Goal: Task Accomplishment & Management: Manage account settings

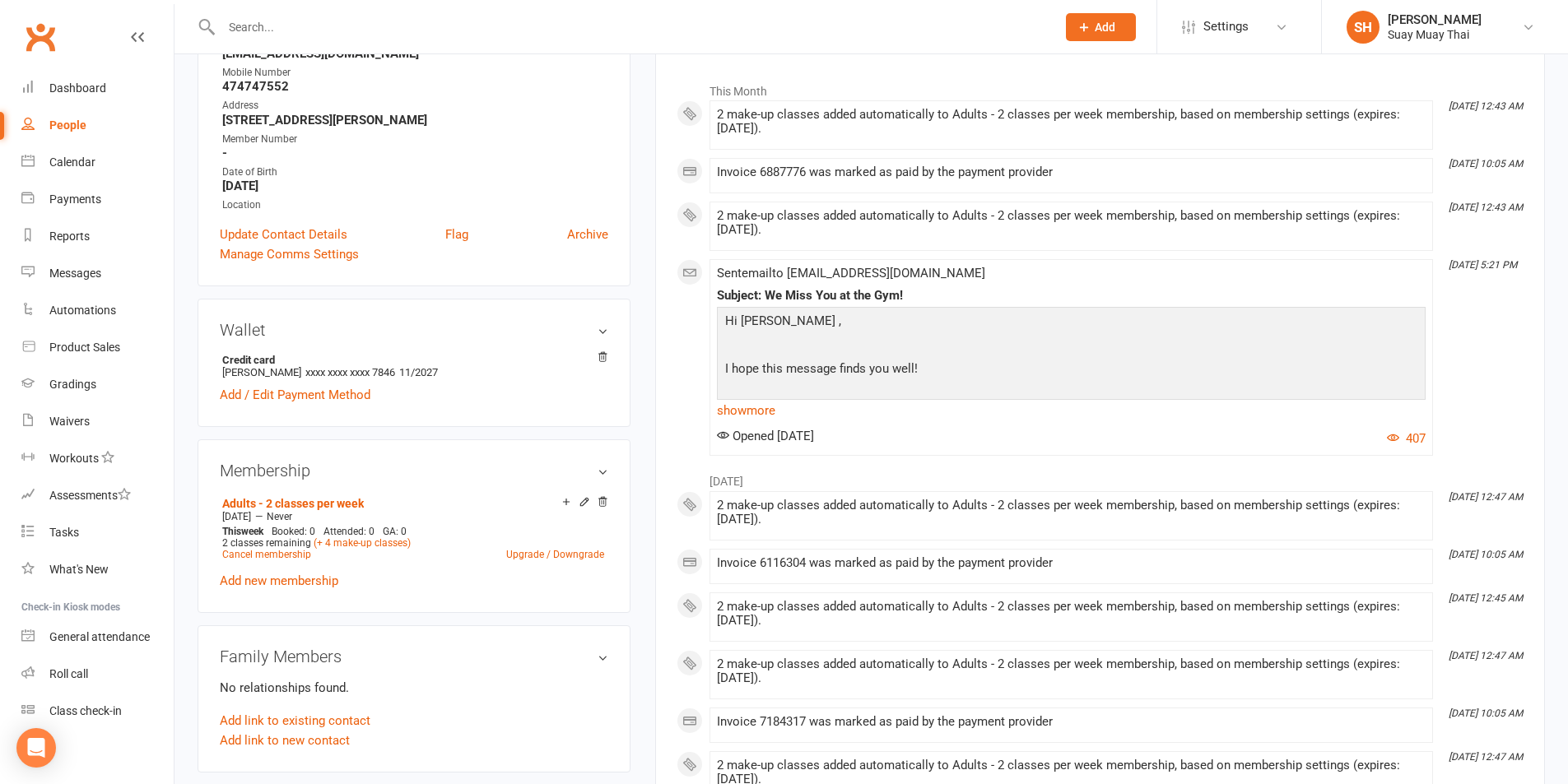
scroll to position [274, 0]
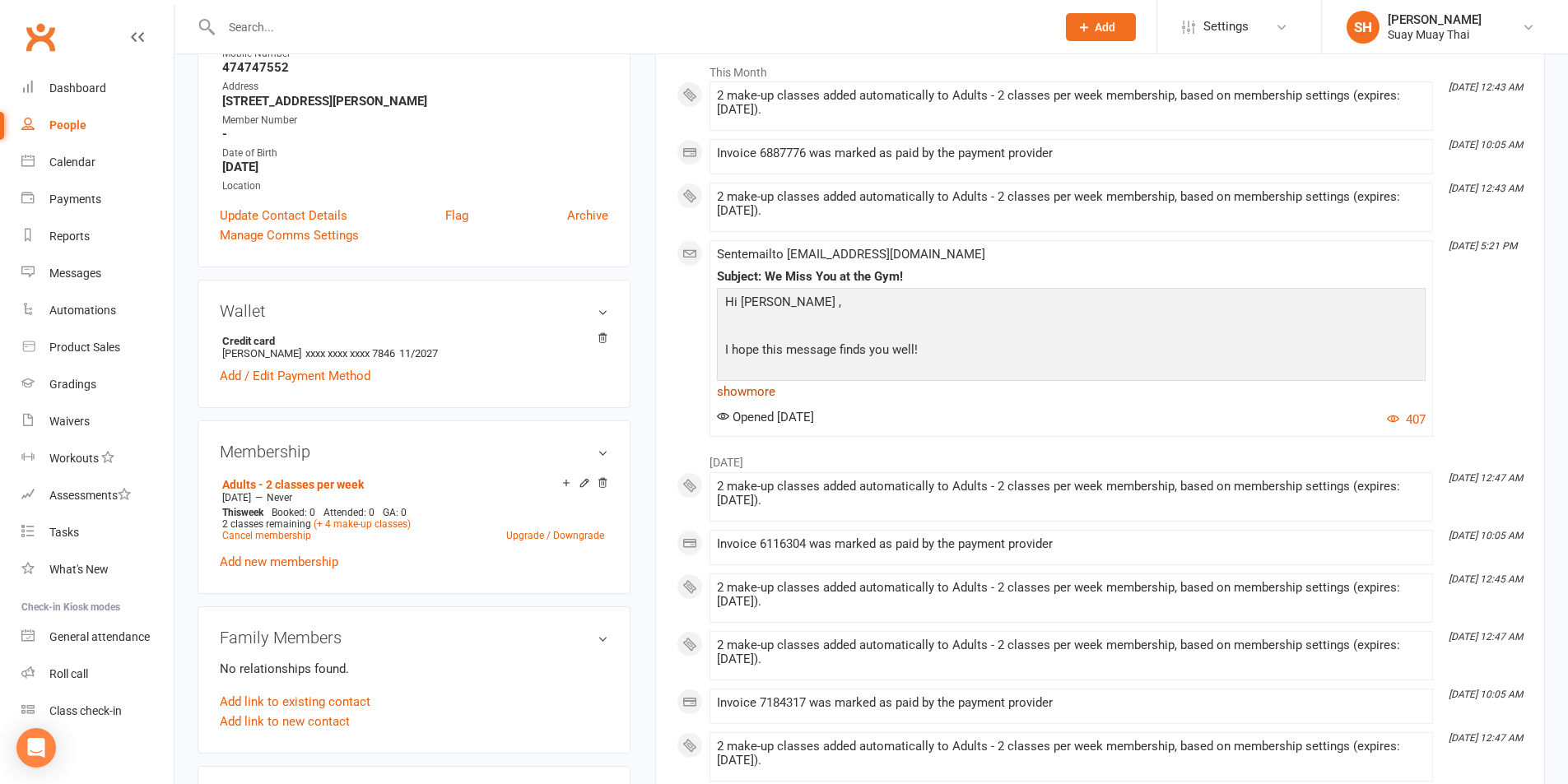
click at [740, 393] on link "show more" at bounding box center [1071, 392] width 709 height 23
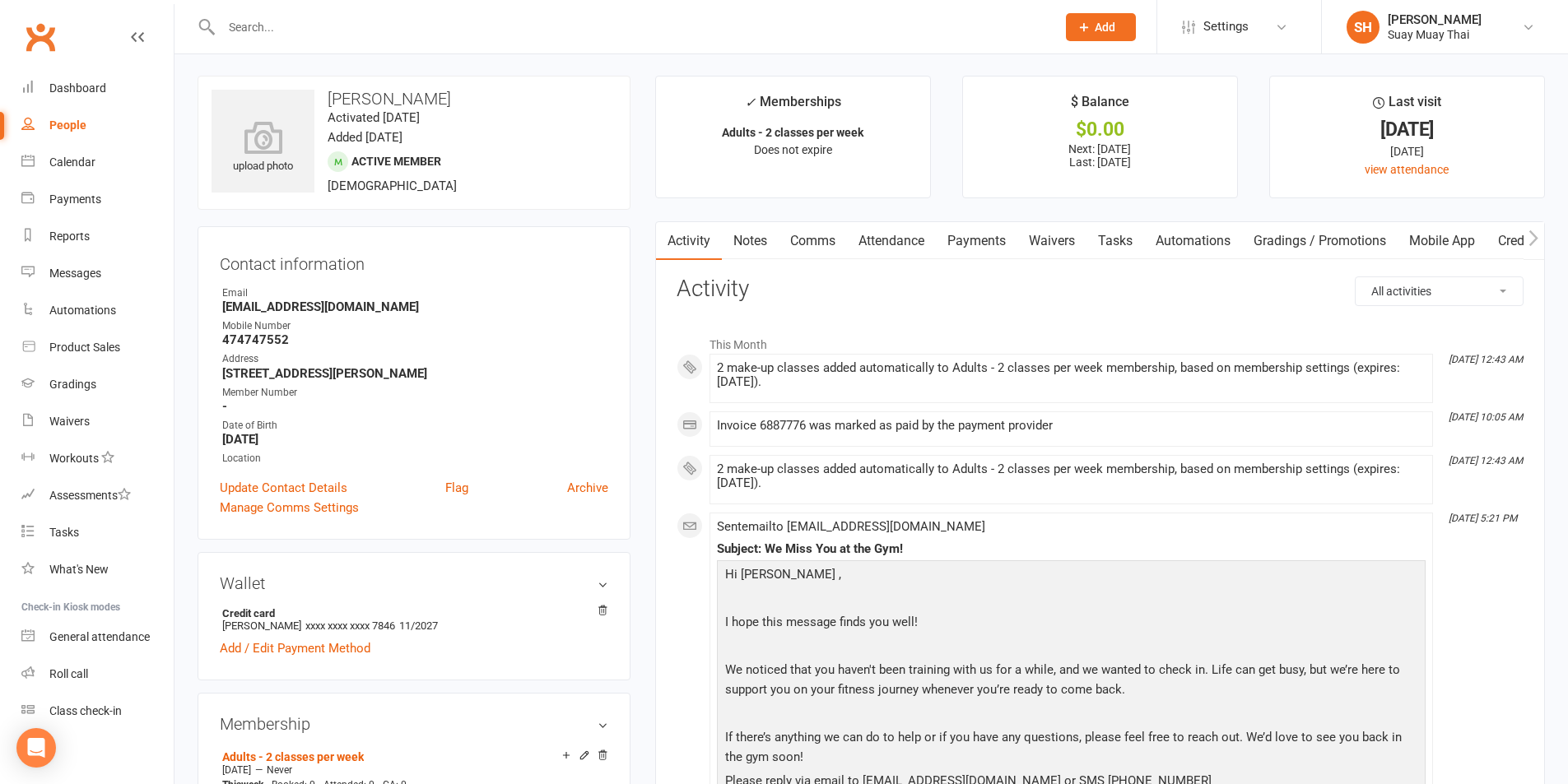
scroll to position [0, 0]
click at [76, 120] on div "People" at bounding box center [67, 125] width 37 height 13
select select "100"
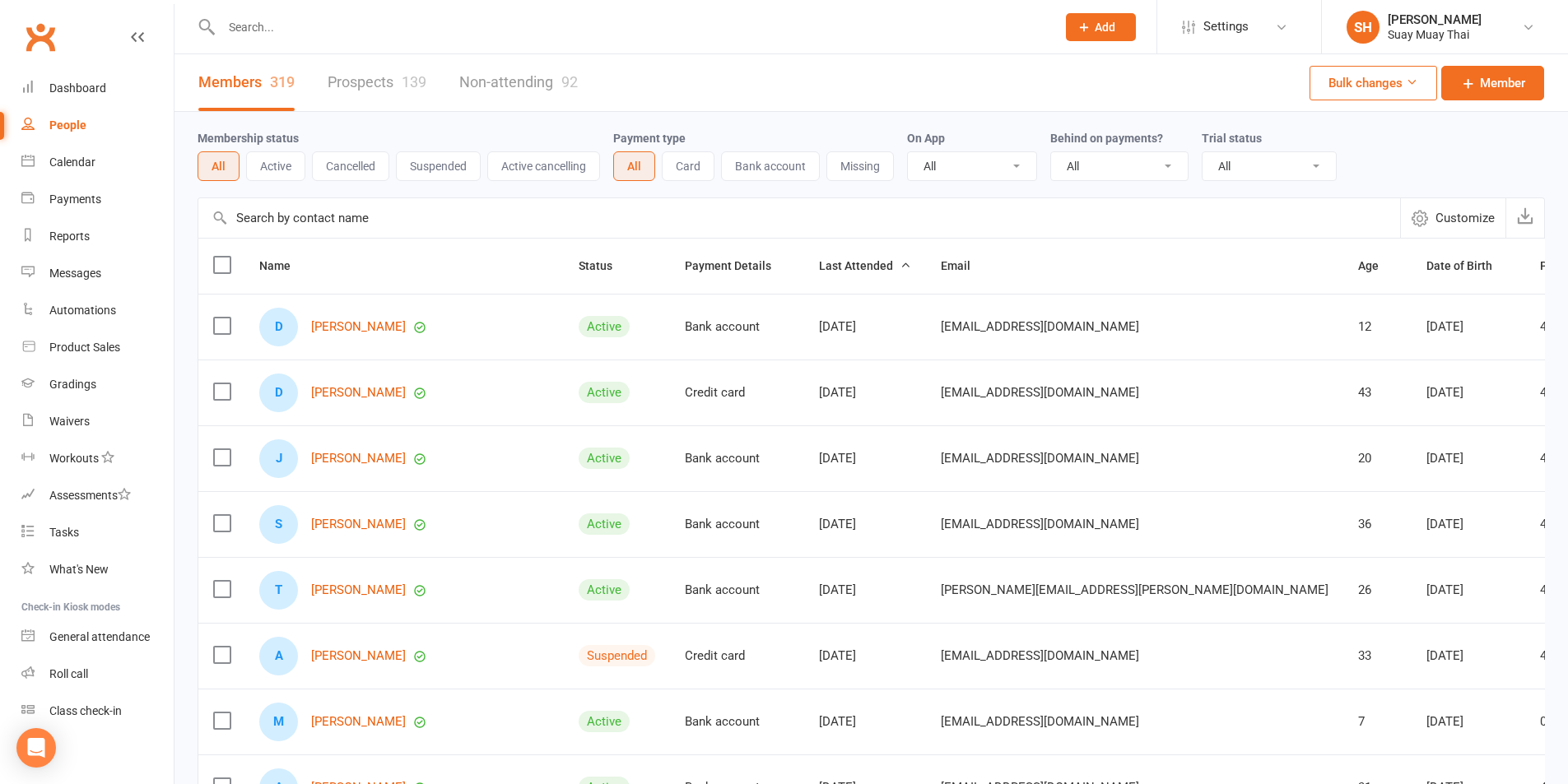
click at [362, 171] on button "Cancelled" at bounding box center [351, 165] width 77 height 30
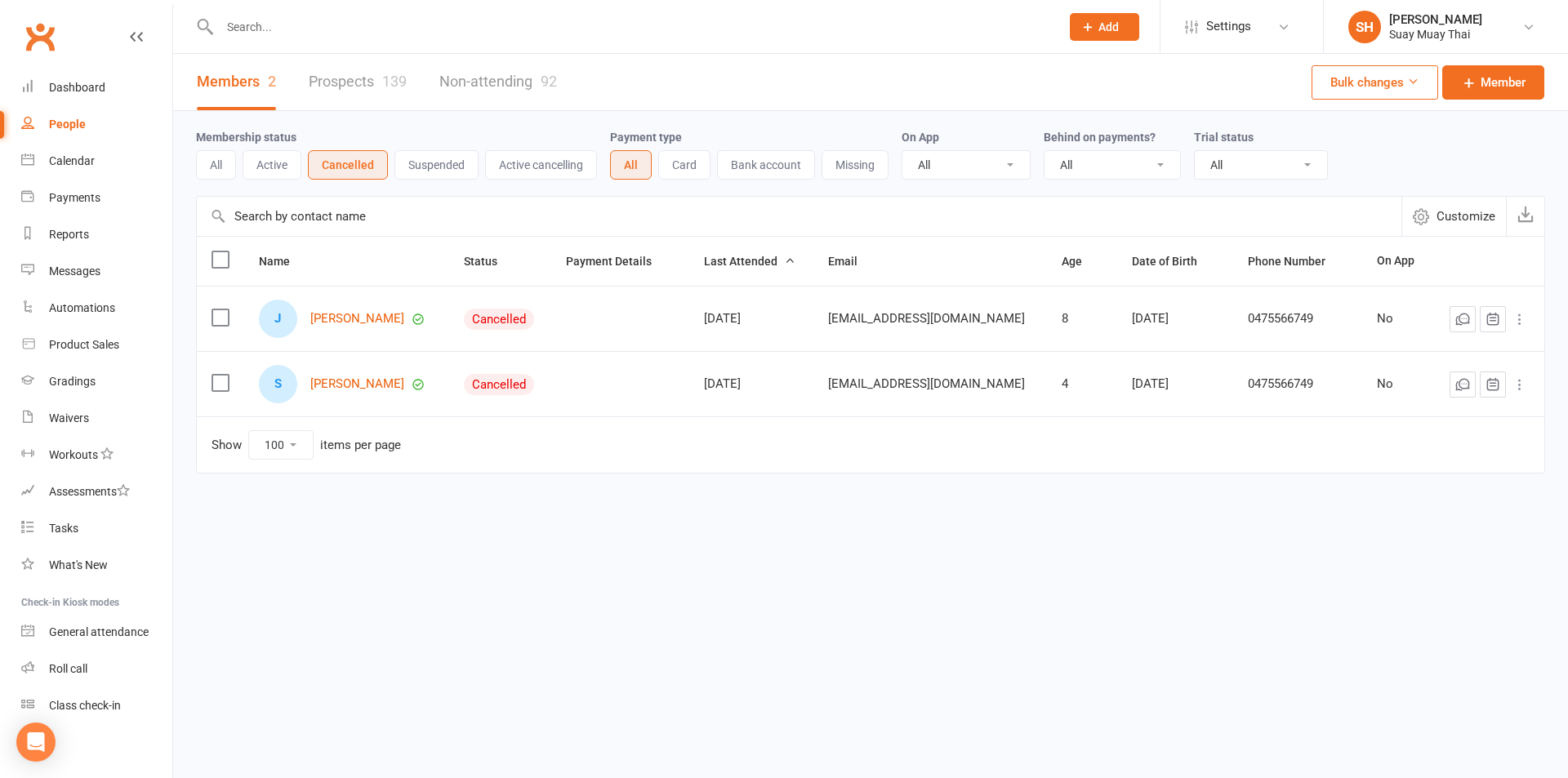
click at [539, 165] on button "Active cancelling" at bounding box center [540, 164] width 112 height 29
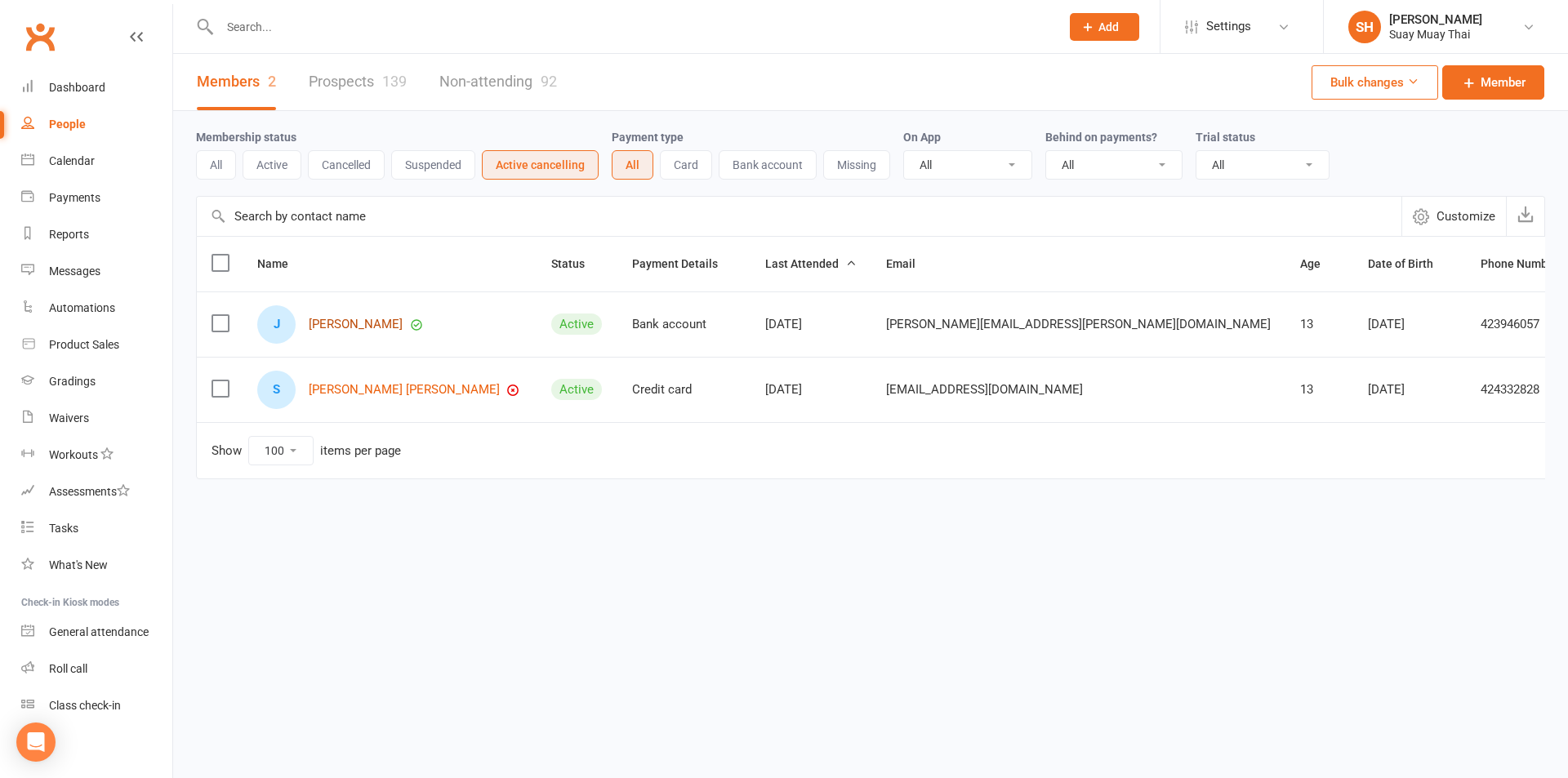
click at [361, 318] on link "Joshua Lawley" at bounding box center [355, 325] width 94 height 14
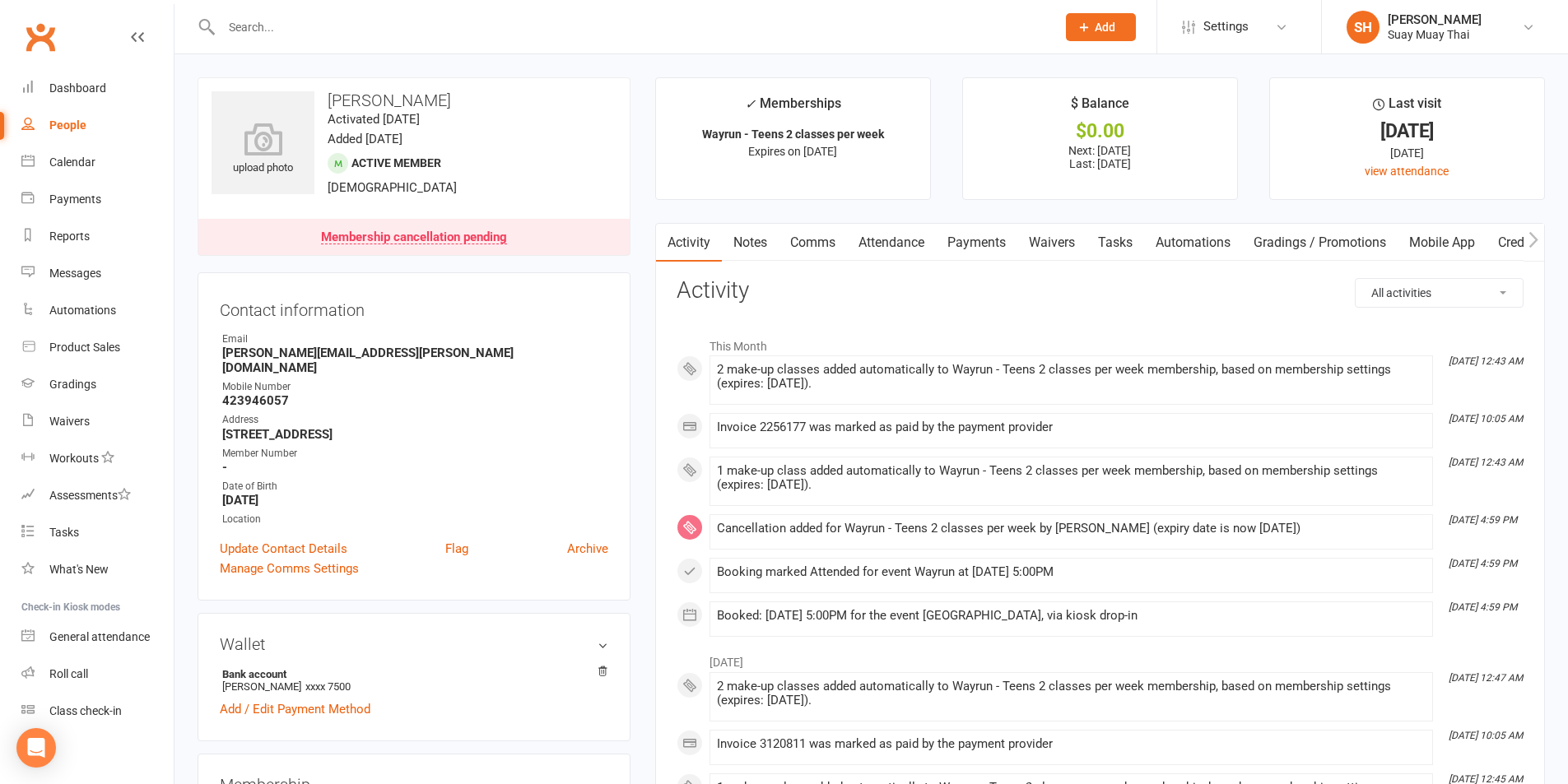
click at [987, 245] on link "Payments" at bounding box center [976, 243] width 82 height 38
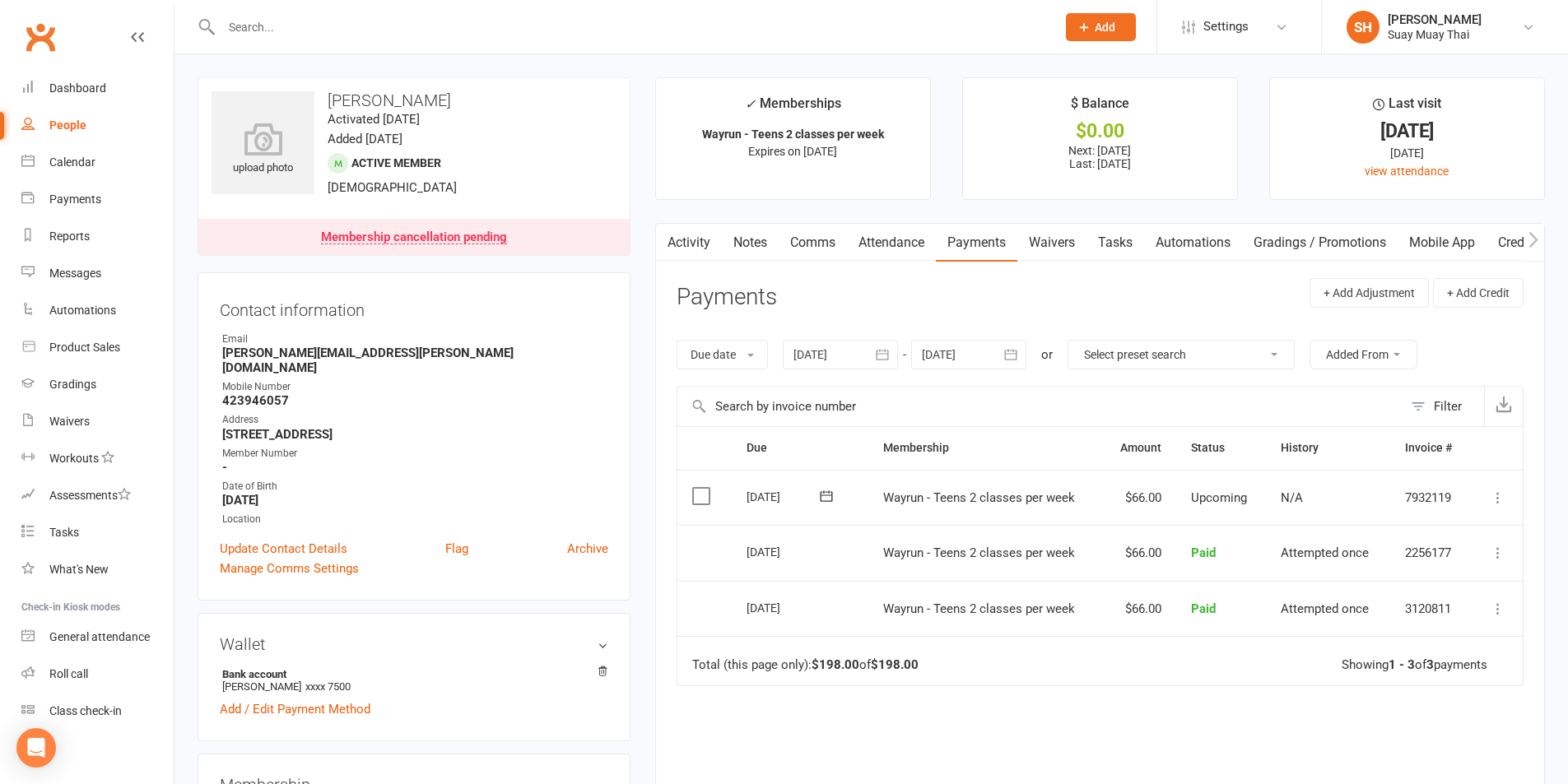
select select "100"
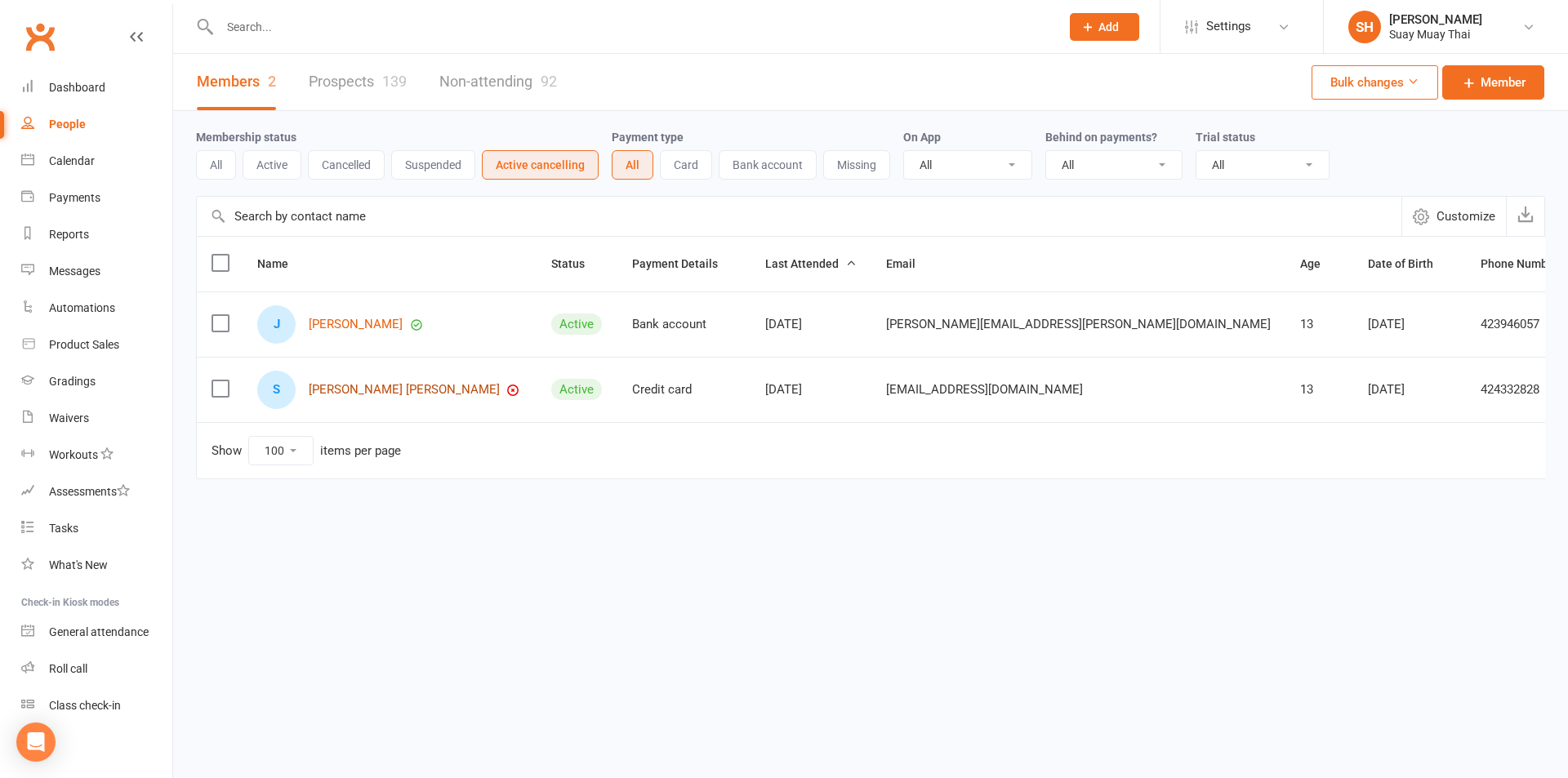
click at [361, 386] on link "Saxon Kurylowicz" at bounding box center [404, 390] width 191 height 14
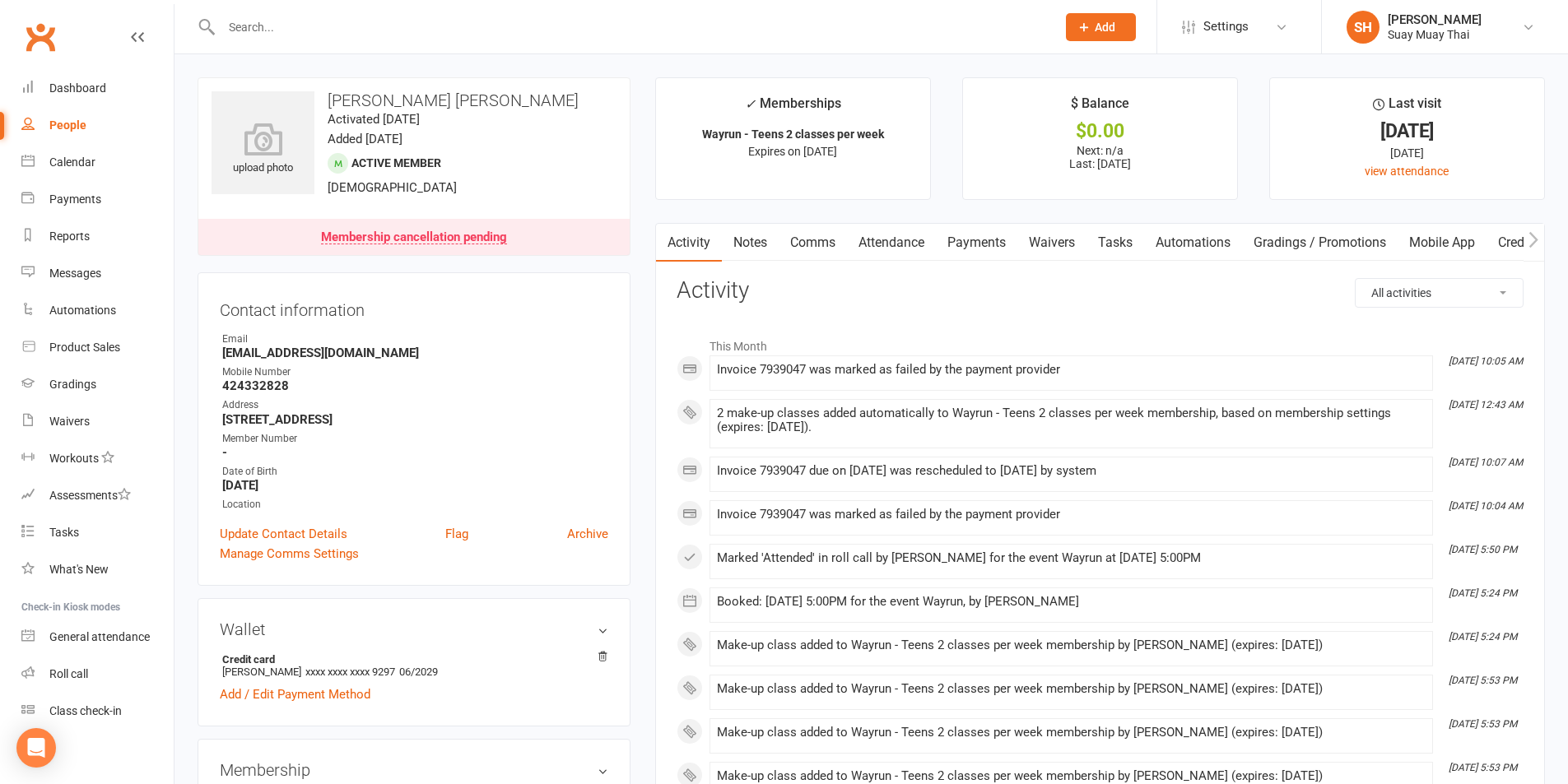
click at [969, 240] on link "Payments" at bounding box center [976, 243] width 82 height 38
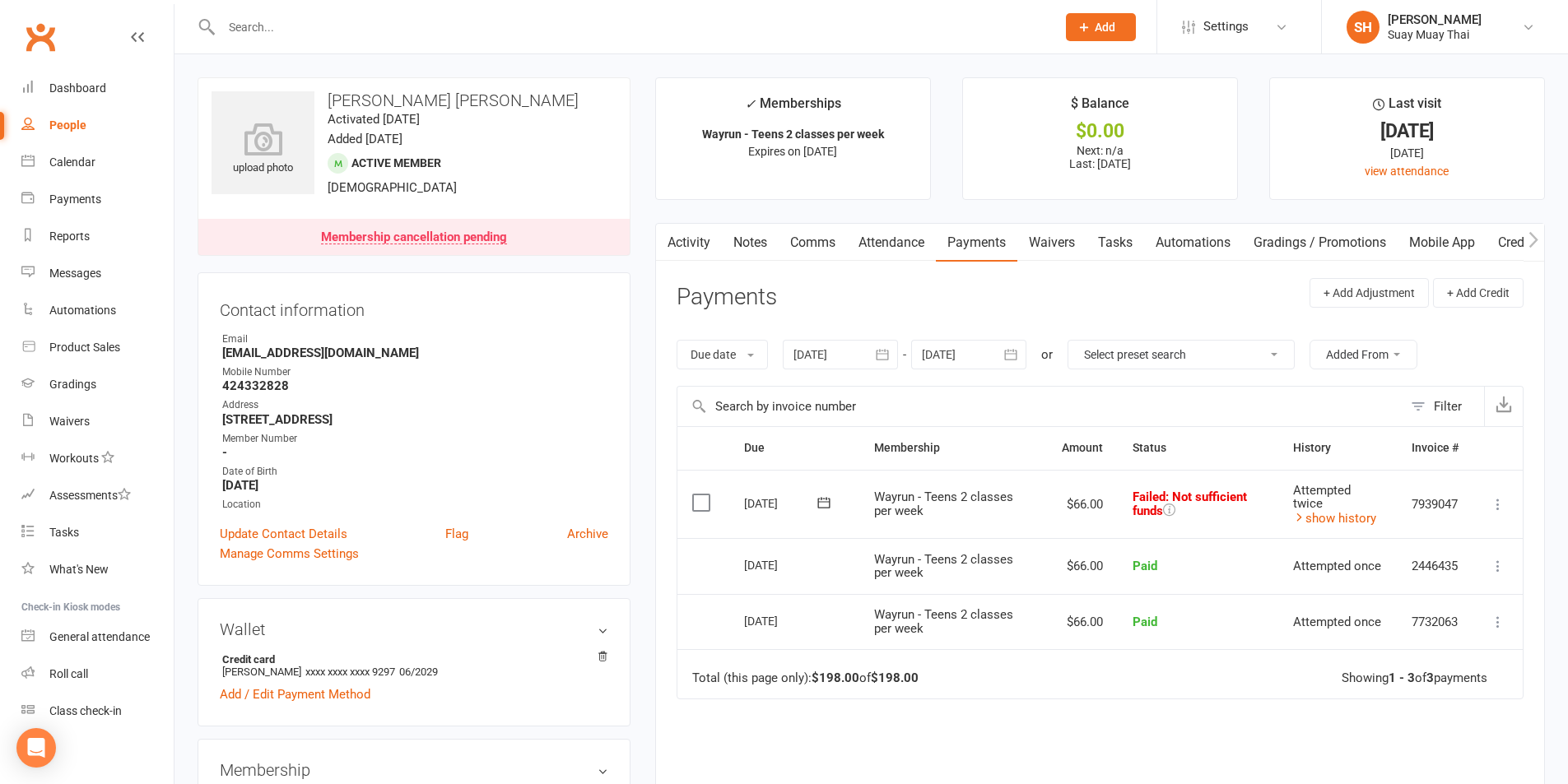
scroll to position [138, 0]
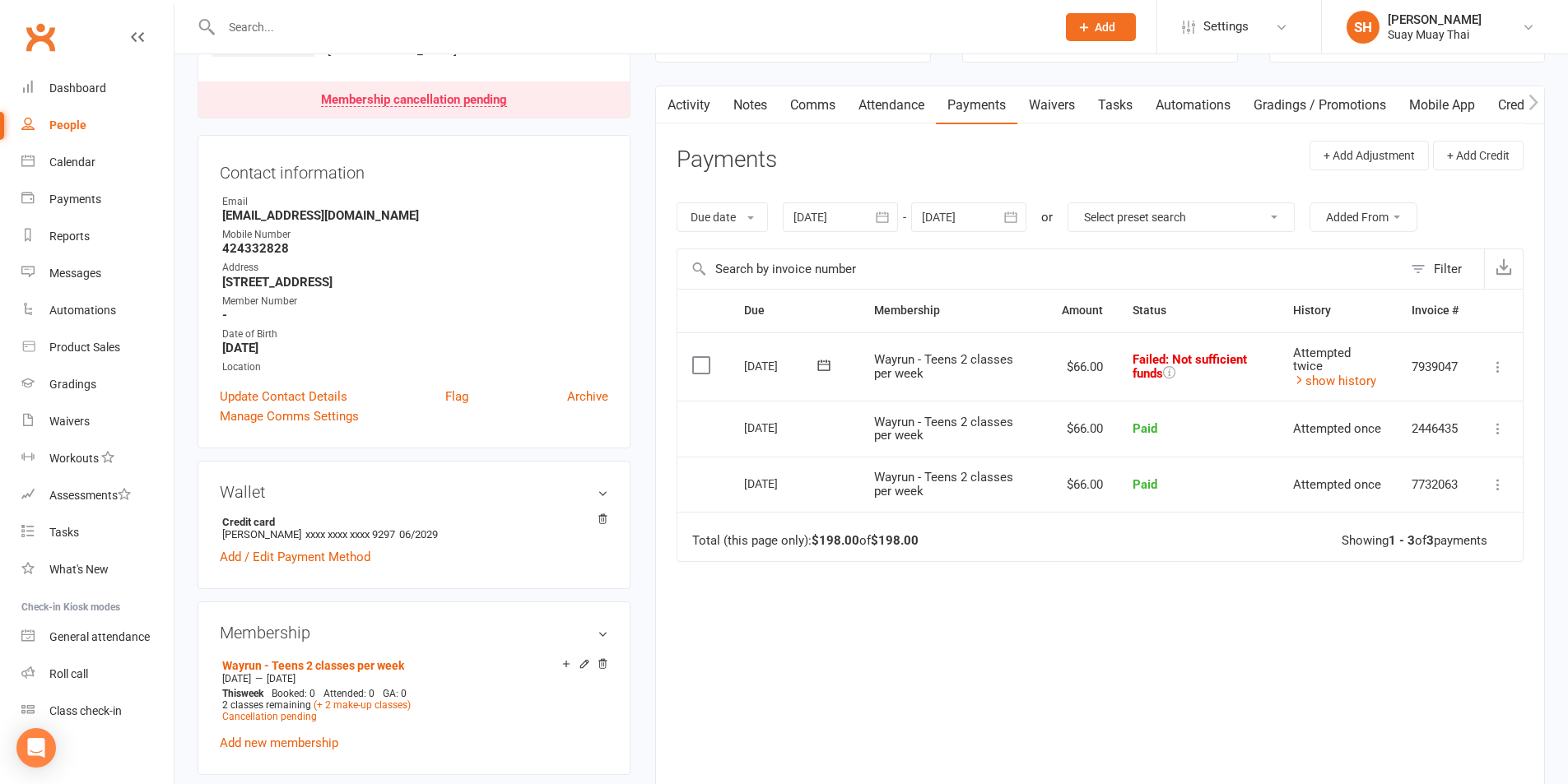
click at [1496, 368] on icon at bounding box center [1498, 367] width 16 height 16
click at [1409, 537] on link "Retry now" at bounding box center [1425, 530] width 163 height 33
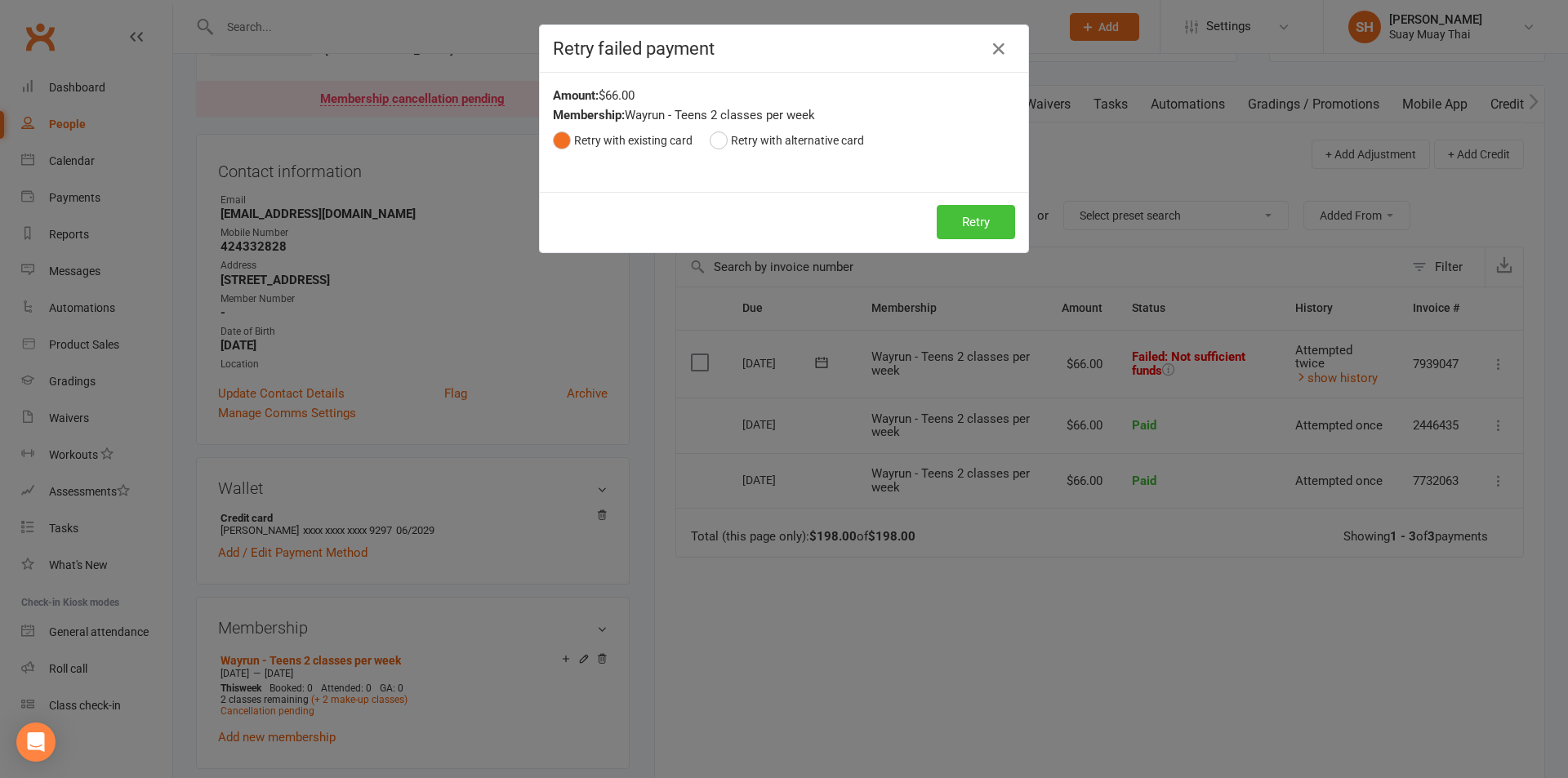
click at [968, 219] on button "Retry" at bounding box center [975, 222] width 79 height 34
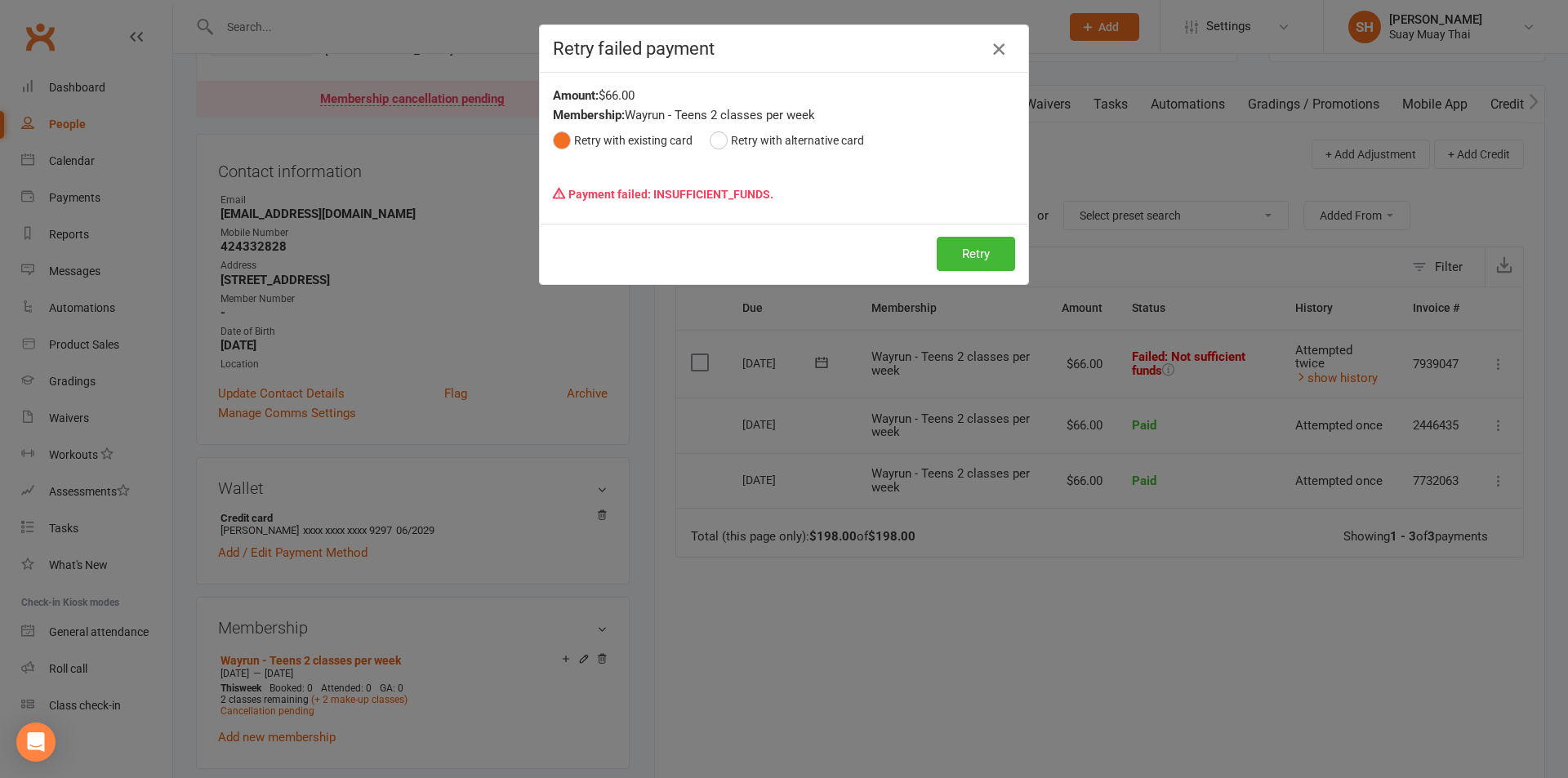
click at [990, 53] on icon "button" at bounding box center [999, 49] width 20 height 20
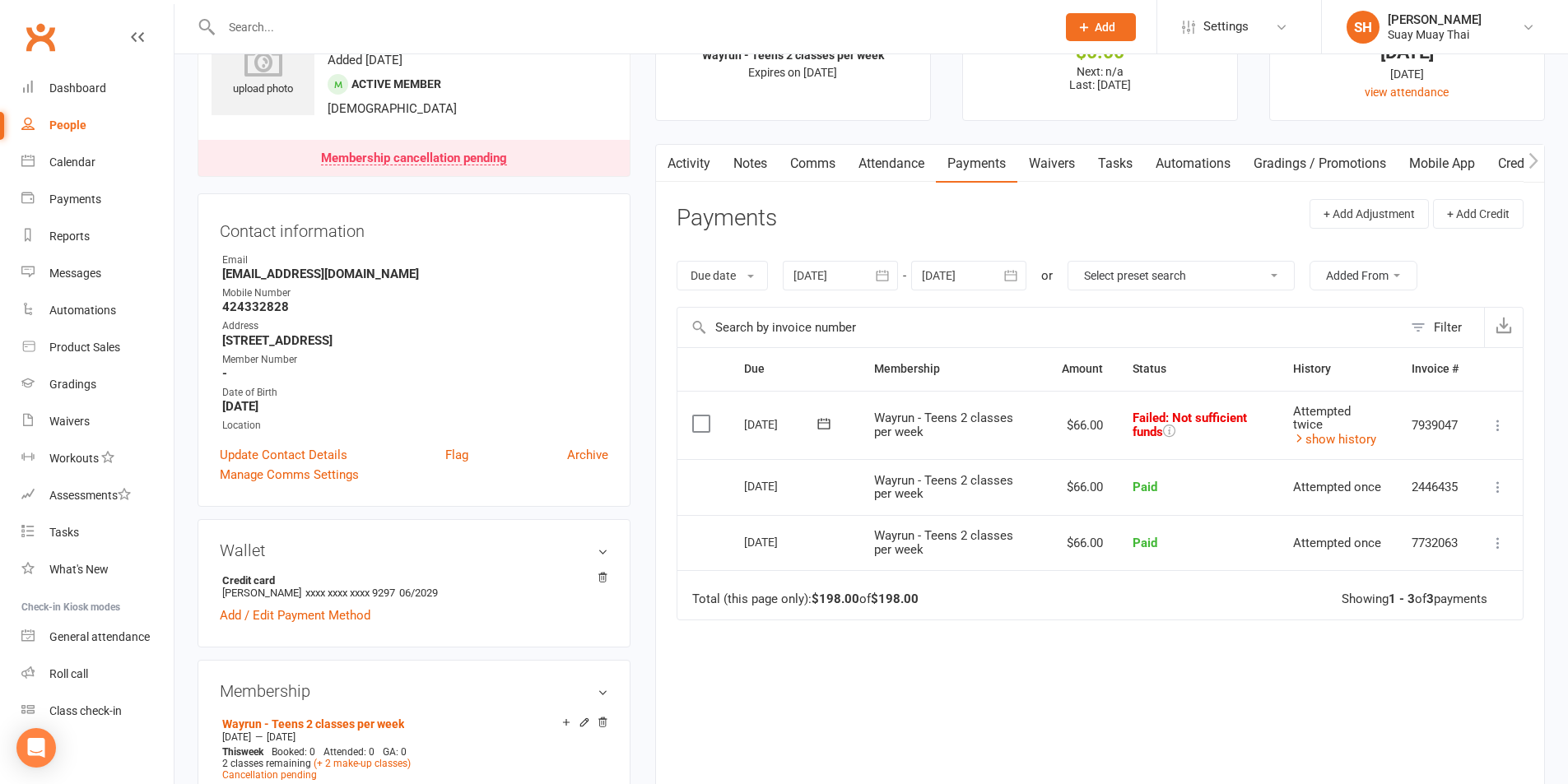
scroll to position [0, 0]
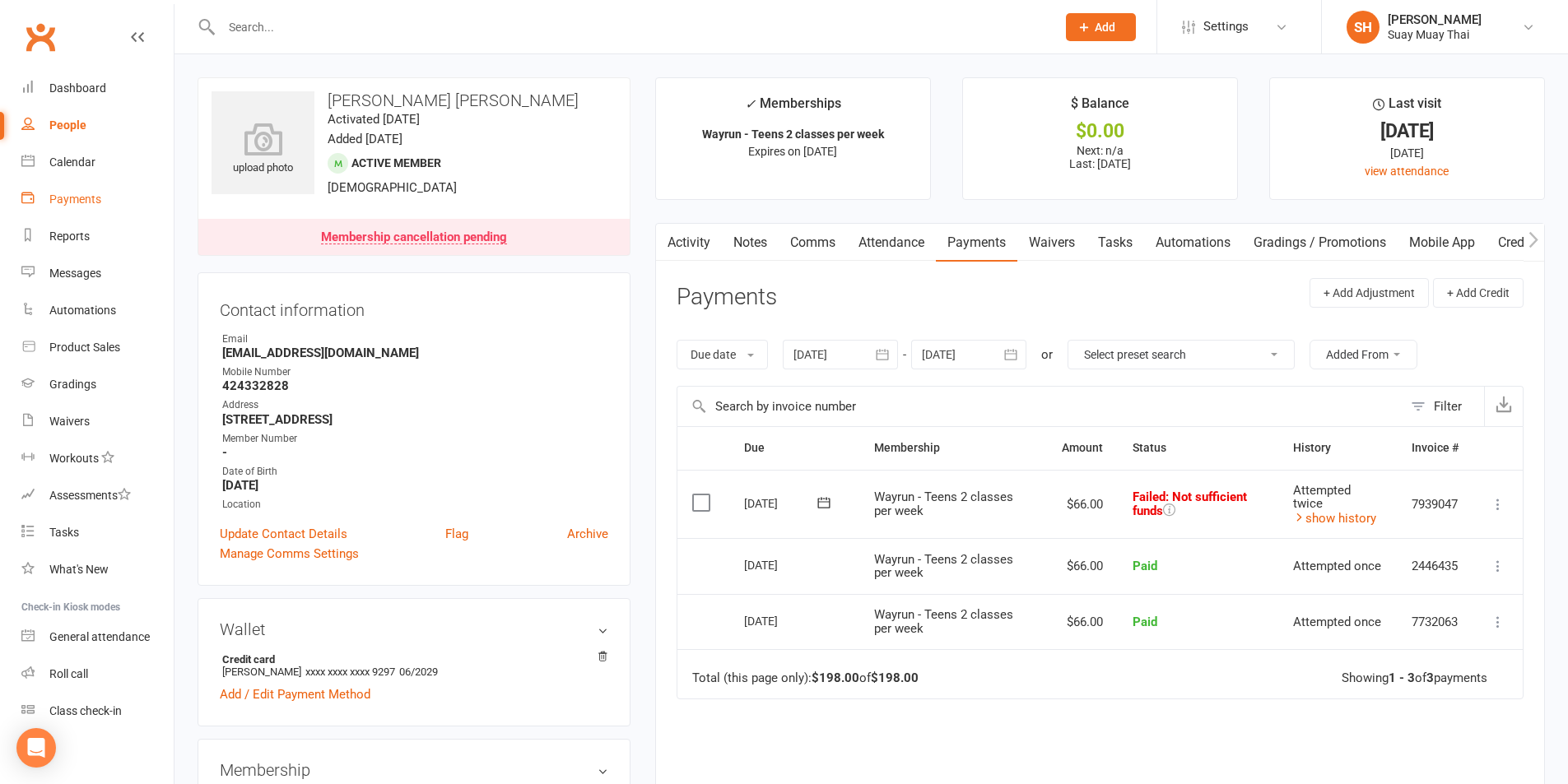
click at [66, 202] on div "Payments" at bounding box center [76, 199] width 52 height 13
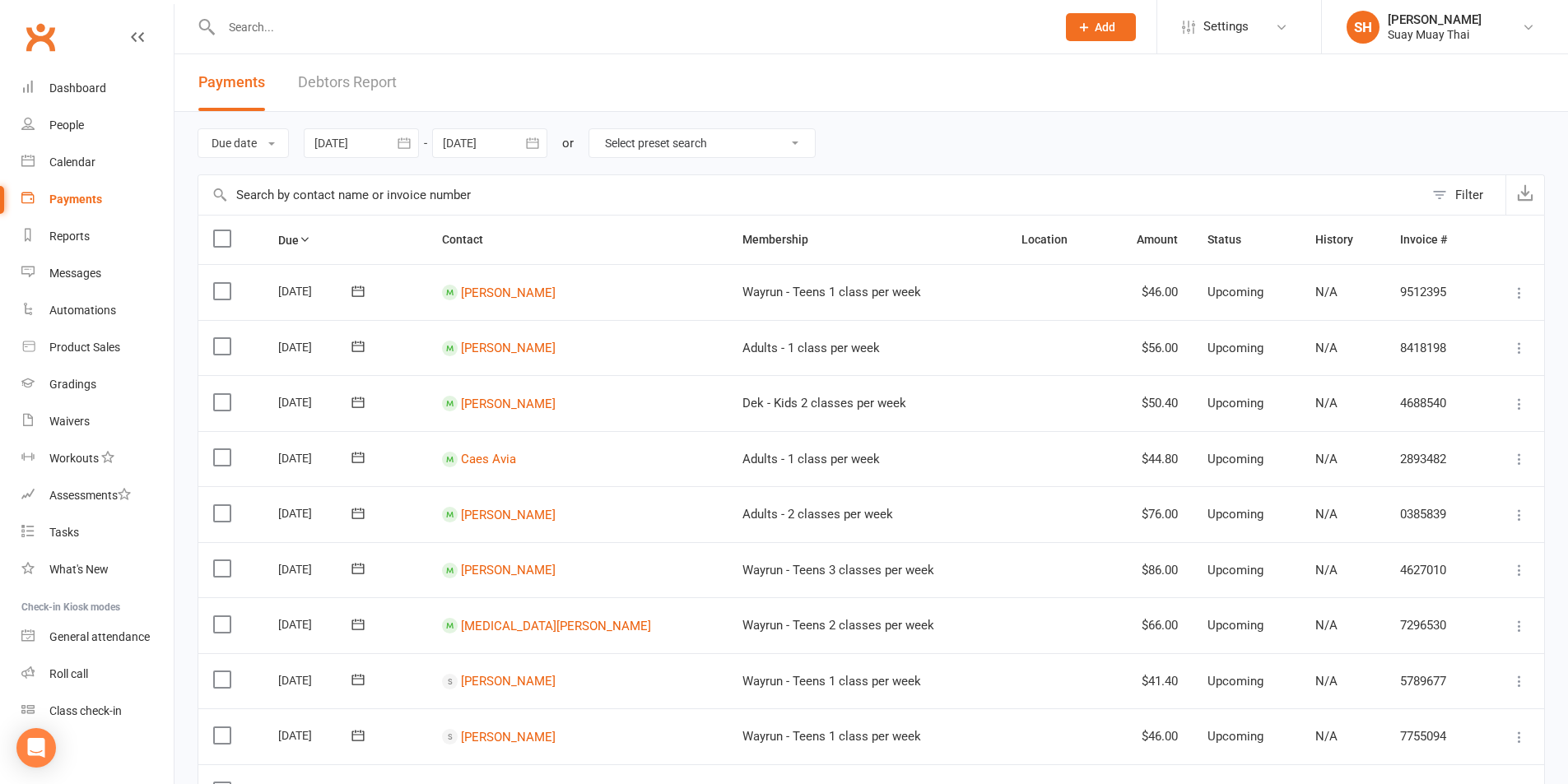
click at [353, 85] on link "Debtors Report" at bounding box center [347, 82] width 99 height 57
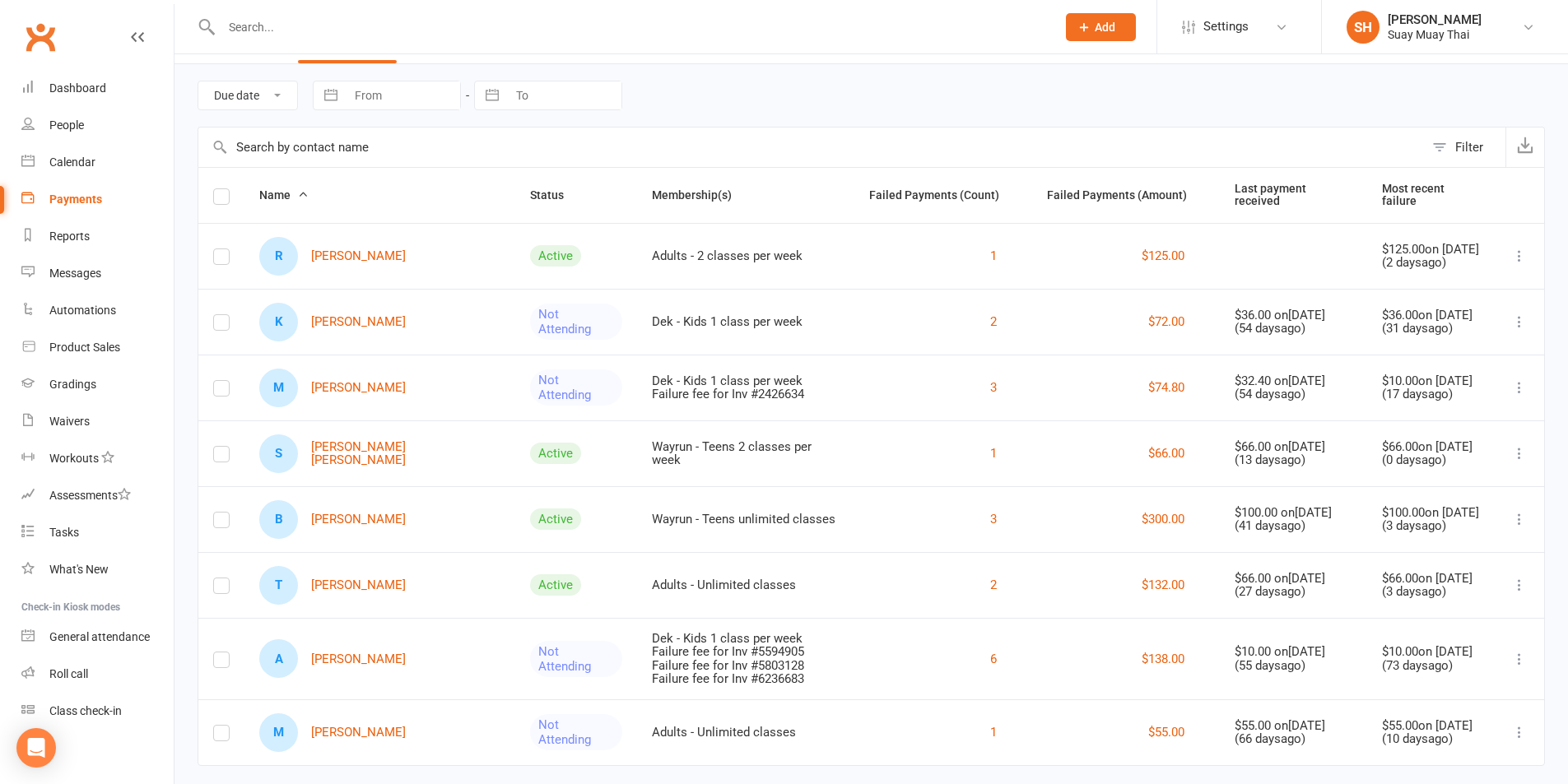
scroll to position [71, 0]
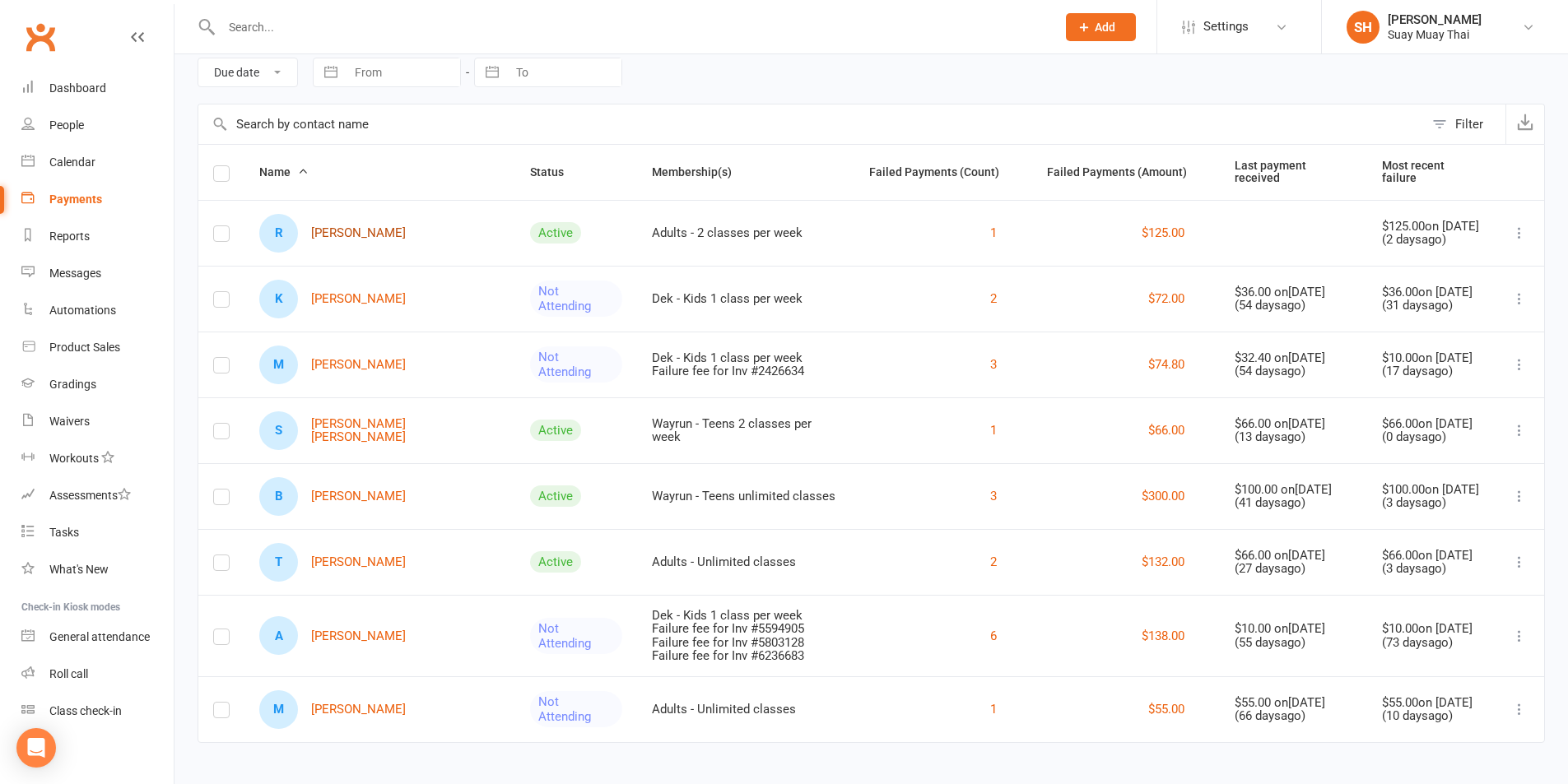
click at [325, 225] on link "R Riley Carter" at bounding box center [332, 233] width 147 height 39
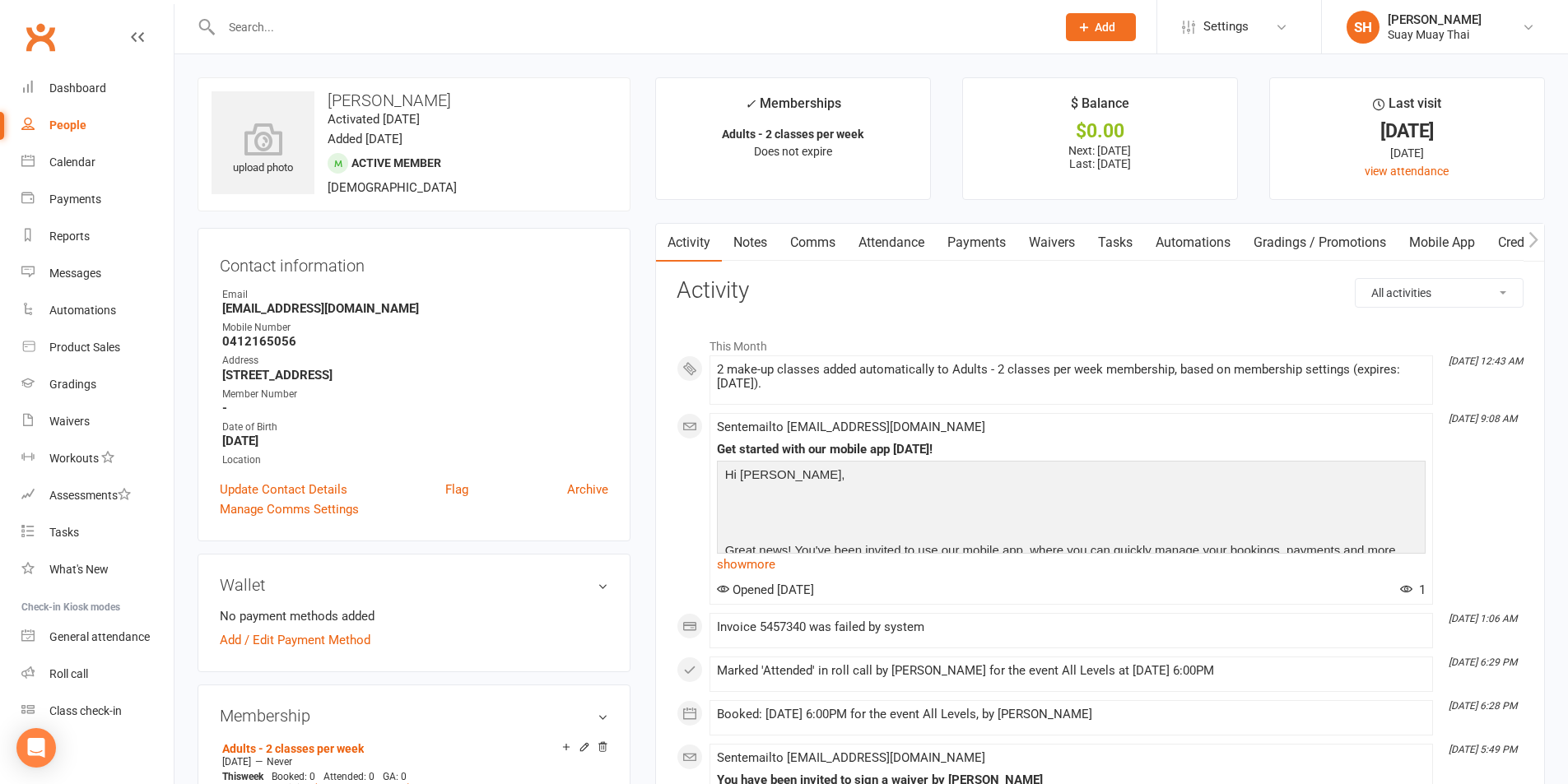
click at [1065, 245] on link "Waivers" at bounding box center [1052, 243] width 69 height 38
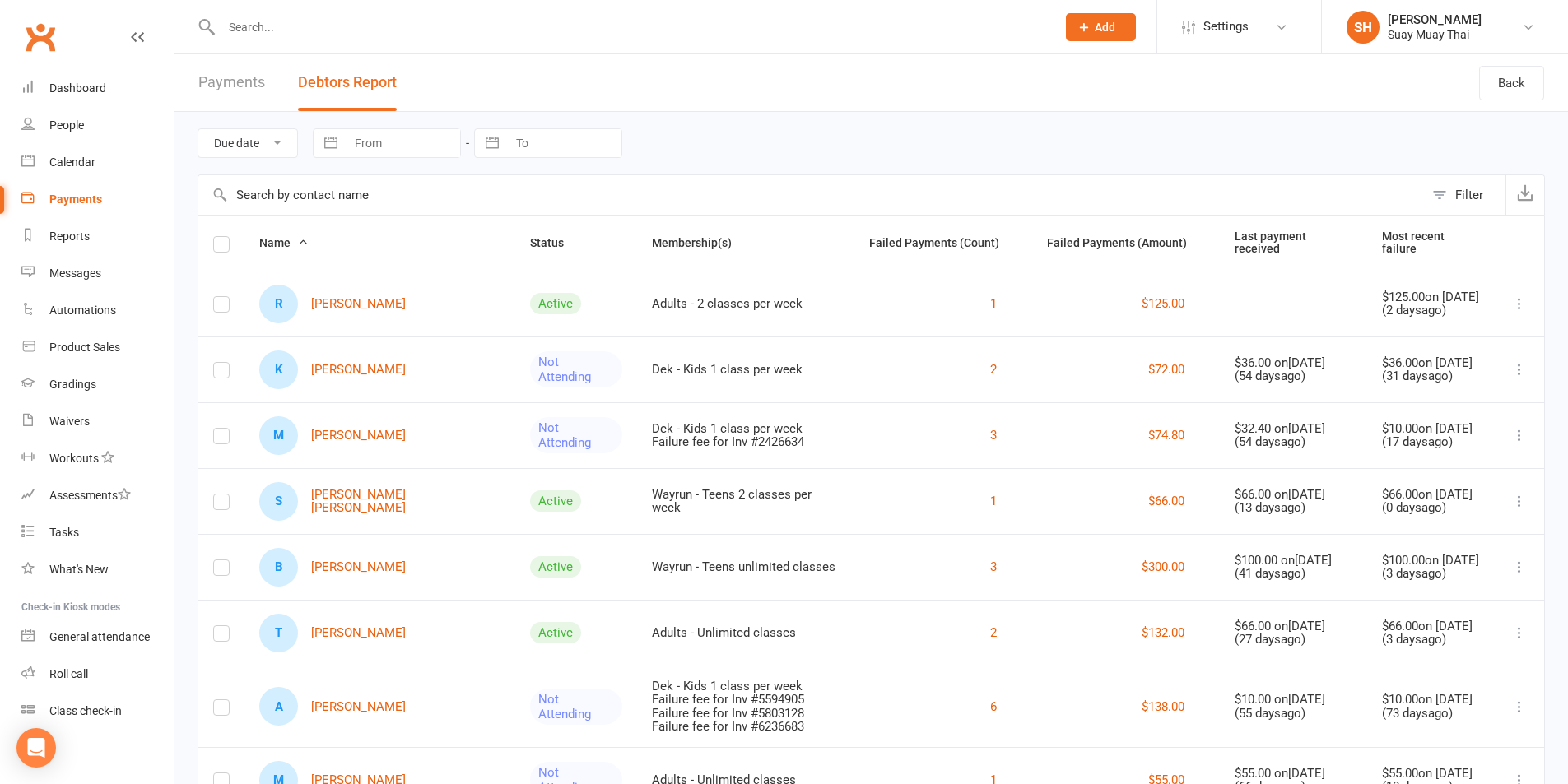
scroll to position [71, 0]
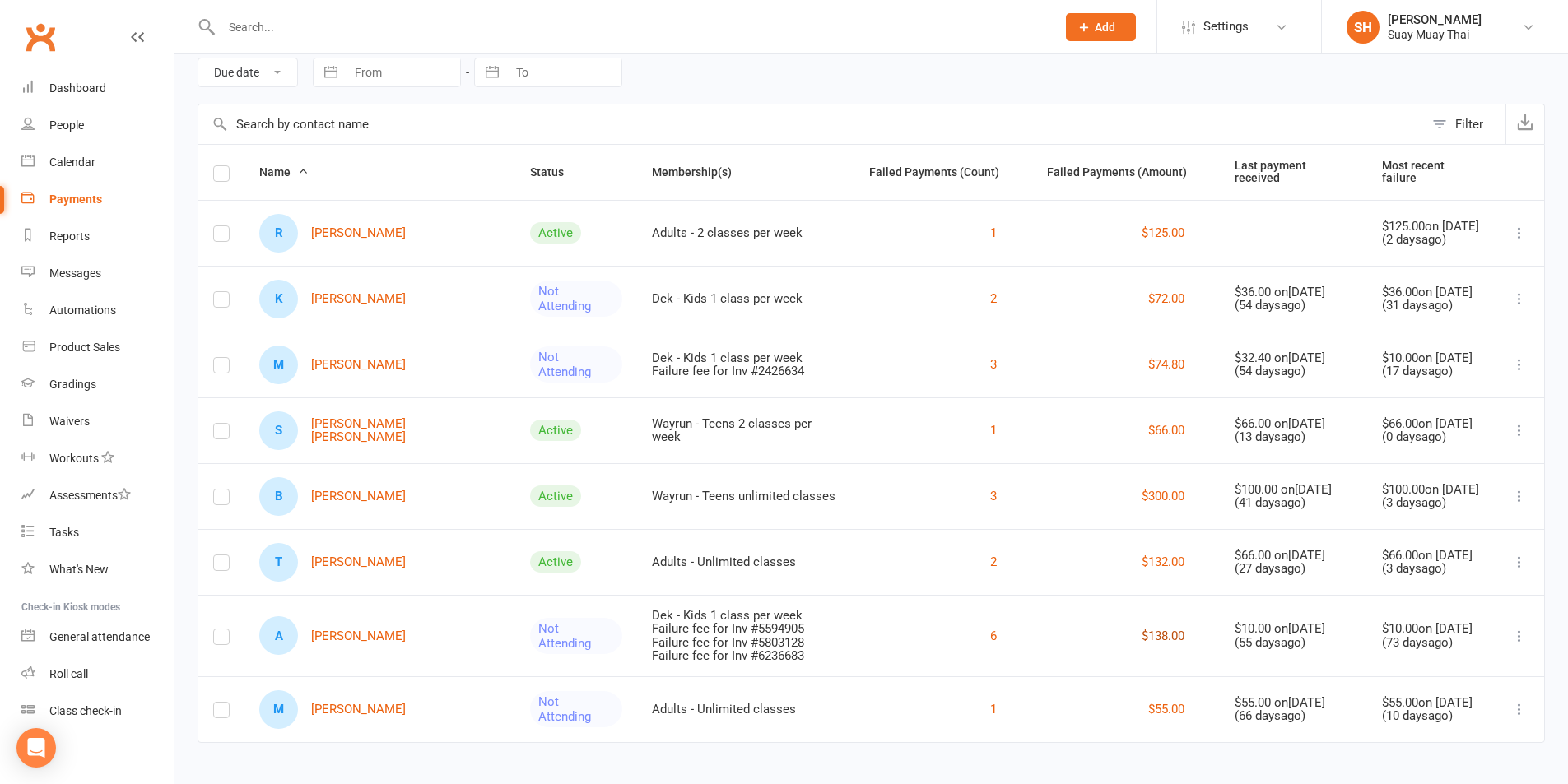
click at [1142, 630] on button "$138.00" at bounding box center [1163, 636] width 43 height 20
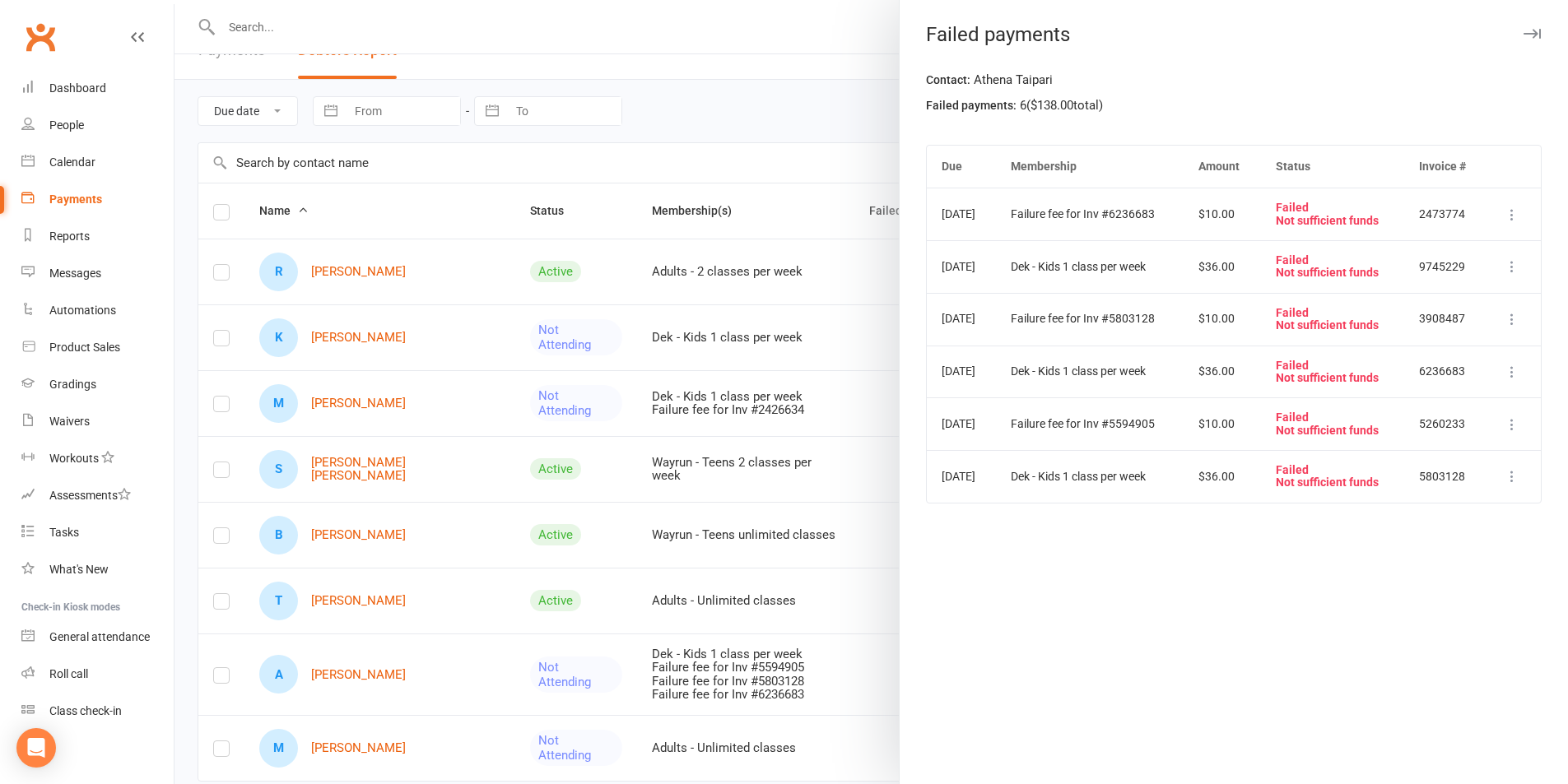
scroll to position [0, 0]
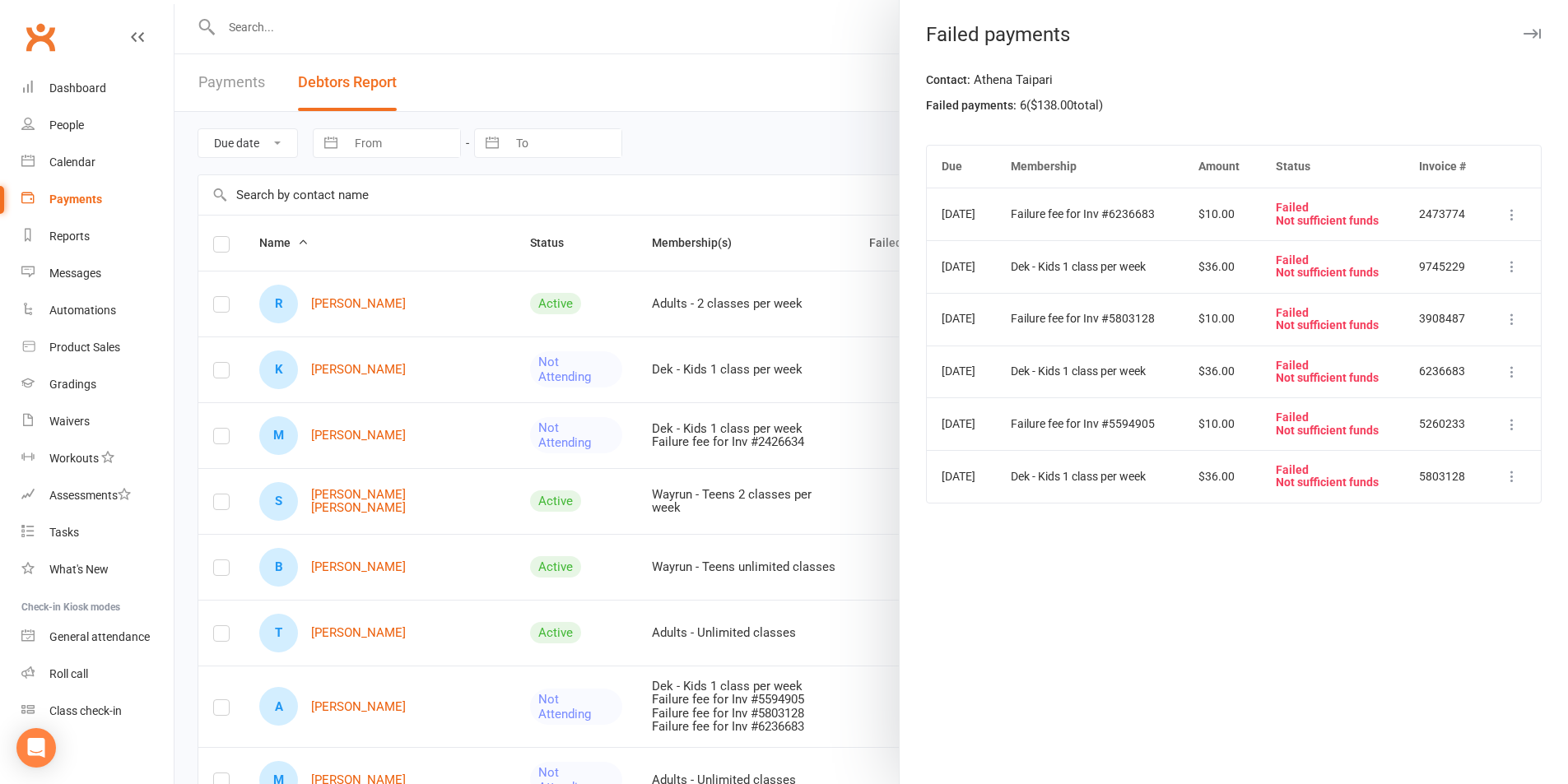
click at [1524, 29] on icon "button" at bounding box center [1532, 33] width 17 height 10
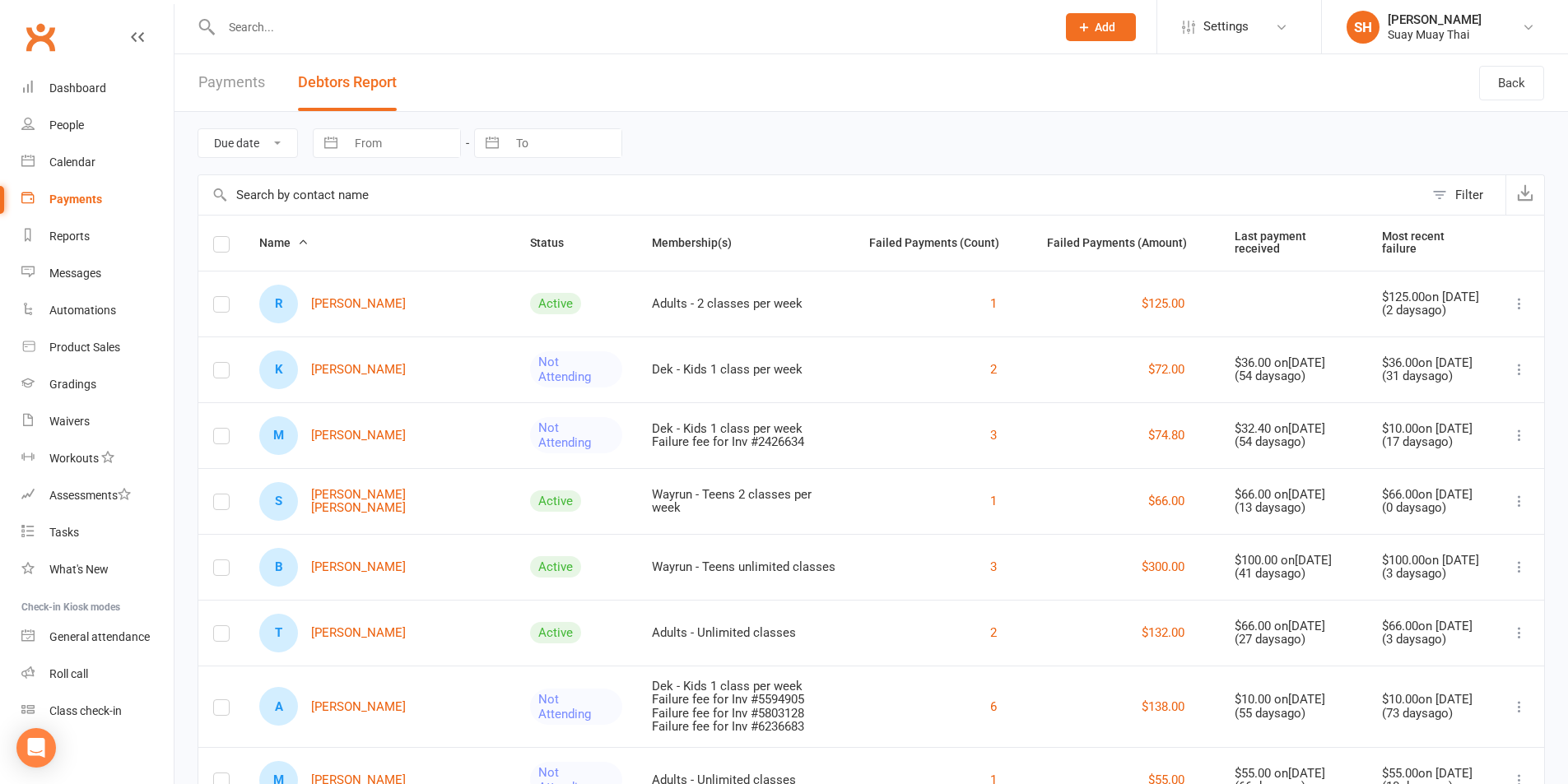
scroll to position [71, 0]
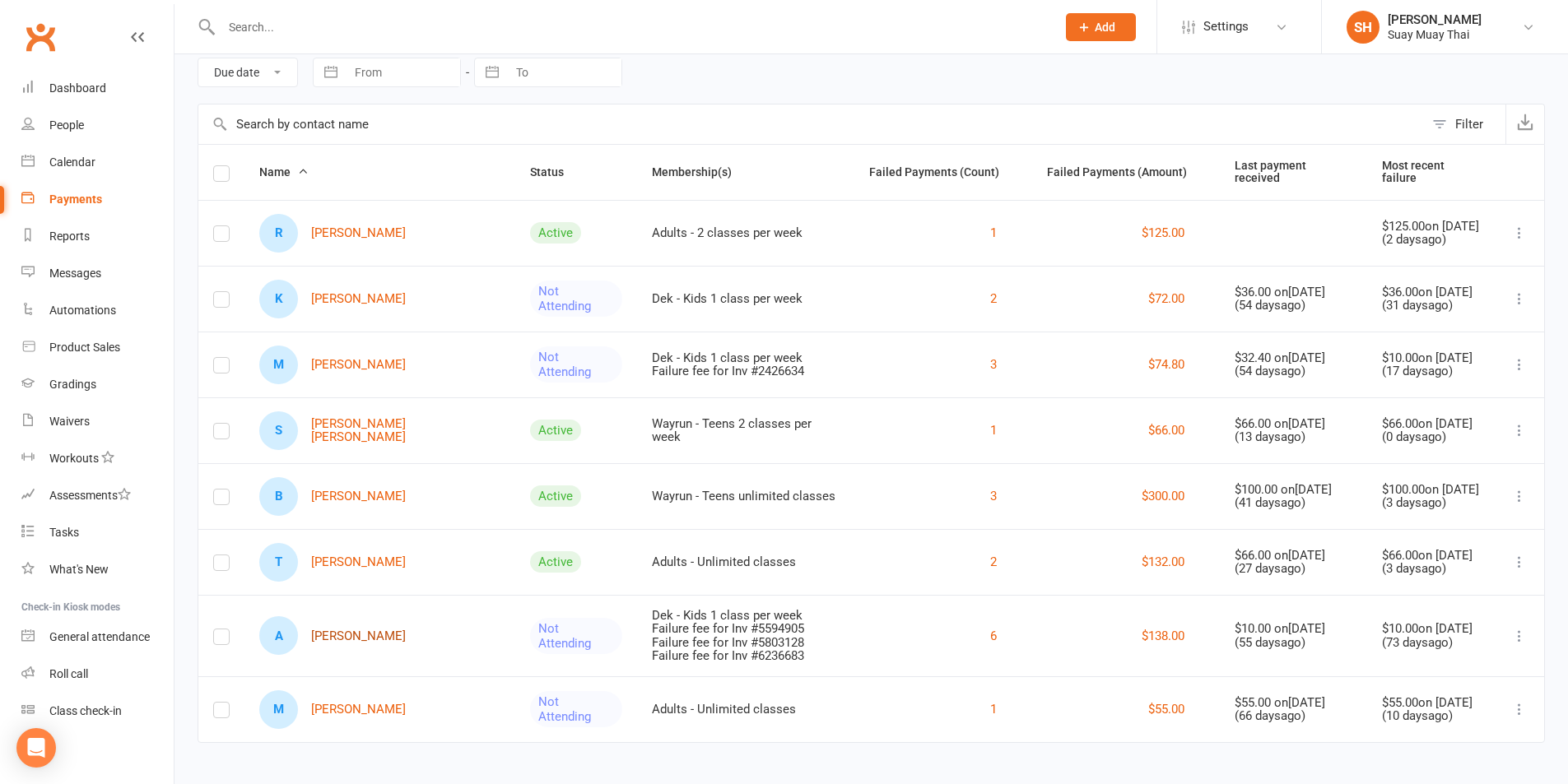
click at [341, 627] on link "A Athena Taipari" at bounding box center [332, 635] width 147 height 39
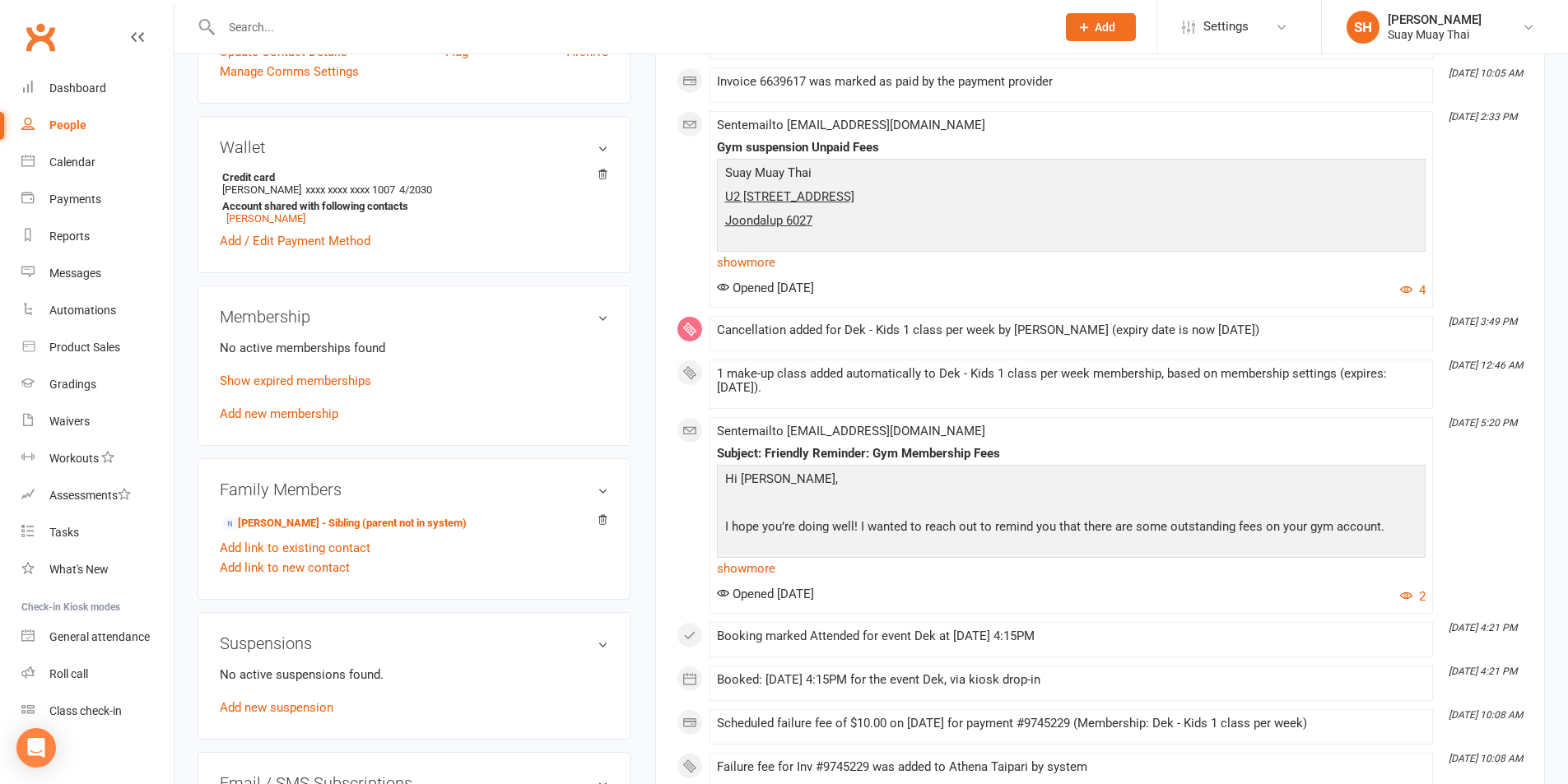
scroll to position [411, 0]
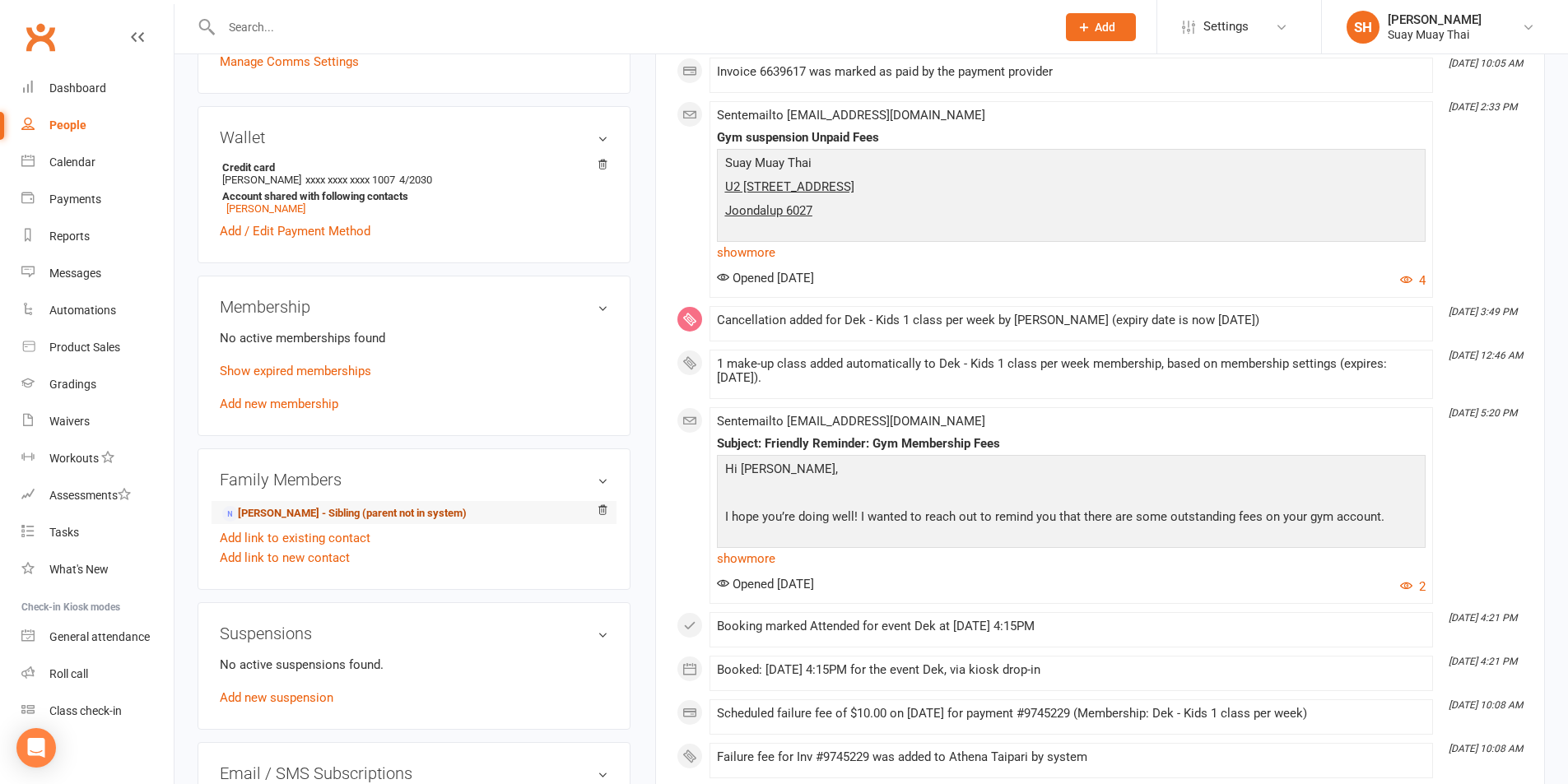
click at [316, 511] on link "Carter Mangalavite - Sibling (parent not in system)" at bounding box center [345, 513] width 245 height 17
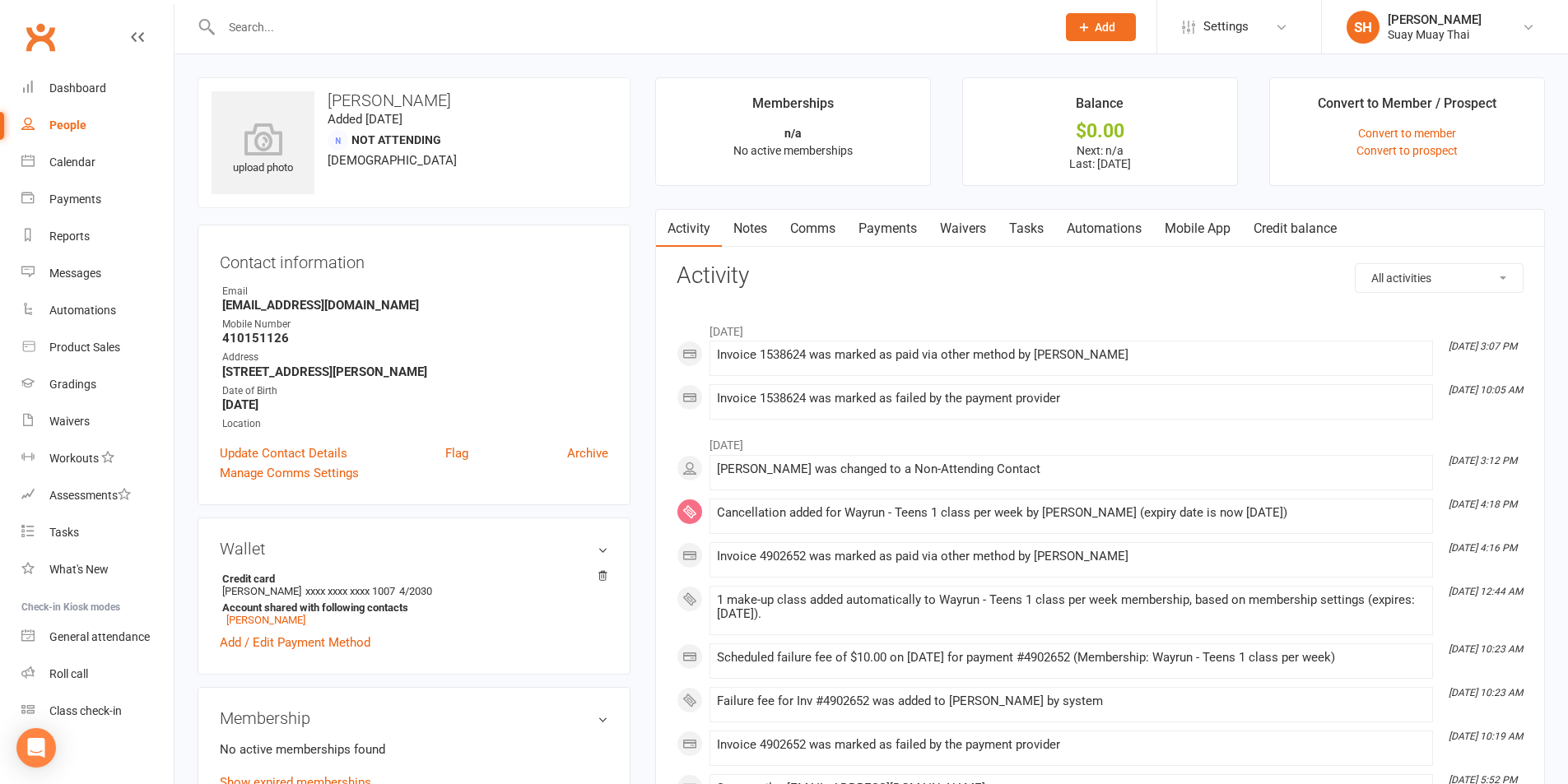
click at [897, 232] on link "Payments" at bounding box center [888, 228] width 82 height 38
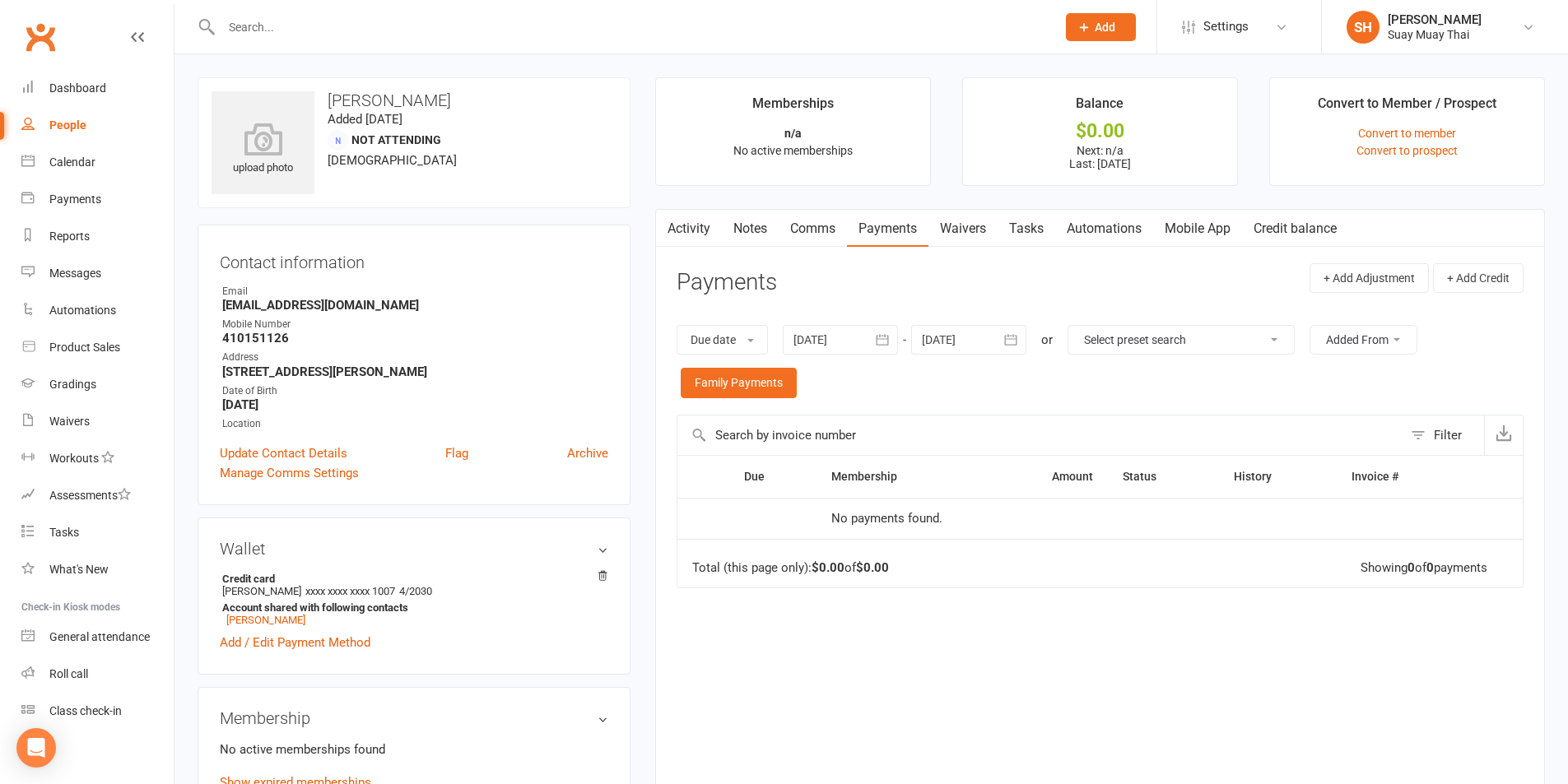
click at [713, 227] on link "Activity" at bounding box center [688, 228] width 66 height 38
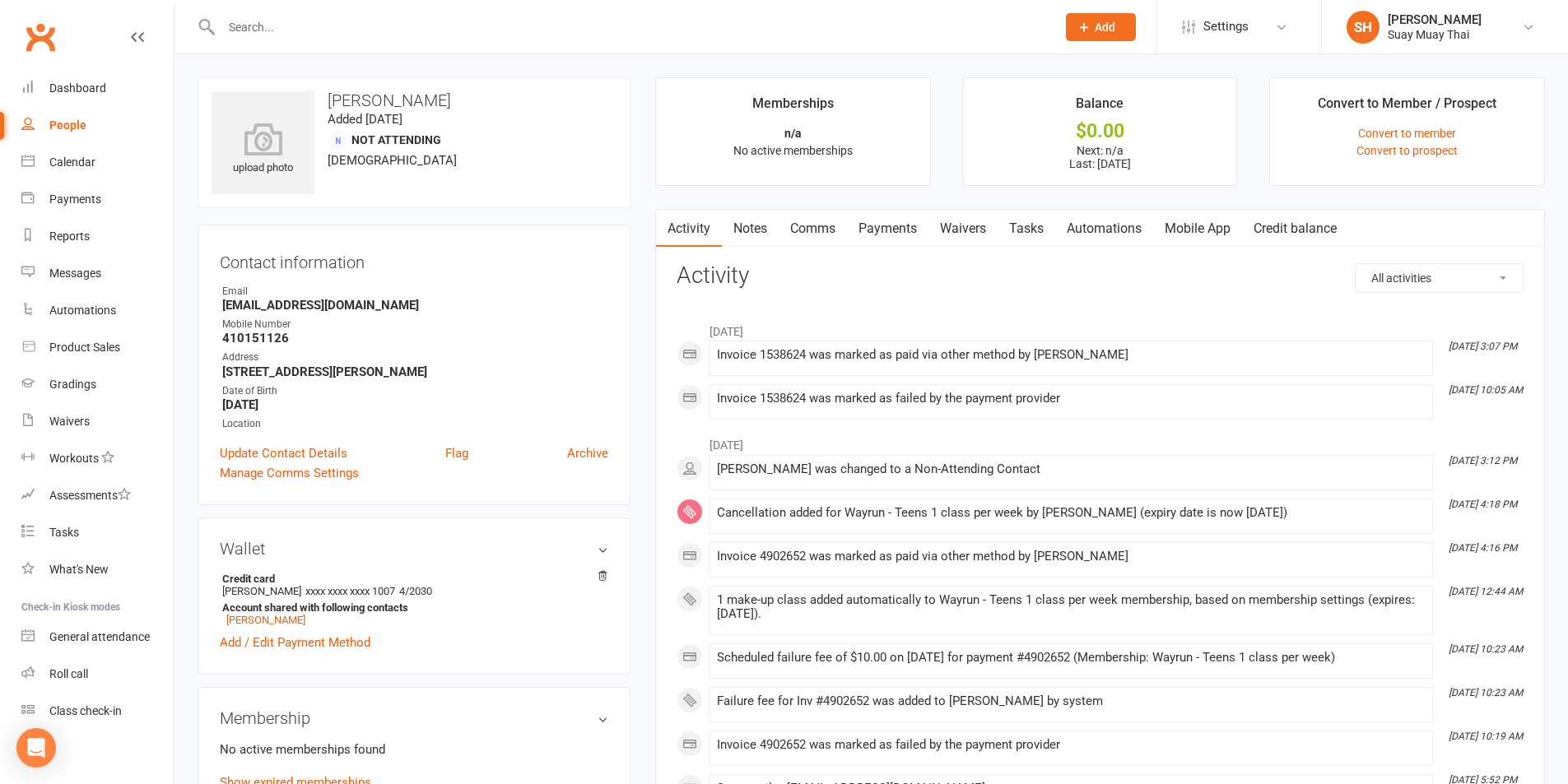
click at [67, 121] on div "People" at bounding box center [67, 125] width 37 height 13
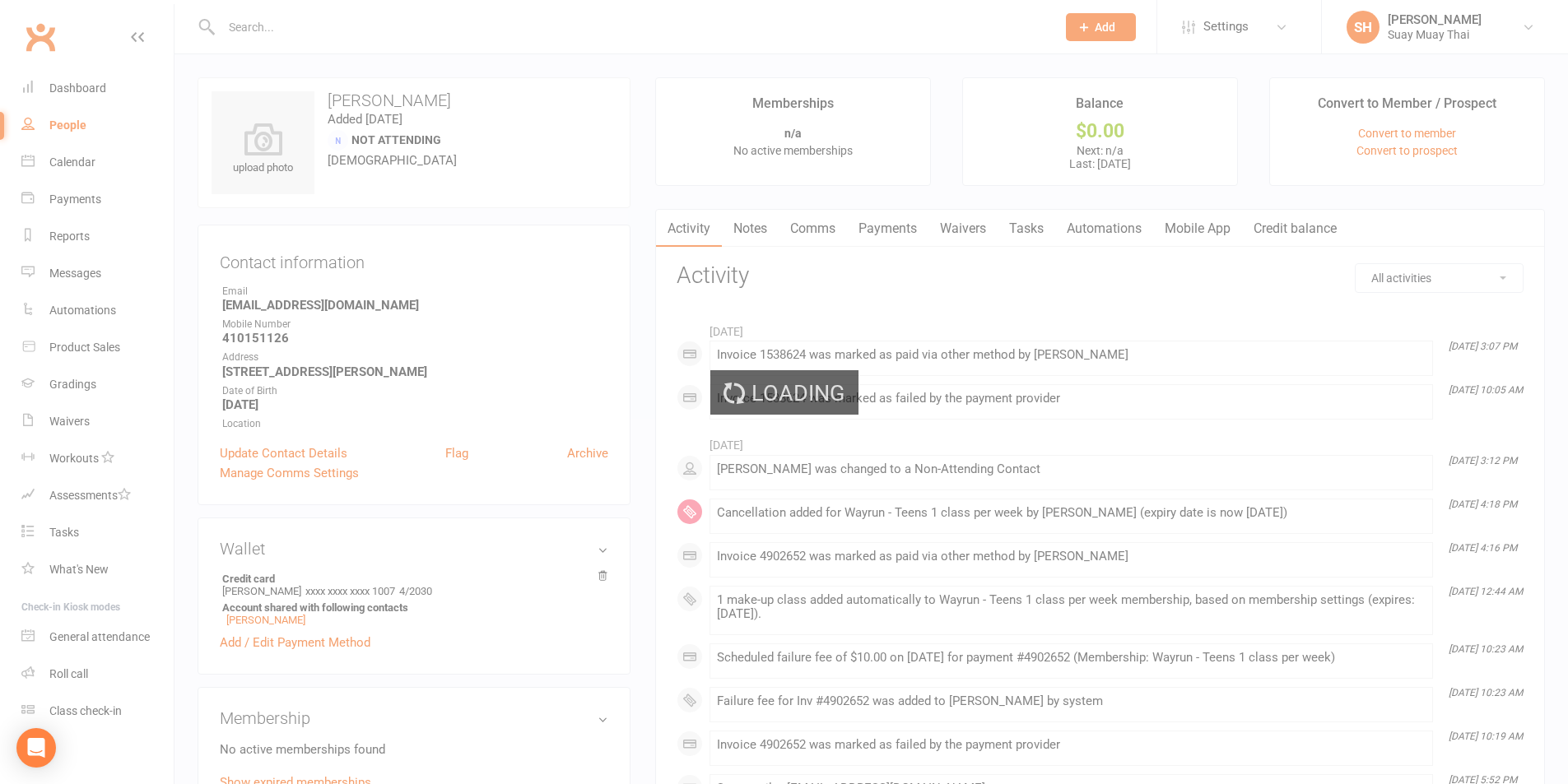
select select "100"
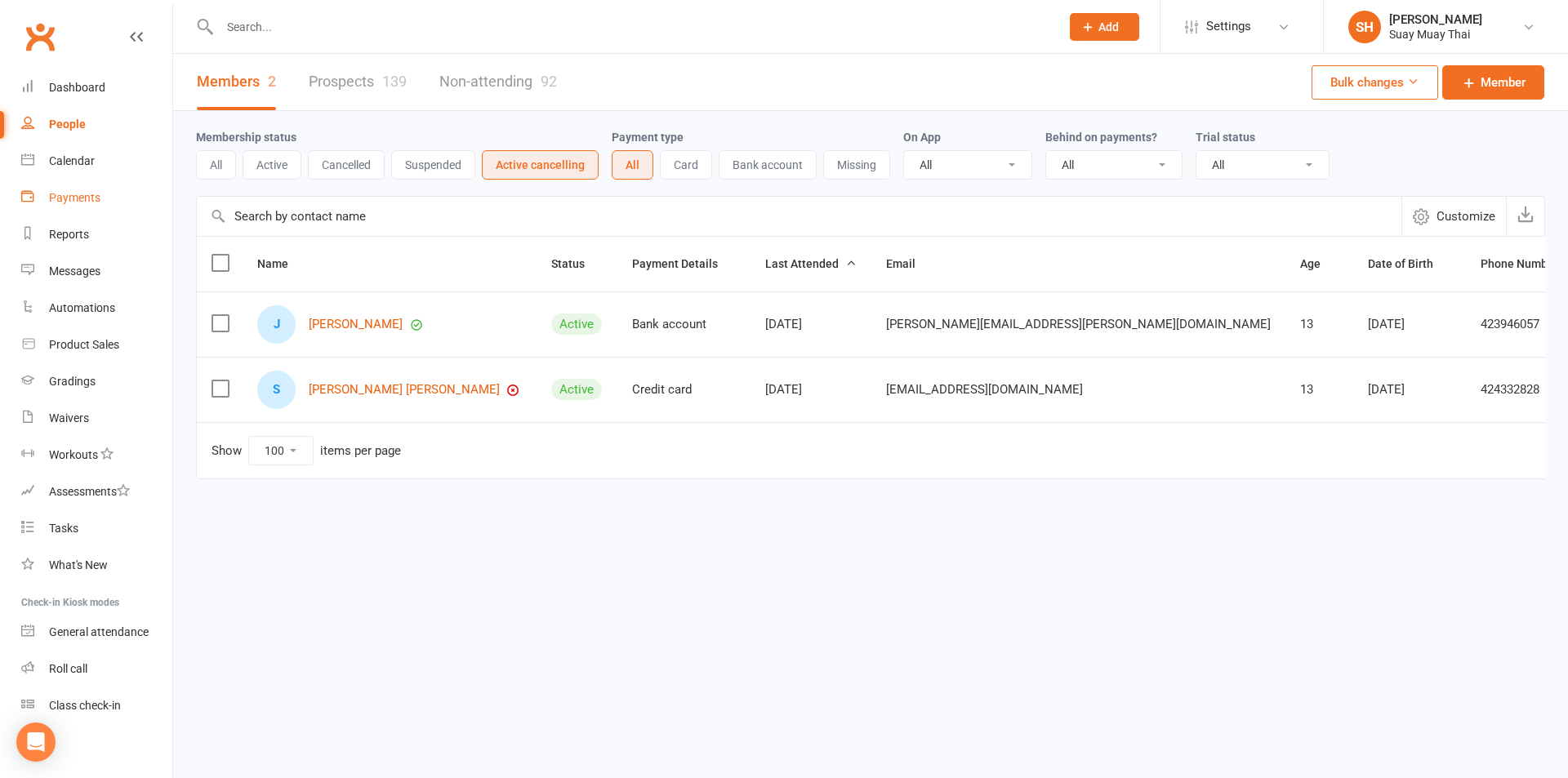
click at [91, 202] on div "Payments" at bounding box center [75, 197] width 52 height 13
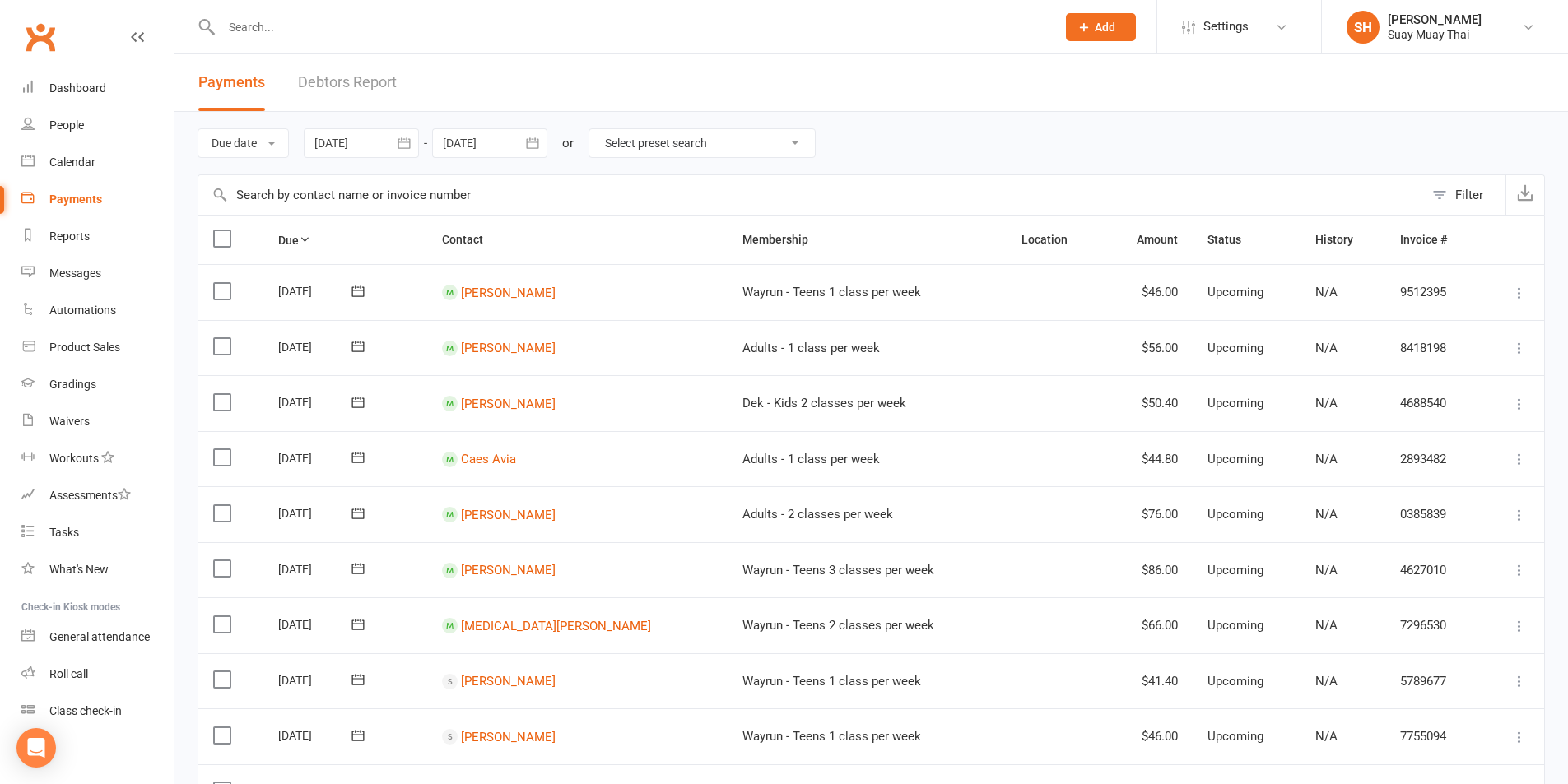
click at [334, 85] on link "Debtors Report" at bounding box center [347, 82] width 99 height 57
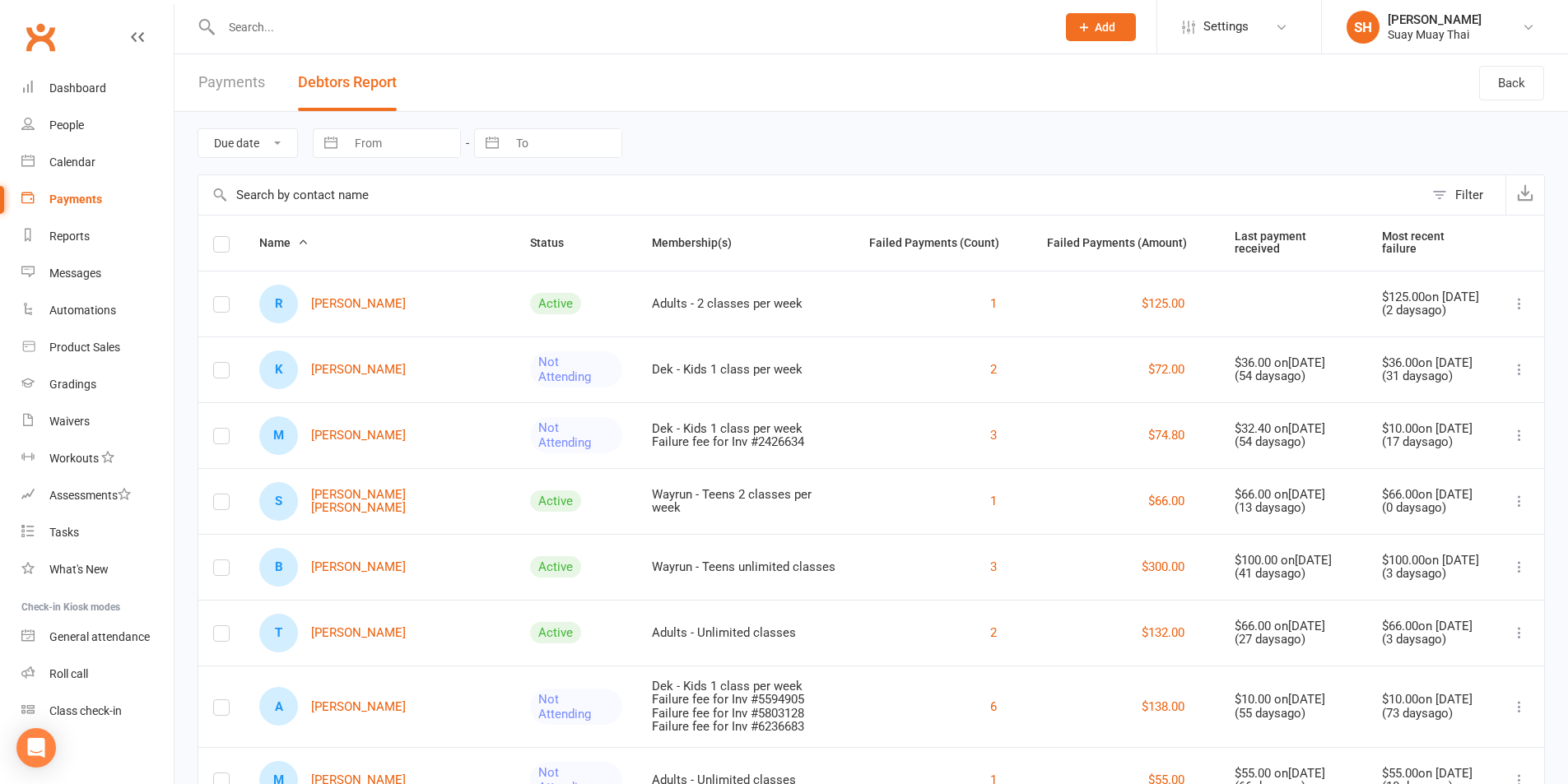
scroll to position [71, 0]
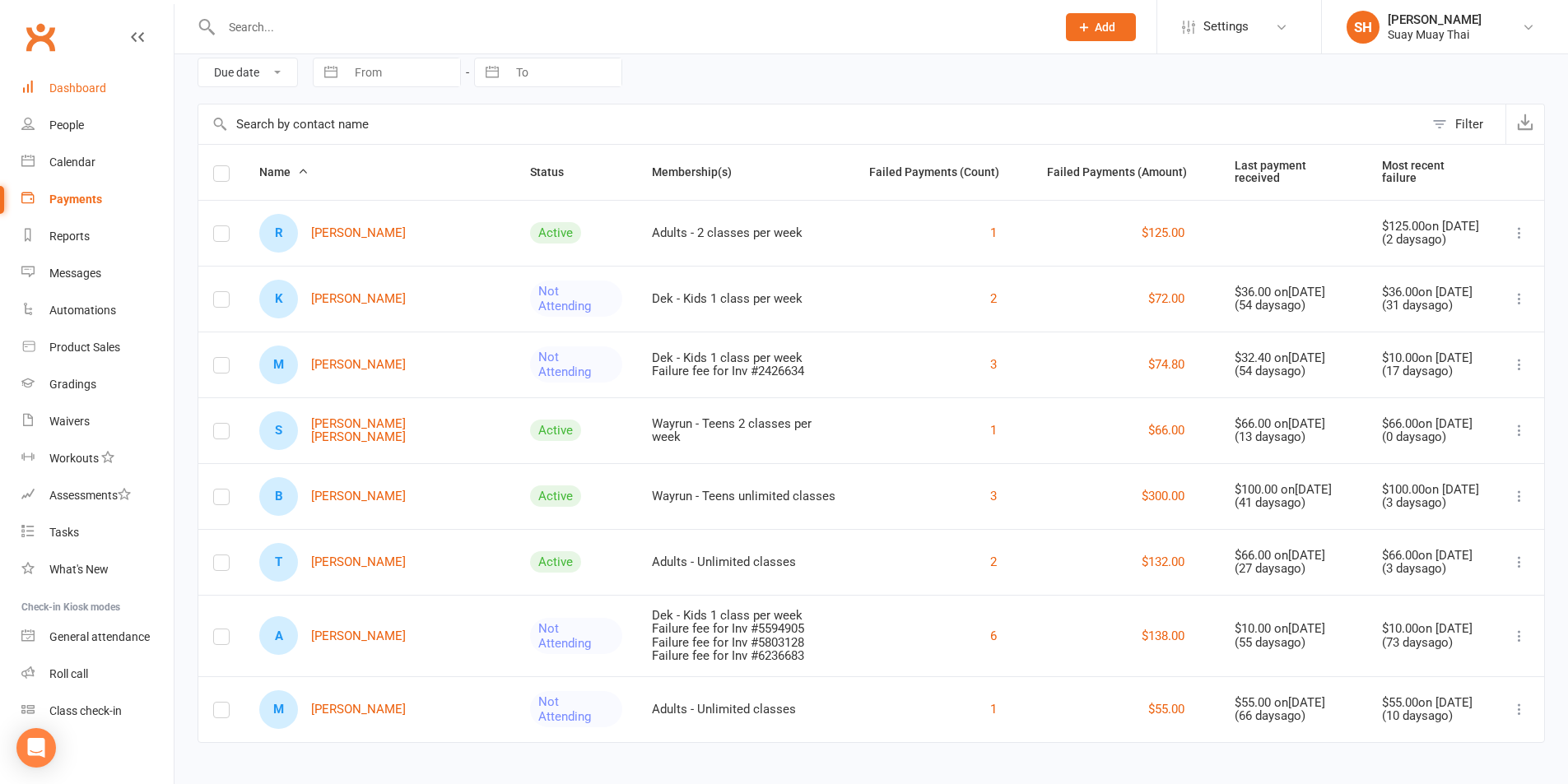
click at [73, 81] on link "Dashboard" at bounding box center [97, 88] width 152 height 37
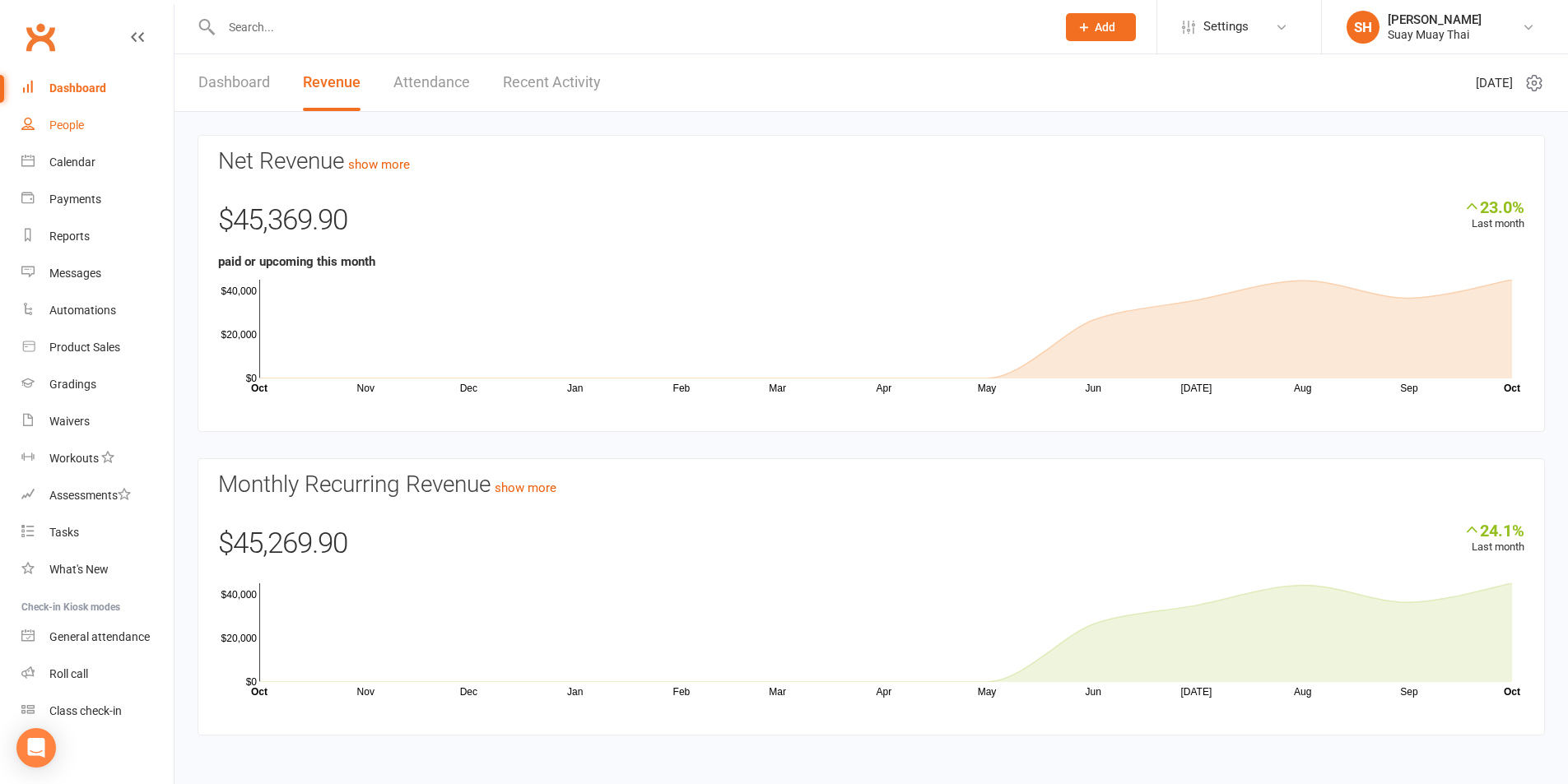
click at [69, 130] on div "People" at bounding box center [67, 125] width 34 height 13
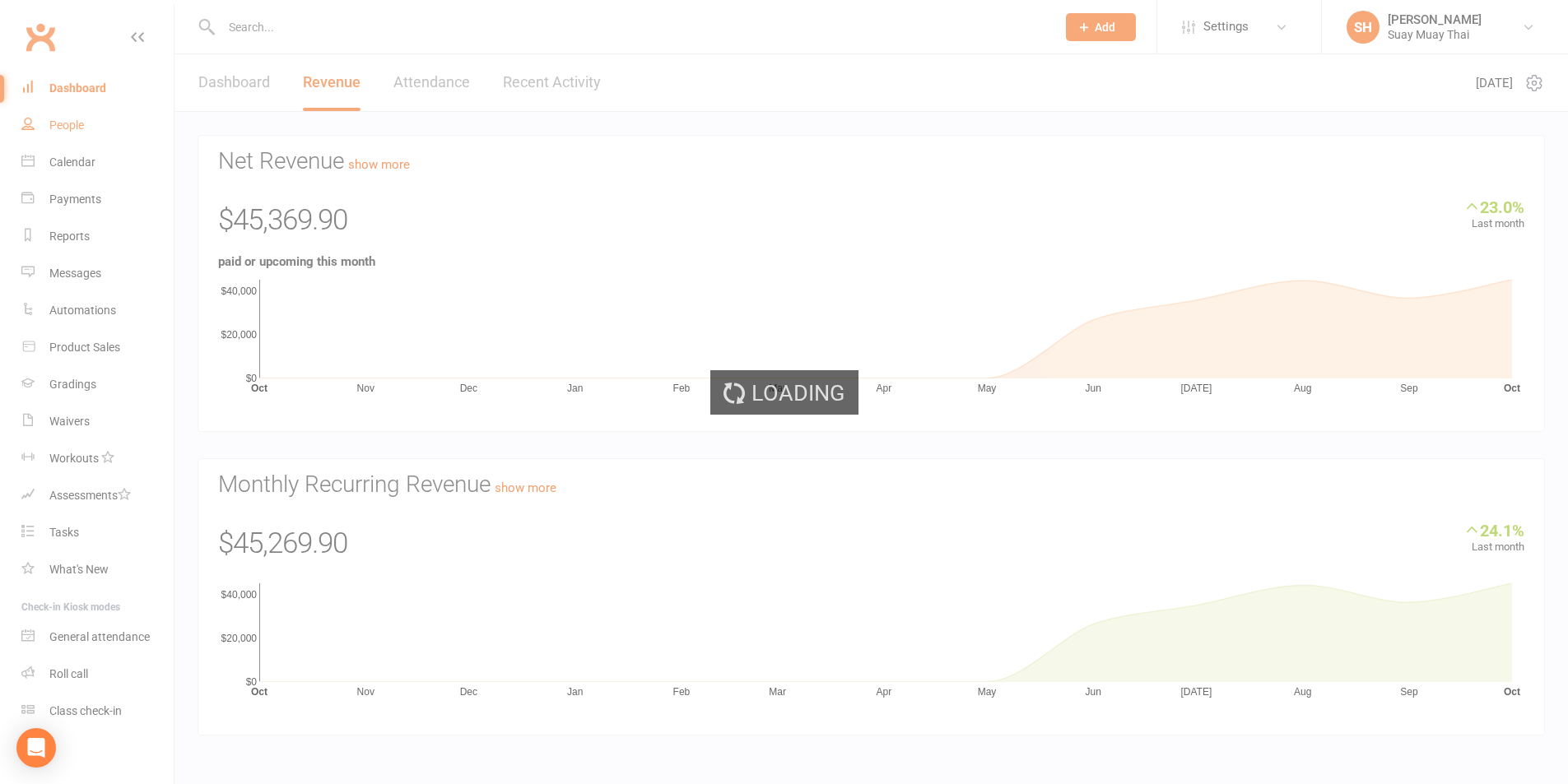
select select "100"
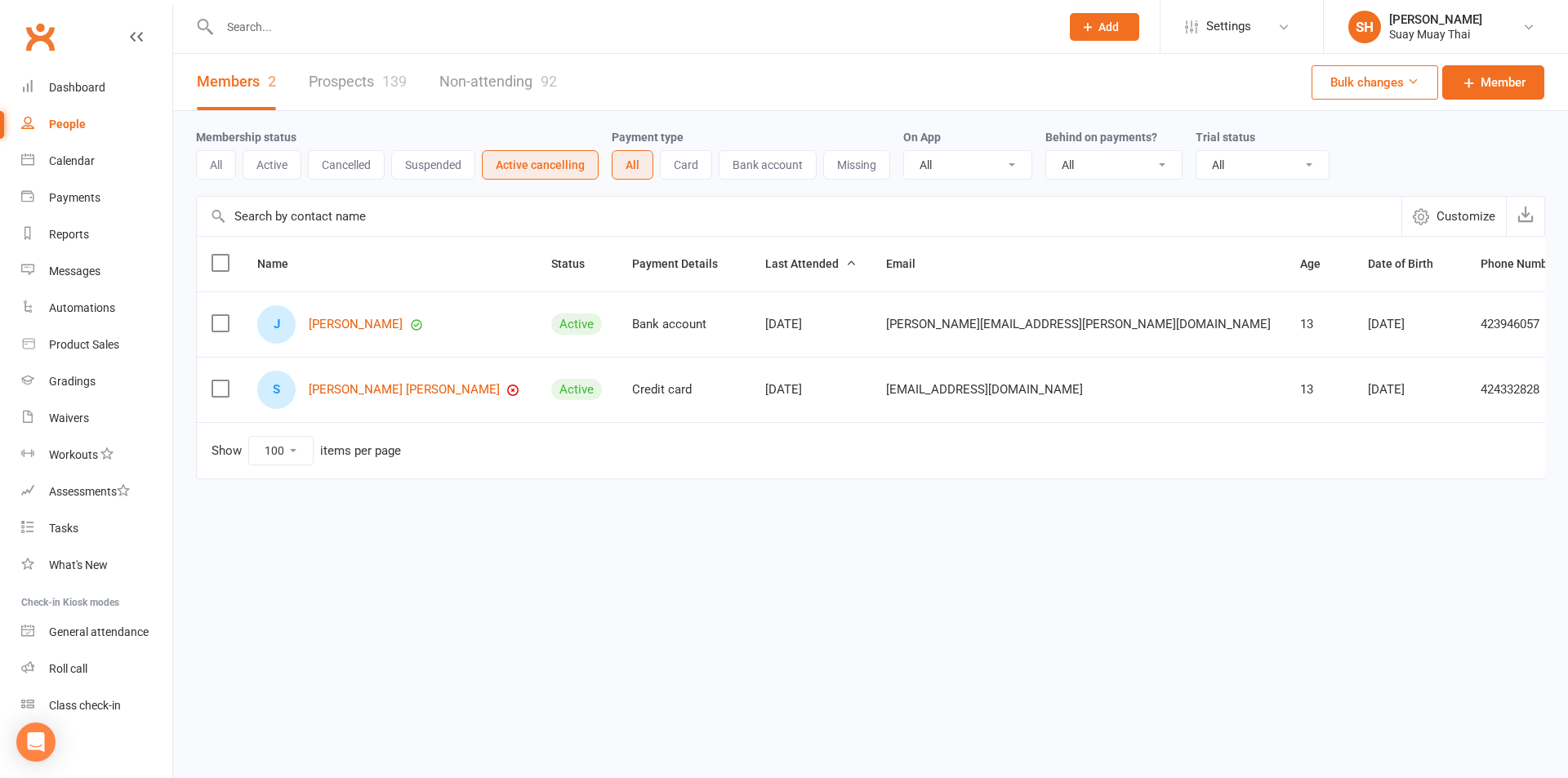
click at [1086, 170] on select "All No Yes" at bounding box center [1114, 164] width 136 height 28
select select "true"
click at [1046, 151] on select "All No Yes" at bounding box center [1114, 164] width 136 height 28
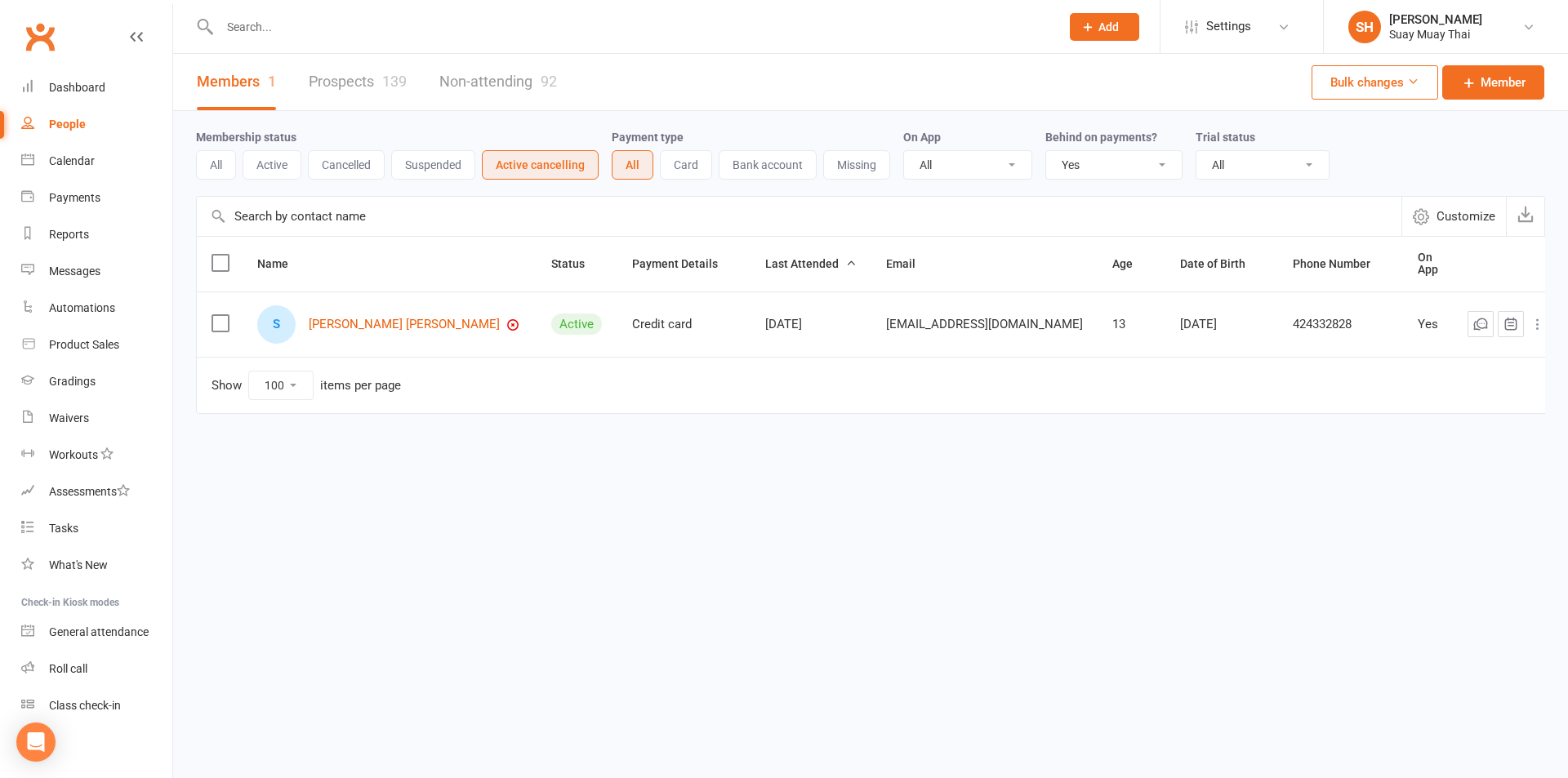
click at [261, 162] on button "Active" at bounding box center [272, 164] width 59 height 29
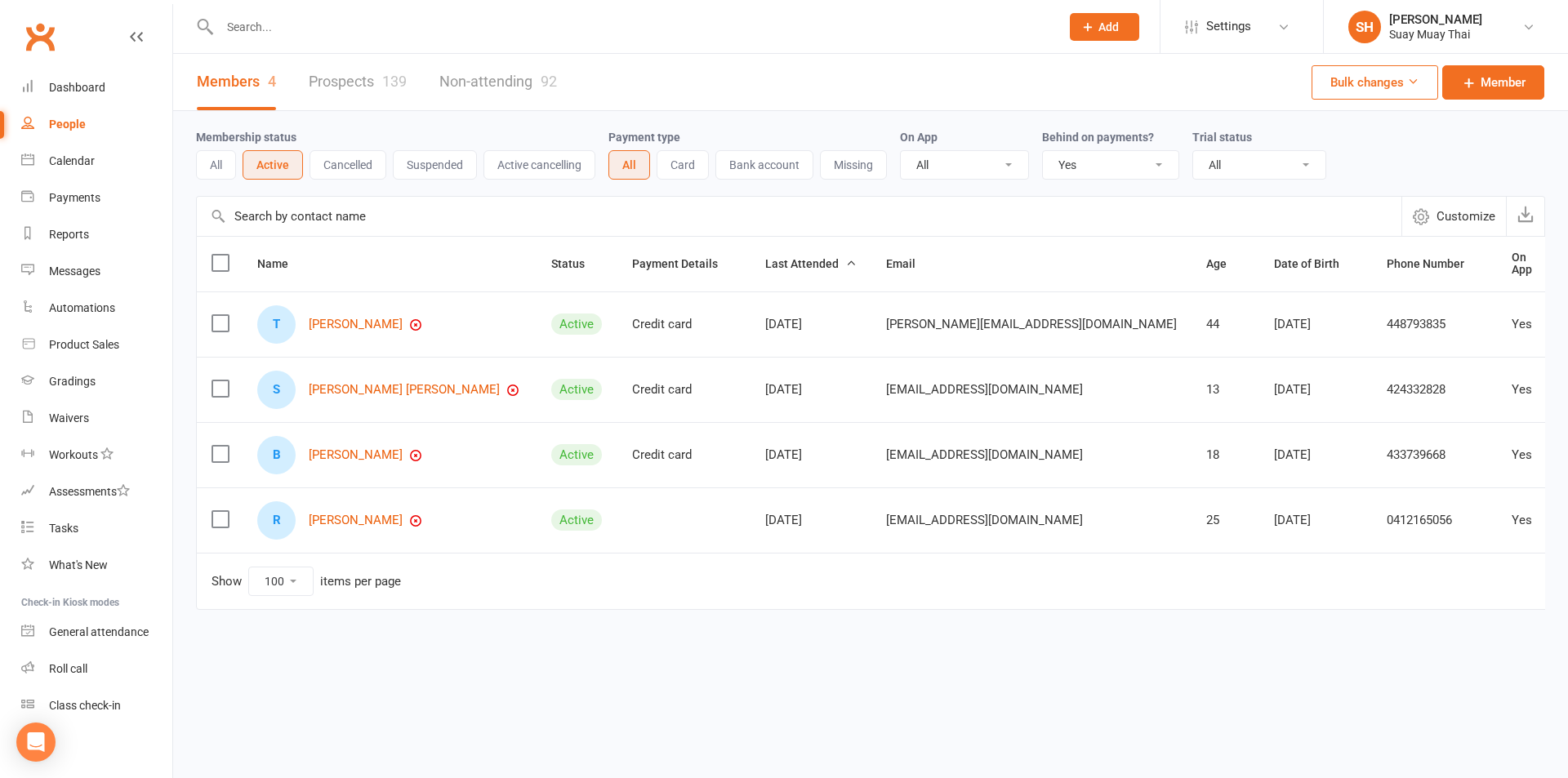
click at [218, 162] on button "All" at bounding box center [216, 164] width 40 height 29
click at [1087, 161] on select "All No Yes" at bounding box center [1110, 164] width 136 height 28
select select
click at [1043, 151] on select "All No Yes" at bounding box center [1110, 164] width 136 height 28
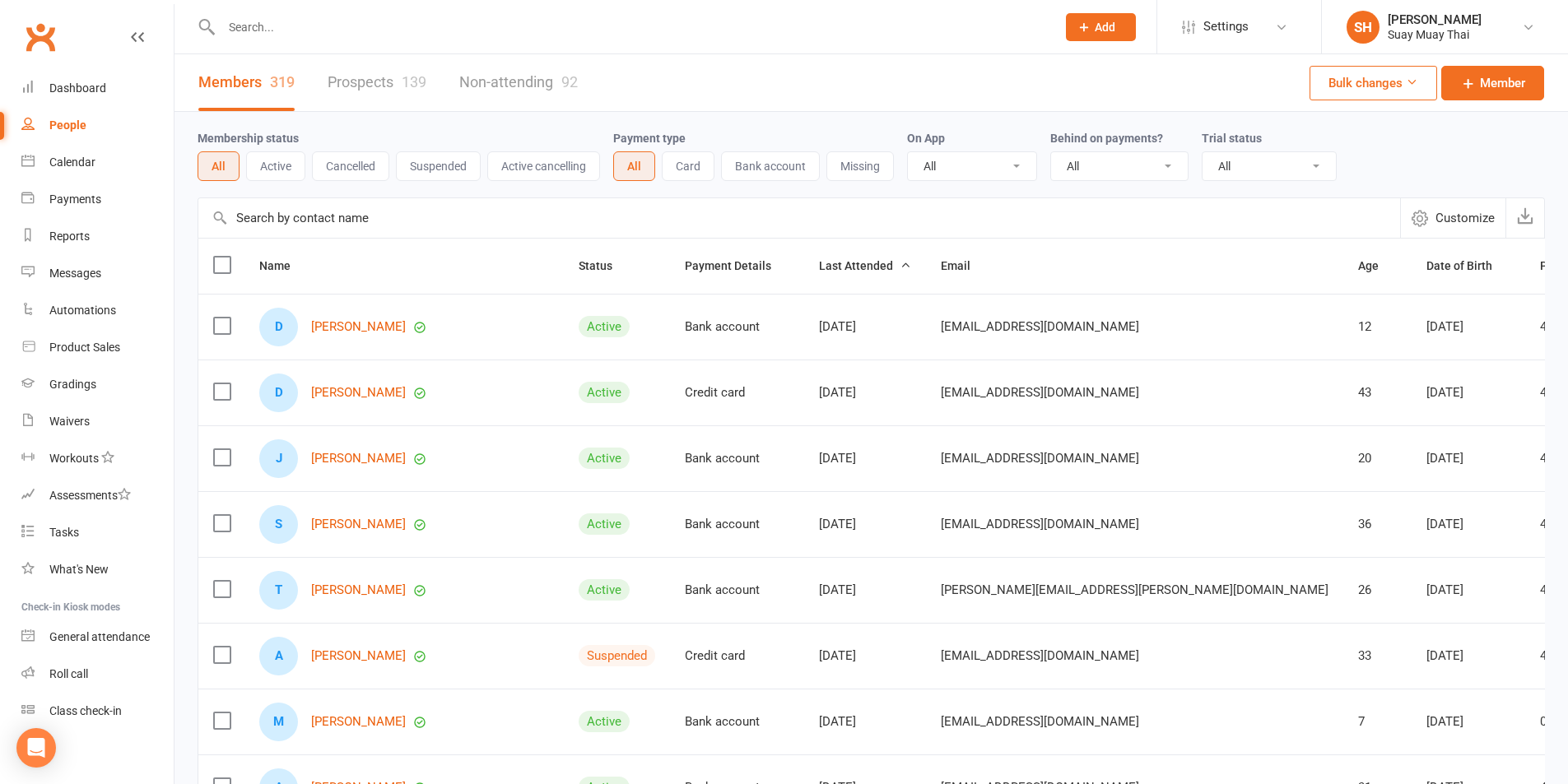
click at [838, 40] on div at bounding box center [622, 26] width 847 height 53
click at [348, 38] on input "text" at bounding box center [631, 27] width 828 height 23
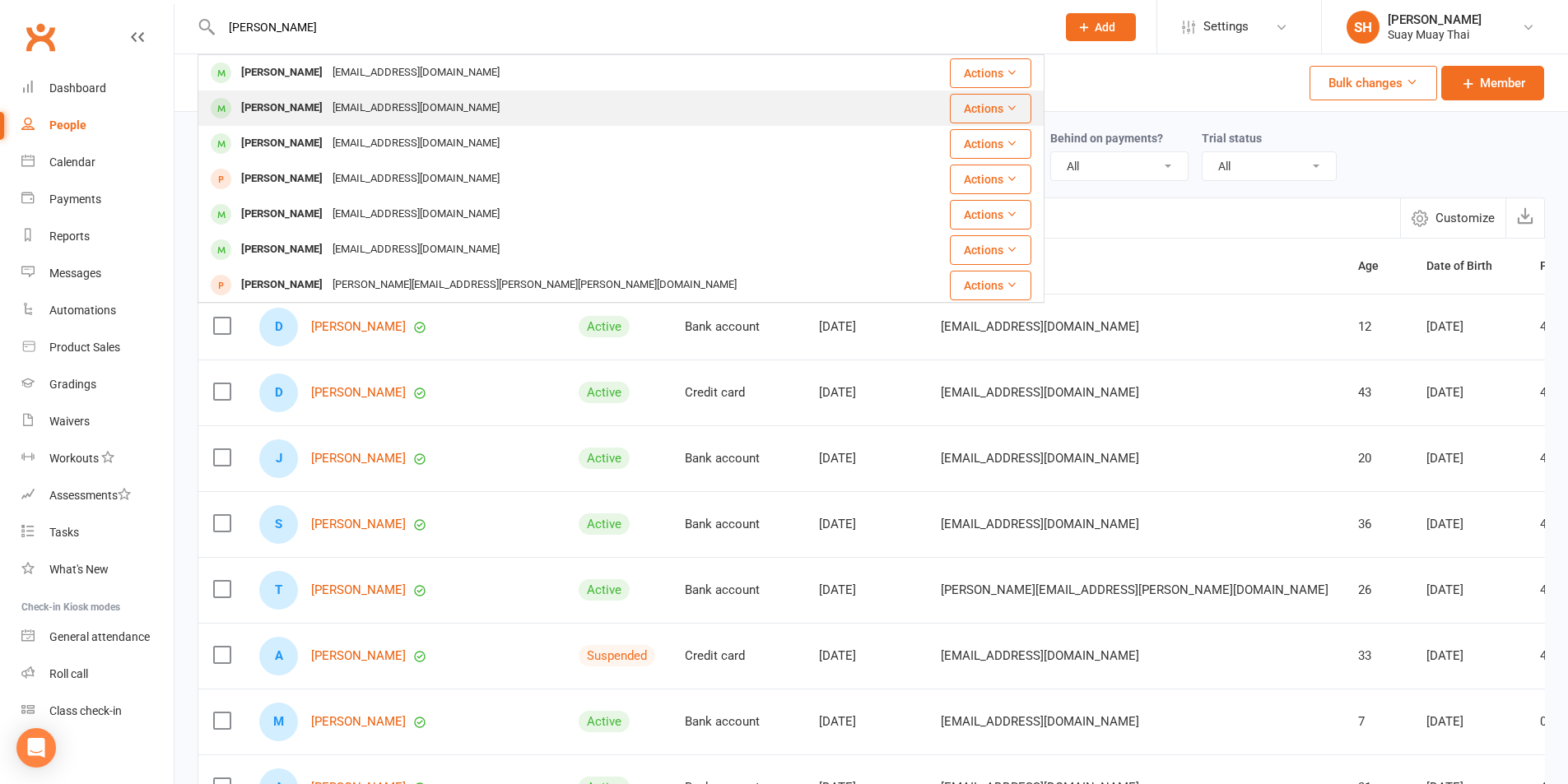
type input "william"
click at [311, 116] on div "William Ross" at bounding box center [282, 108] width 92 height 24
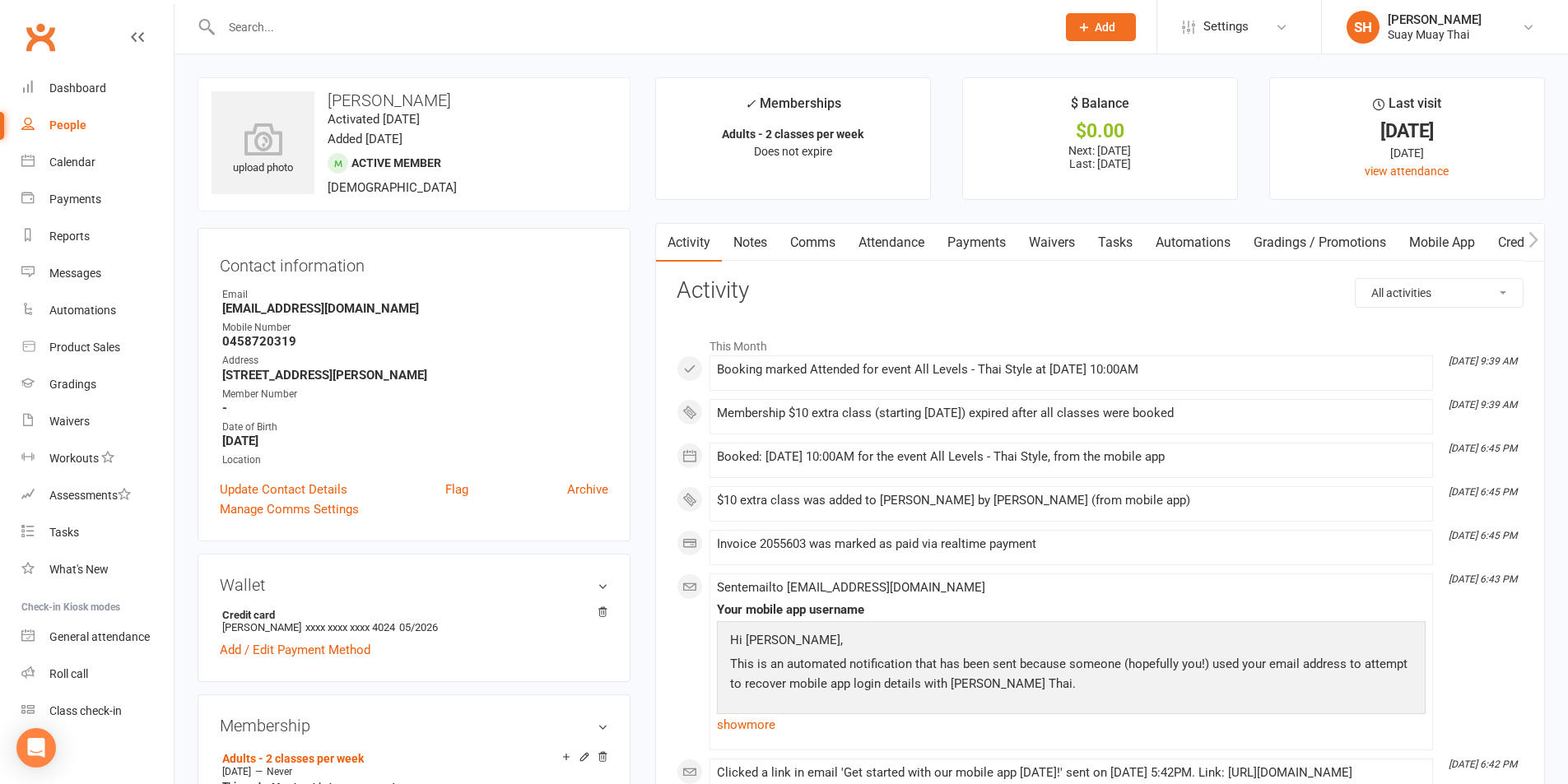
click at [892, 236] on link "Attendance" at bounding box center [892, 243] width 89 height 38
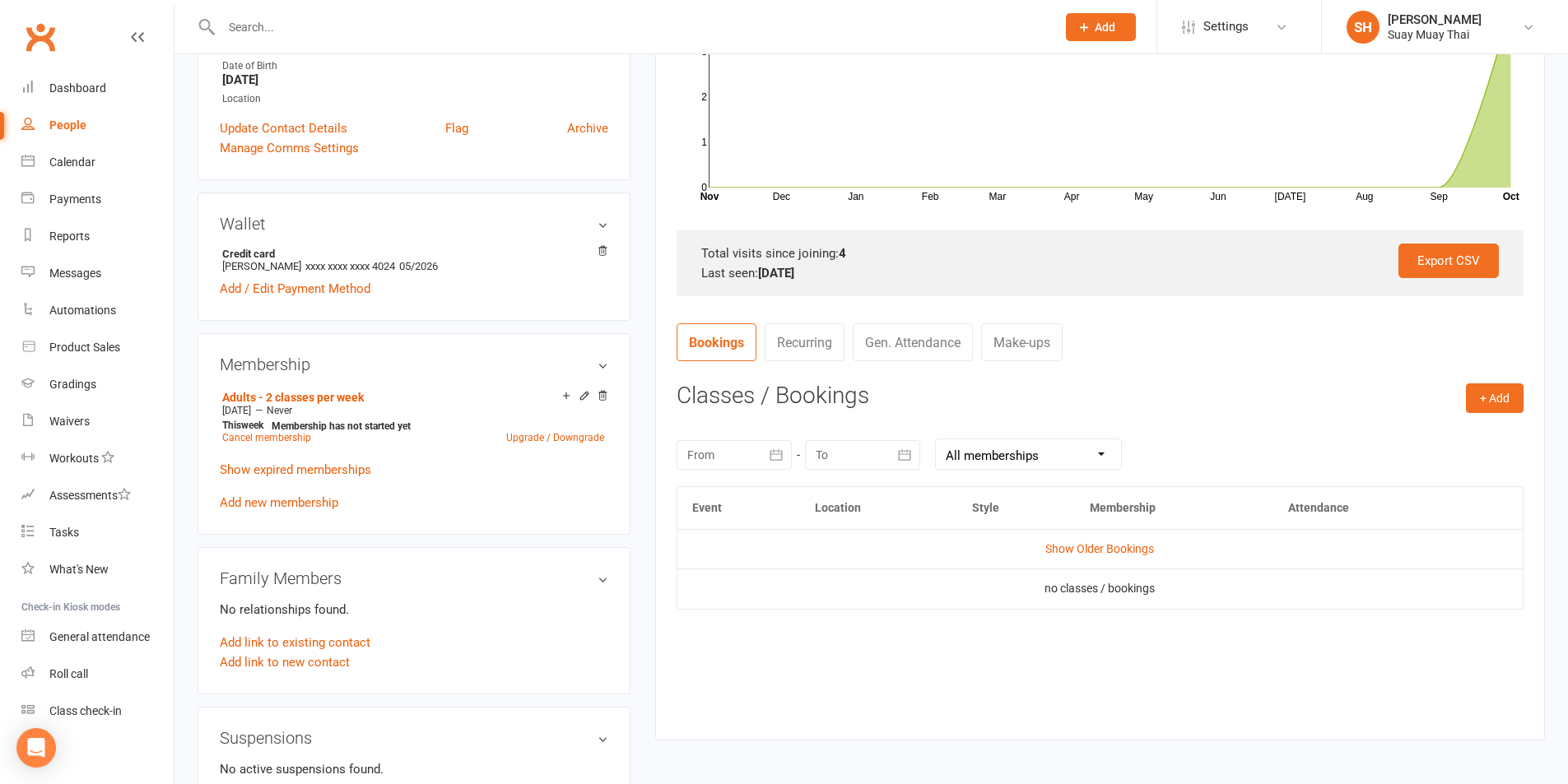
scroll to position [411, 0]
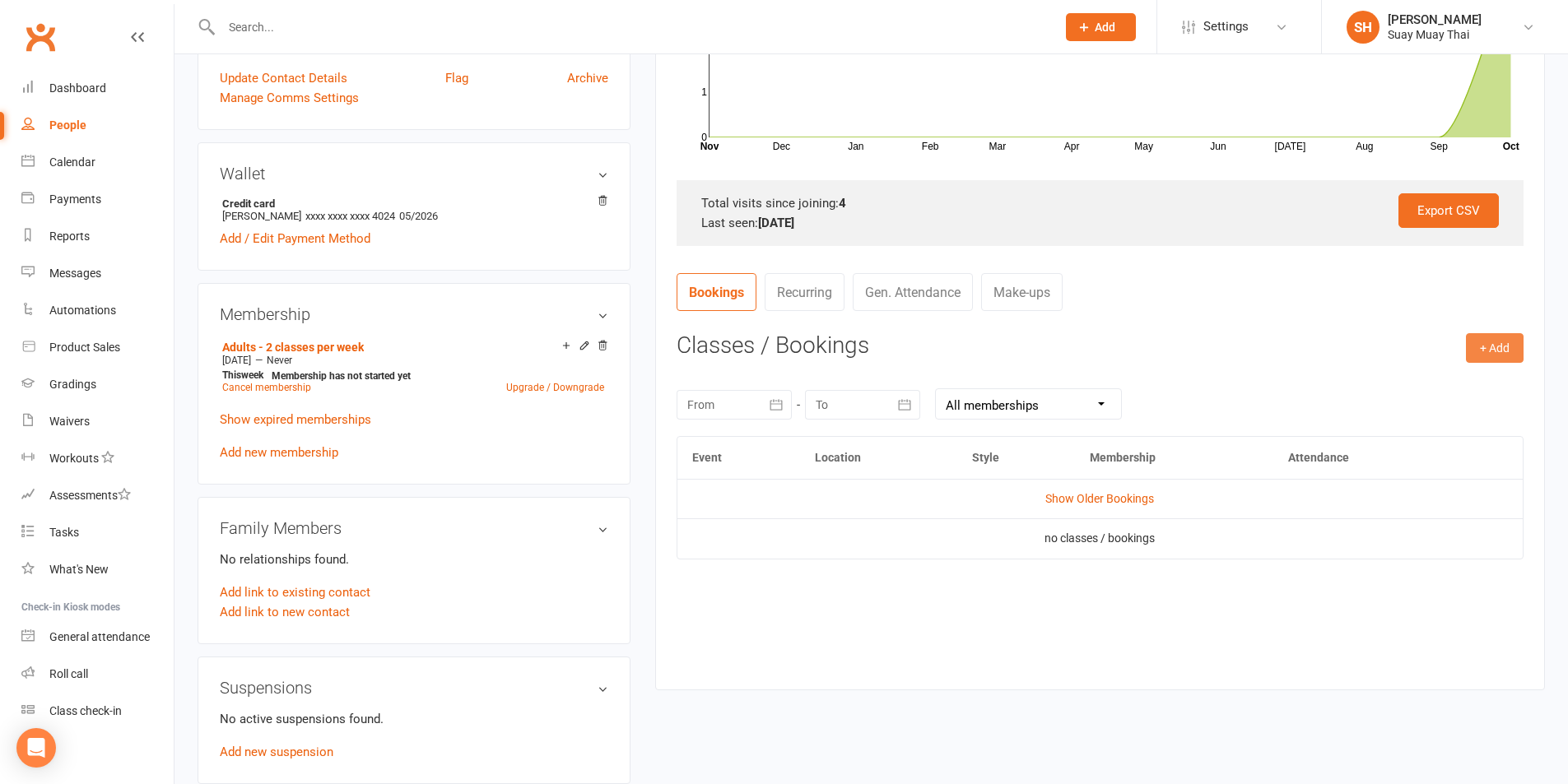
click at [1494, 348] on button "+ Add" at bounding box center [1495, 348] width 58 height 30
click at [1405, 392] on link "Book Event" at bounding box center [1441, 385] width 163 height 33
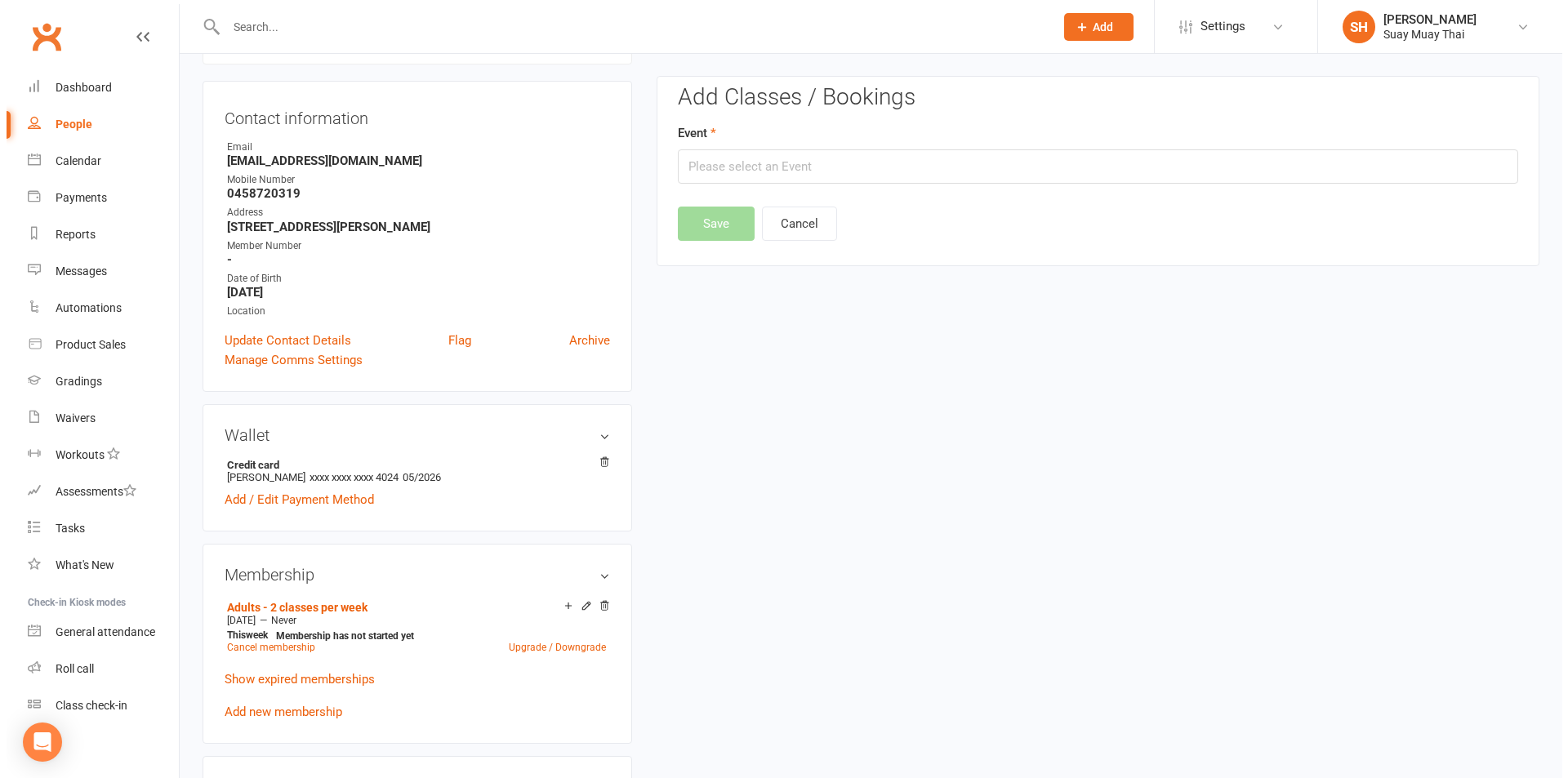
scroll to position [139, 0]
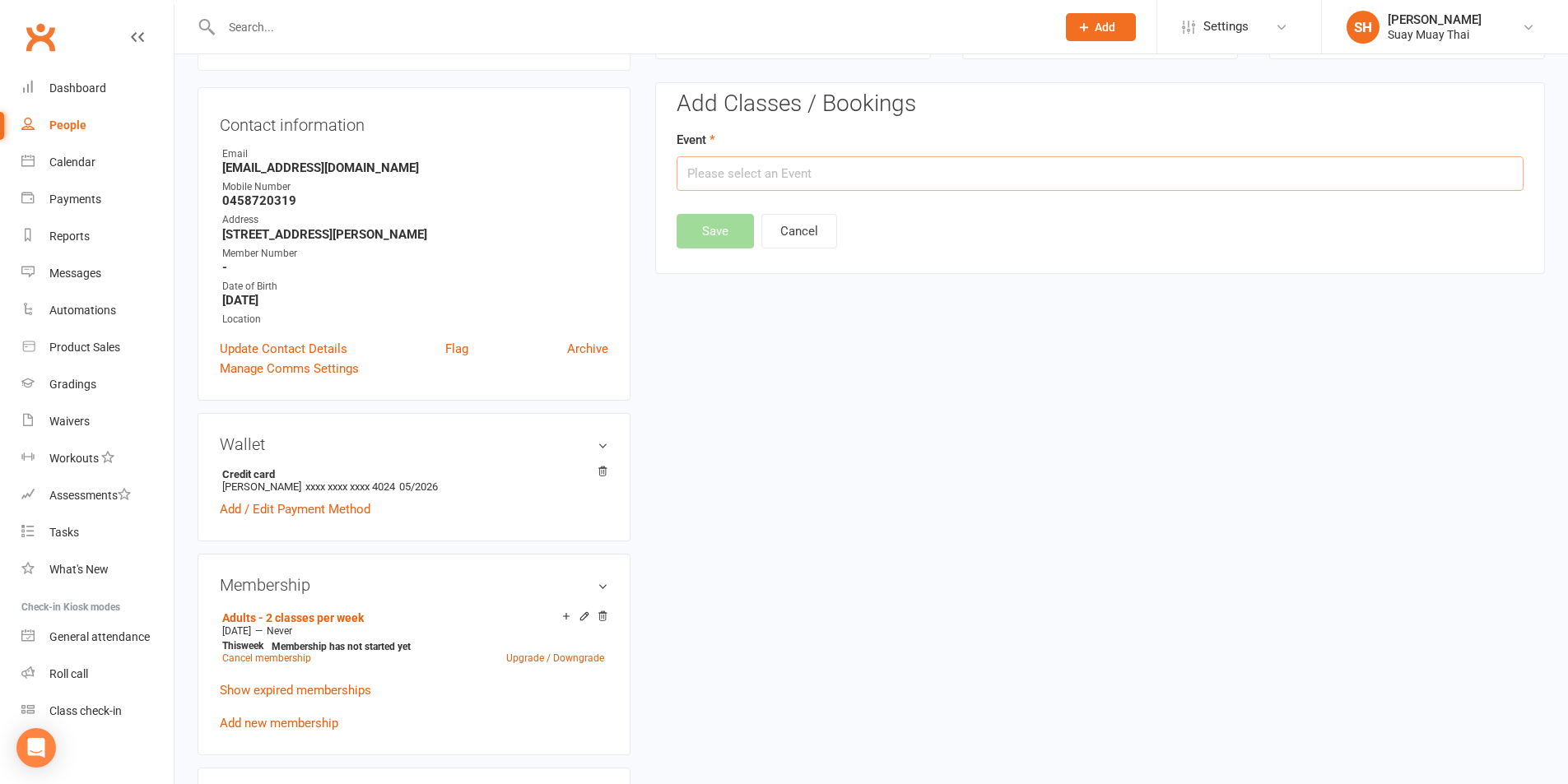
click at [753, 176] on input "text" at bounding box center [1100, 174] width 847 height 34
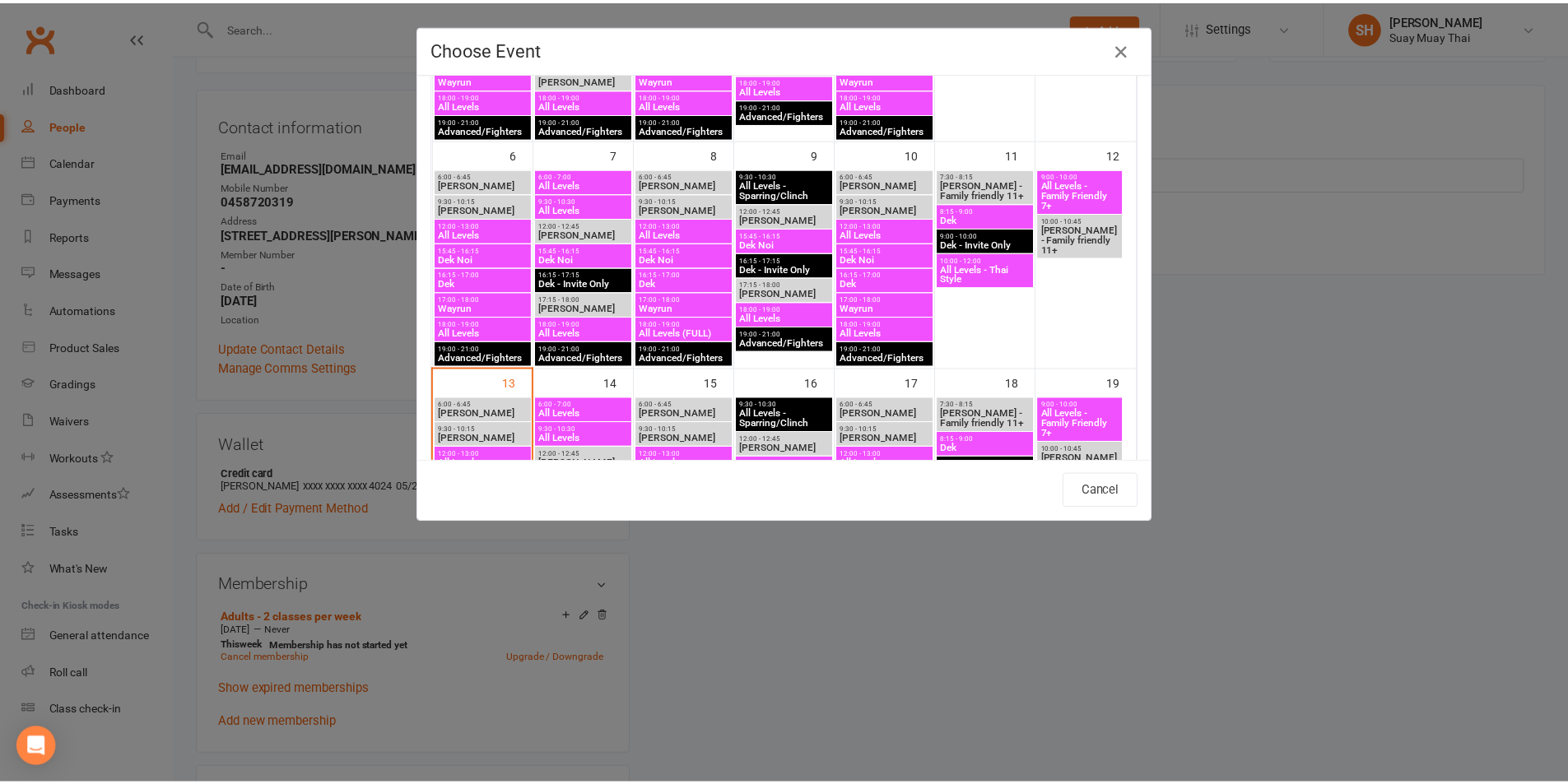
scroll to position [411, 0]
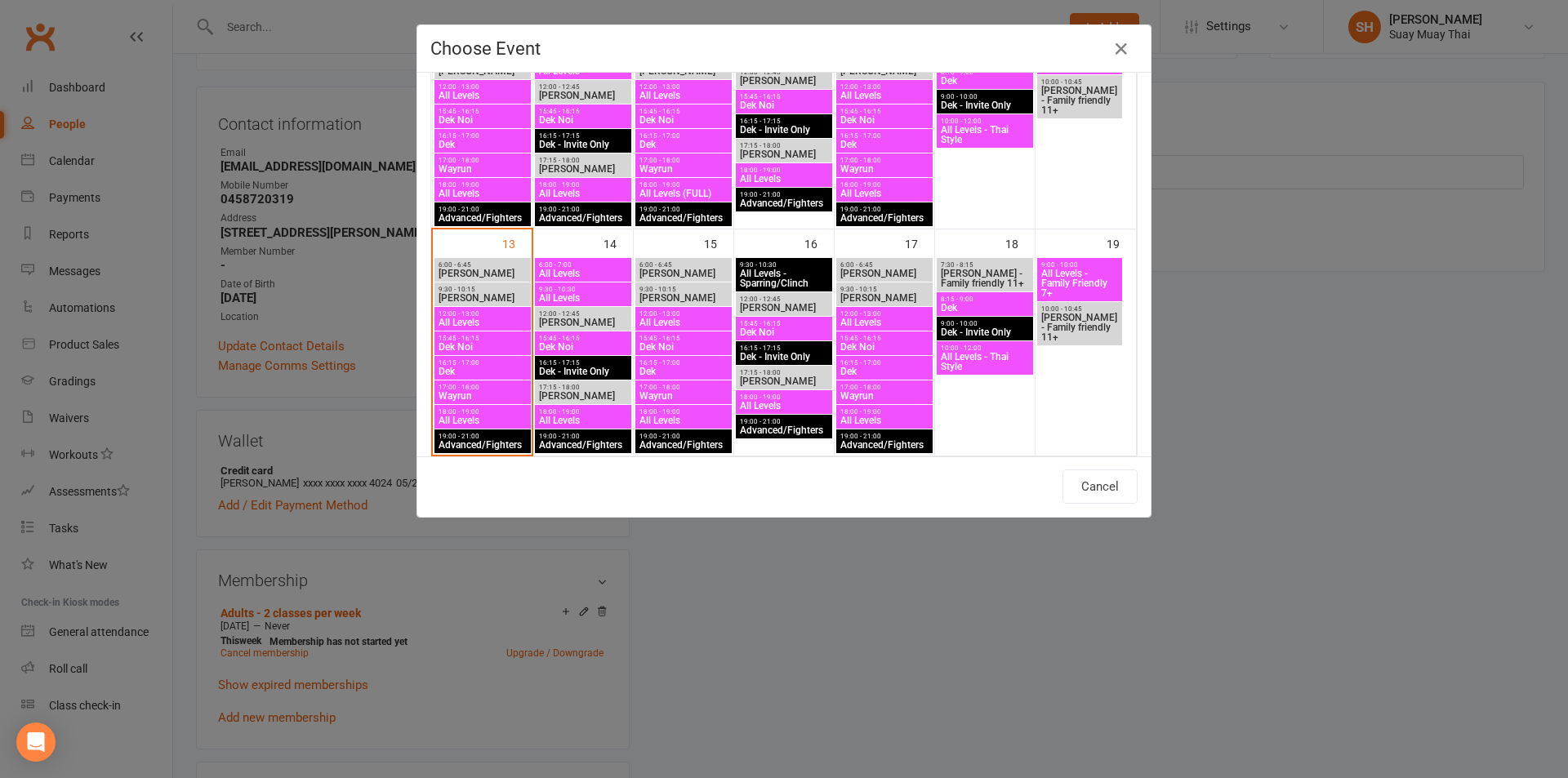
click at [448, 410] on span "18:00 - 19:00" at bounding box center [482, 411] width 90 height 7
type input "All Levels - Oct 13, 2025 6:00:00 PM"
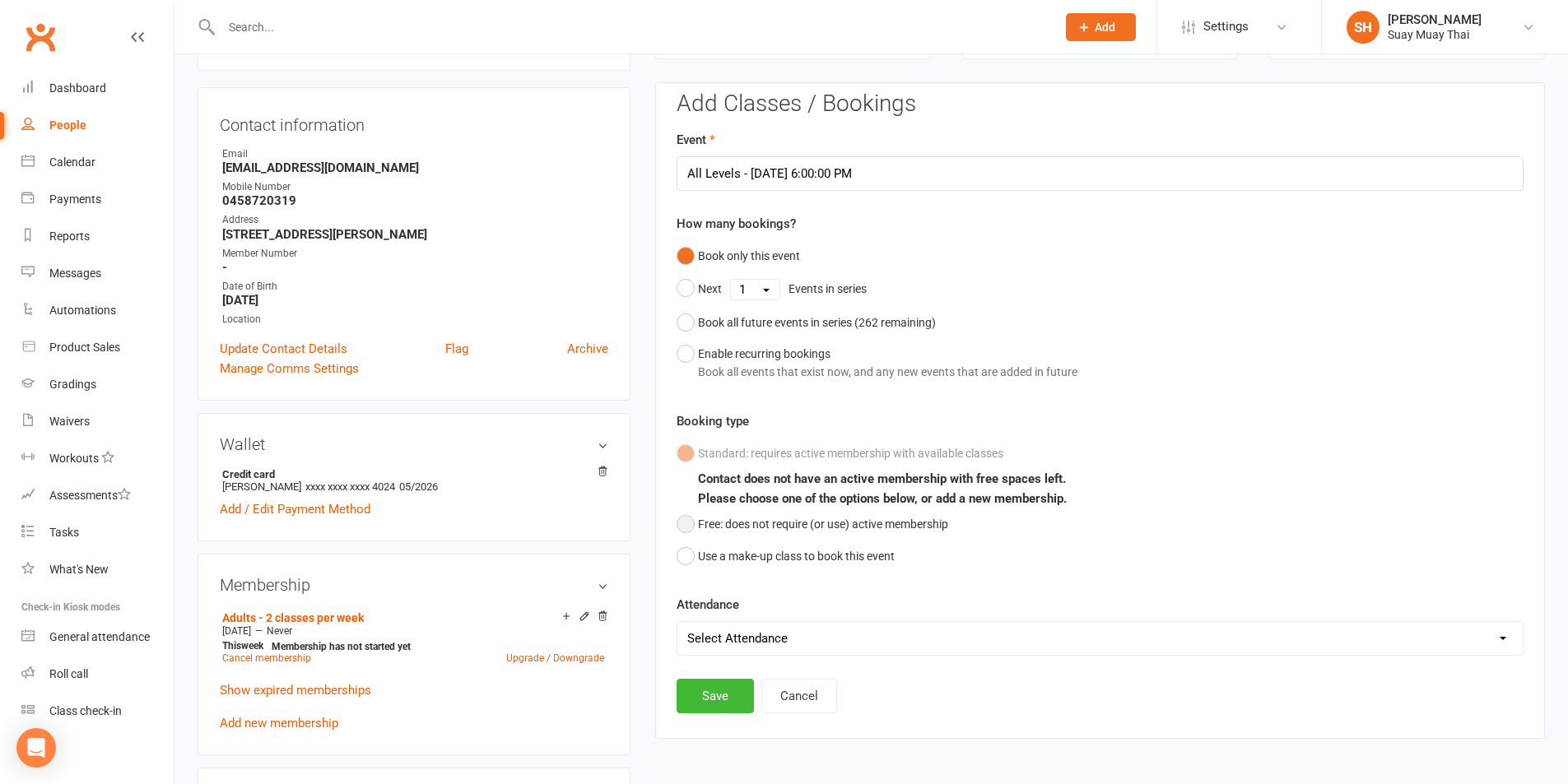
click at [688, 521] on button "Free: does not require (or use) active membership" at bounding box center [812, 523] width 272 height 31
click at [718, 704] on button "Save" at bounding box center [715, 696] width 77 height 34
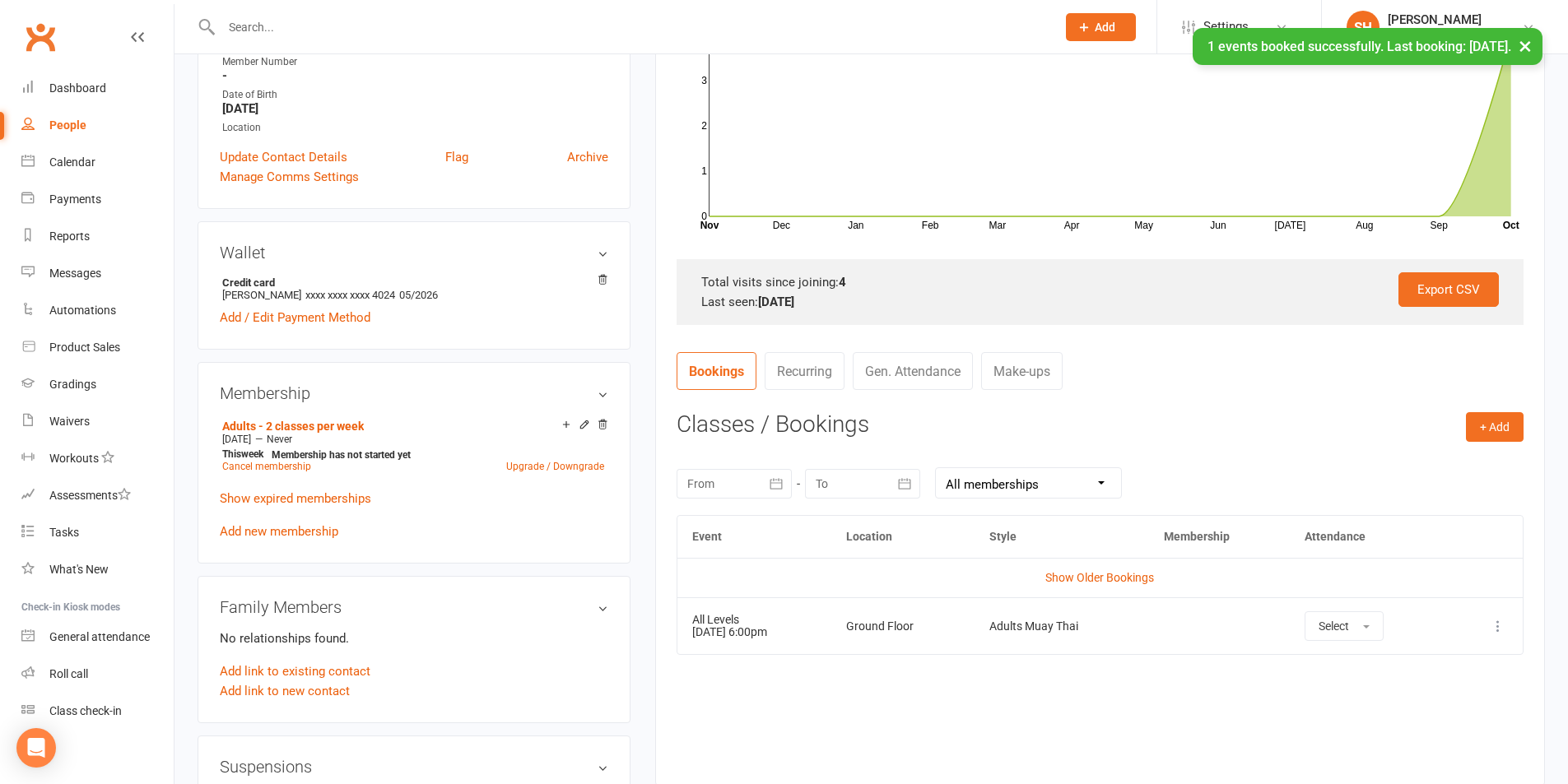
scroll to position [552, 0]
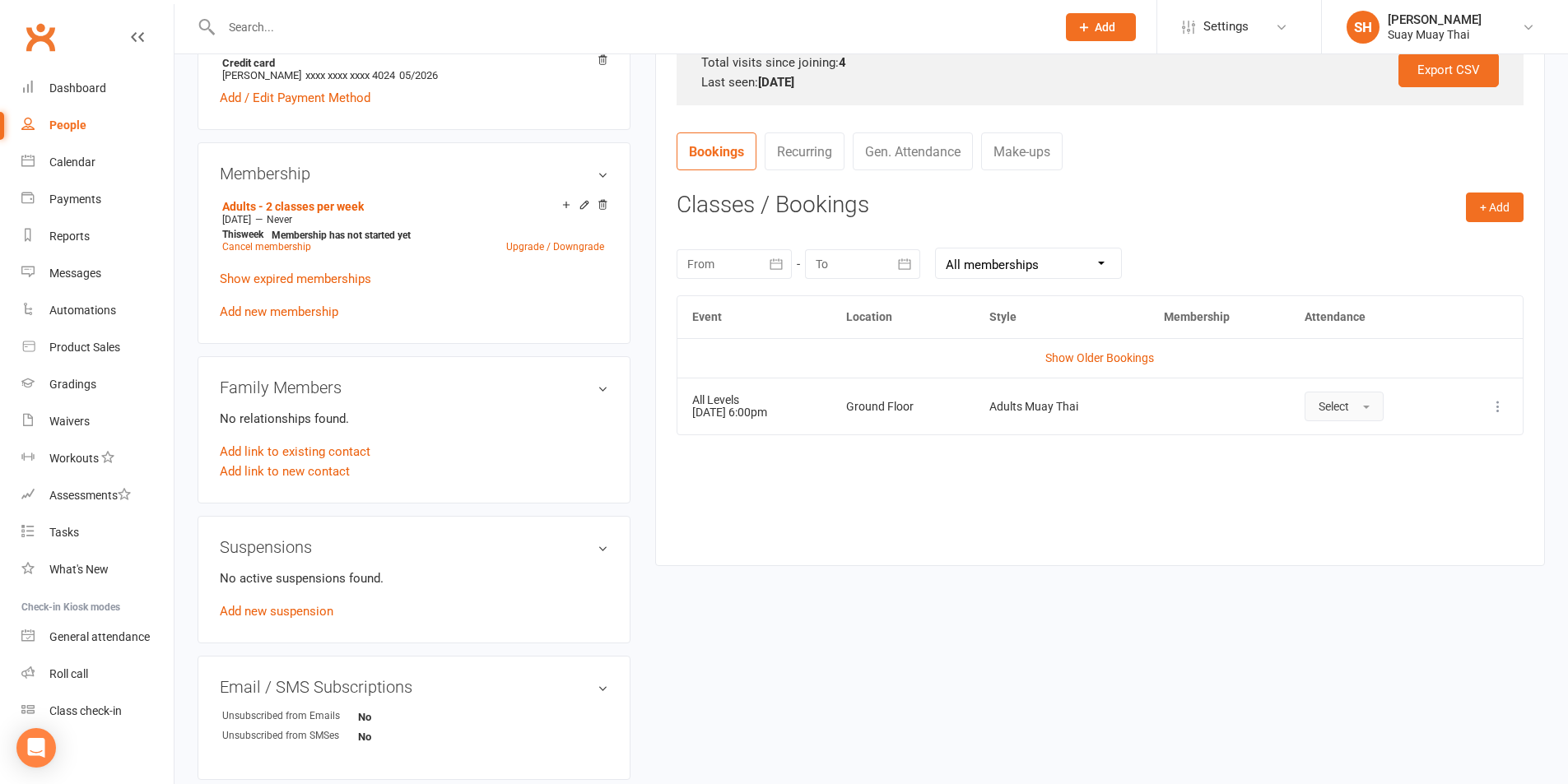
click at [1375, 400] on button "Select" at bounding box center [1344, 406] width 79 height 30
click at [1368, 447] on span "Attended" at bounding box center [1343, 443] width 49 height 14
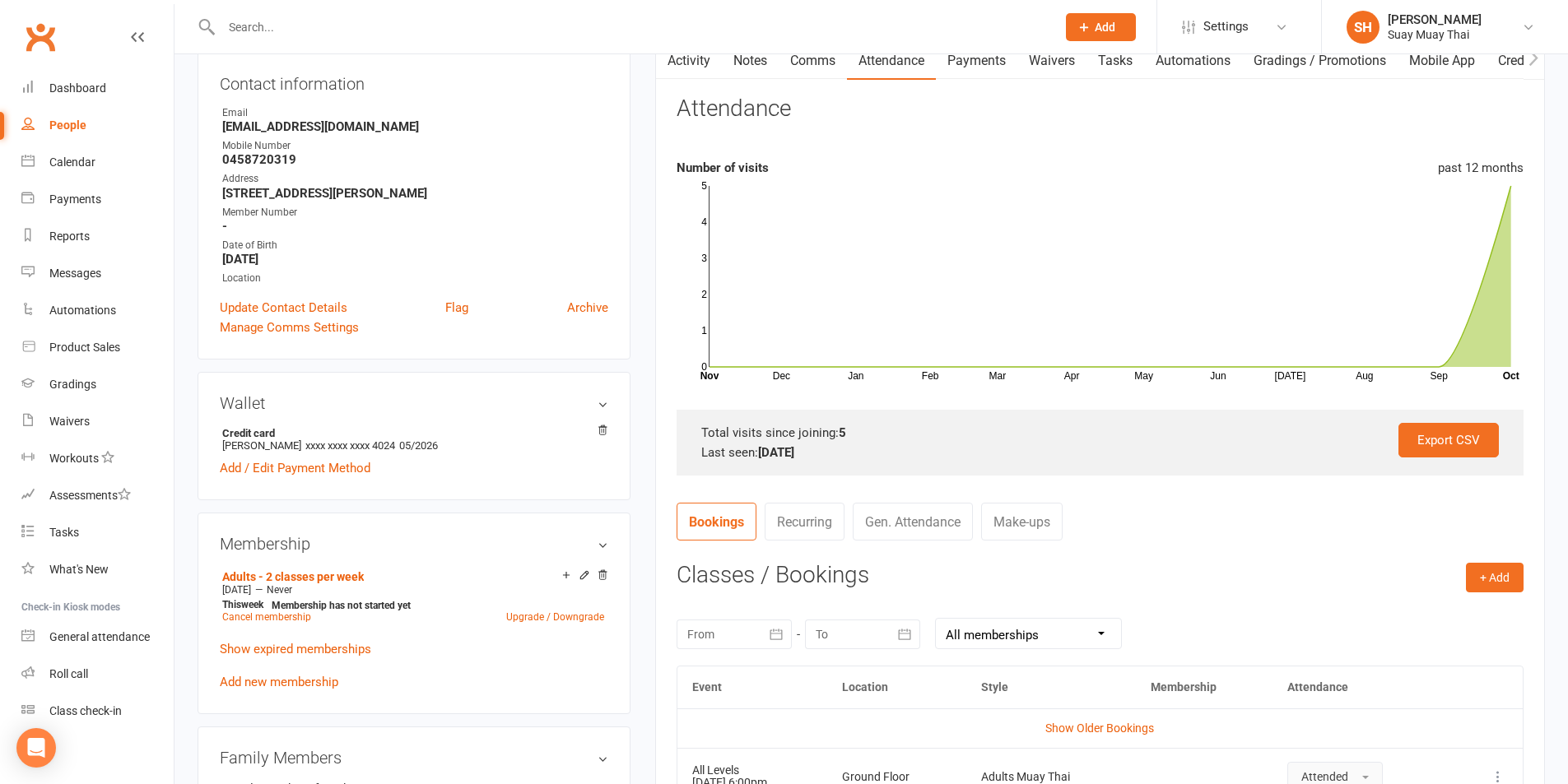
scroll to position [0, 0]
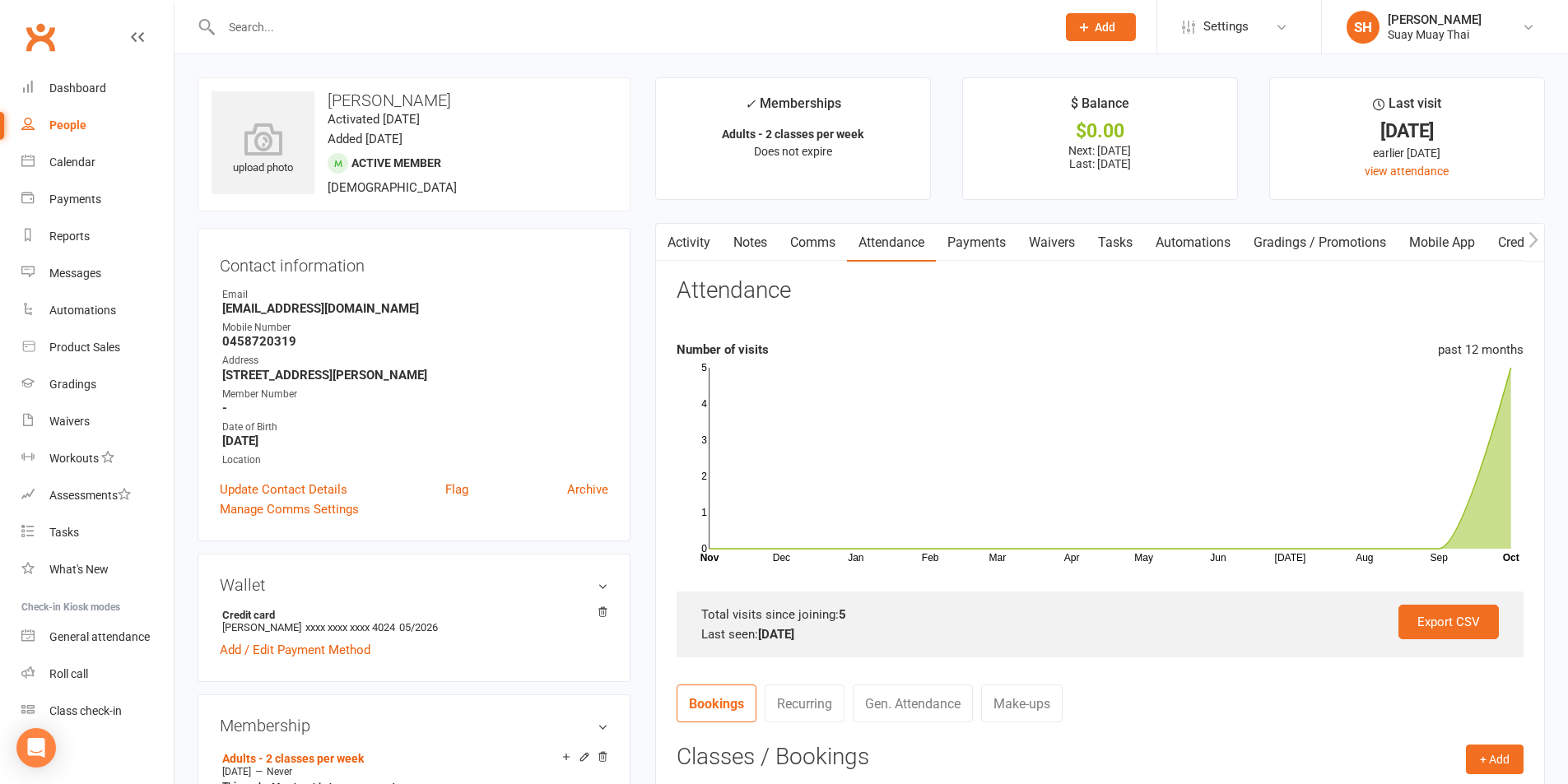
click at [290, 15] on input "text" at bounding box center [631, 27] width 828 height 23
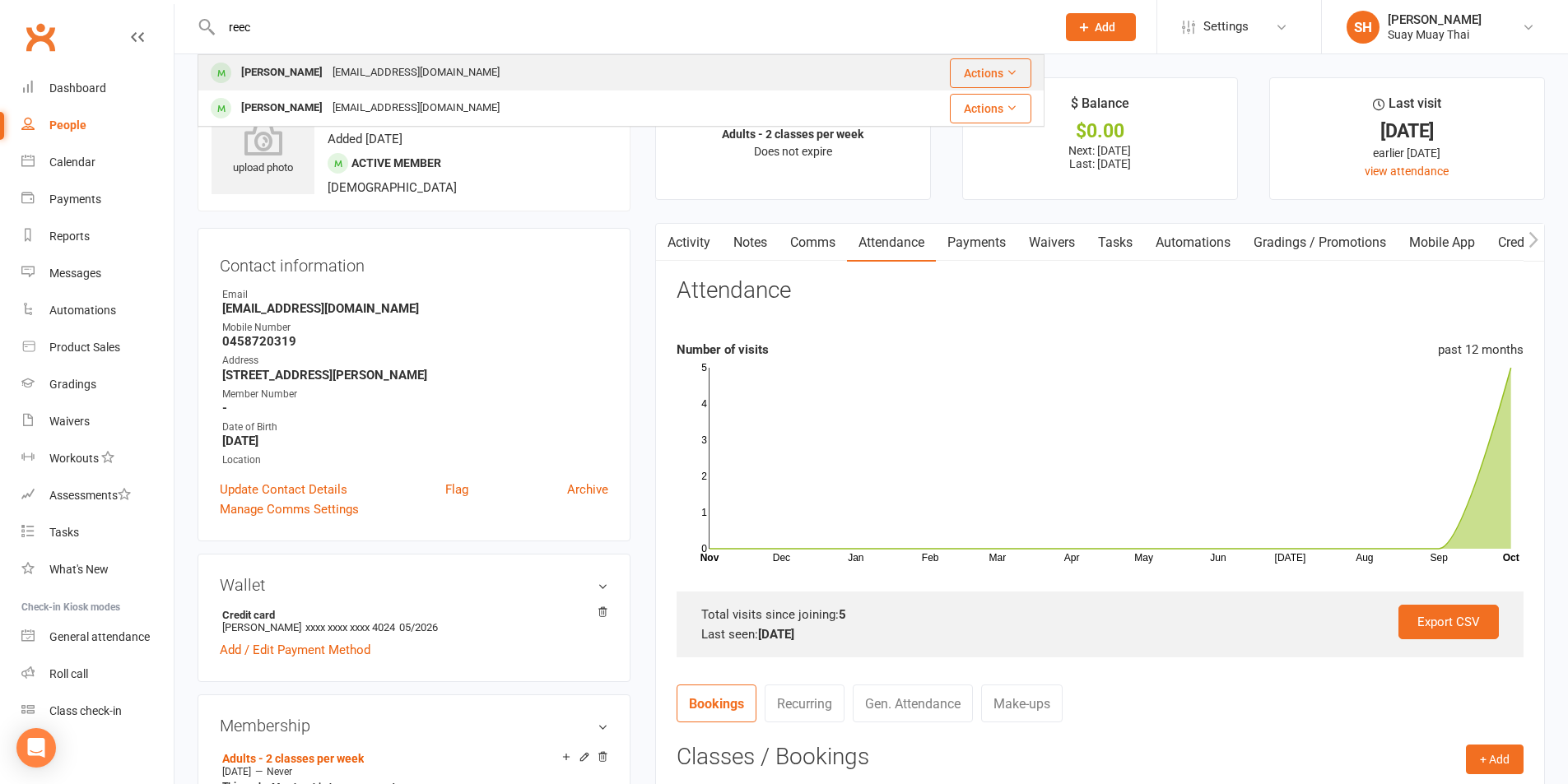
type input "reec"
click at [318, 70] on div "Reece Corrigan" at bounding box center [282, 73] width 92 height 24
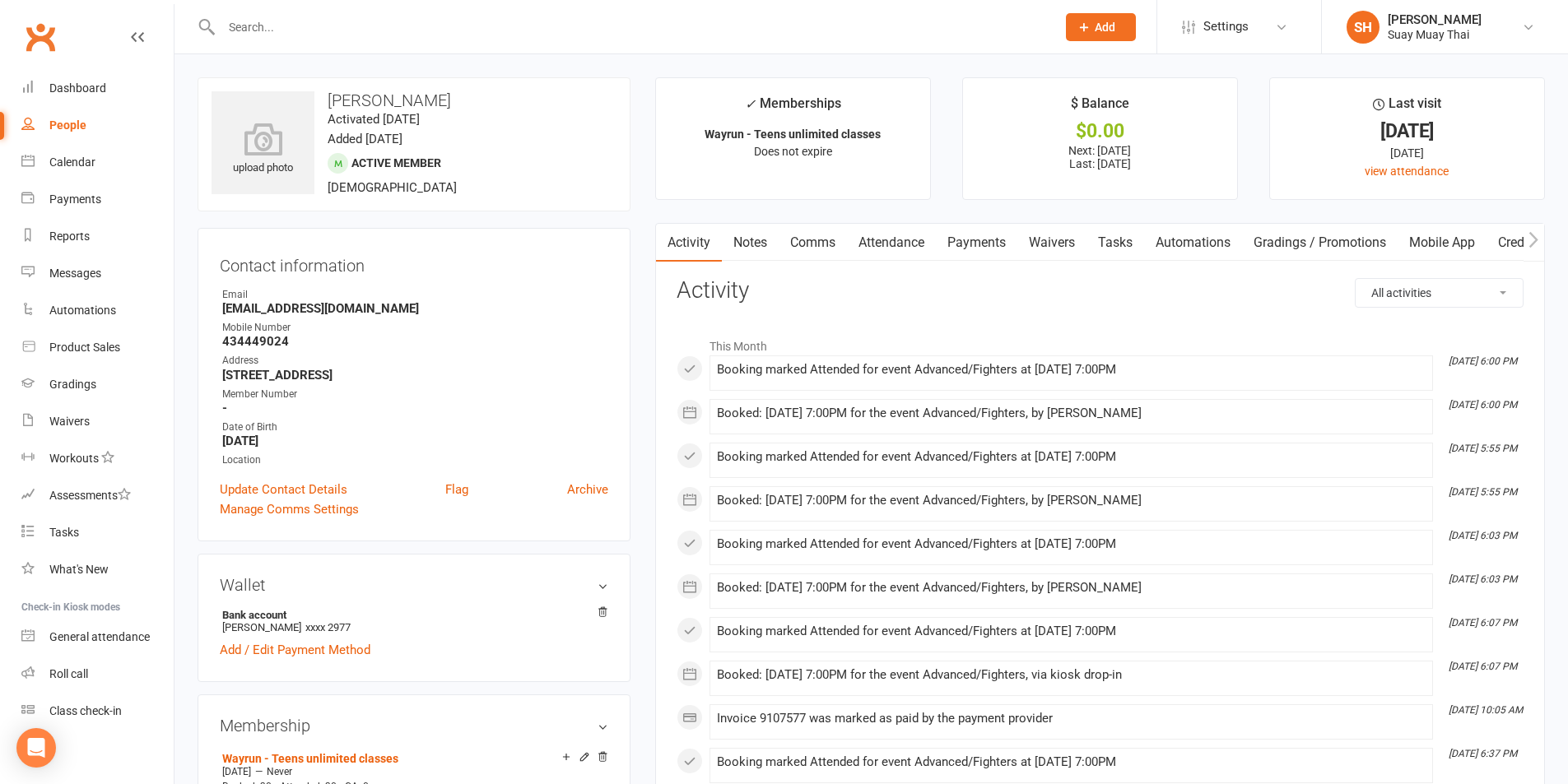
scroll to position [138, 0]
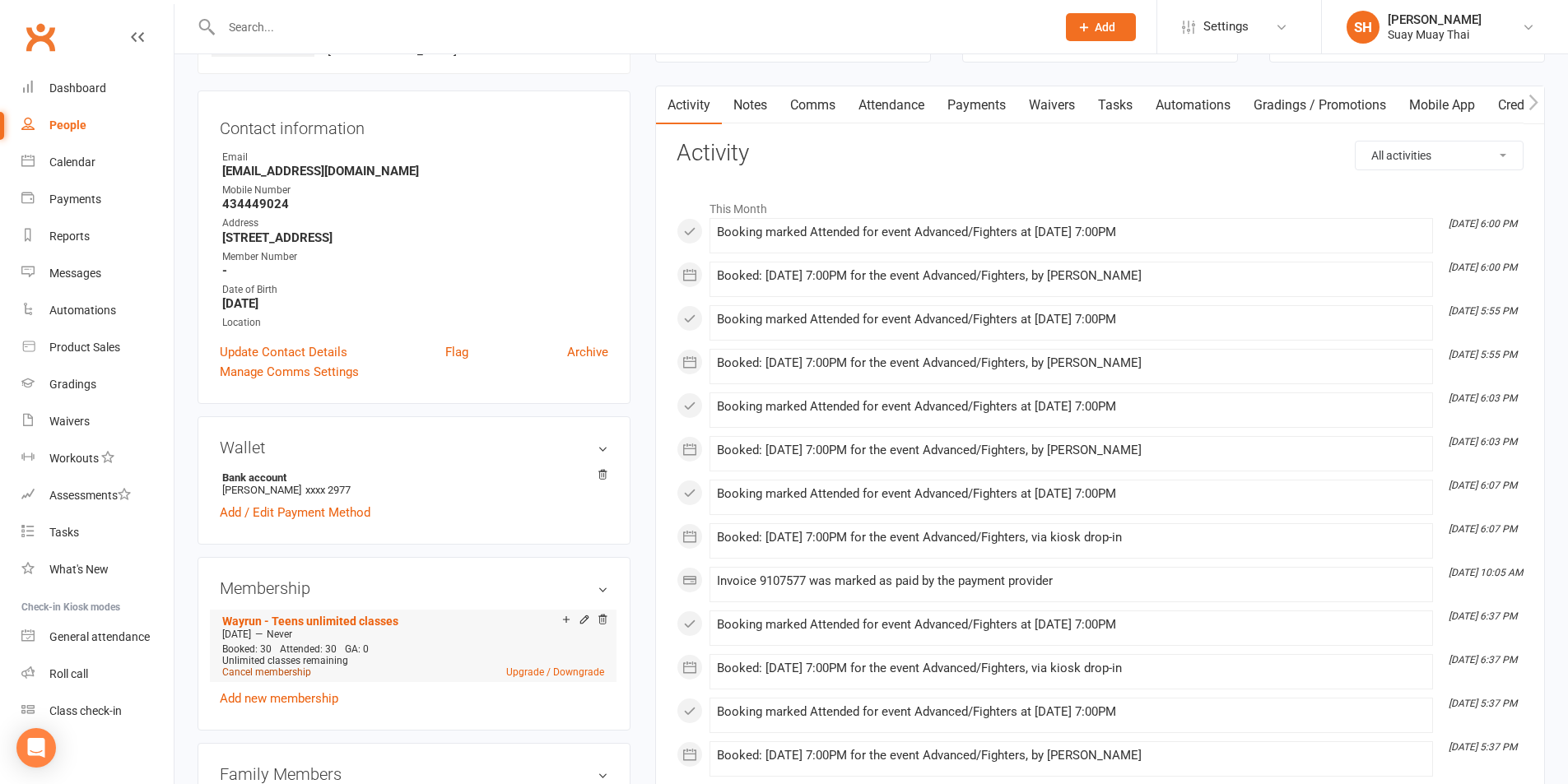
click at [286, 671] on link "Cancel membership" at bounding box center [266, 672] width 89 height 12
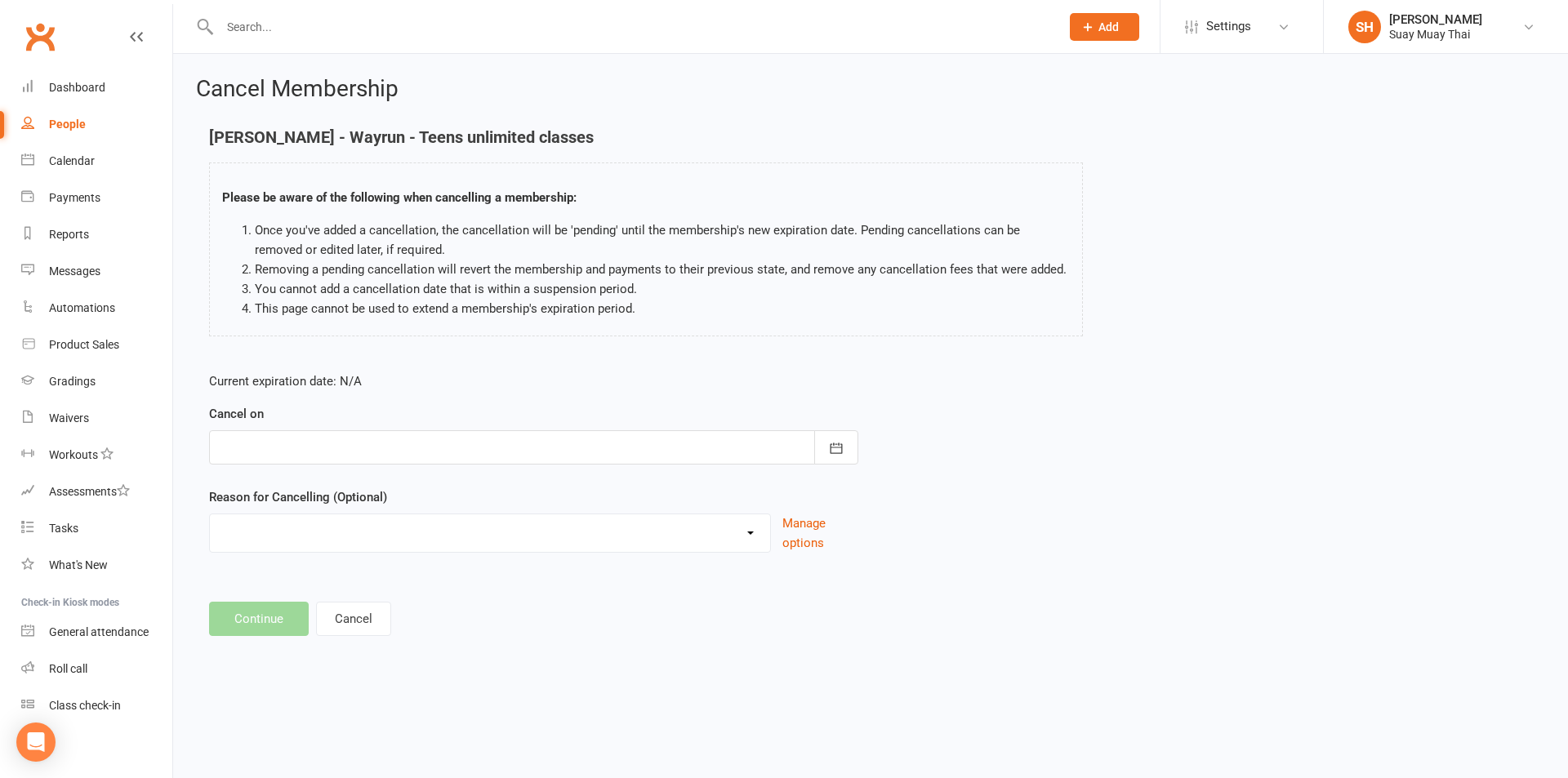
click at [304, 449] on div at bounding box center [533, 447] width 649 height 34
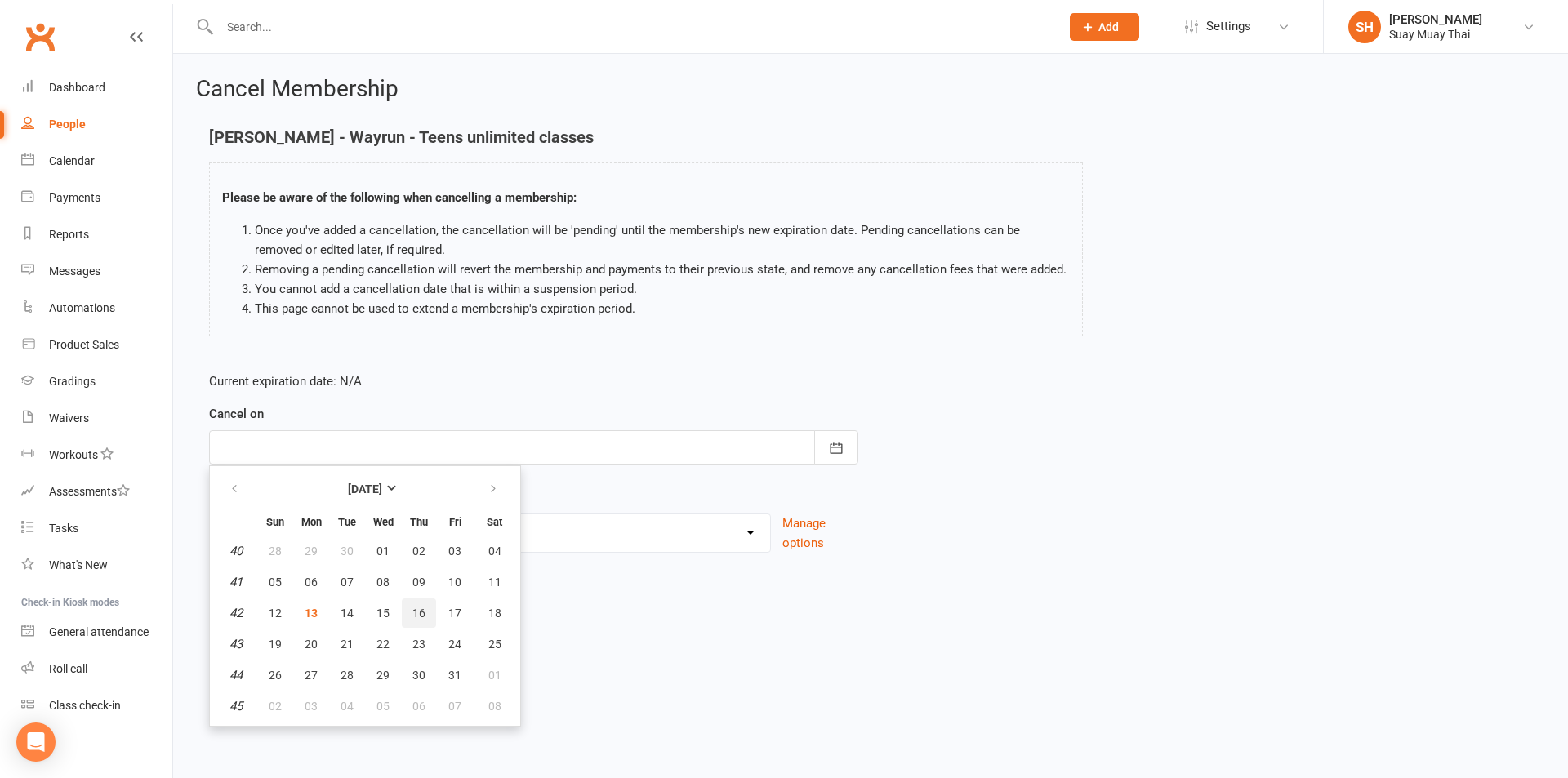
click at [419, 608] on span "16" at bounding box center [419, 613] width 13 height 13
type input "16 Oct 2025"
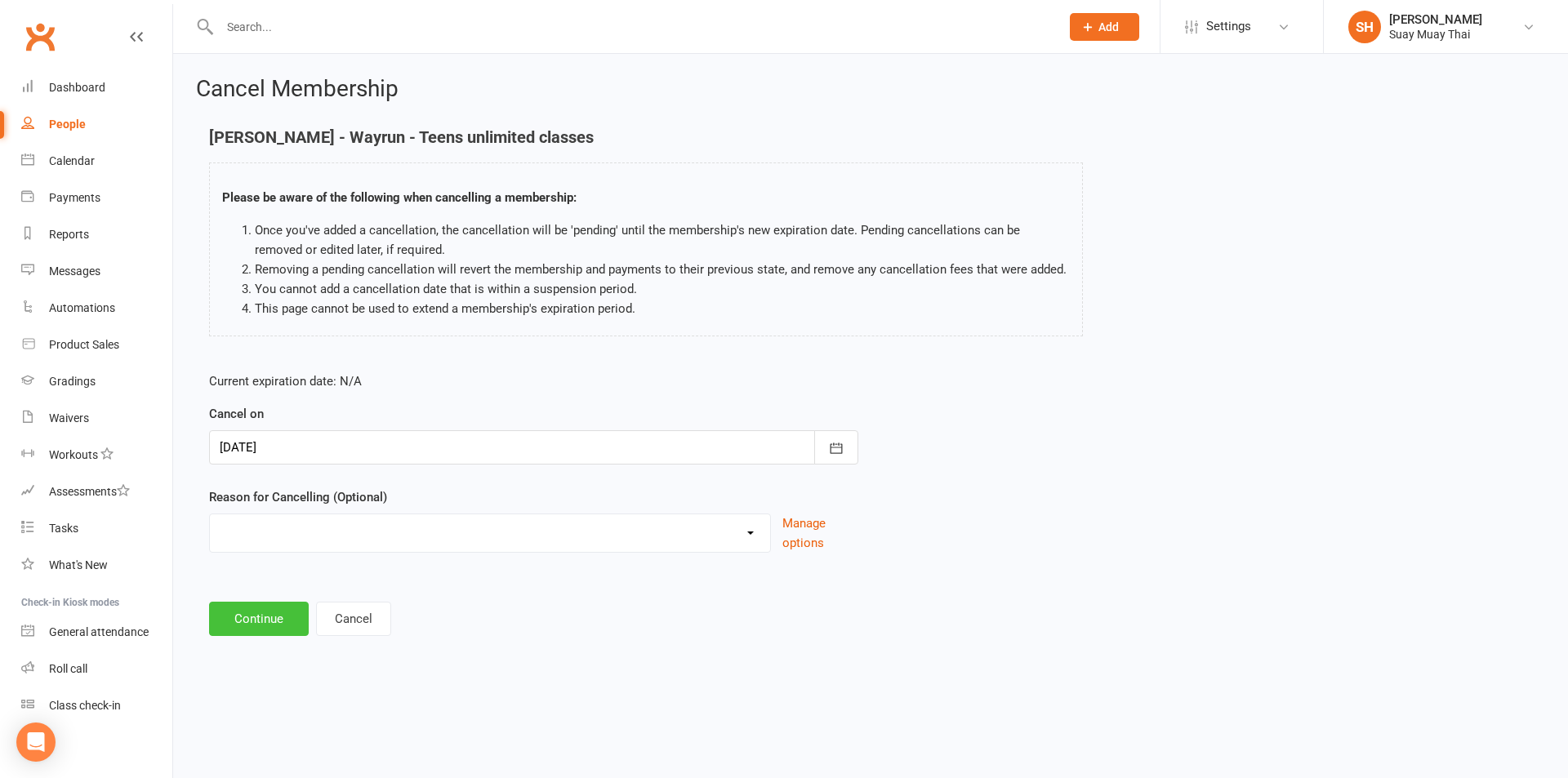
click at [277, 625] on button "Continue" at bounding box center [259, 618] width 100 height 34
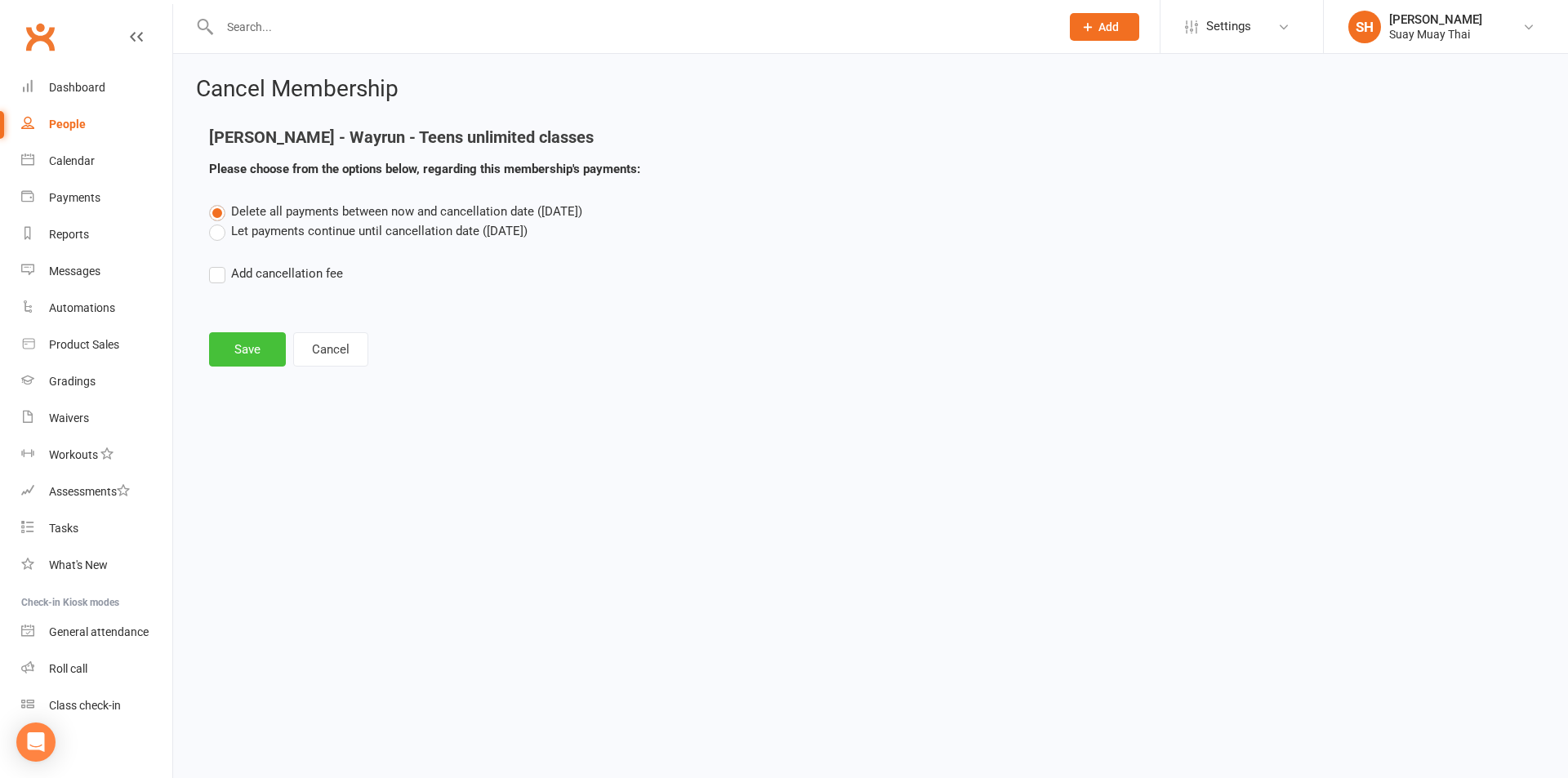
click at [230, 349] on button "Save" at bounding box center [247, 349] width 77 height 34
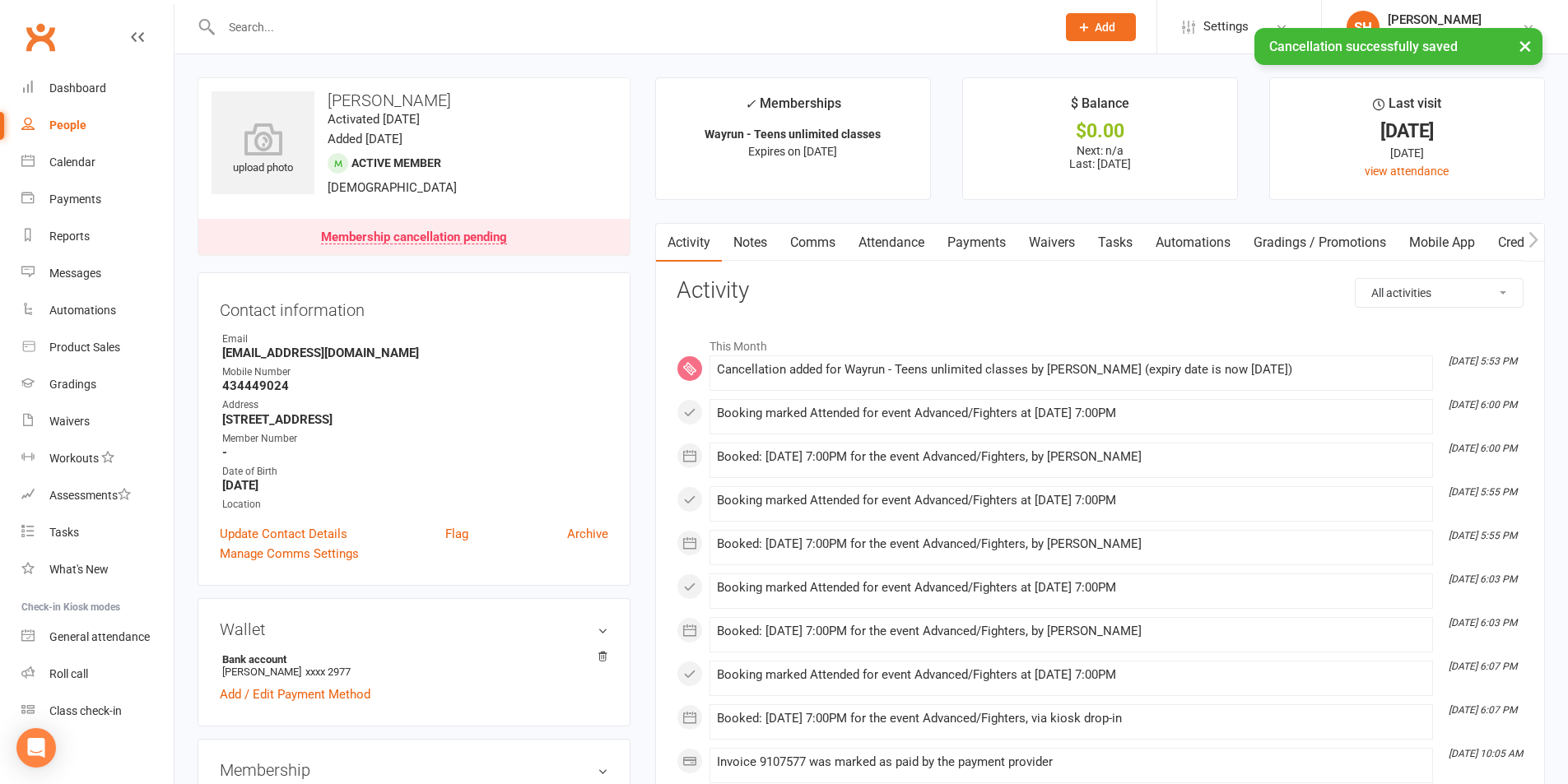
click at [304, 26] on input "text" at bounding box center [631, 27] width 828 height 23
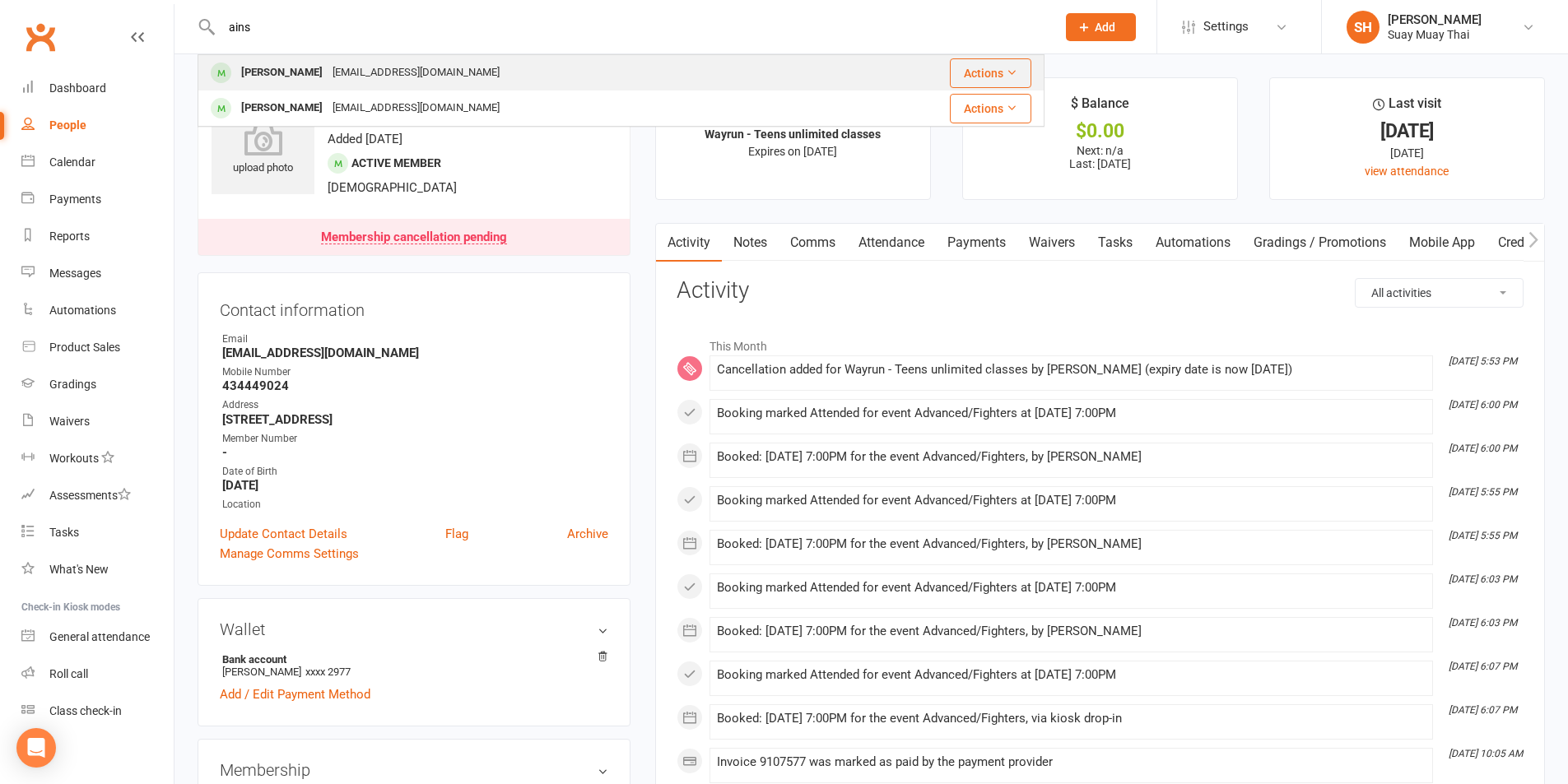
type input "ains"
click at [316, 75] on div "Ainsley Brown" at bounding box center [282, 73] width 92 height 24
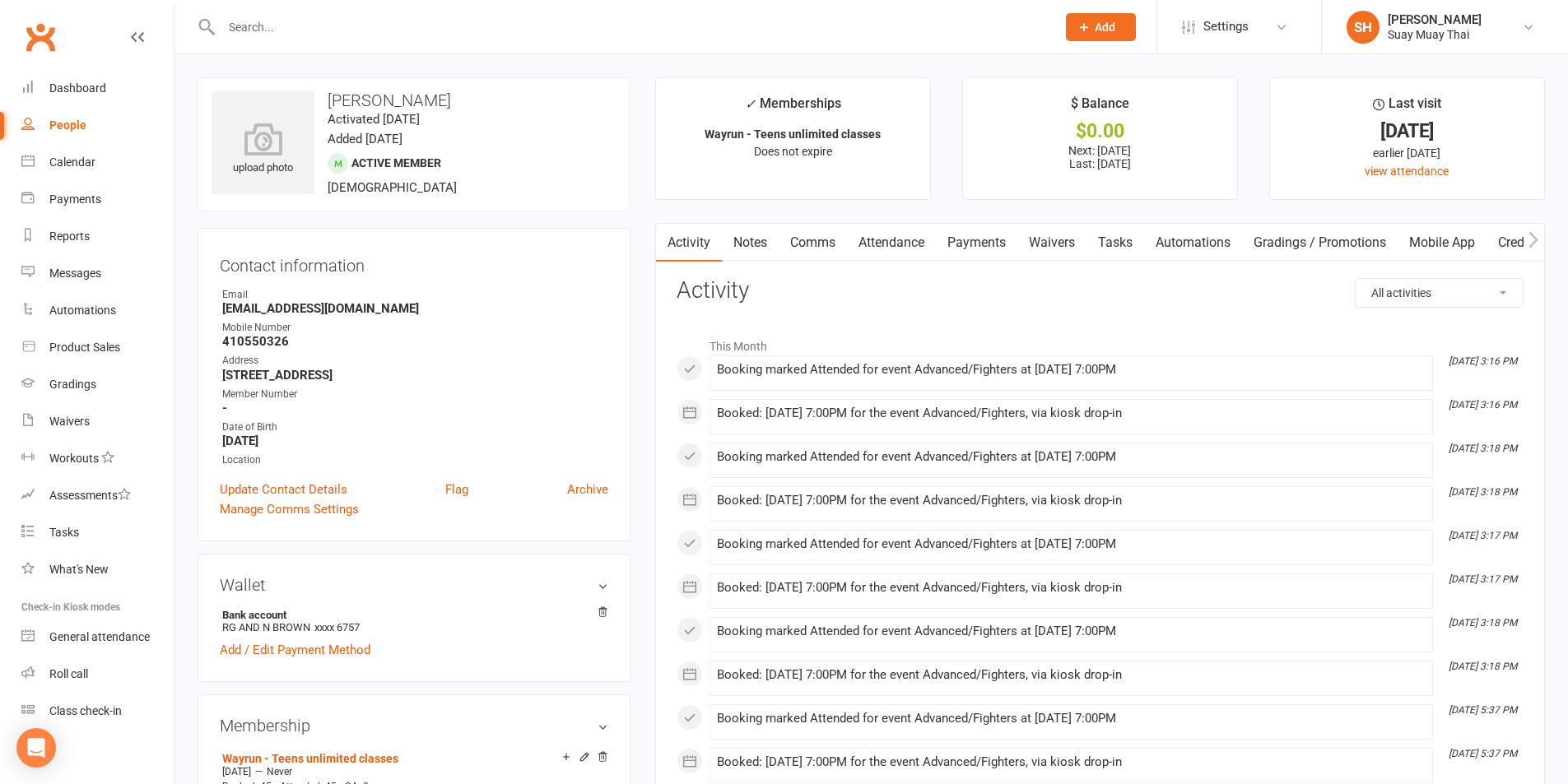
scroll to position [274, 0]
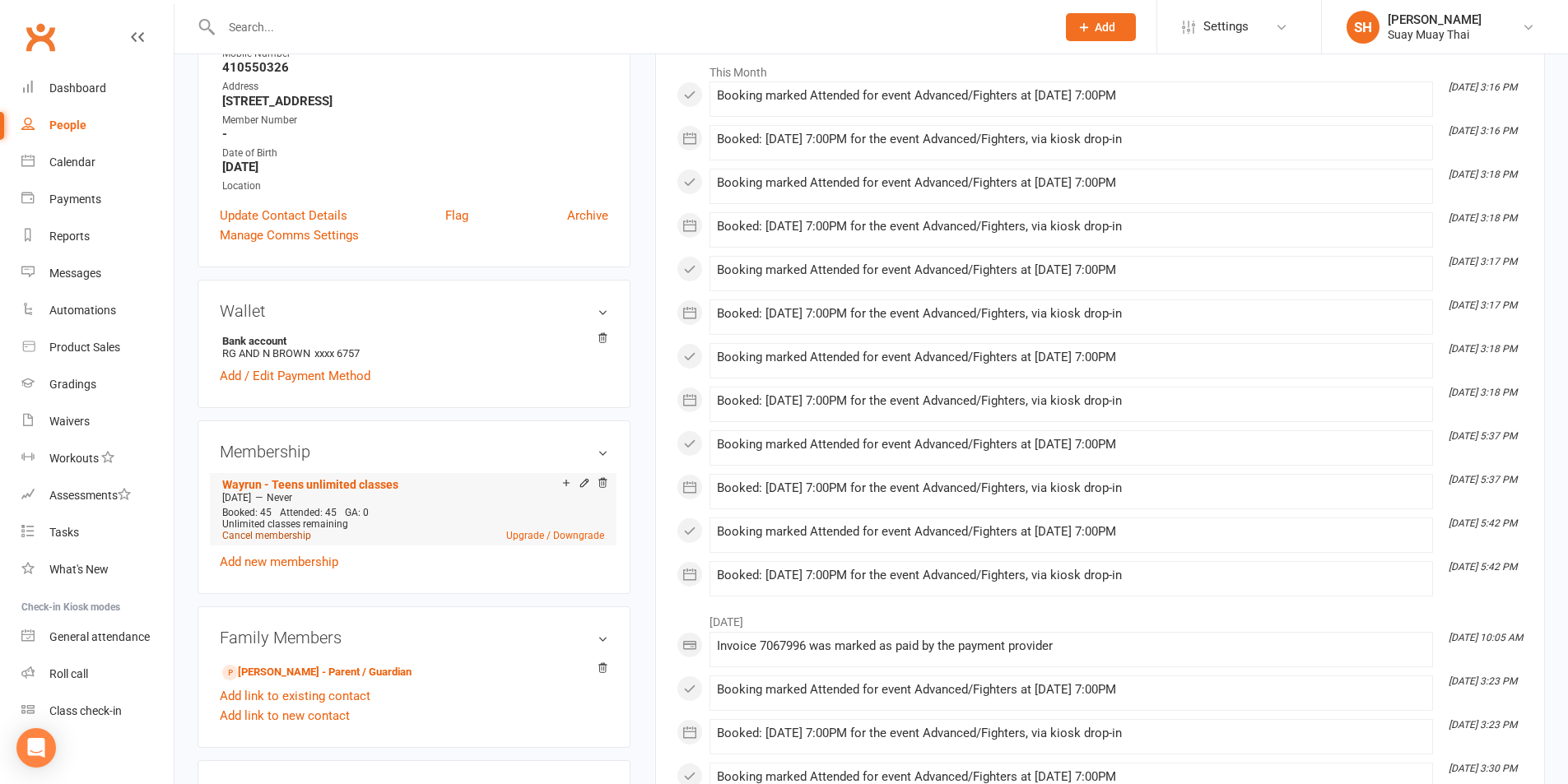
click at [257, 535] on link "Cancel membership" at bounding box center [266, 535] width 89 height 12
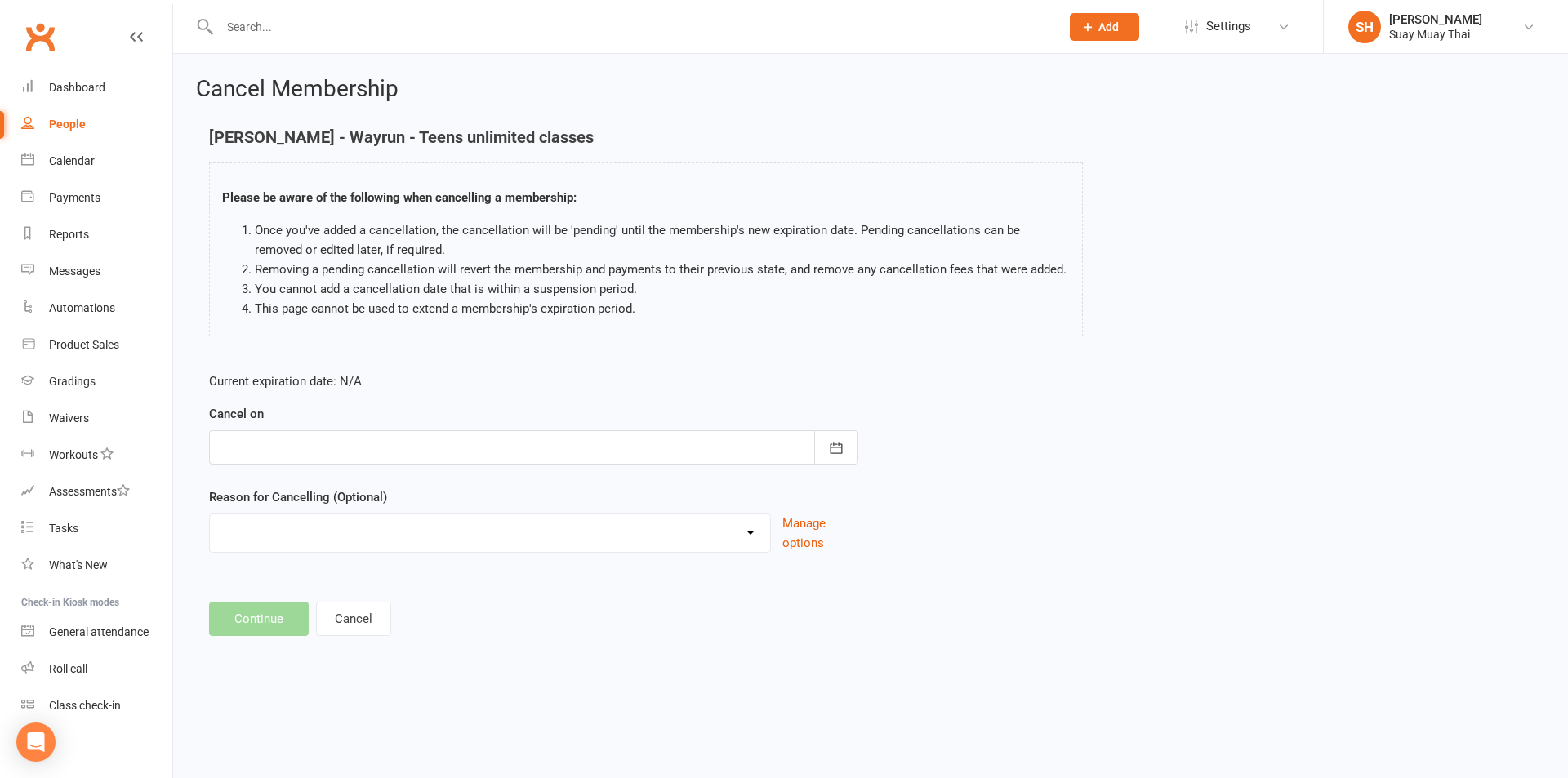
click at [333, 439] on div at bounding box center [533, 447] width 649 height 34
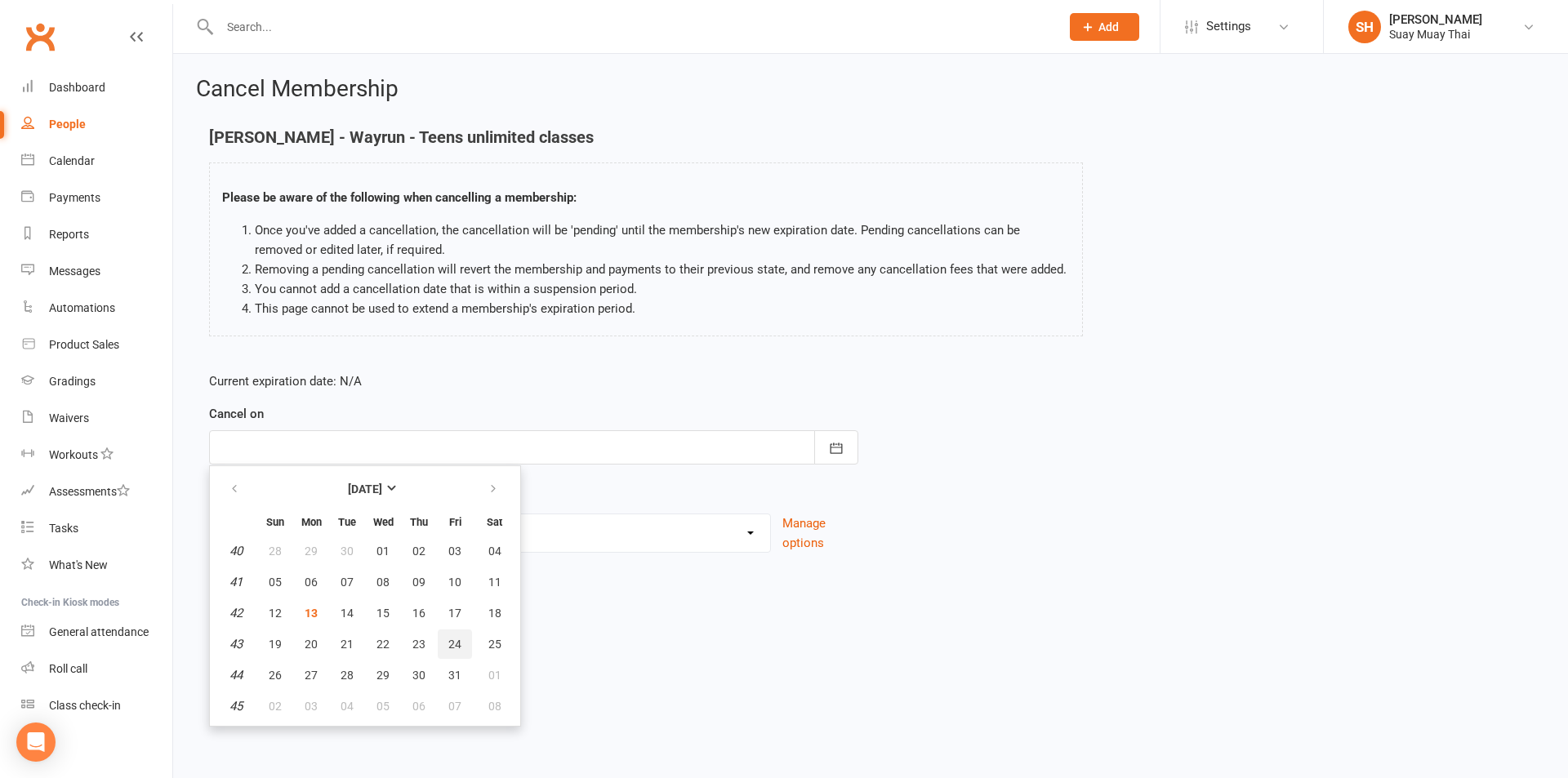
click at [448, 641] on span "24" at bounding box center [454, 644] width 13 height 13
type input "24 Oct 2025"
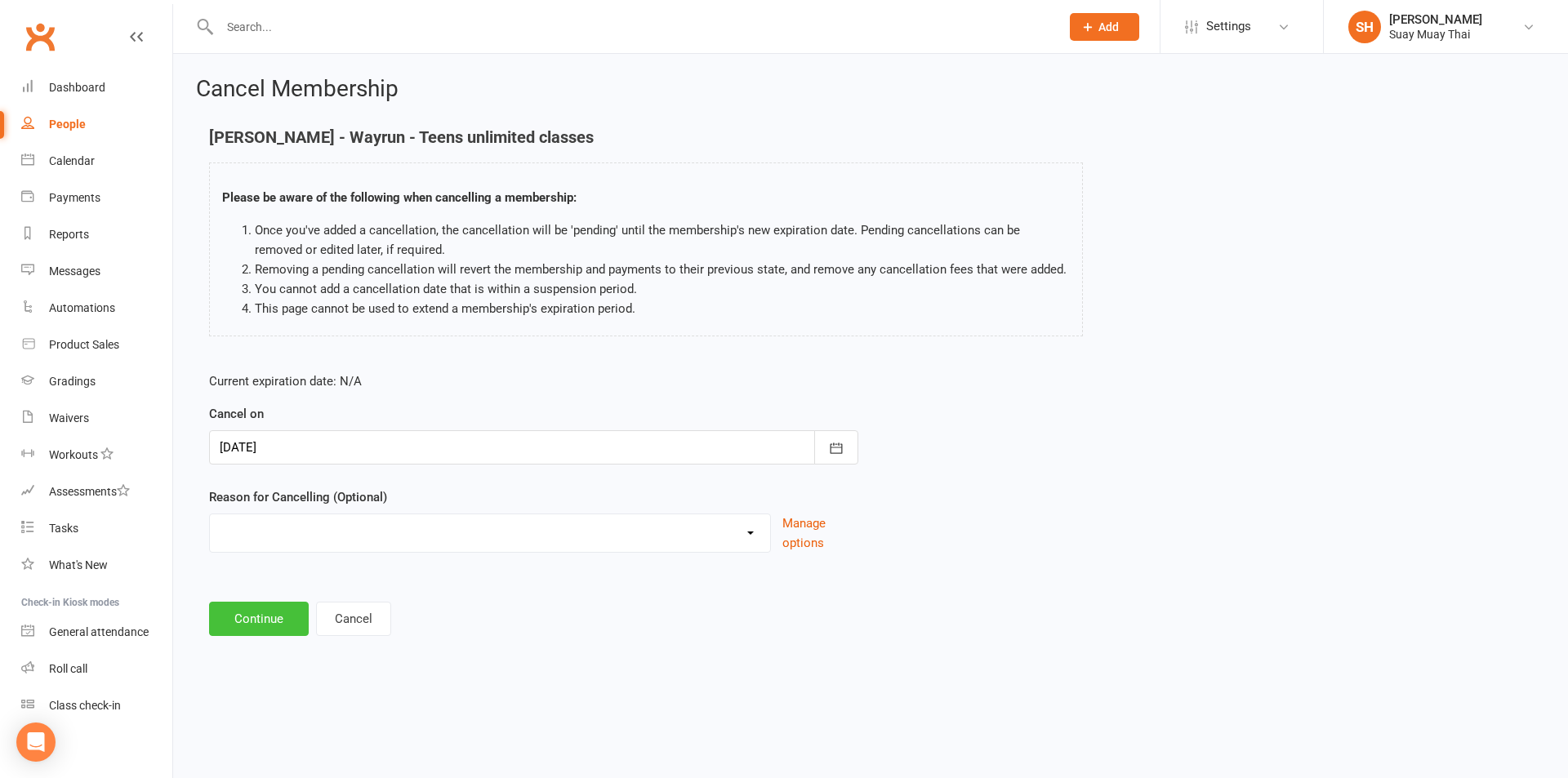
click at [291, 615] on button "Continue" at bounding box center [259, 618] width 100 height 34
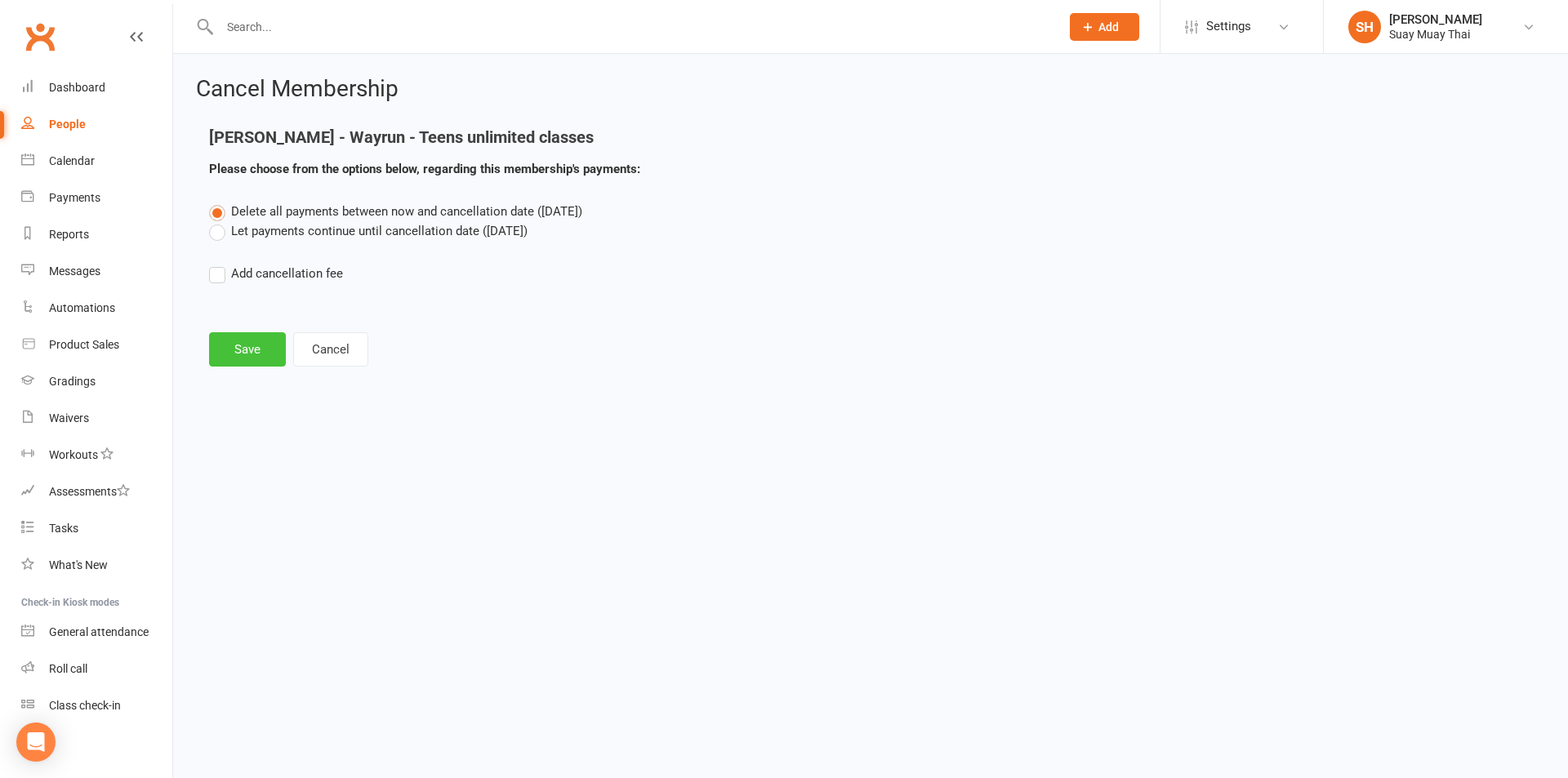
click at [247, 337] on button "Save" at bounding box center [247, 349] width 77 height 34
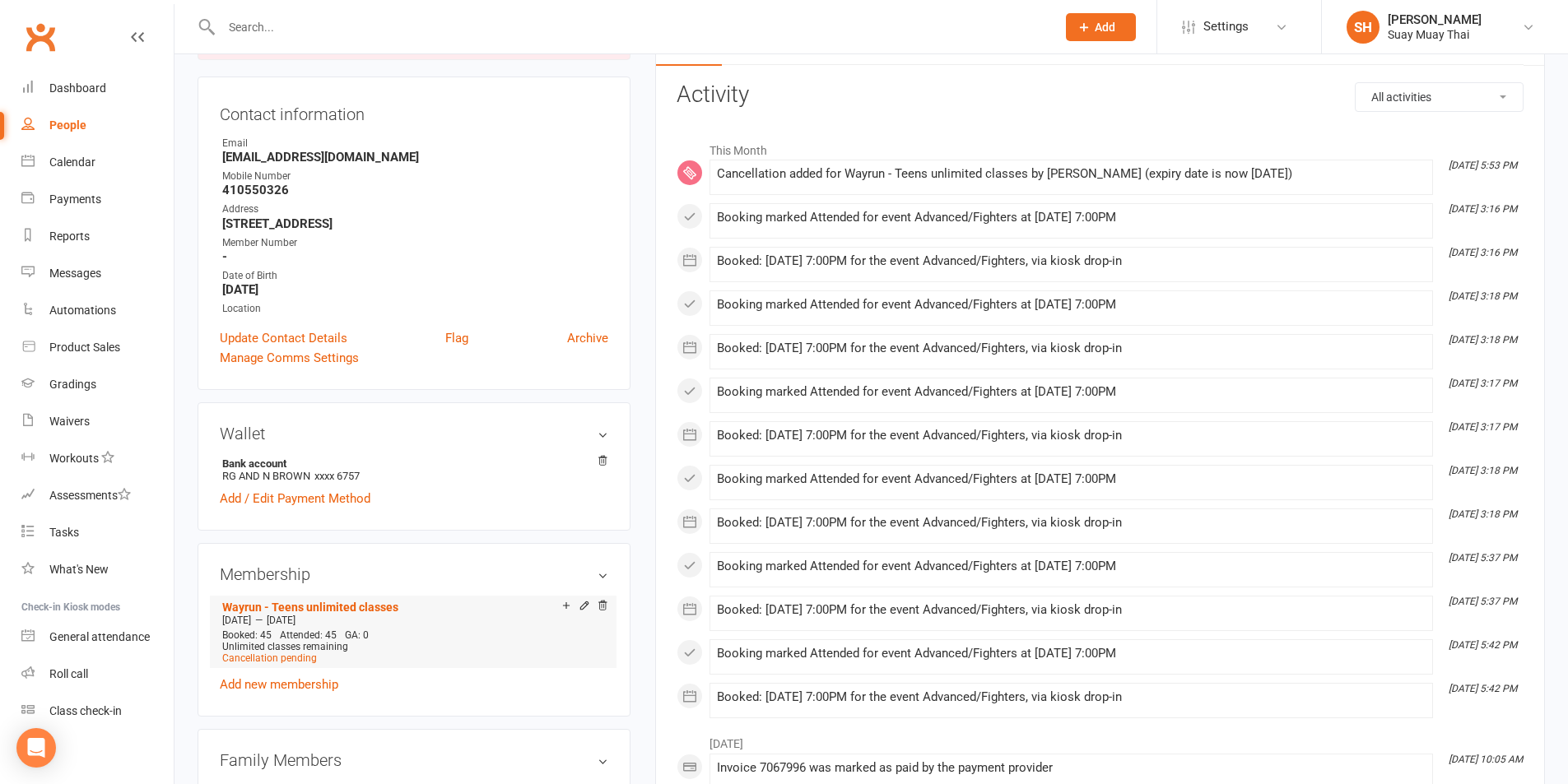
scroll to position [411, 0]
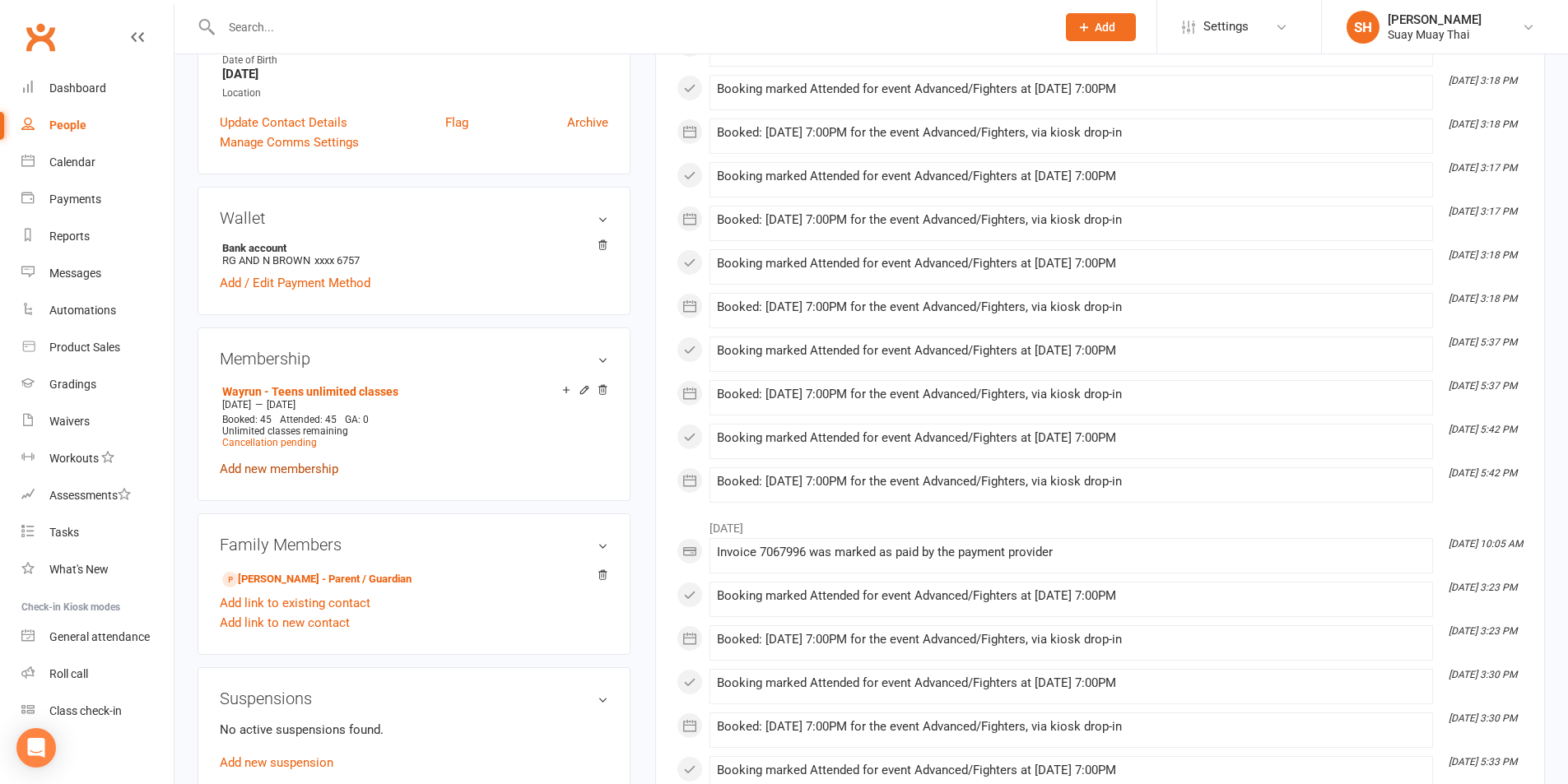
click at [275, 467] on link "Add new membership" at bounding box center [279, 468] width 119 height 14
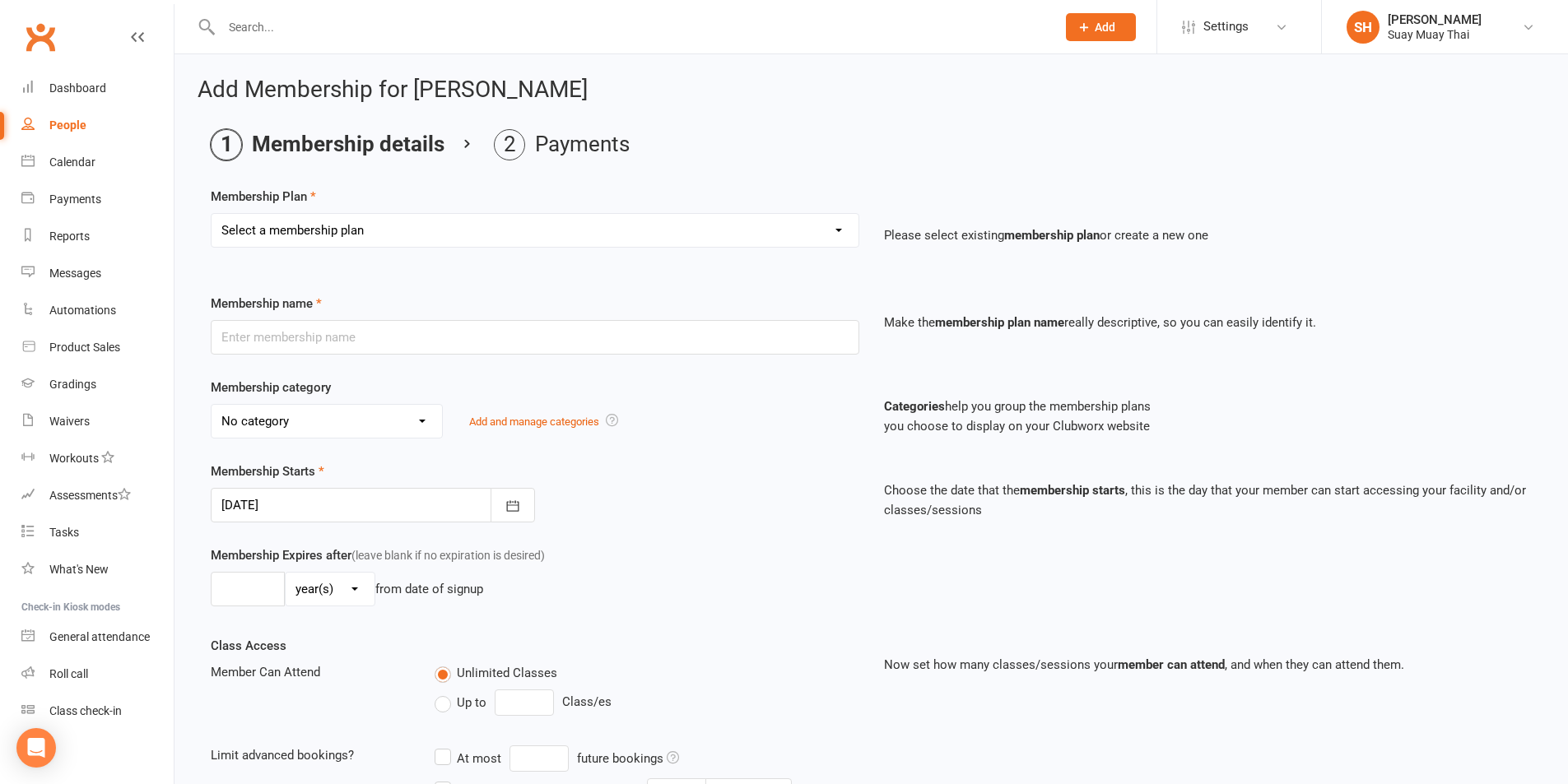
click at [379, 228] on select "Select a membership plan Create new Membership Plan Dek - Kids 1 class per week…" at bounding box center [534, 230] width 647 height 33
select select "15"
click at [211, 214] on select "Select a membership plan Create new Membership Plan Dek - Kids 1 class per week…" at bounding box center [534, 230] width 647 height 33
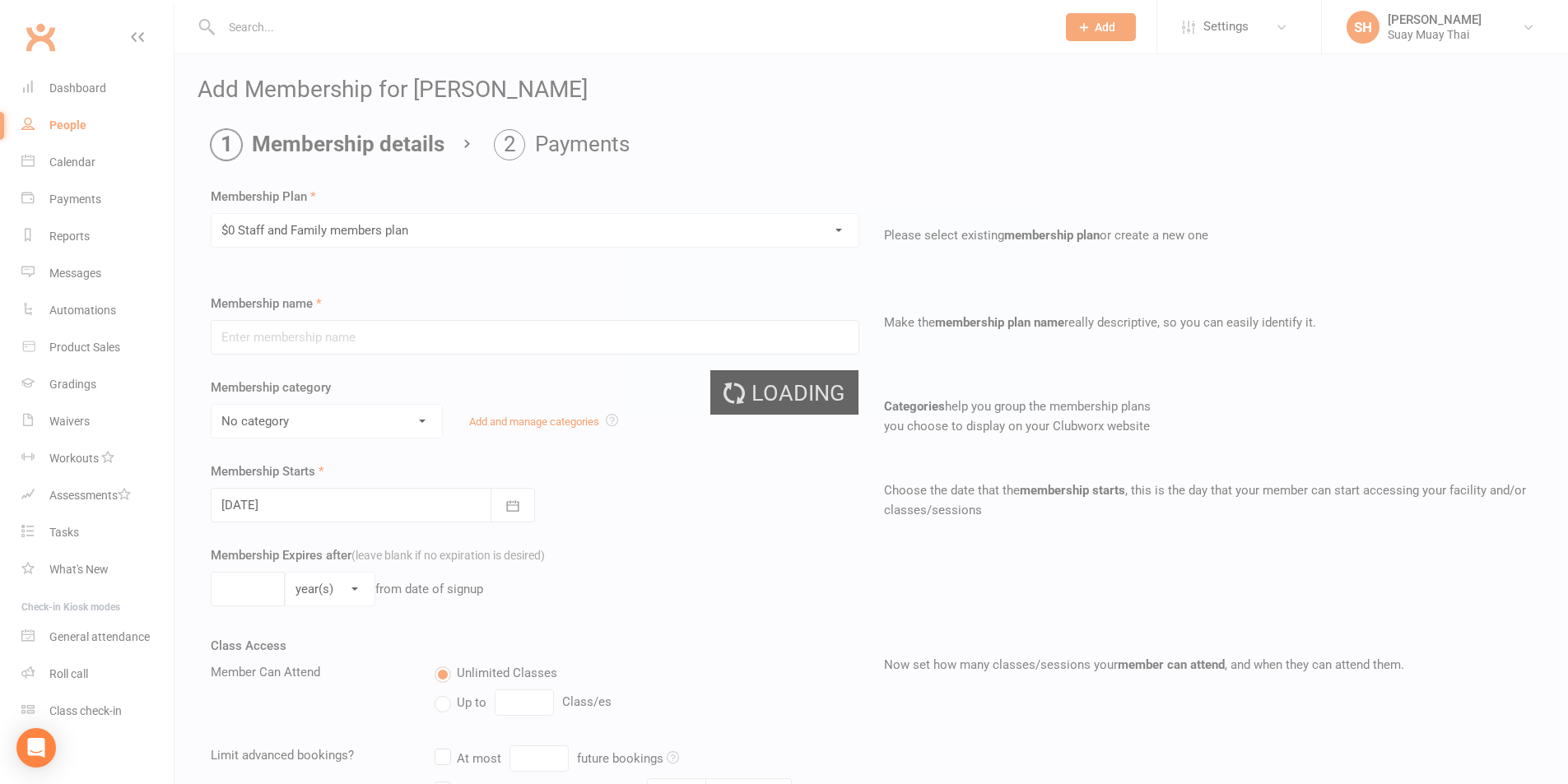
type input "$0 Staff and Family members plan"
type input "0"
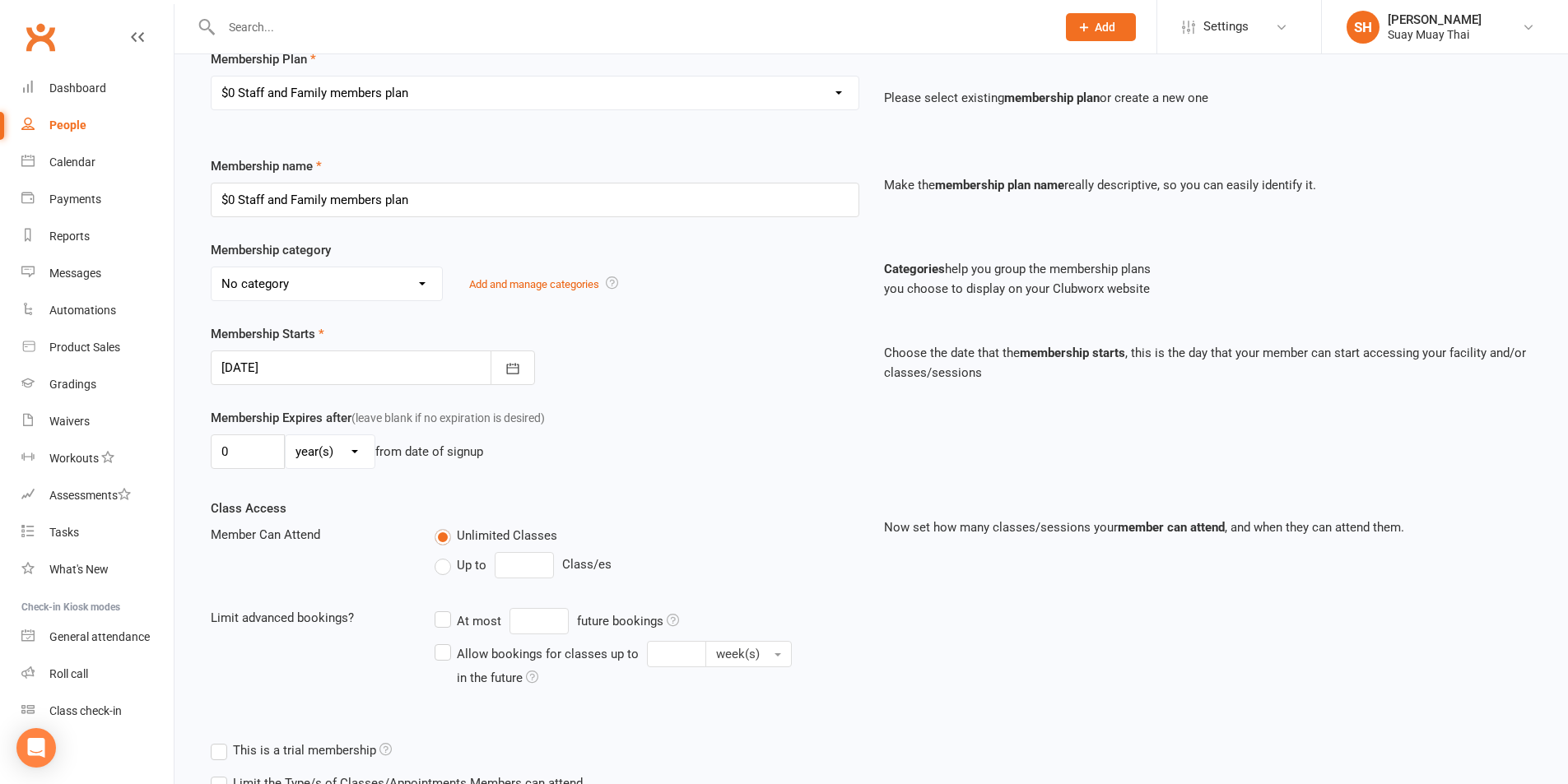
scroll to position [358, 0]
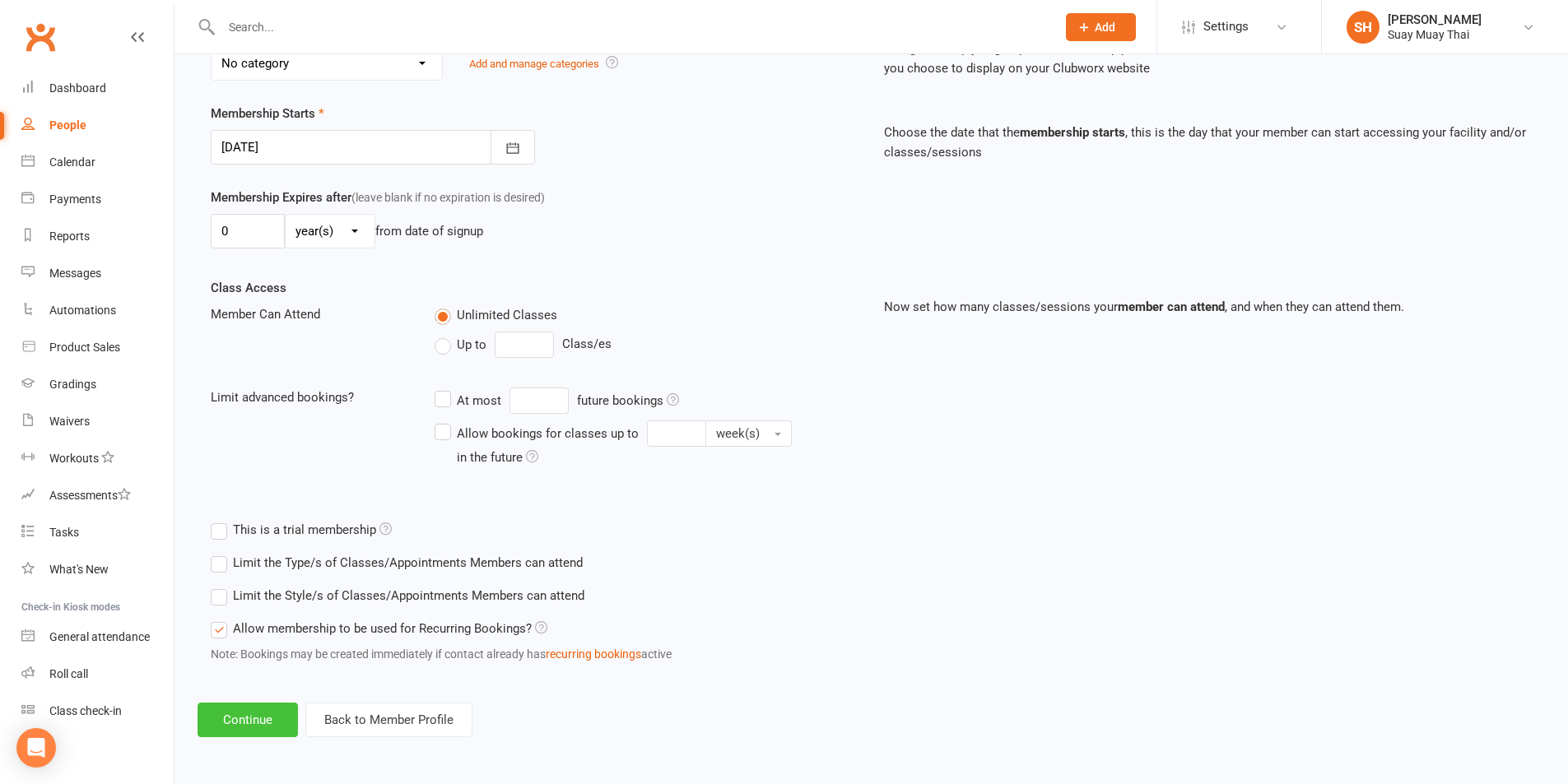
click at [250, 730] on button "Continue" at bounding box center [248, 719] width 101 height 34
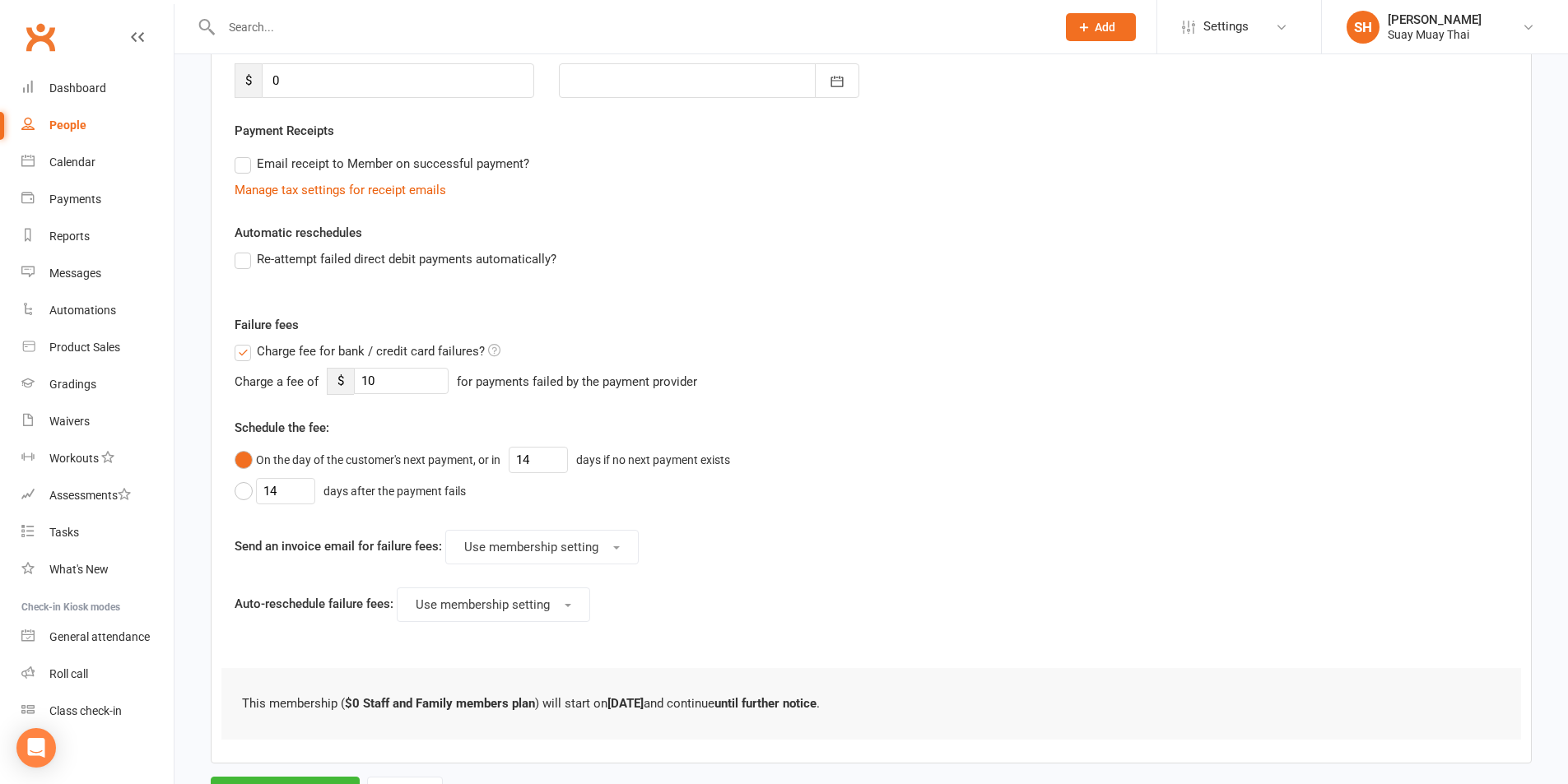
scroll to position [274, 0]
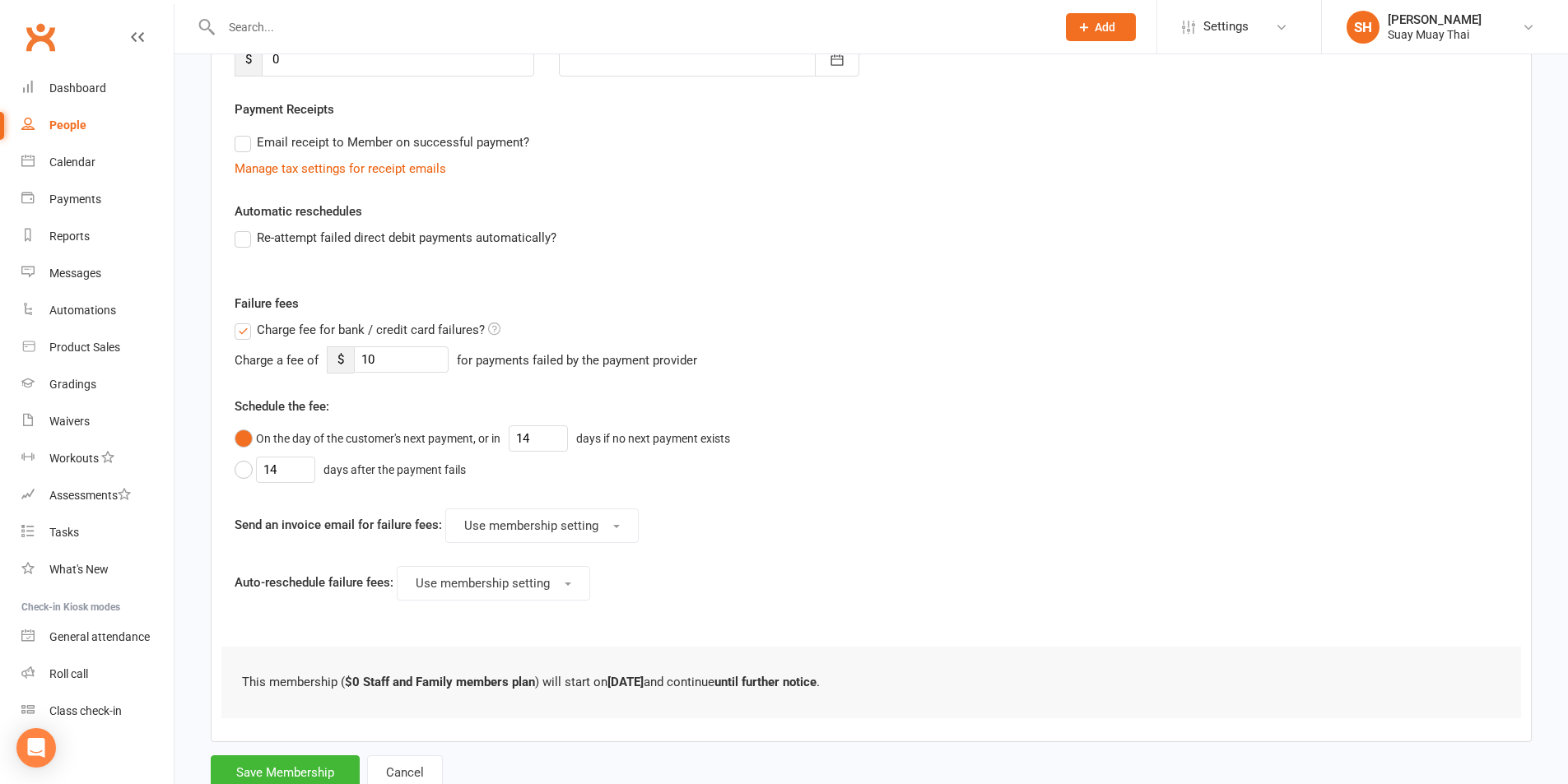
click at [240, 327] on label "Charge fee for bank / credit card failures?" at bounding box center [368, 330] width 266 height 20
click at [240, 320] on input "Charge fee for bank / credit card failures?" at bounding box center [368, 320] width 266 height 0
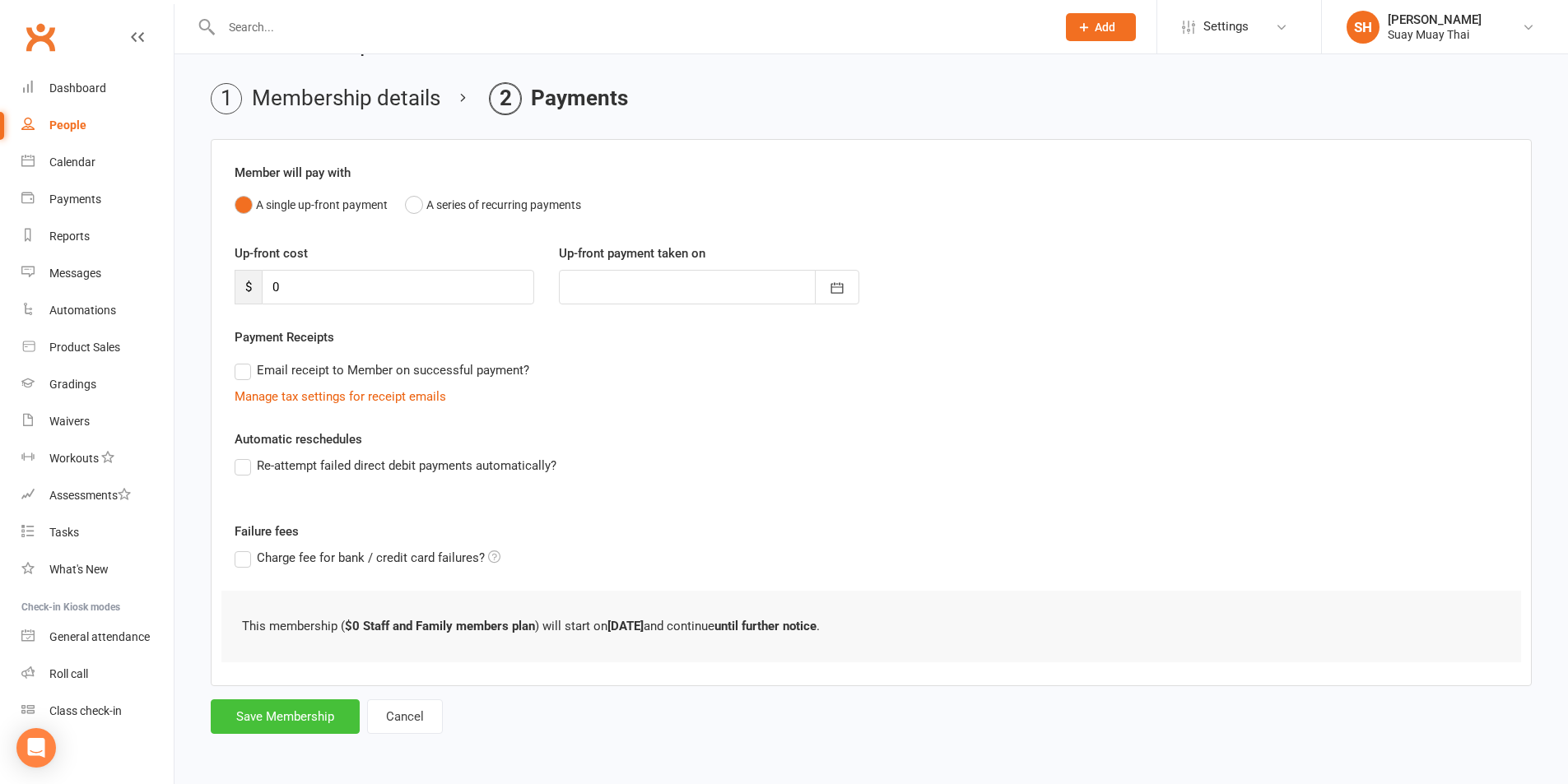
click at [298, 710] on button "Save Membership" at bounding box center [285, 717] width 149 height 34
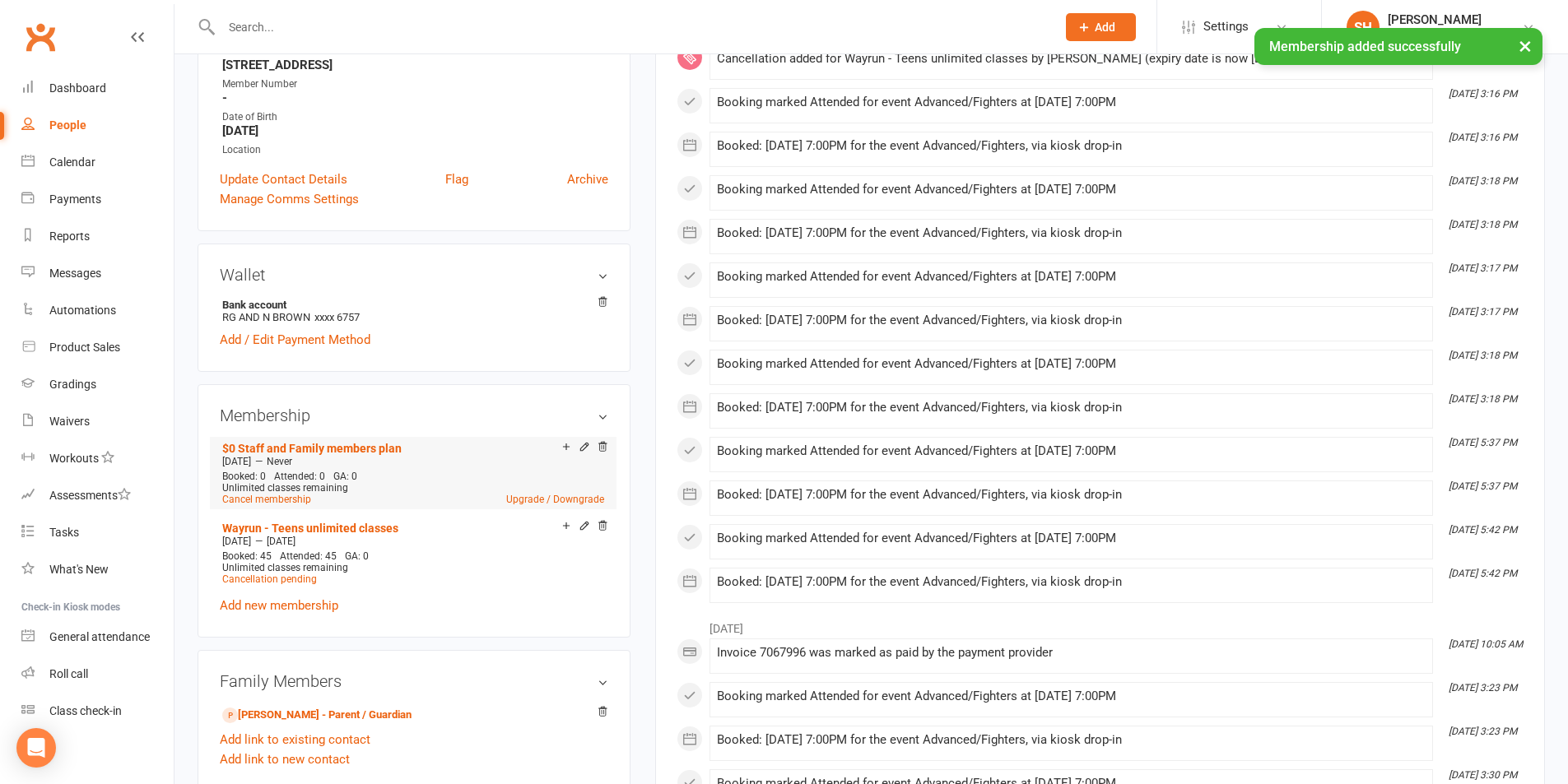
scroll to position [411, 0]
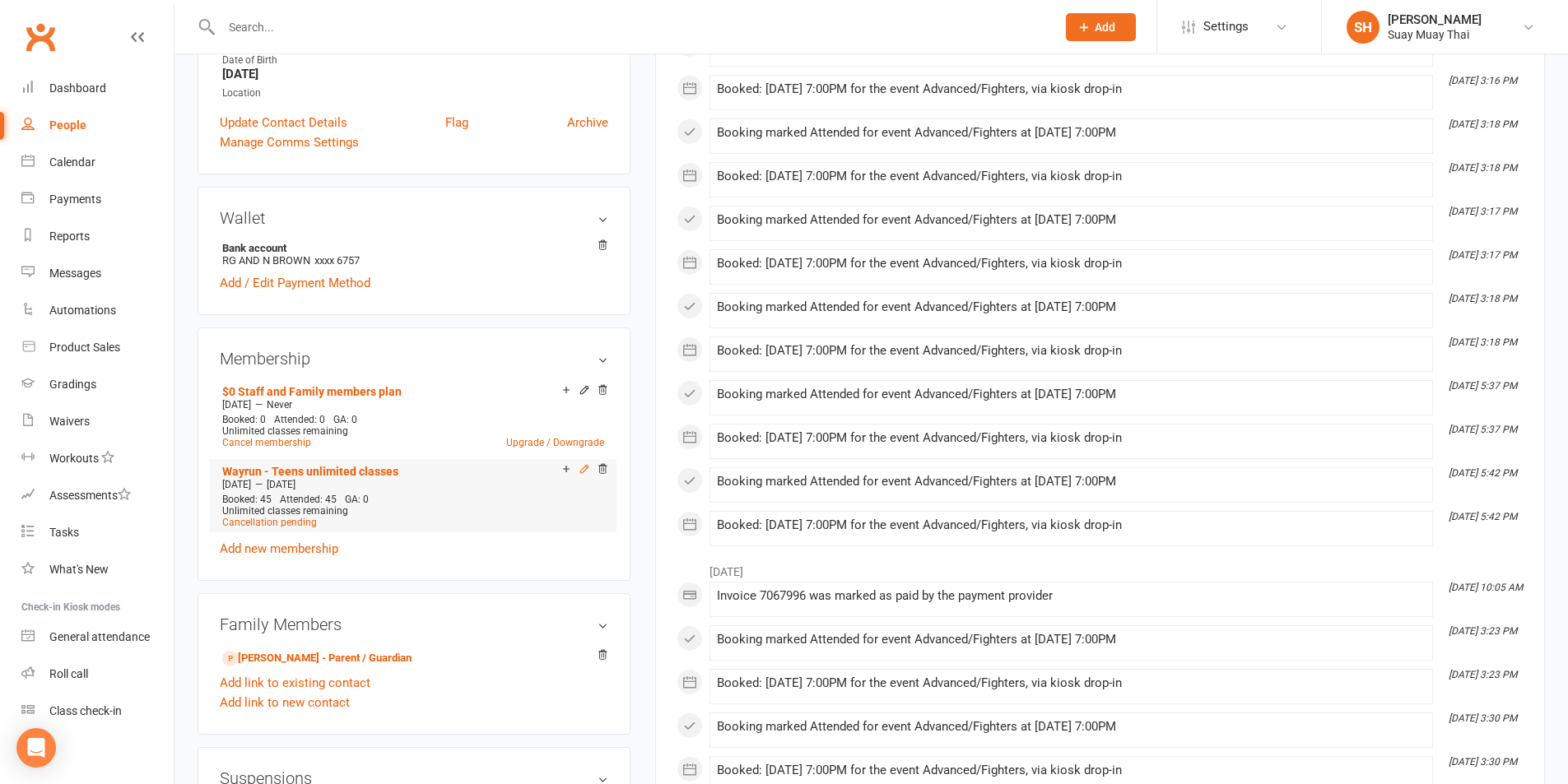
click at [581, 467] on icon at bounding box center [584, 468] width 12 height 12
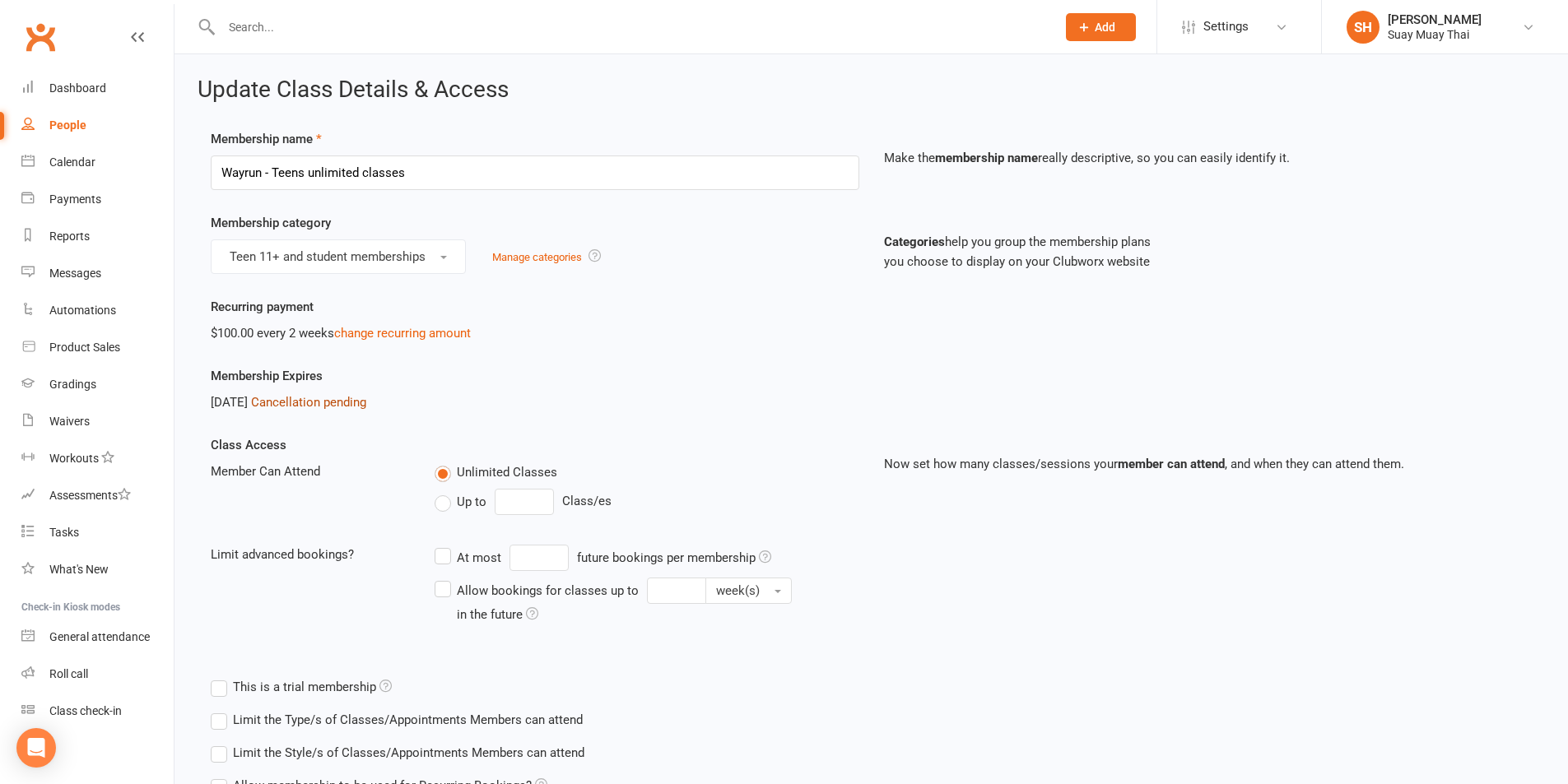
click at [325, 405] on link "Cancellation pending" at bounding box center [309, 402] width 115 height 14
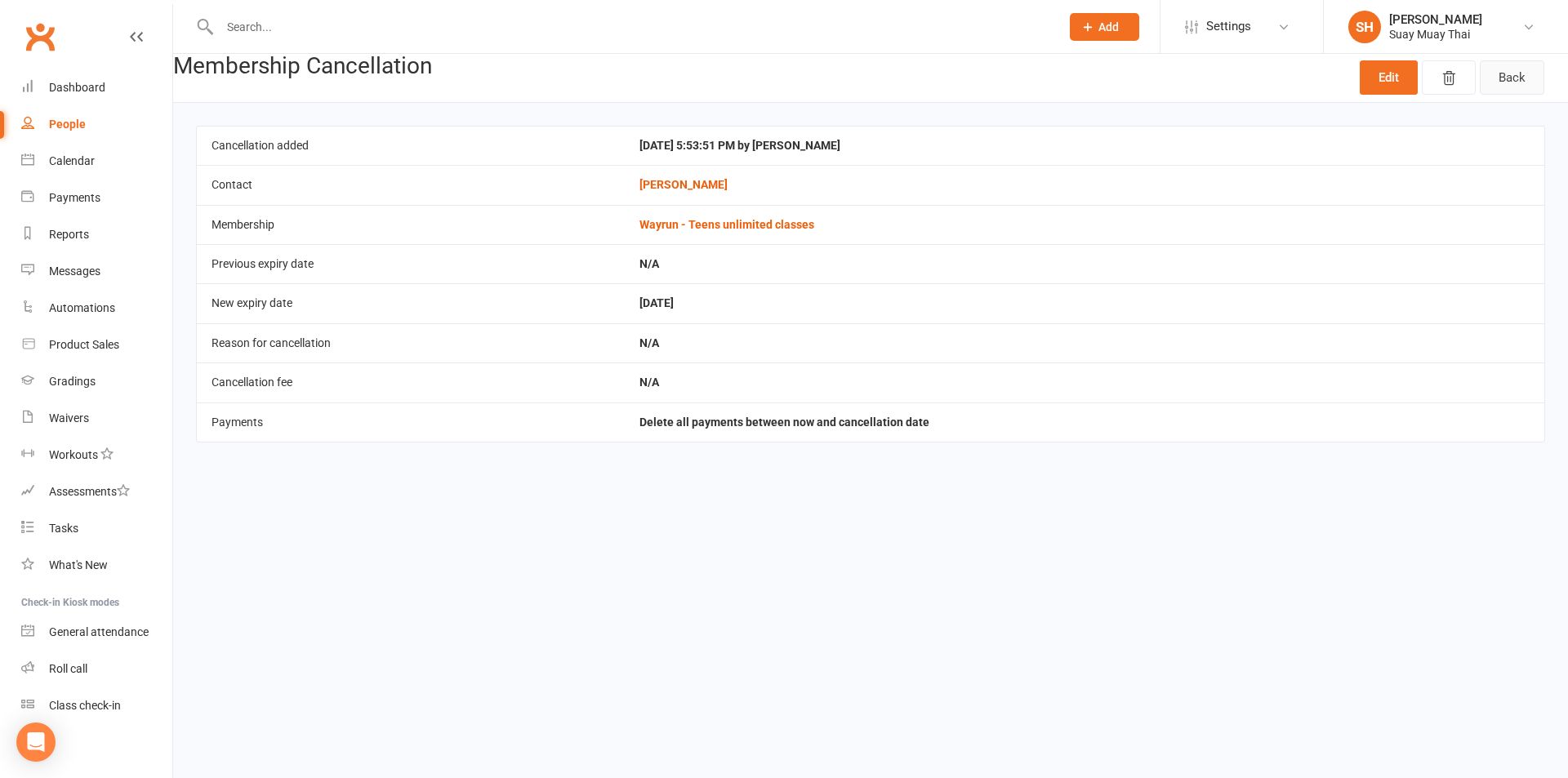
click at [1494, 70] on link "Back" at bounding box center [1512, 78] width 64 height 34
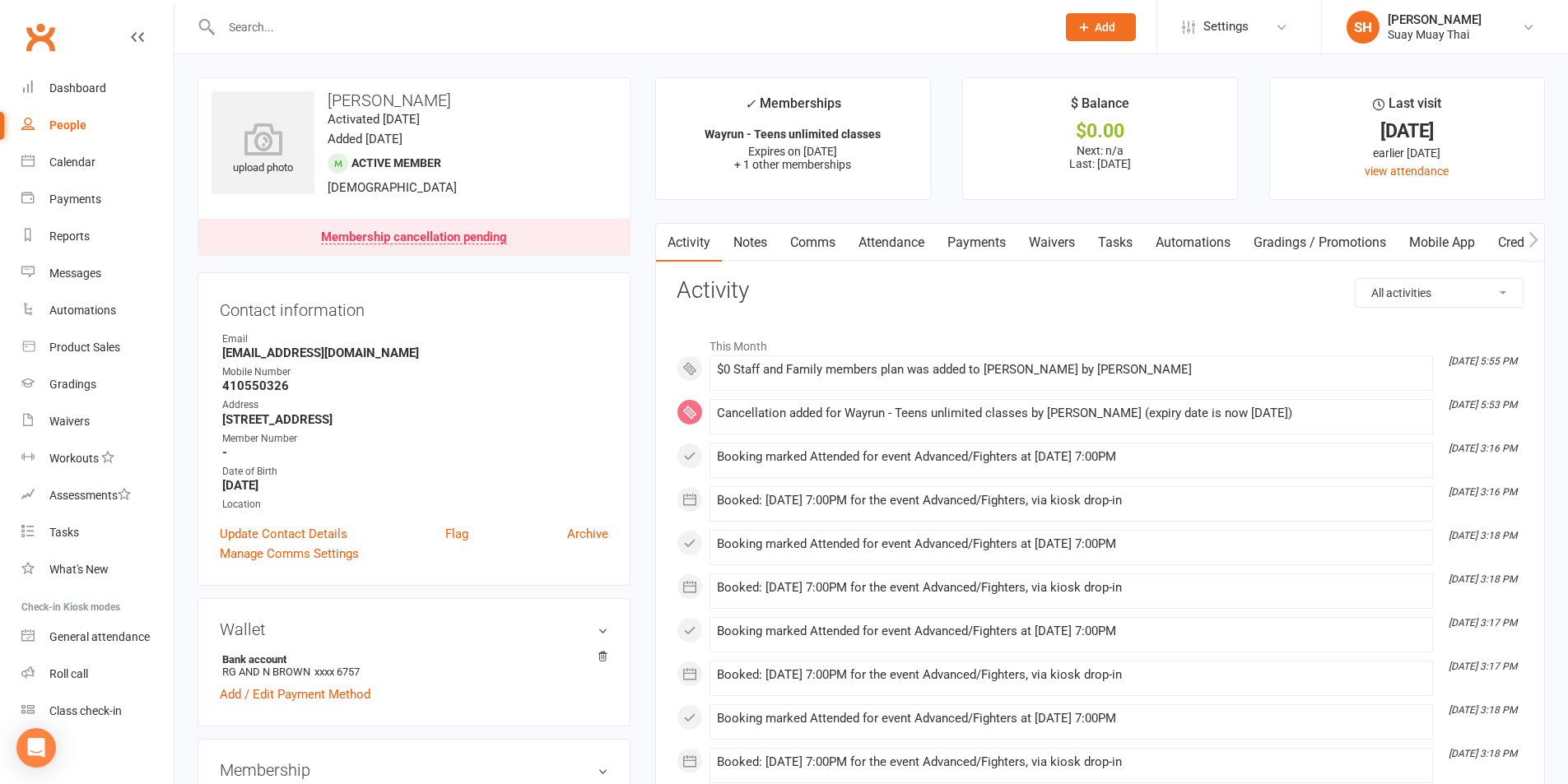
click at [363, 27] on input "text" at bounding box center [631, 27] width 828 height 23
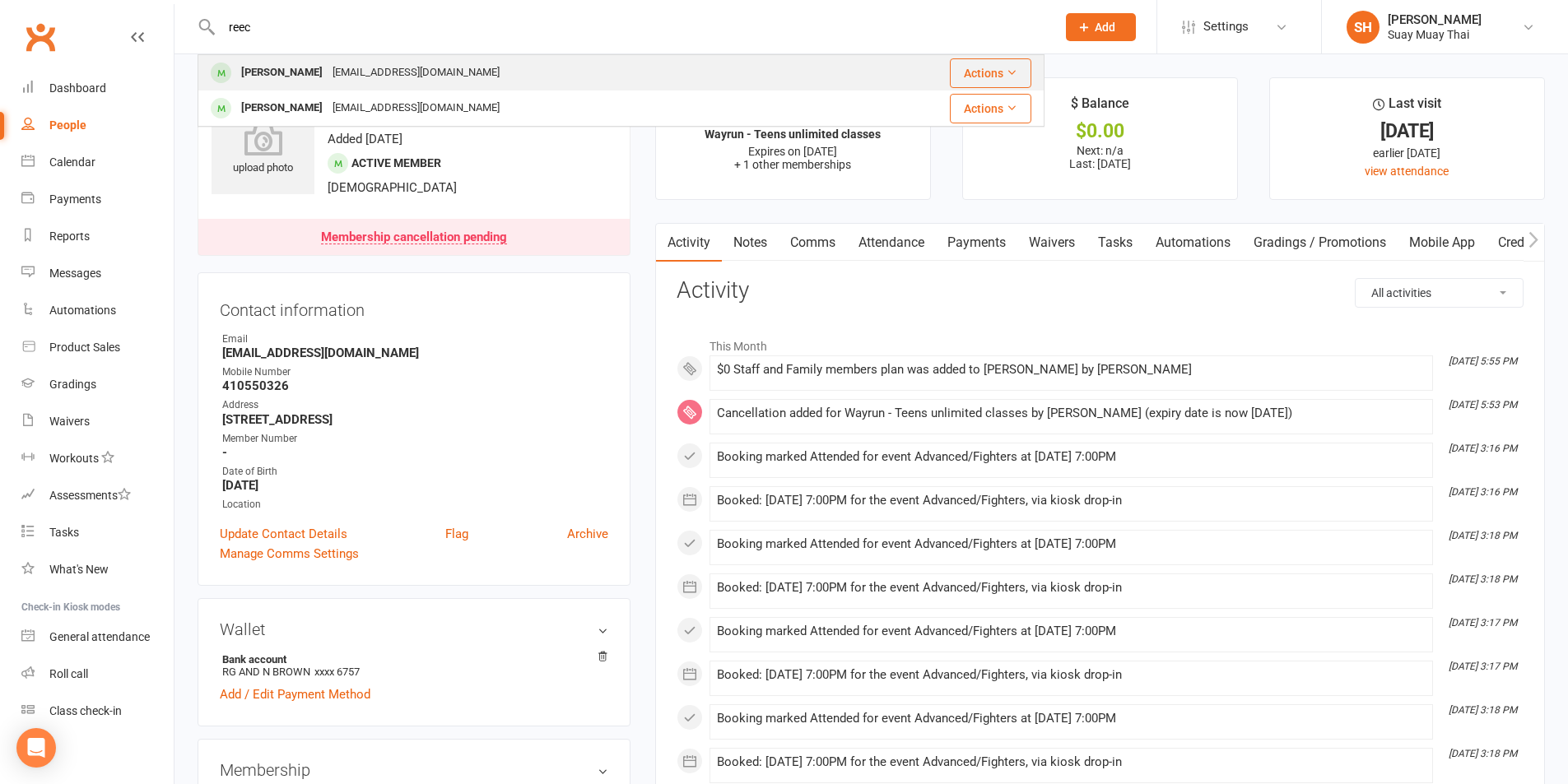
type input "reec"
click at [363, 76] on div "reececorrigan7@icloud.com" at bounding box center [416, 73] width 177 height 24
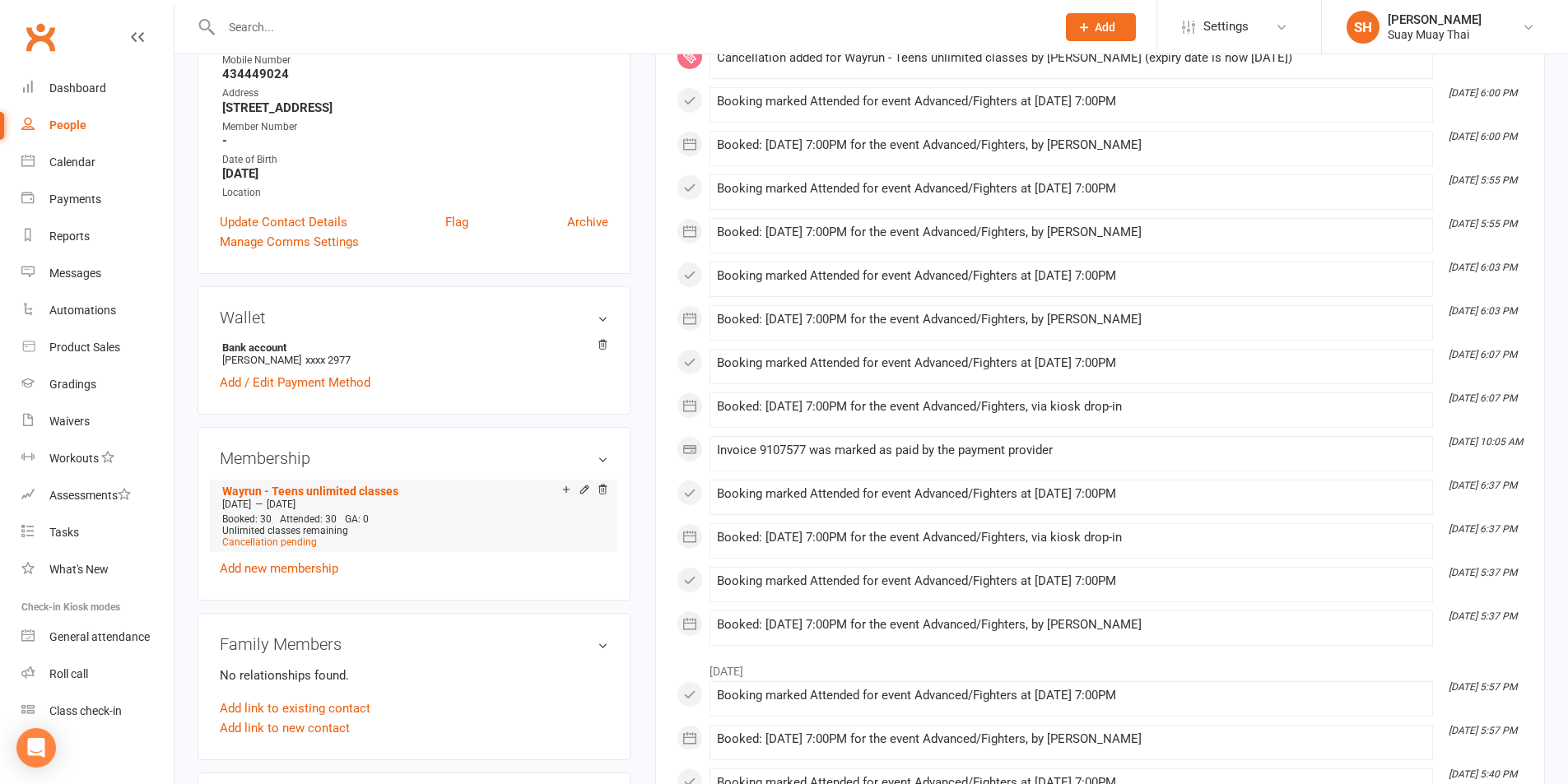
scroll to position [411, 0]
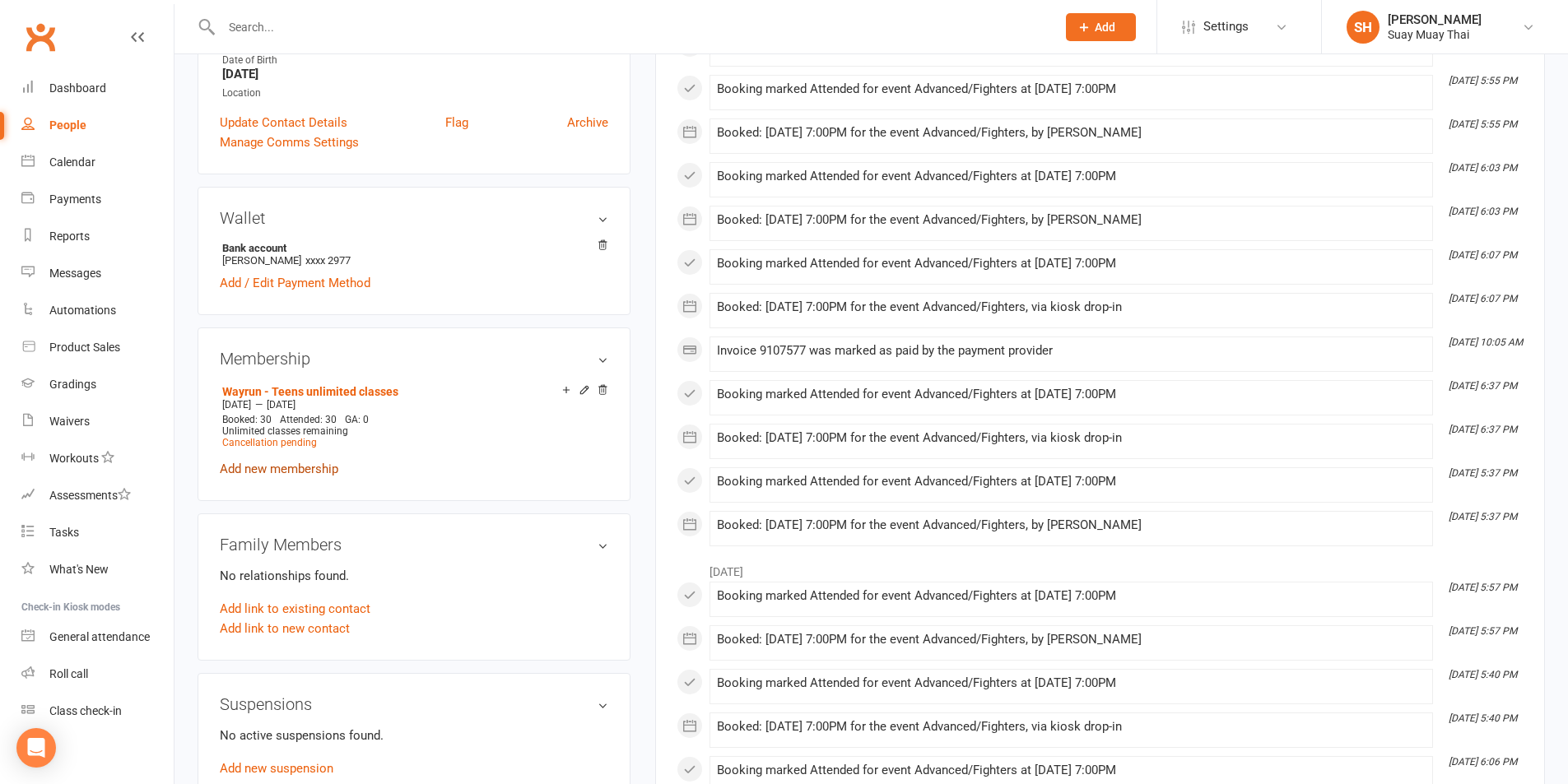
click at [284, 463] on link "Add new membership" at bounding box center [279, 468] width 119 height 14
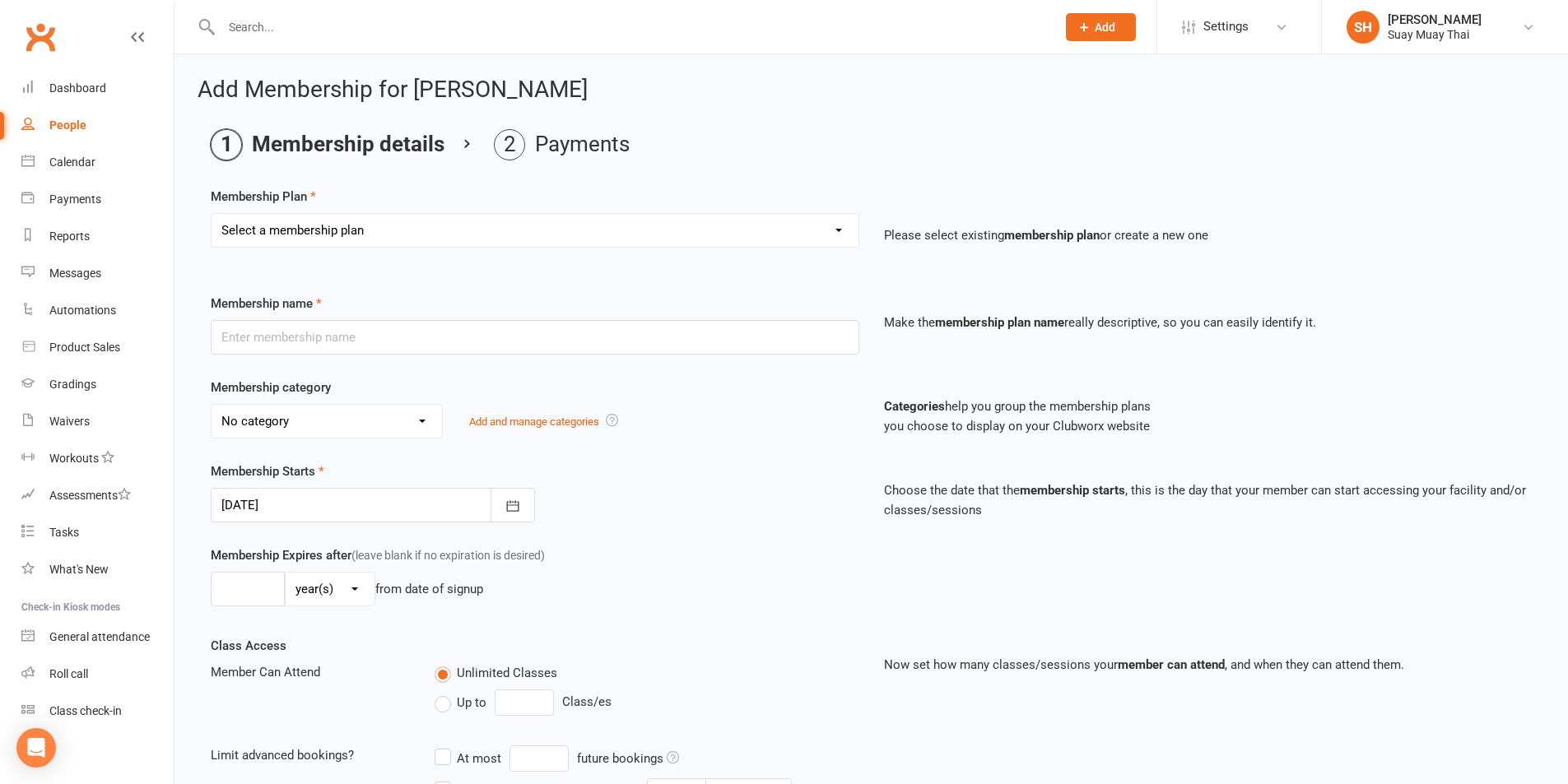
click at [358, 219] on select "Select a membership plan Create new Membership Plan Dek - Kids 1 class per week…" at bounding box center [534, 230] width 647 height 33
select select "15"
click at [211, 214] on select "Select a membership plan Create new Membership Plan Dek - Kids 1 class per week…" at bounding box center [534, 230] width 647 height 33
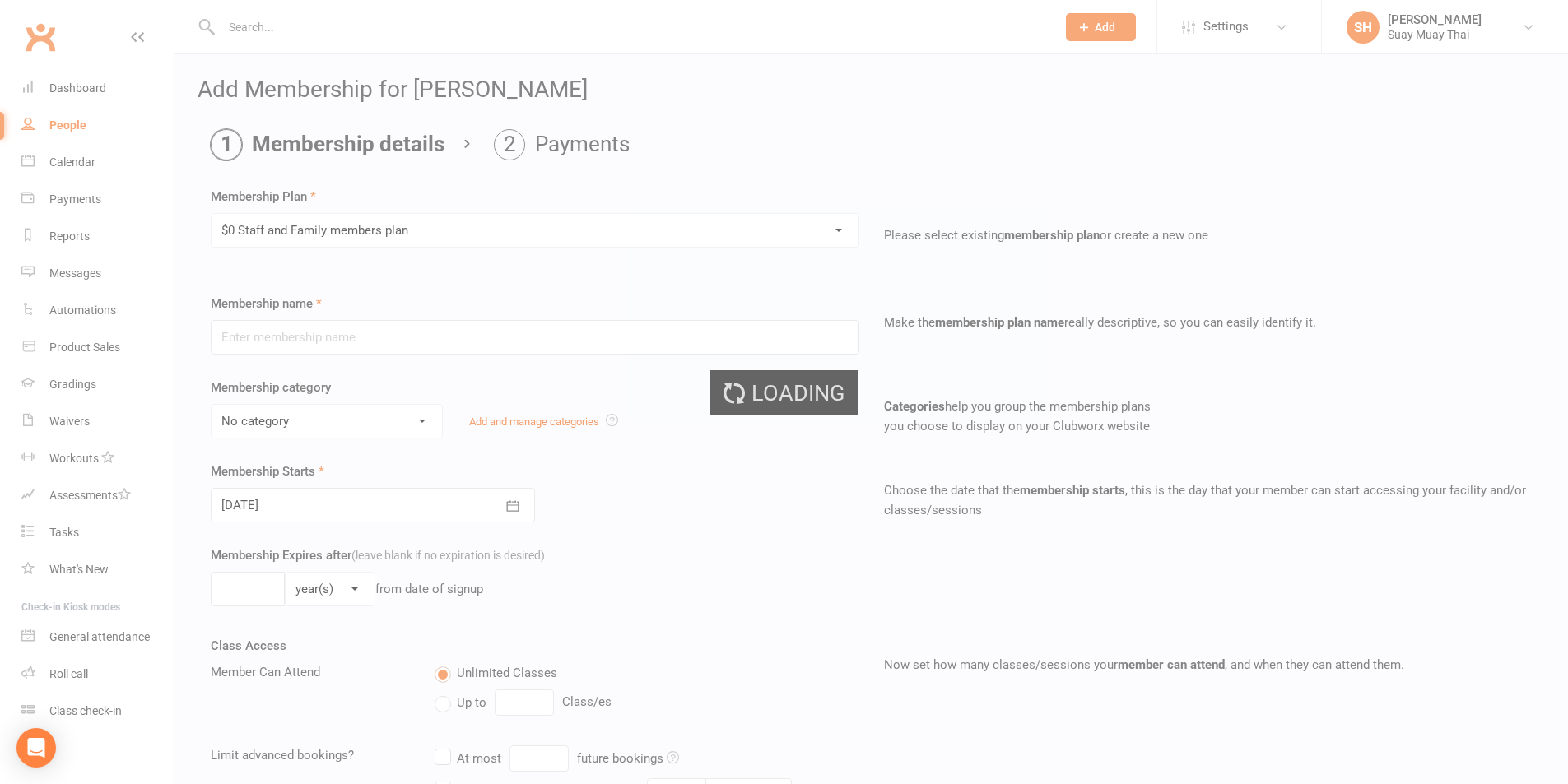
type input "$0 Staff and Family members plan"
type input "0"
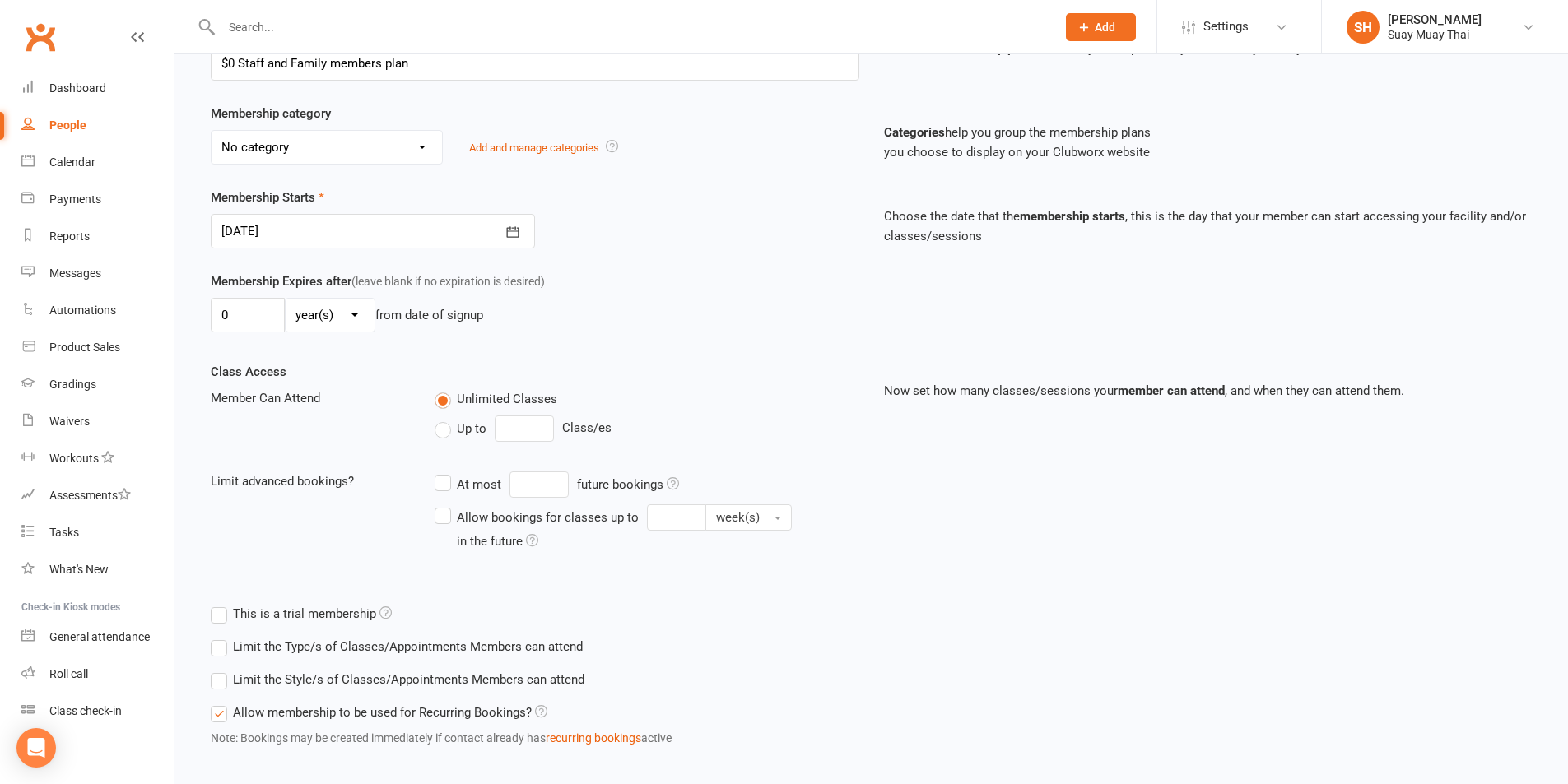
scroll to position [358, 0]
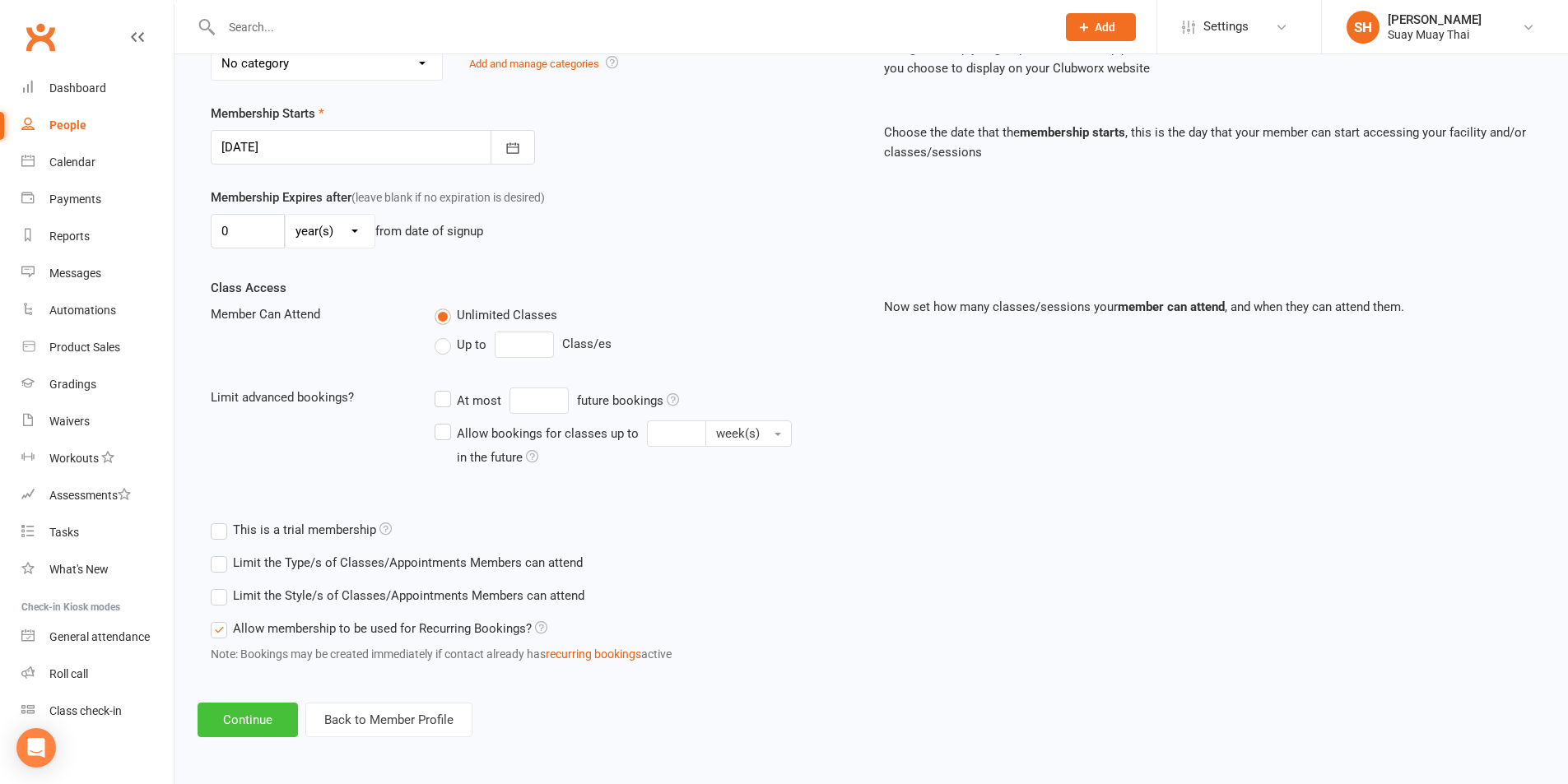
click at [276, 717] on button "Continue" at bounding box center [248, 719] width 101 height 34
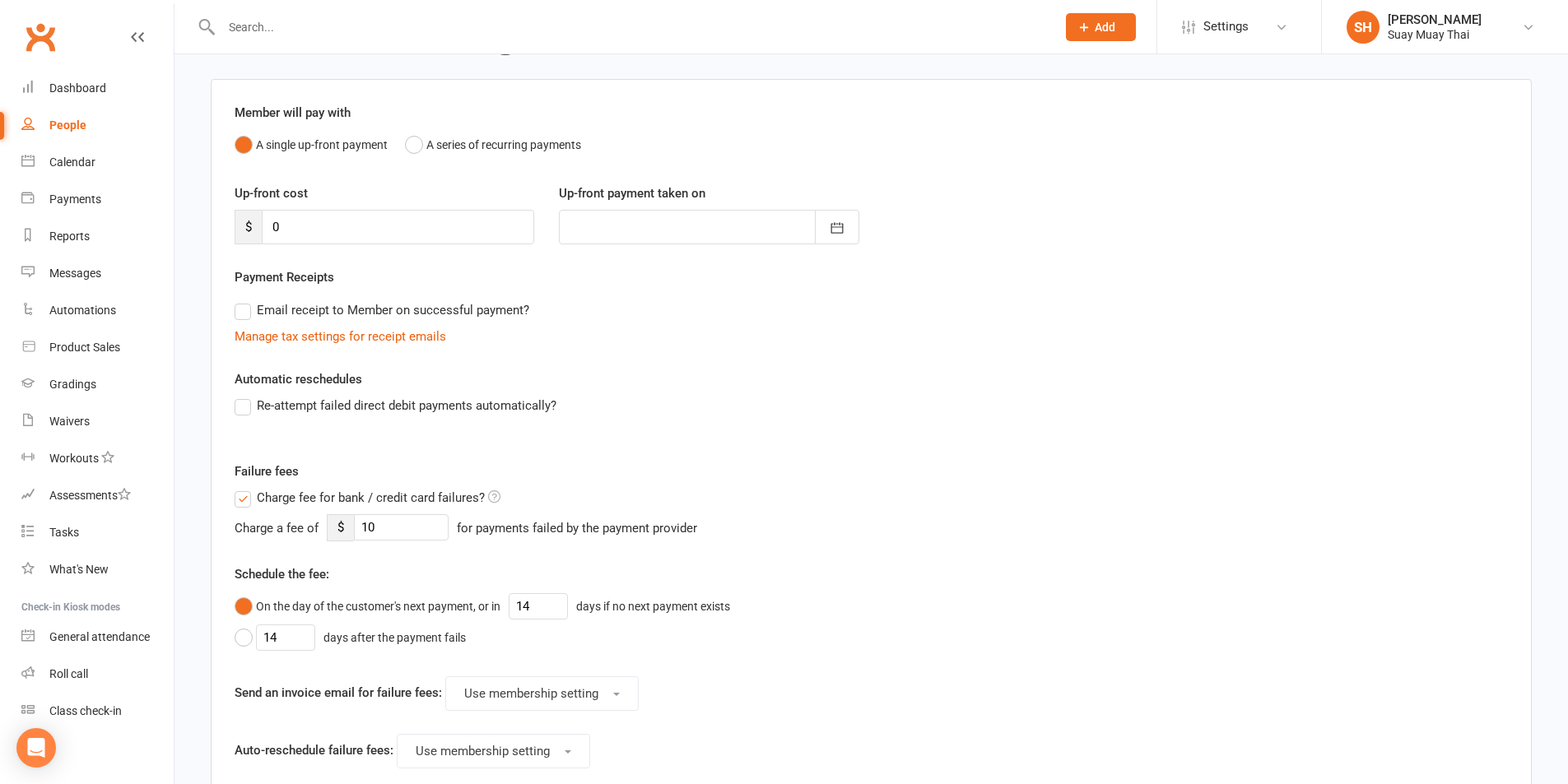
scroll to position [138, 0]
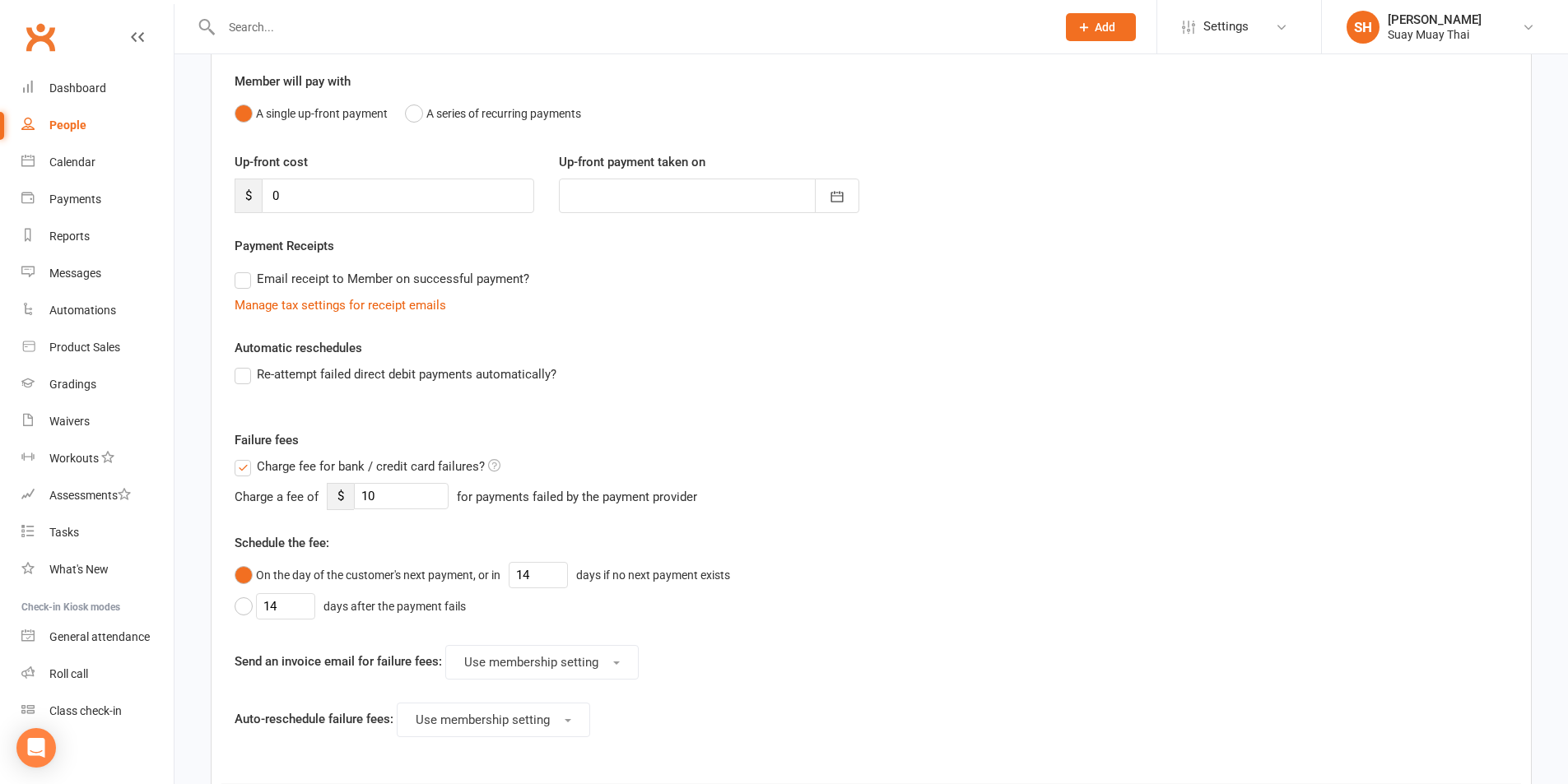
click at [237, 459] on label "Charge fee for bank / credit card failures?" at bounding box center [368, 467] width 266 height 20
click at [237, 457] on input "Charge fee for bank / credit card failures?" at bounding box center [368, 457] width 266 height 0
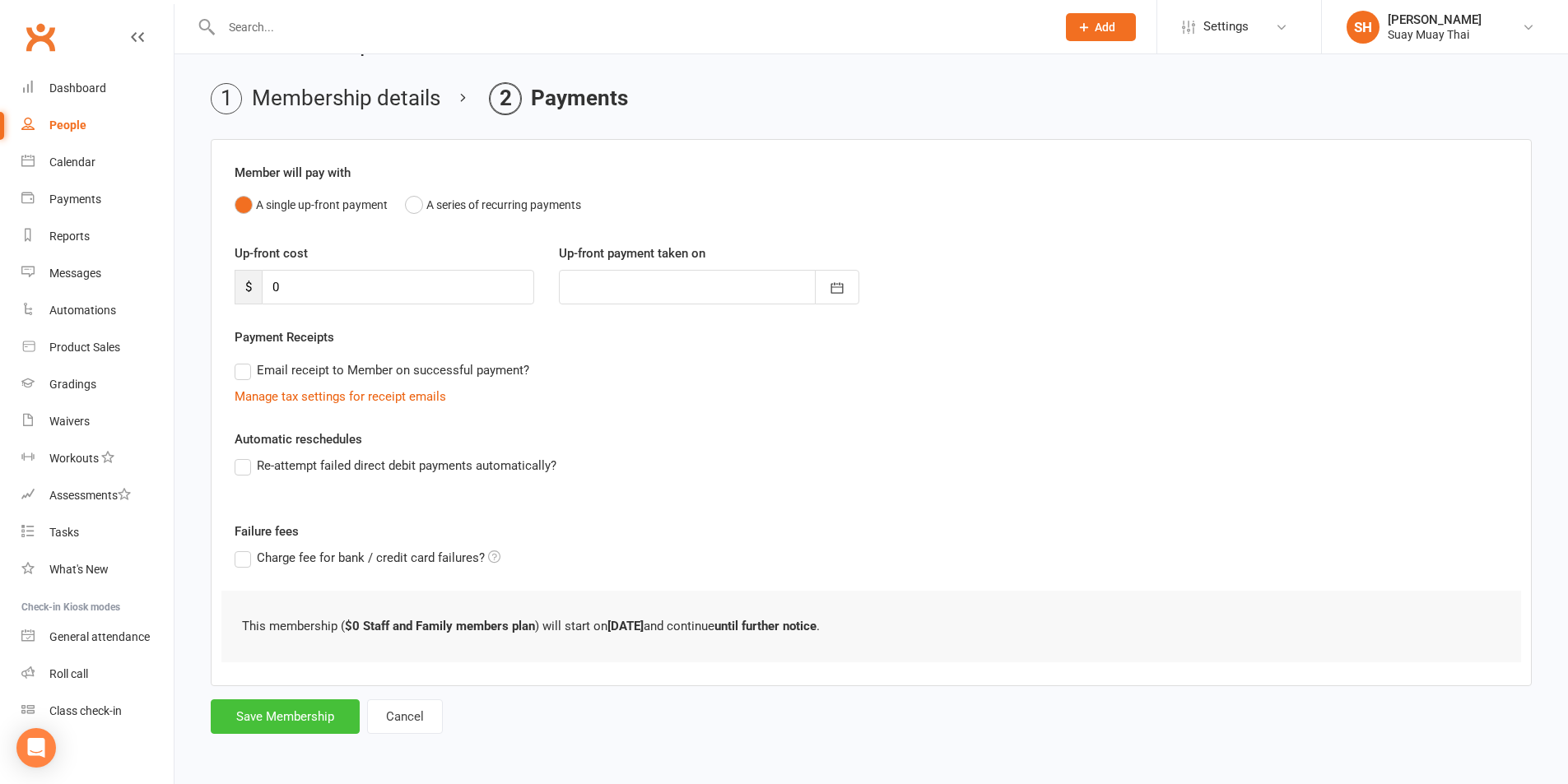
click at [318, 699] on button "Save Membership" at bounding box center [285, 717] width 149 height 34
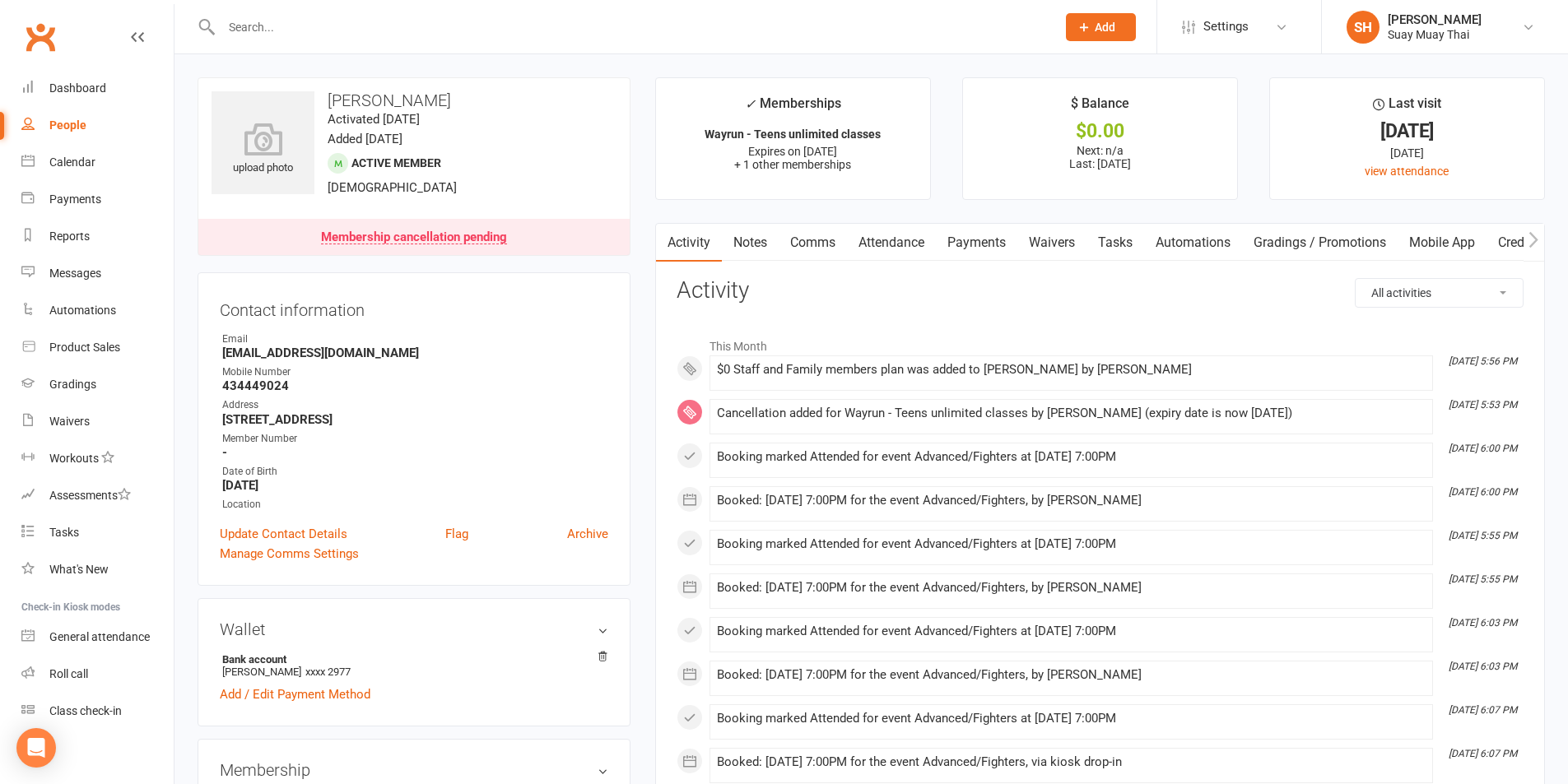
click at [74, 129] on div "People" at bounding box center [67, 125] width 37 height 13
select select "100"
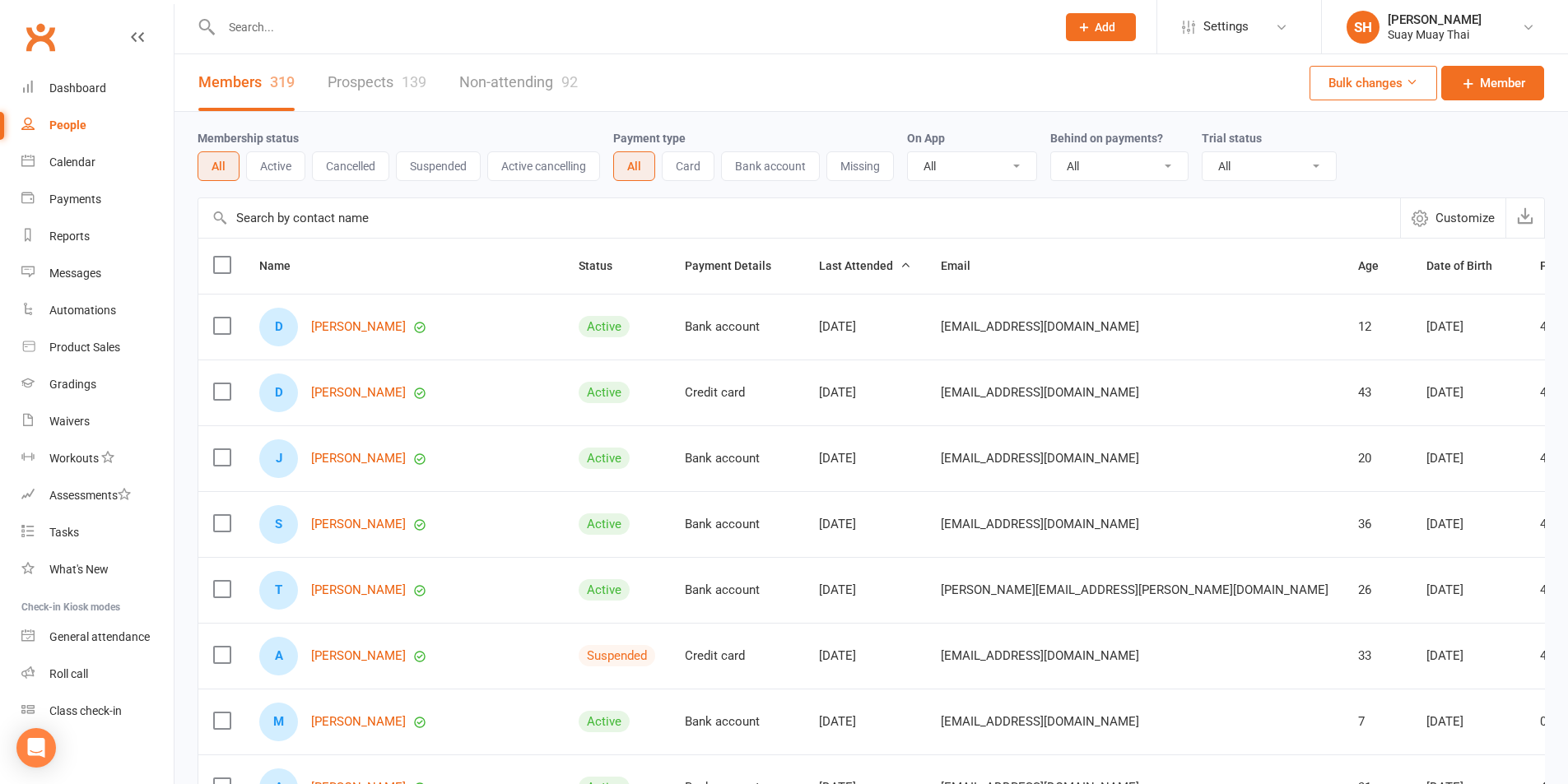
click at [355, 19] on input "text" at bounding box center [631, 27] width 828 height 23
click at [71, 424] on div "Waivers" at bounding box center [69, 421] width 40 height 13
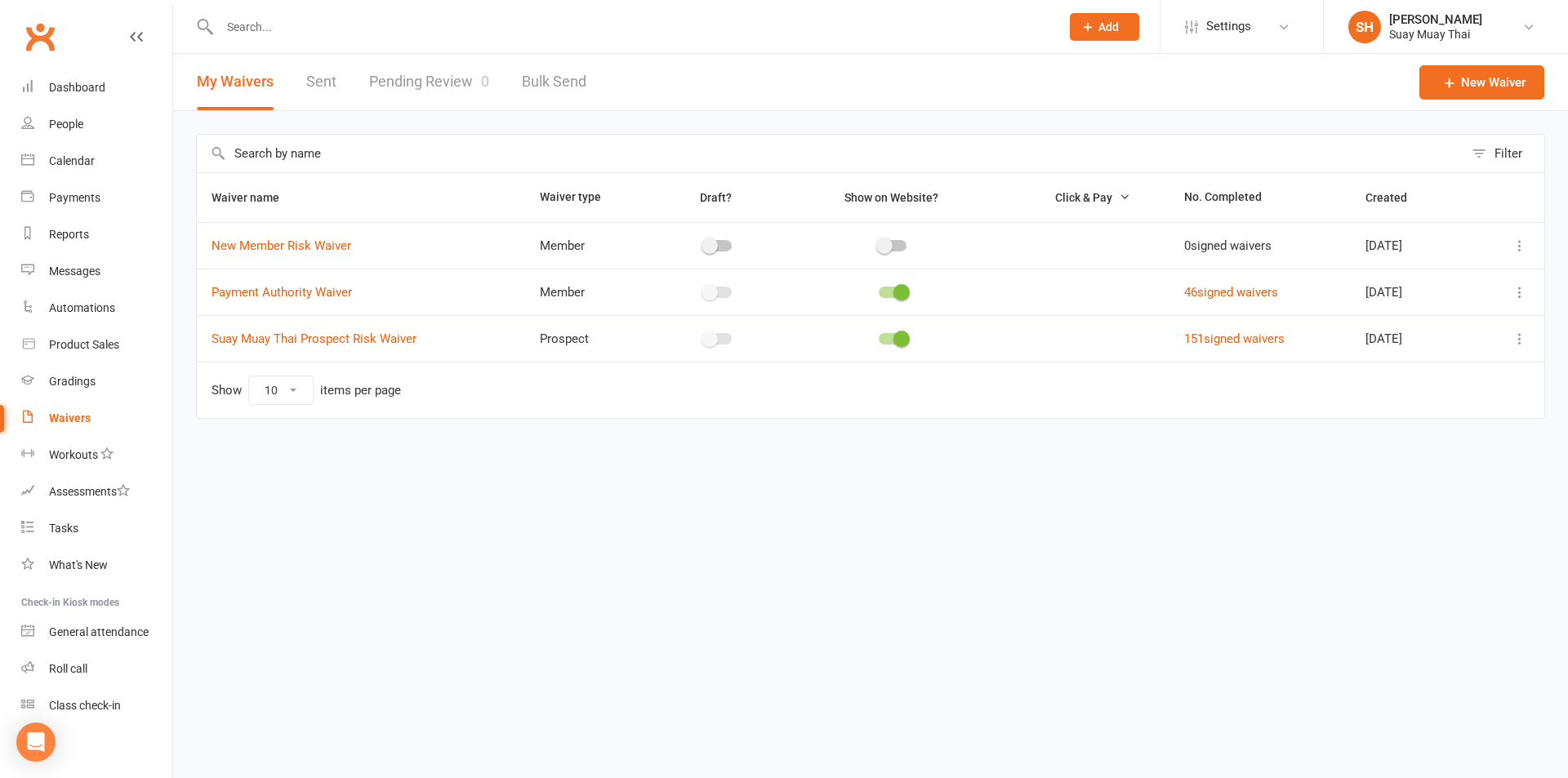
click at [418, 81] on link "Pending Review 0" at bounding box center [429, 81] width 120 height 56
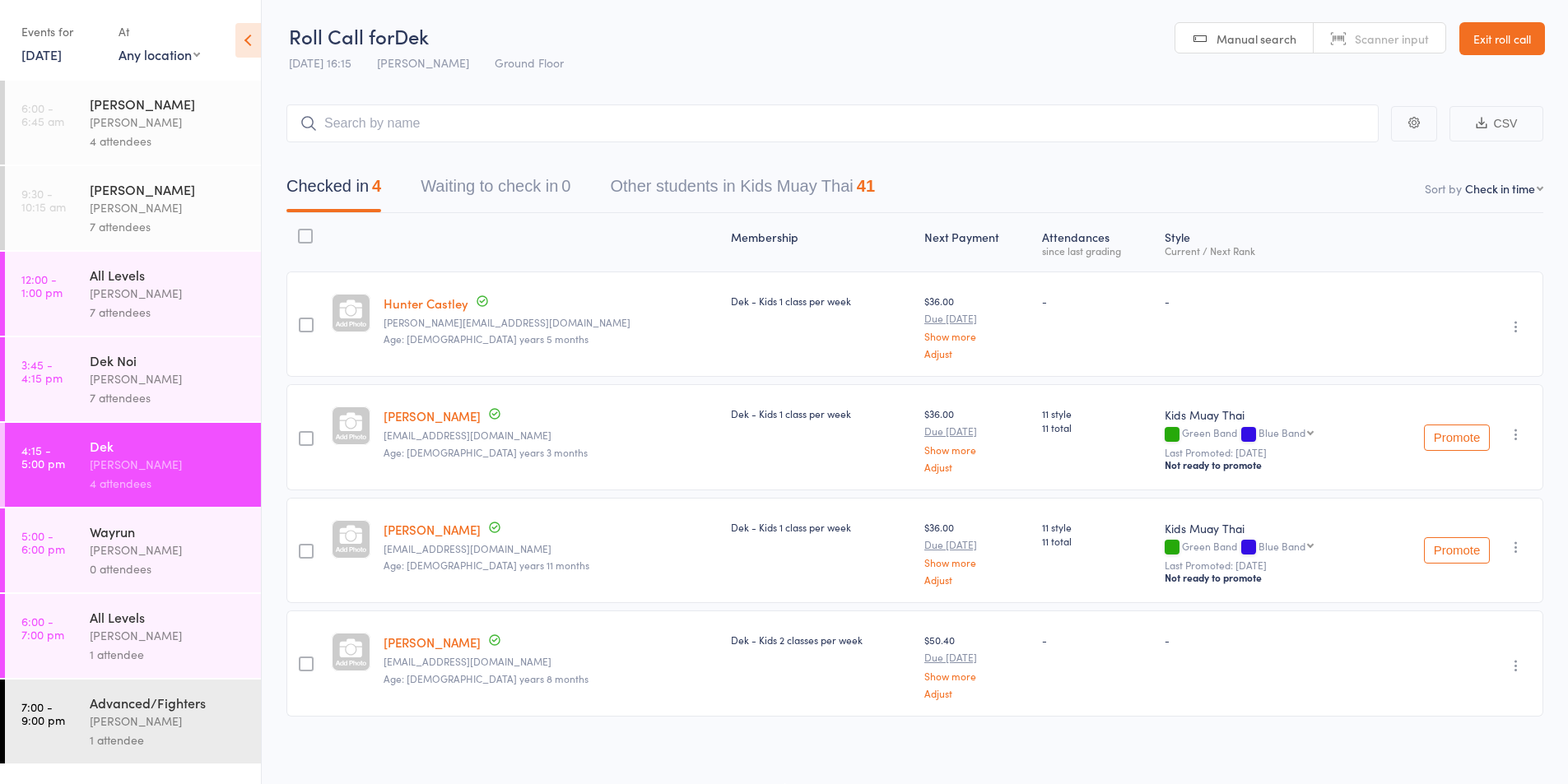
click at [119, 382] on div "[PERSON_NAME]" at bounding box center [168, 379] width 157 height 19
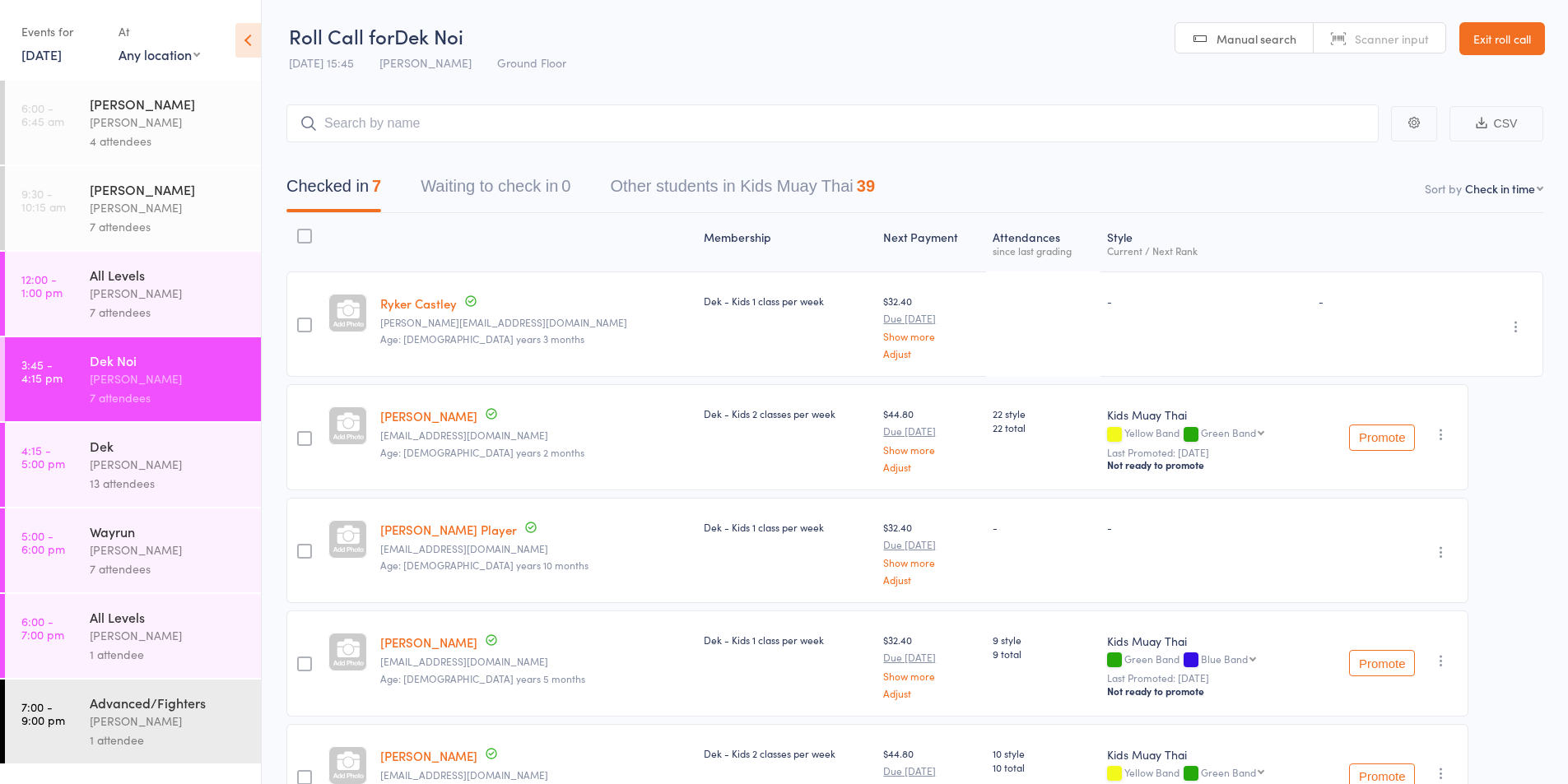
click at [117, 450] on div "Dek" at bounding box center [168, 446] width 157 height 18
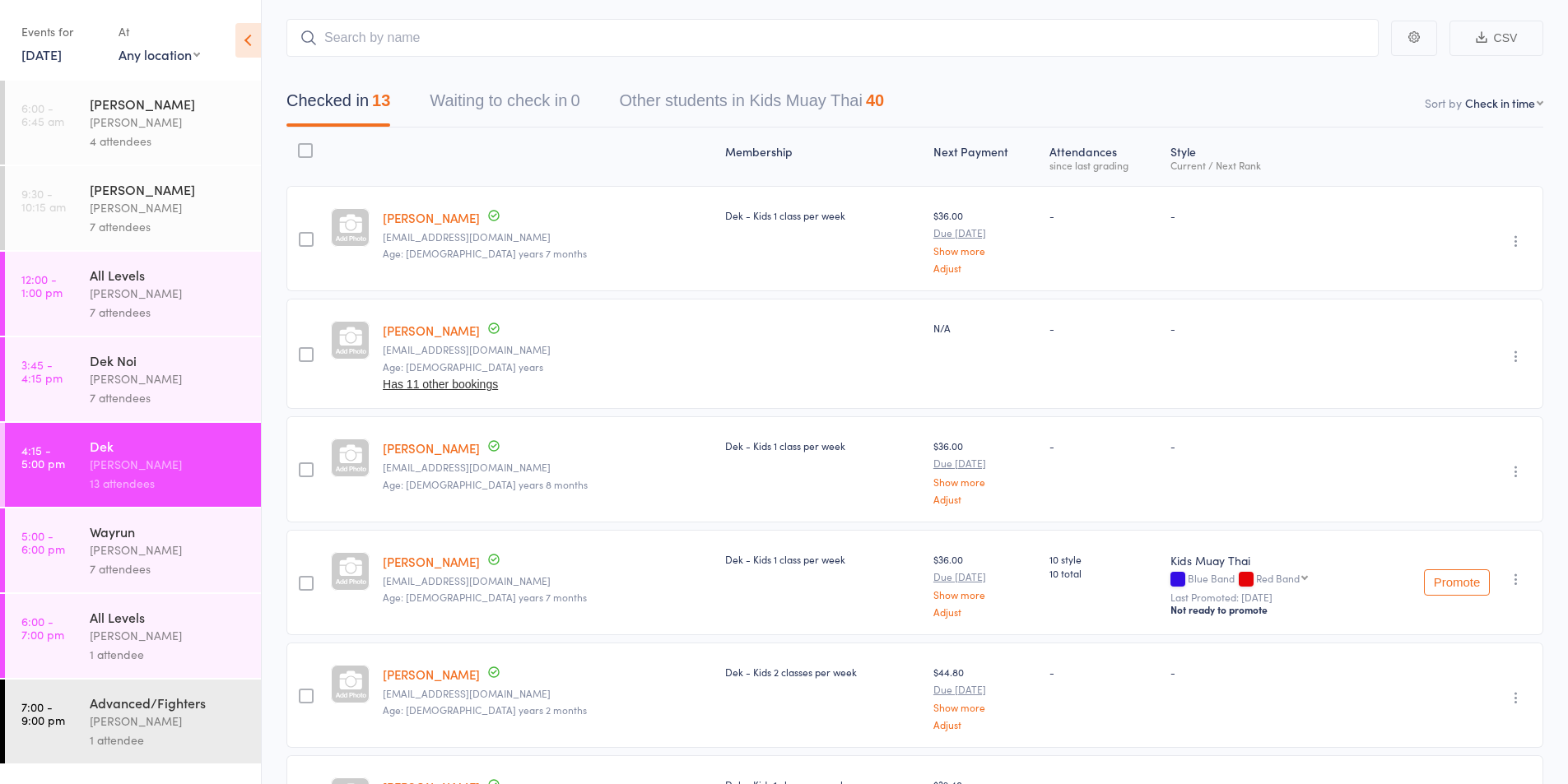
scroll to position [138, 0]
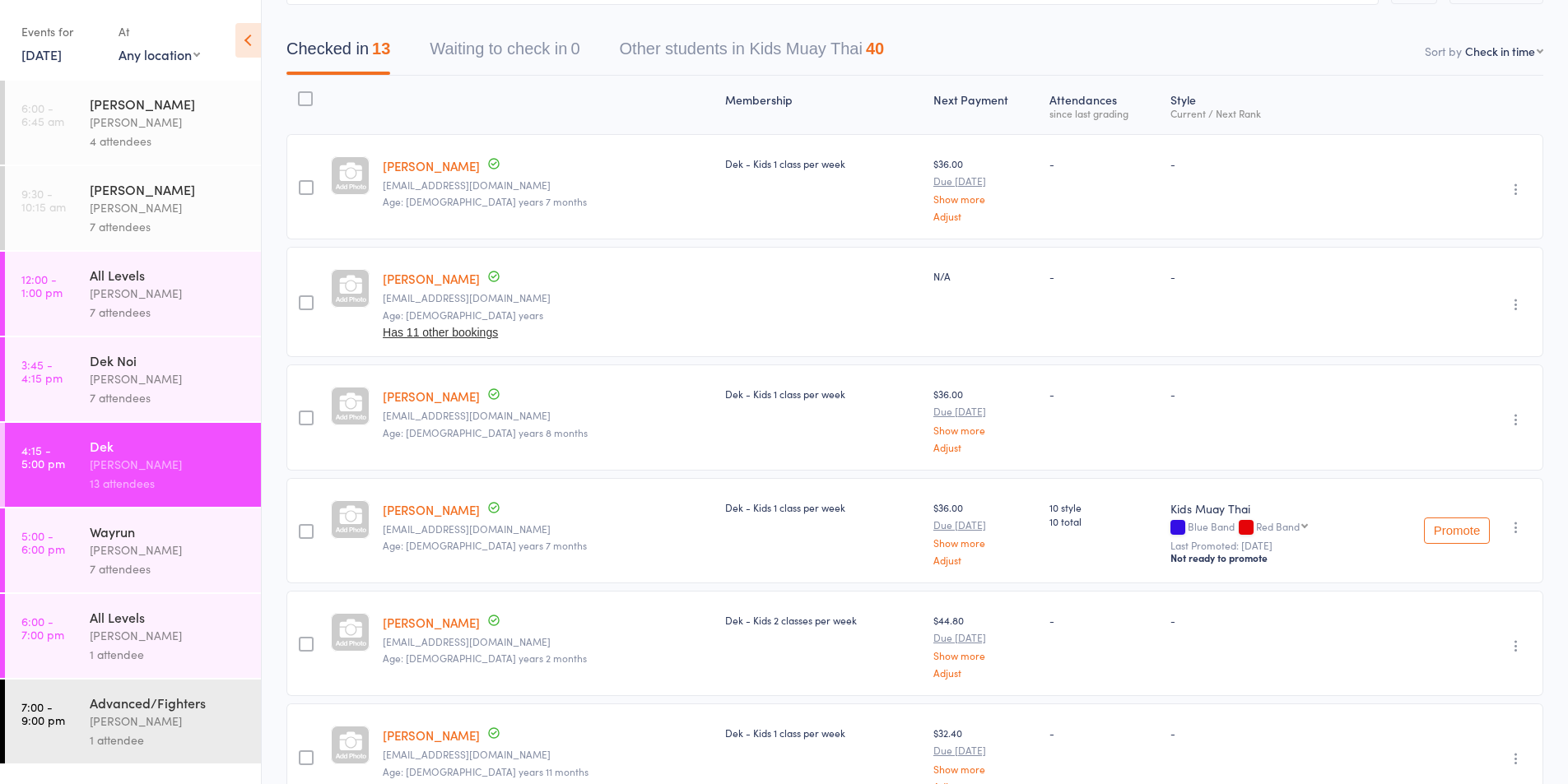
click at [1514, 305] on icon "button" at bounding box center [1516, 304] width 16 height 16
click at [1450, 446] on li "Remove" at bounding box center [1456, 447] width 136 height 22
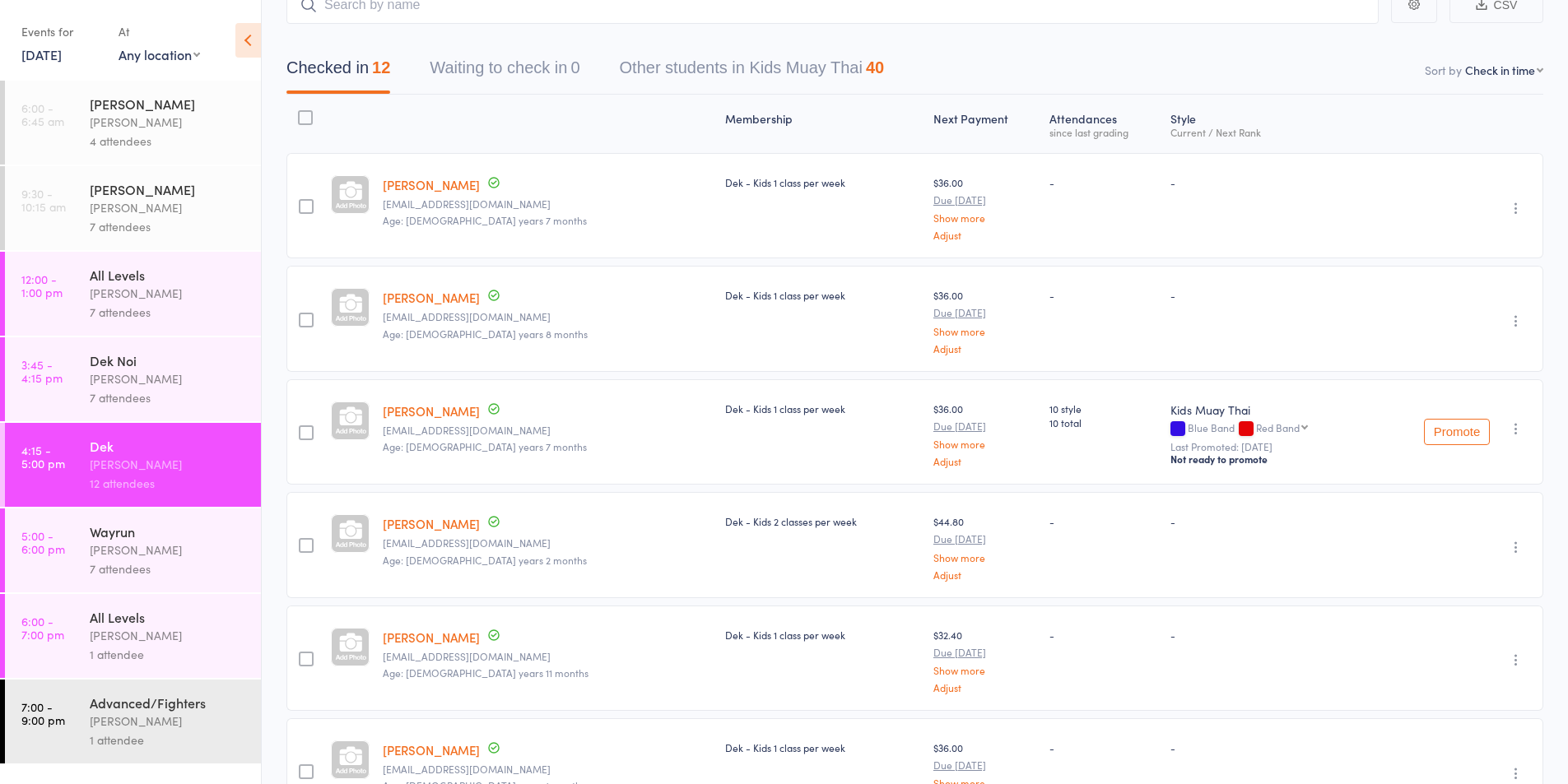
scroll to position [88, 0]
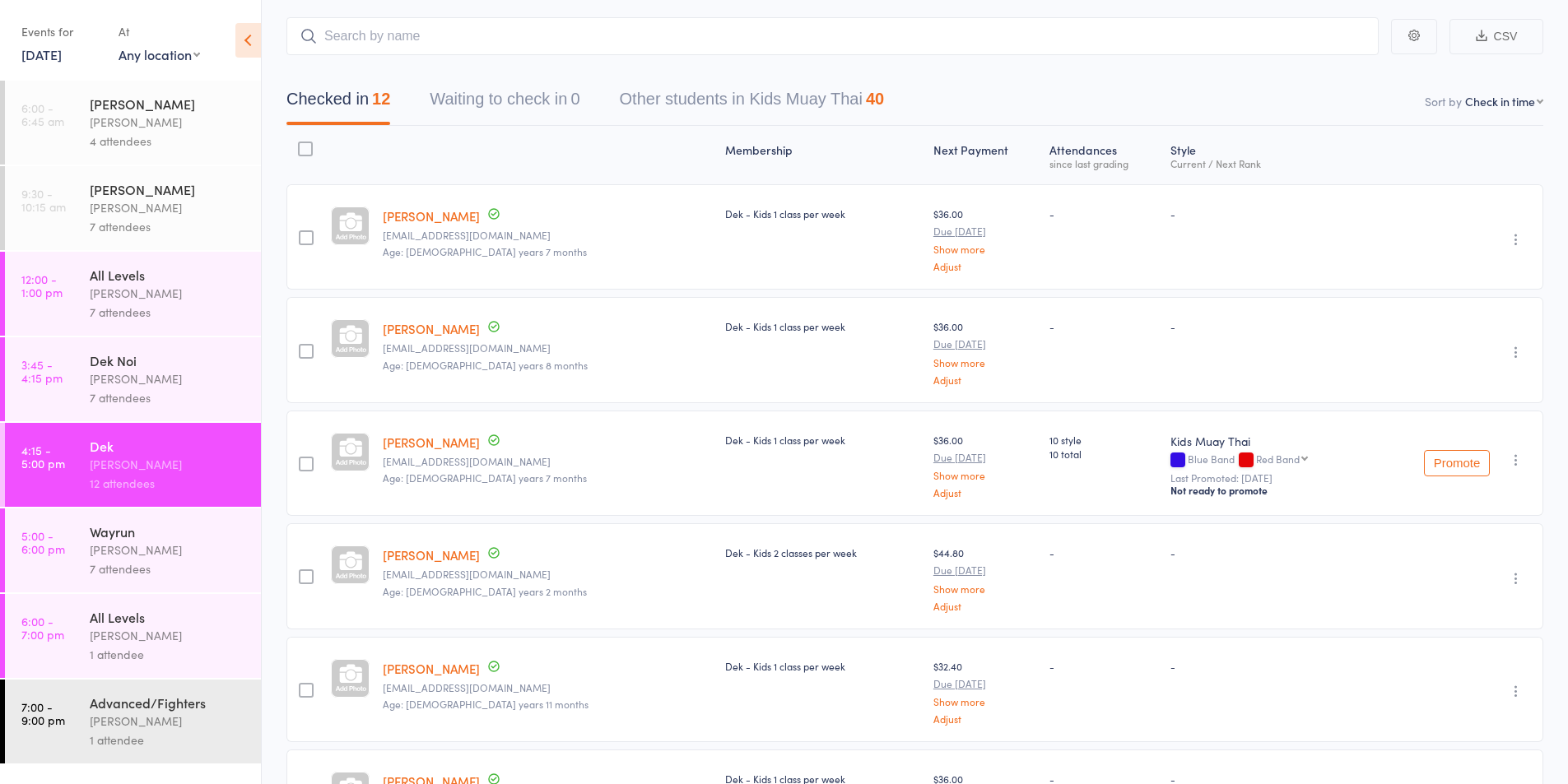
click at [100, 552] on div "[PERSON_NAME]" at bounding box center [168, 549] width 157 height 19
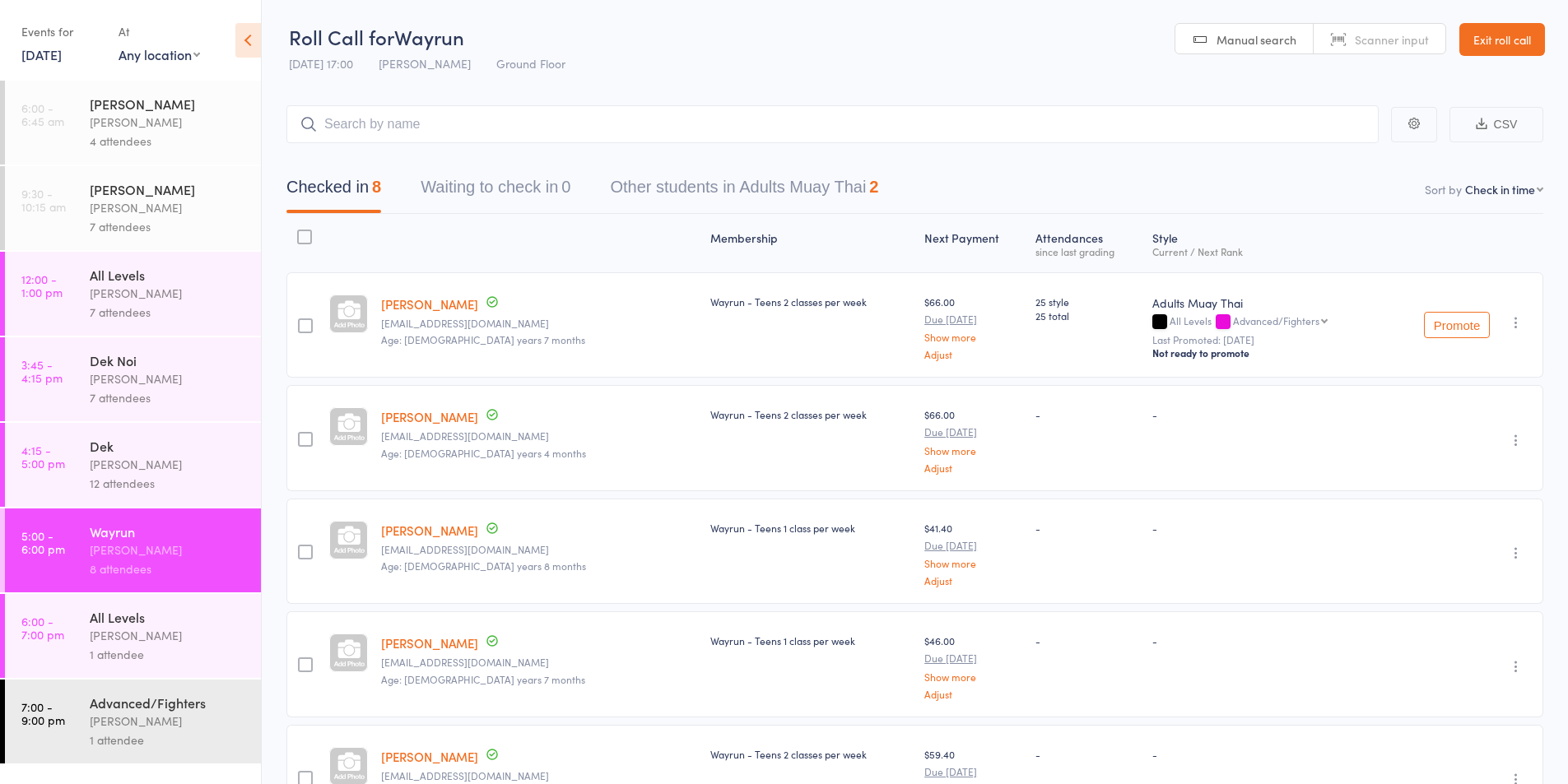
click at [113, 628] on div "[PERSON_NAME]" at bounding box center [168, 635] width 157 height 19
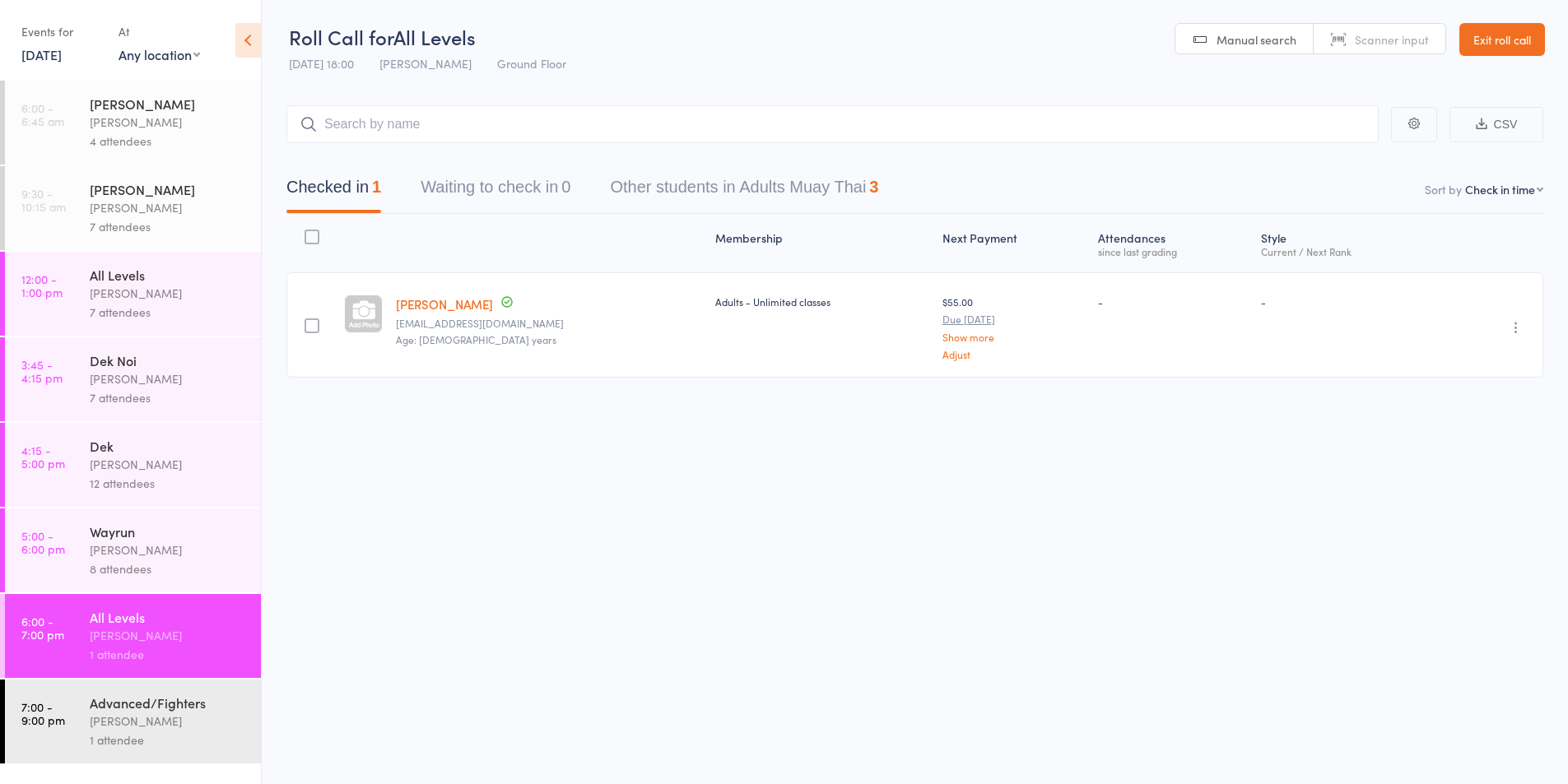
click at [133, 739] on div "1 attendee" at bounding box center [168, 739] width 157 height 19
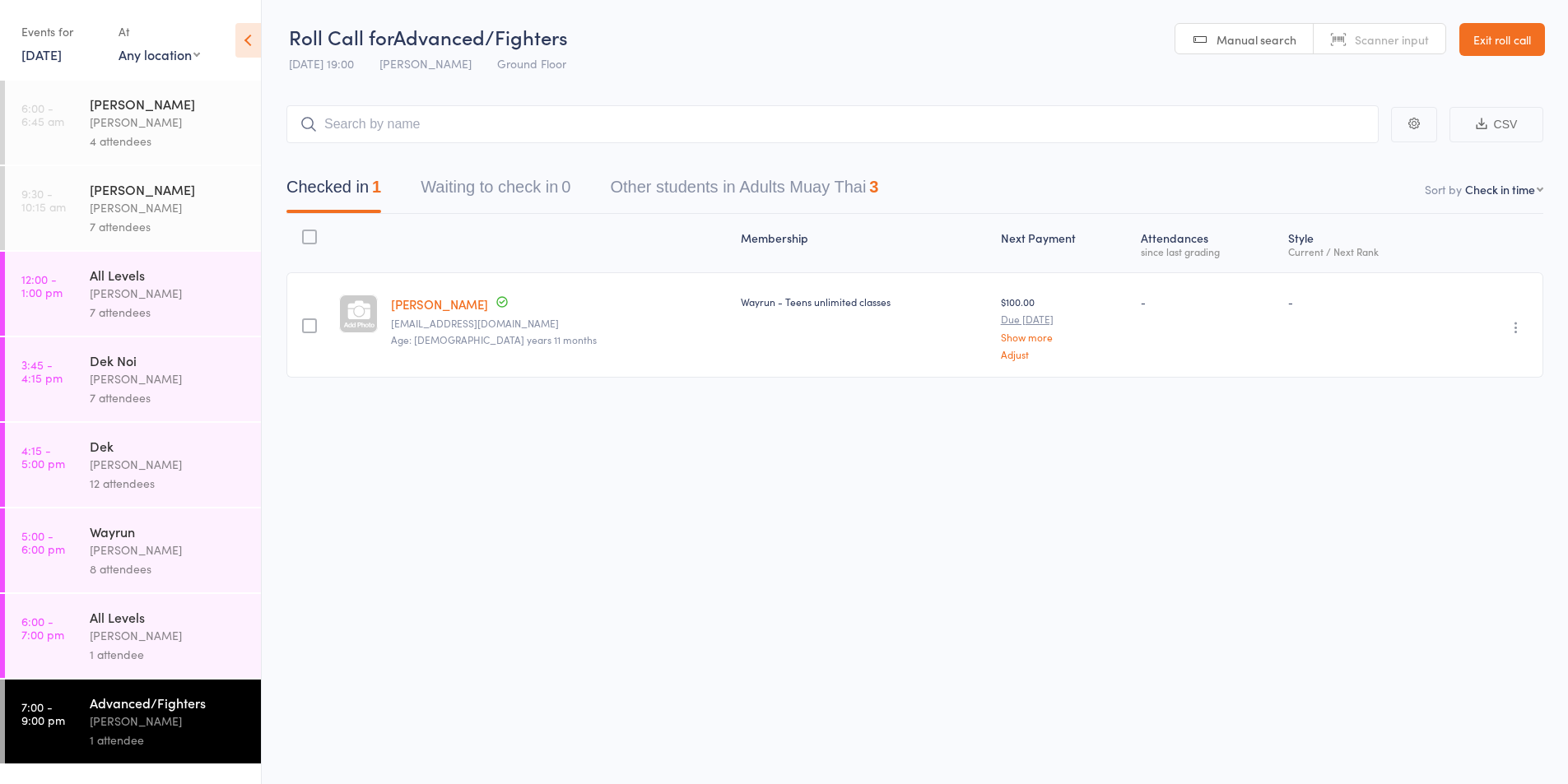
click at [121, 548] on div "[PERSON_NAME]" at bounding box center [168, 549] width 157 height 19
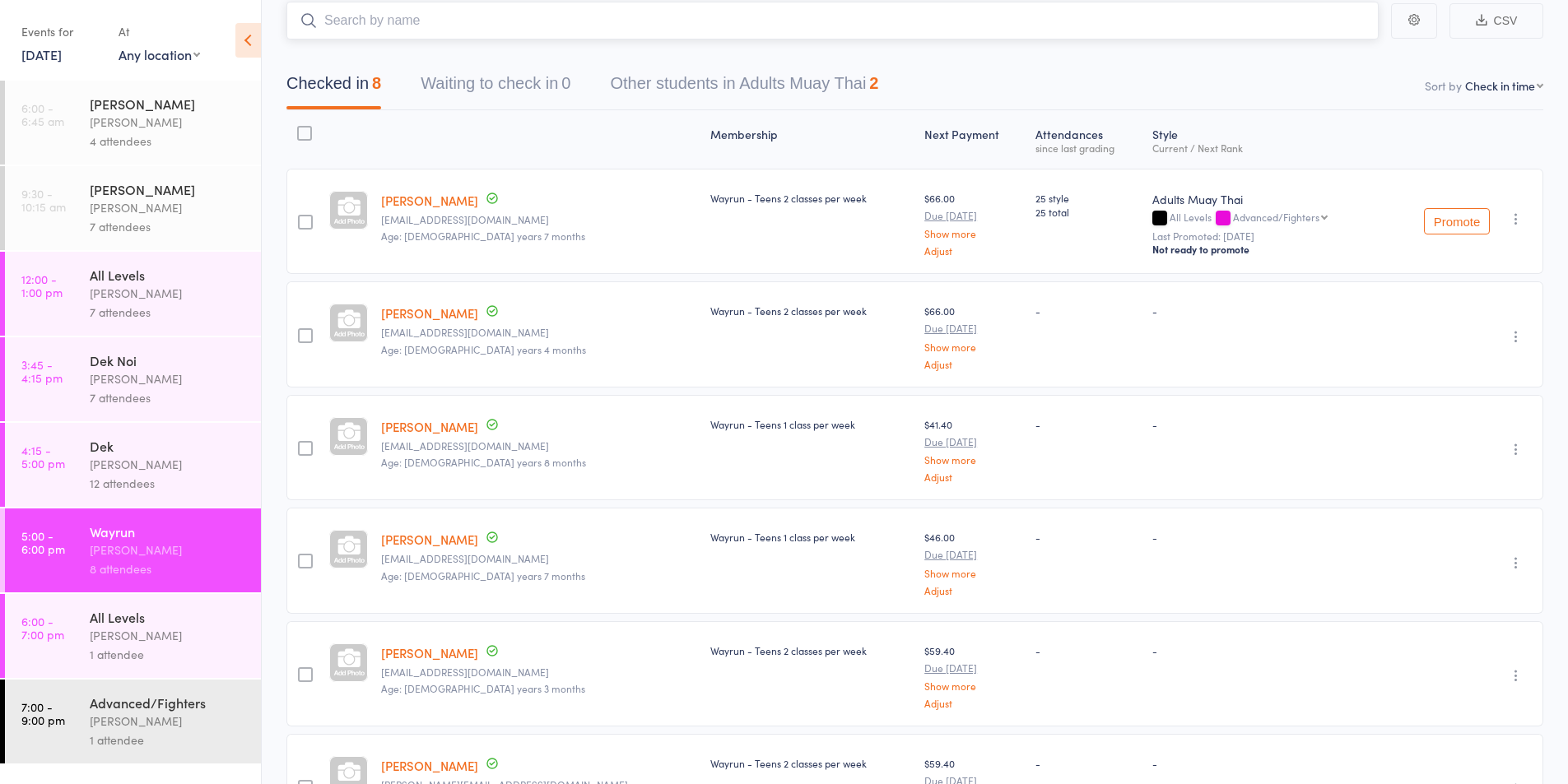
scroll to position [138, 0]
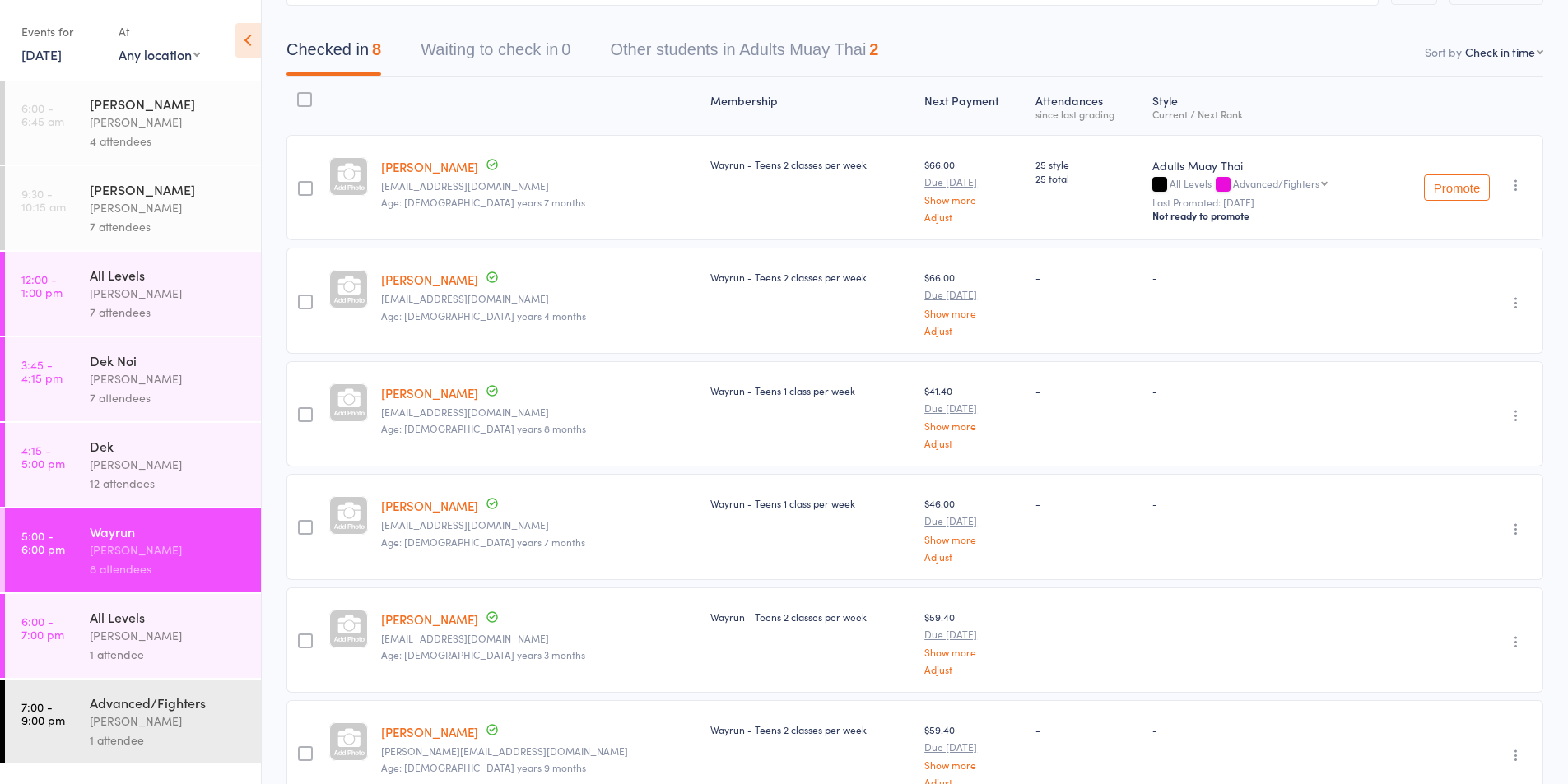
click at [117, 468] on div "Karl Puglia" at bounding box center [168, 464] width 157 height 19
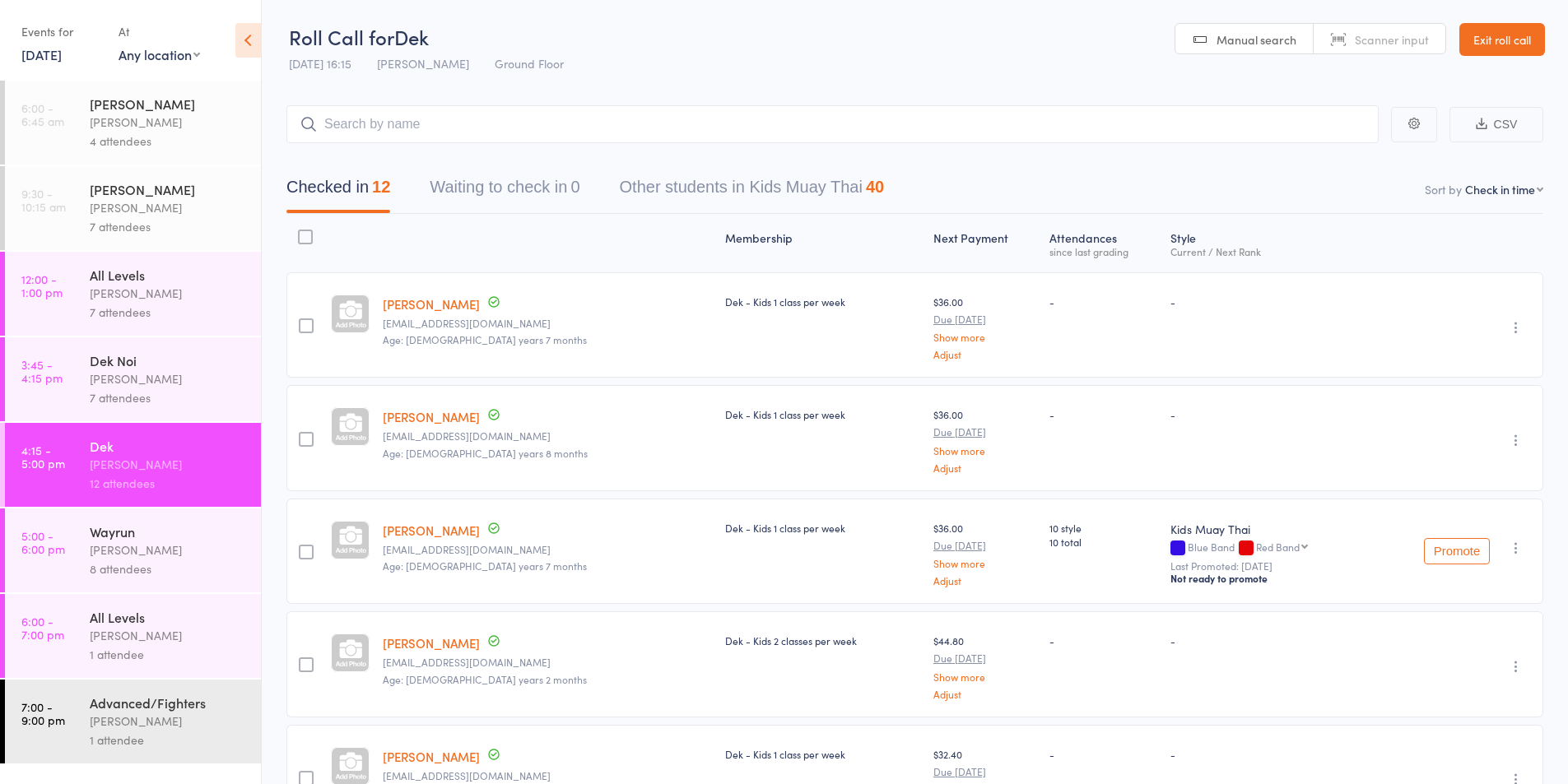
click at [106, 554] on div "Karl Puglia" at bounding box center [168, 549] width 157 height 19
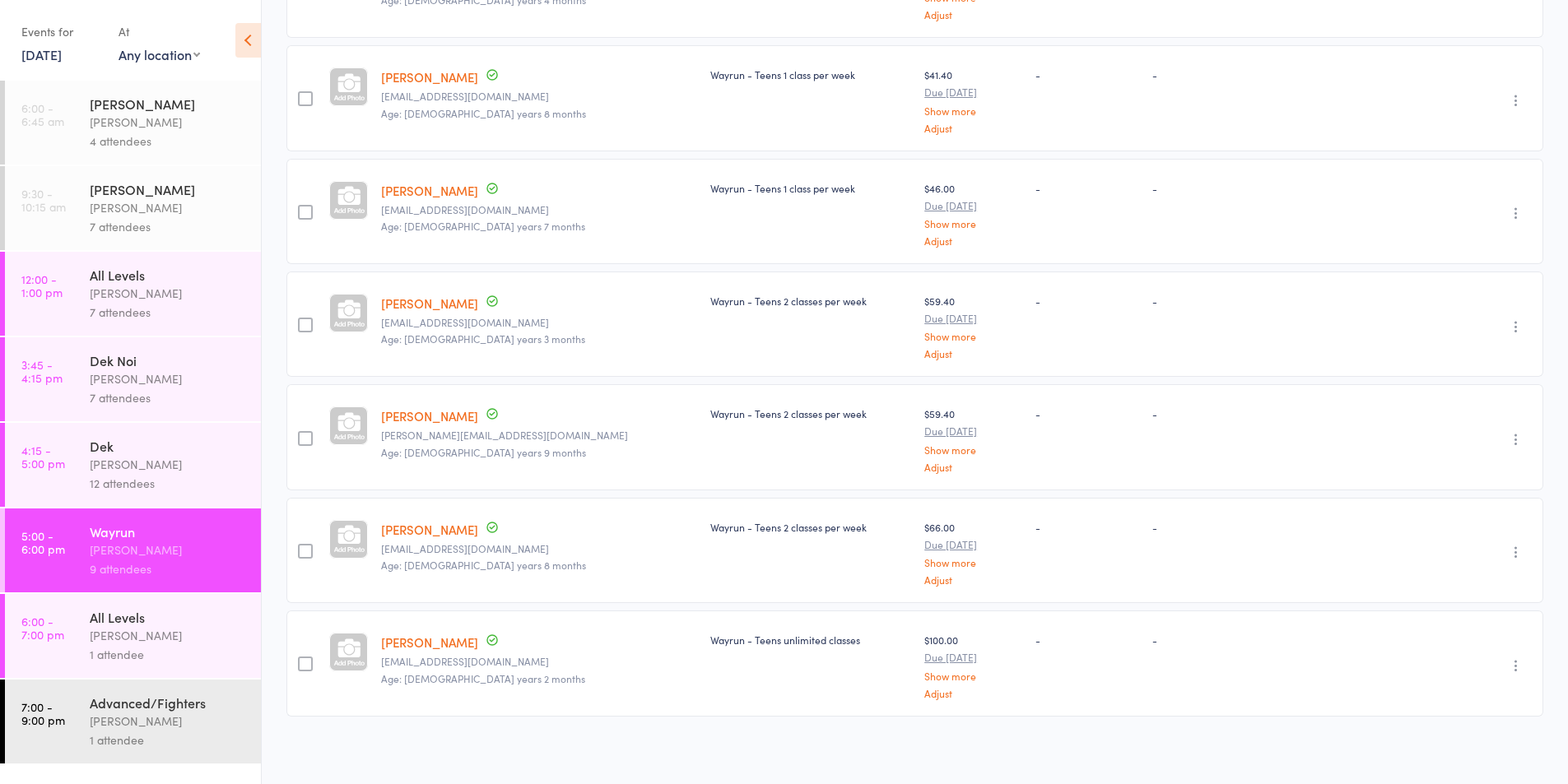
scroll to position [572, 0]
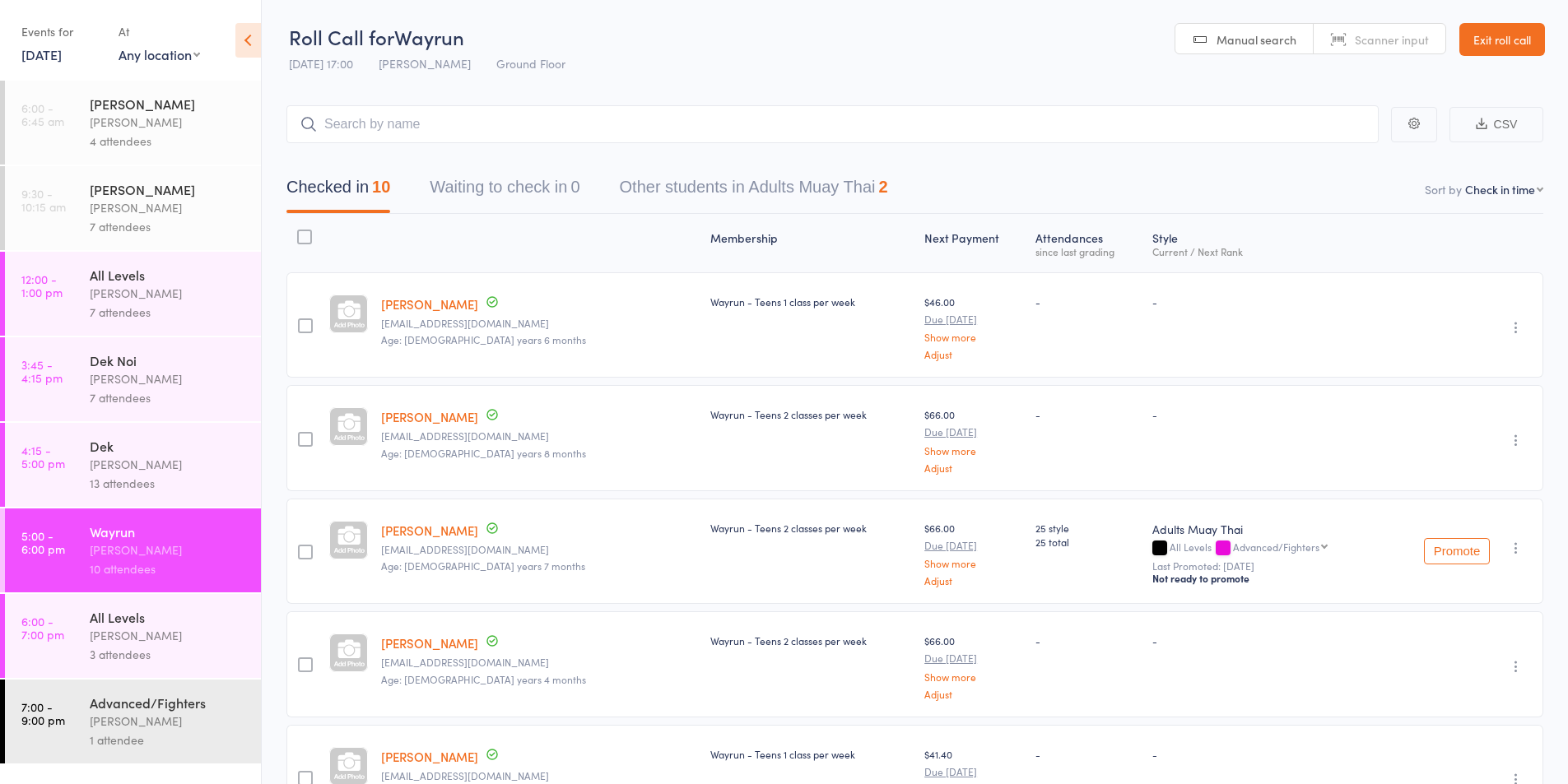
click at [451, 227] on div at bounding box center [539, 243] width 329 height 43
click at [121, 645] on div "3 attendees" at bounding box center [168, 654] width 157 height 19
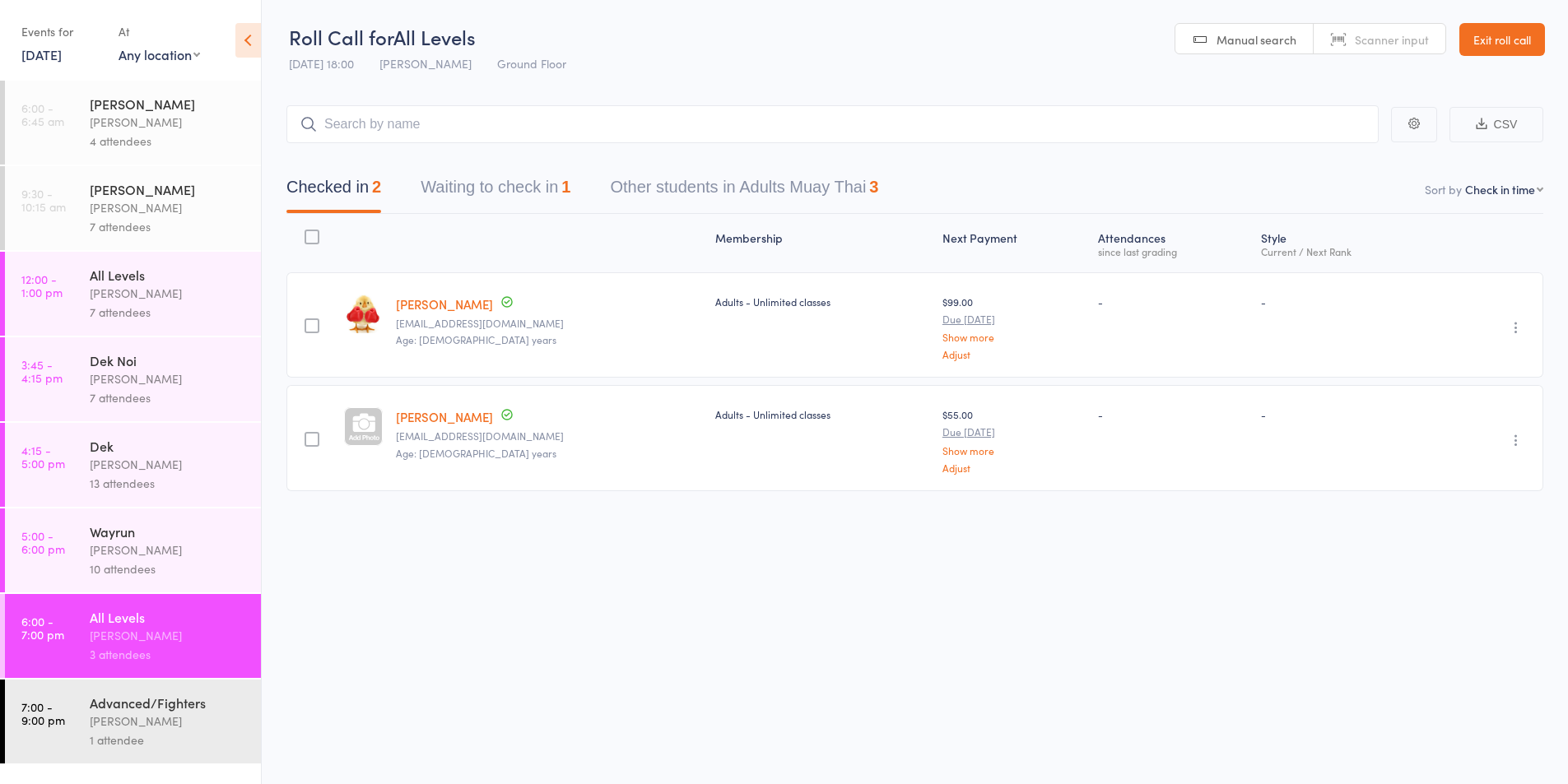
click at [502, 187] on button "Waiting to check in 1" at bounding box center [496, 191] width 150 height 43
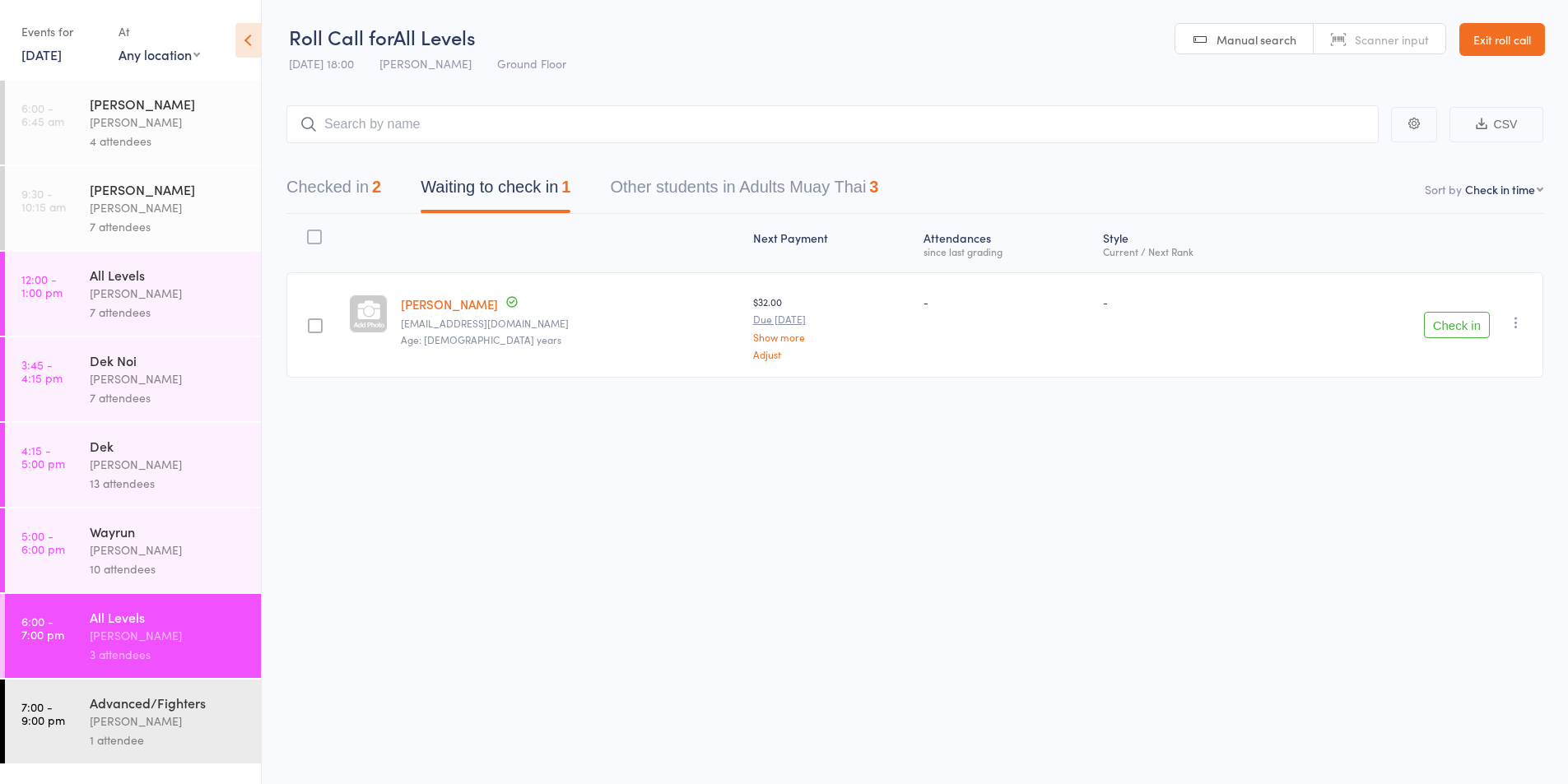
click at [331, 182] on button "Checked in 2" at bounding box center [333, 191] width 94 height 43
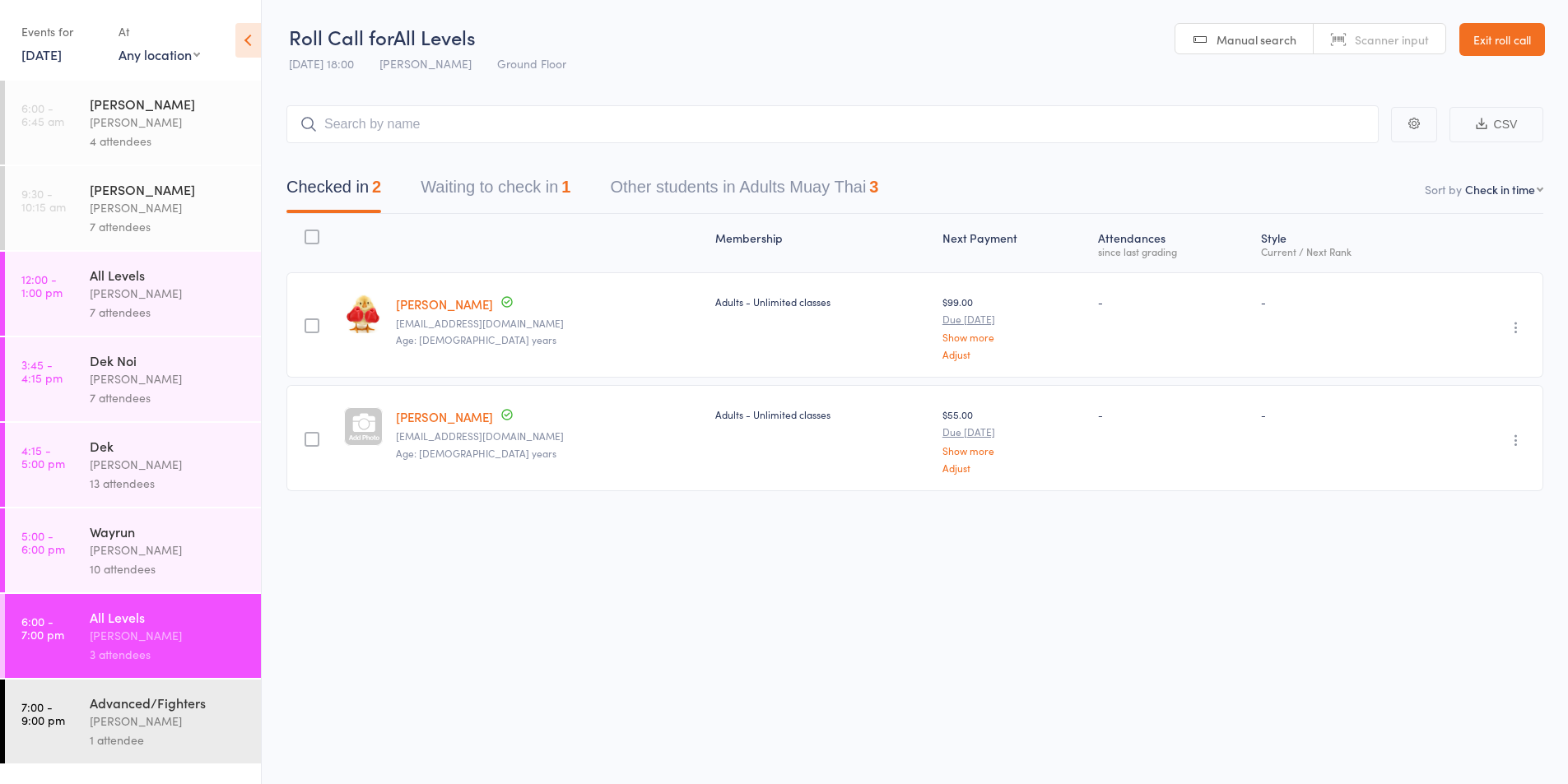
click at [140, 718] on div "[PERSON_NAME]" at bounding box center [168, 720] width 157 height 19
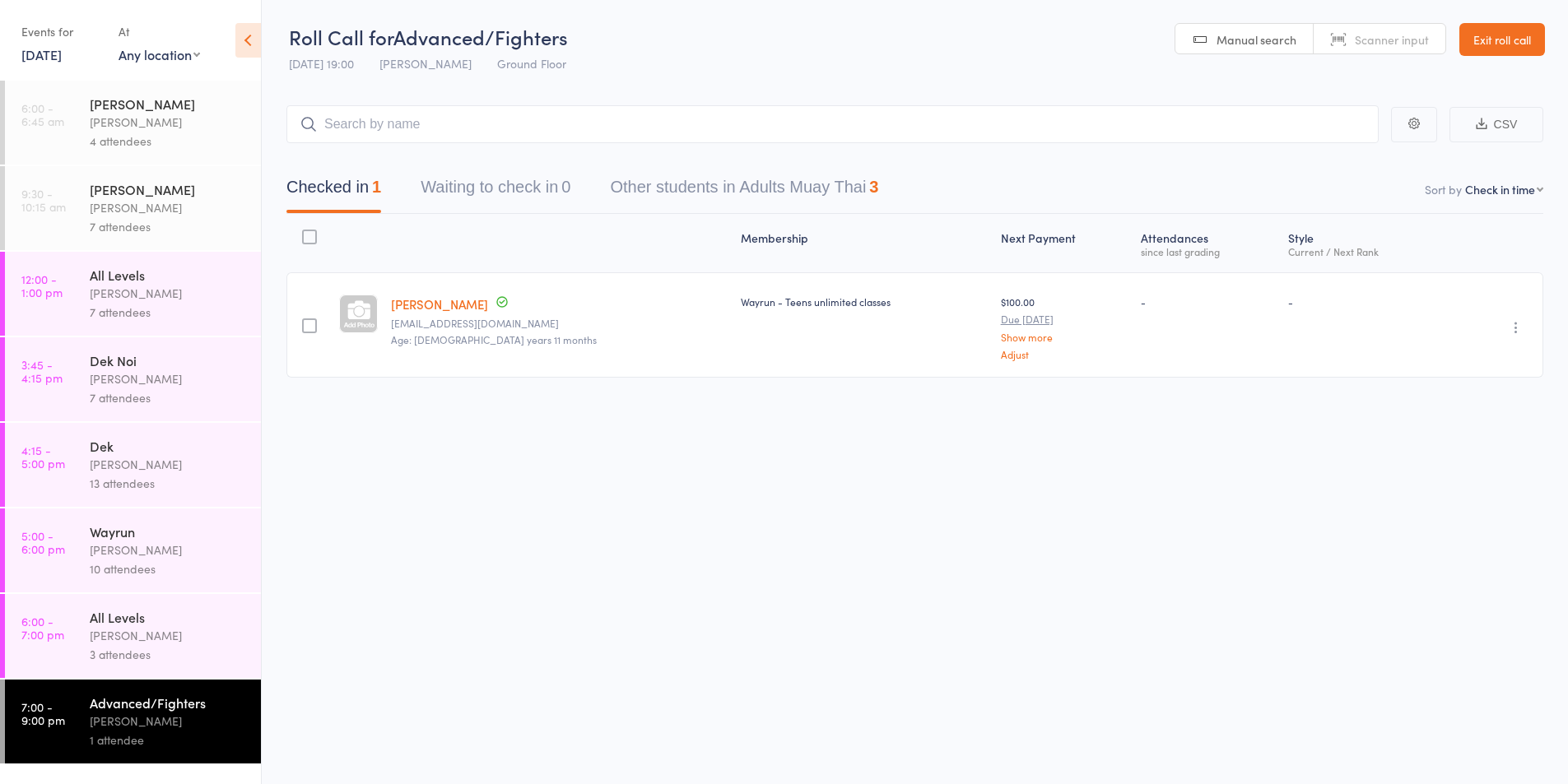
click at [105, 546] on div "[PERSON_NAME]" at bounding box center [168, 549] width 157 height 19
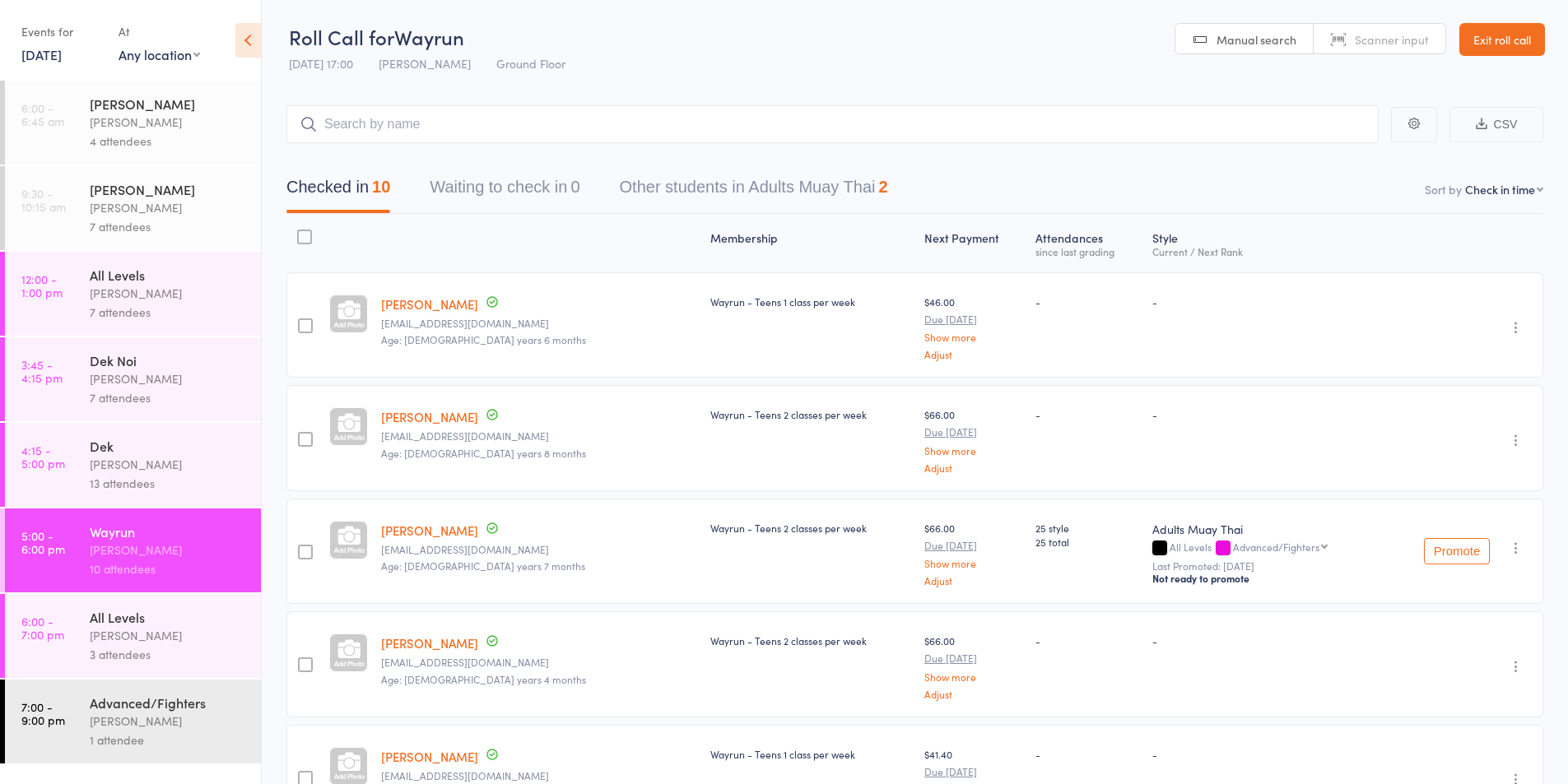
click at [121, 637] on div "[PERSON_NAME]" at bounding box center [168, 635] width 157 height 19
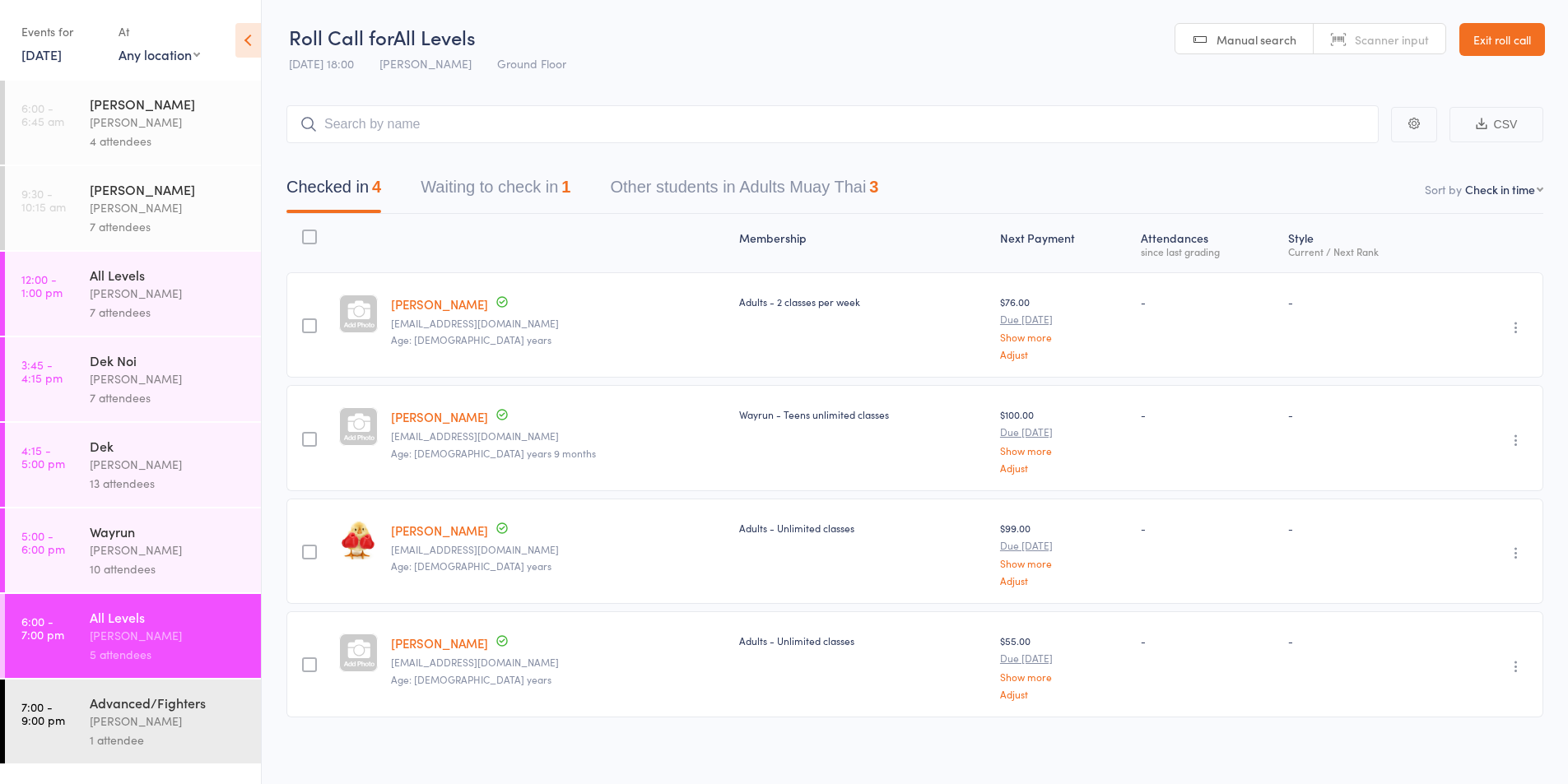
click at [124, 631] on div "[PERSON_NAME]" at bounding box center [168, 635] width 157 height 19
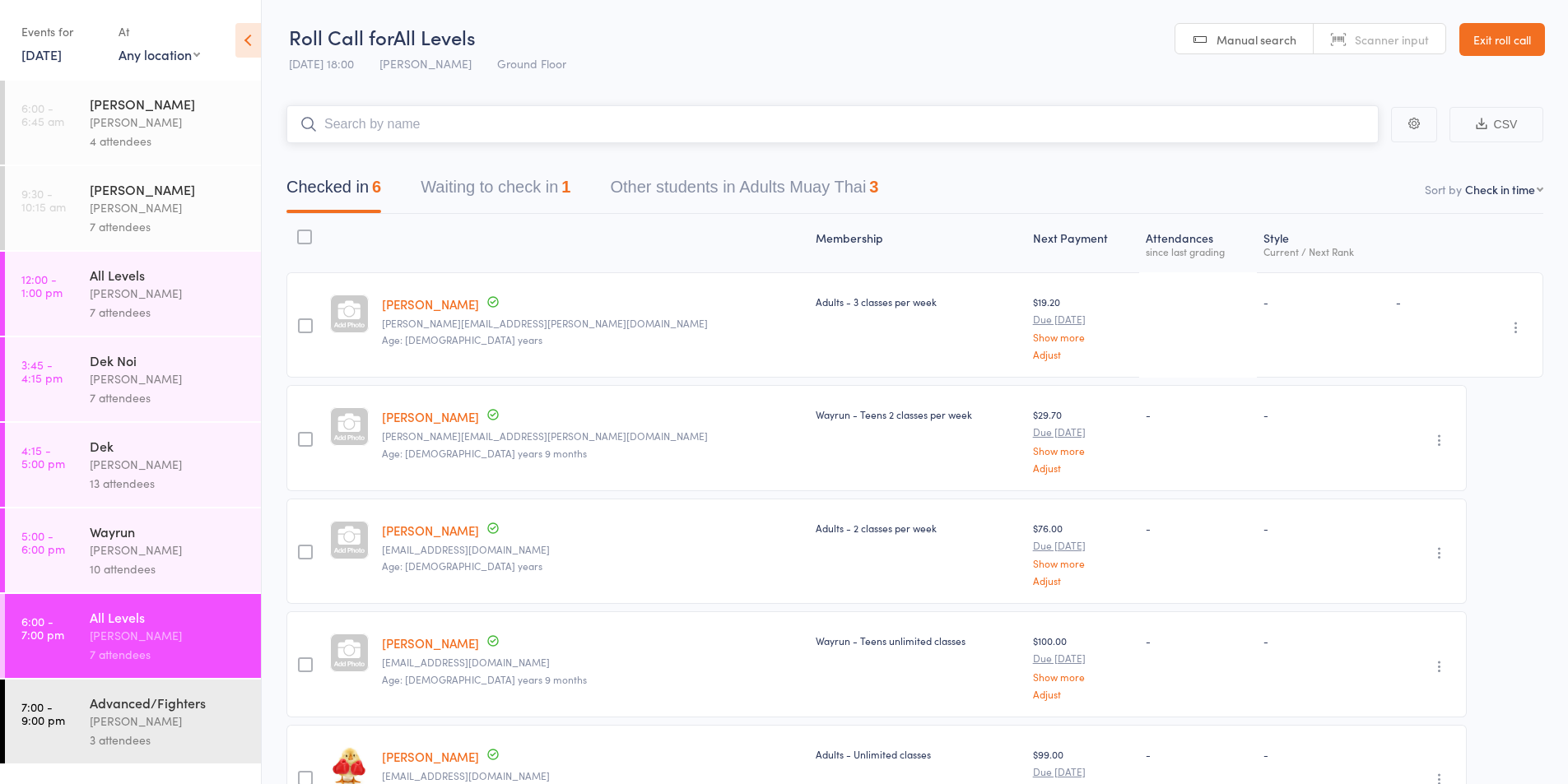
click at [501, 179] on button "Waiting to check in 1" at bounding box center [496, 191] width 150 height 43
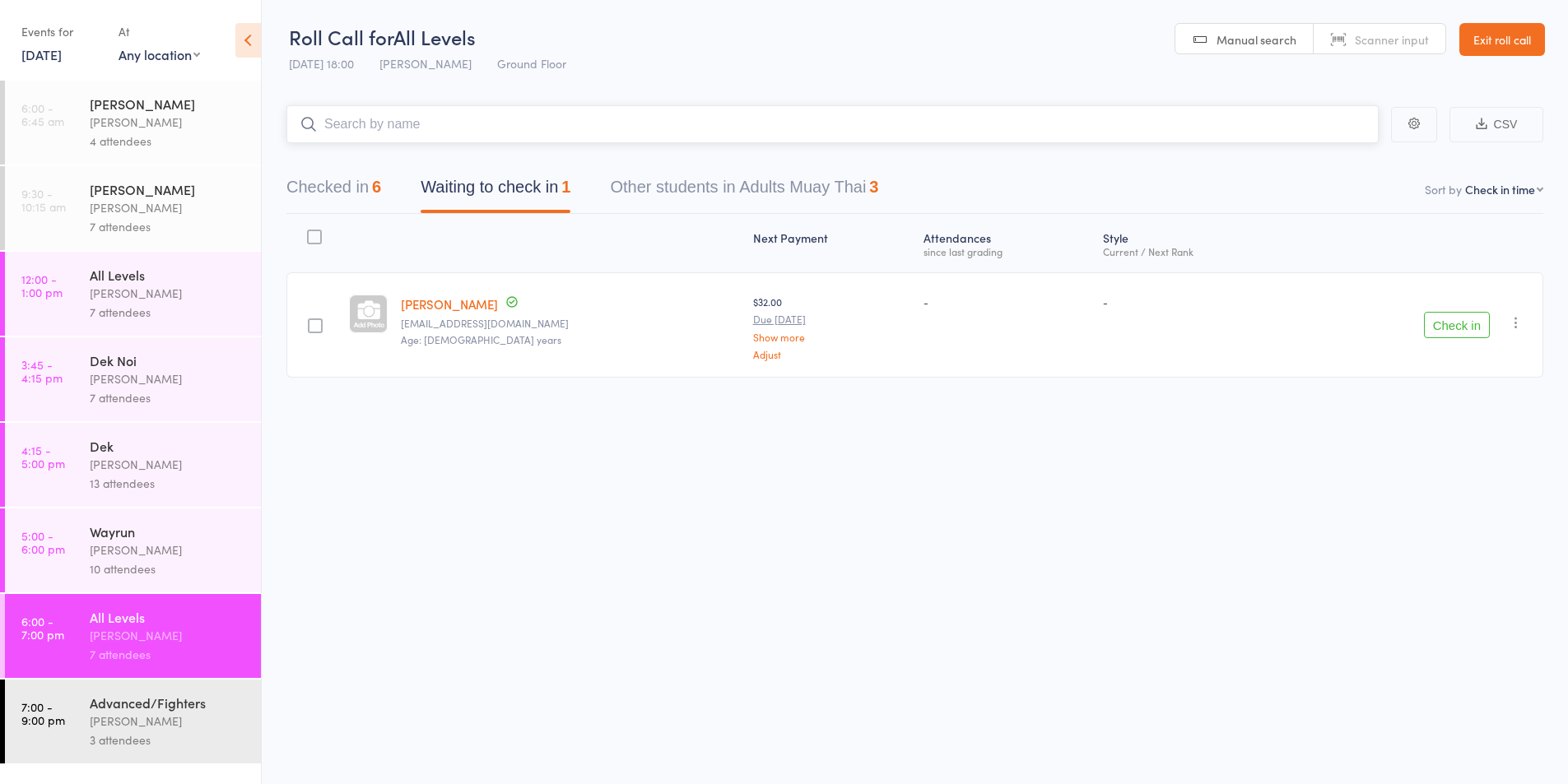
click at [294, 183] on button "Checked in 6" at bounding box center [333, 191] width 94 height 43
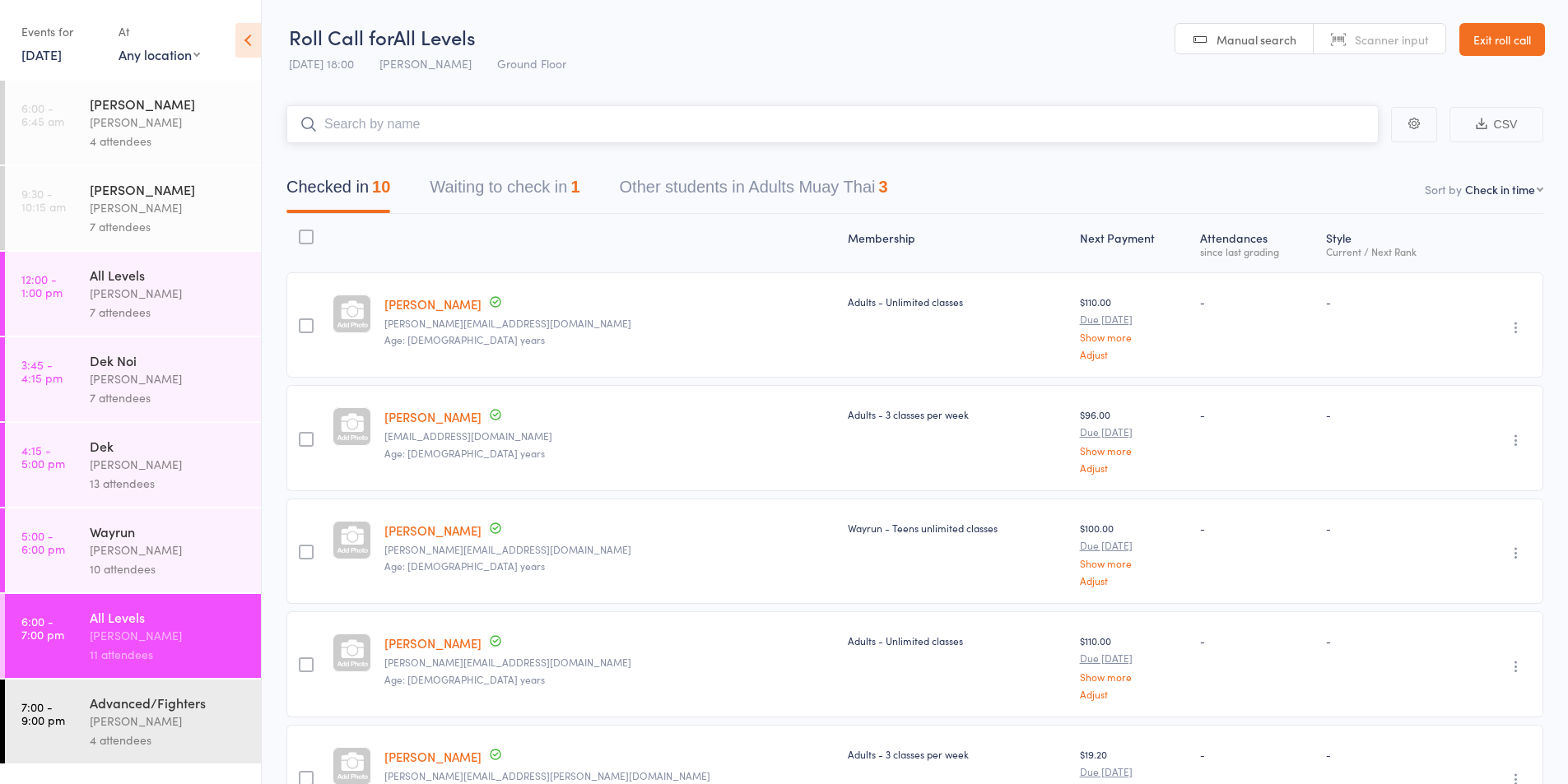
click at [356, 123] on input "search" at bounding box center [832, 124] width 1092 height 38
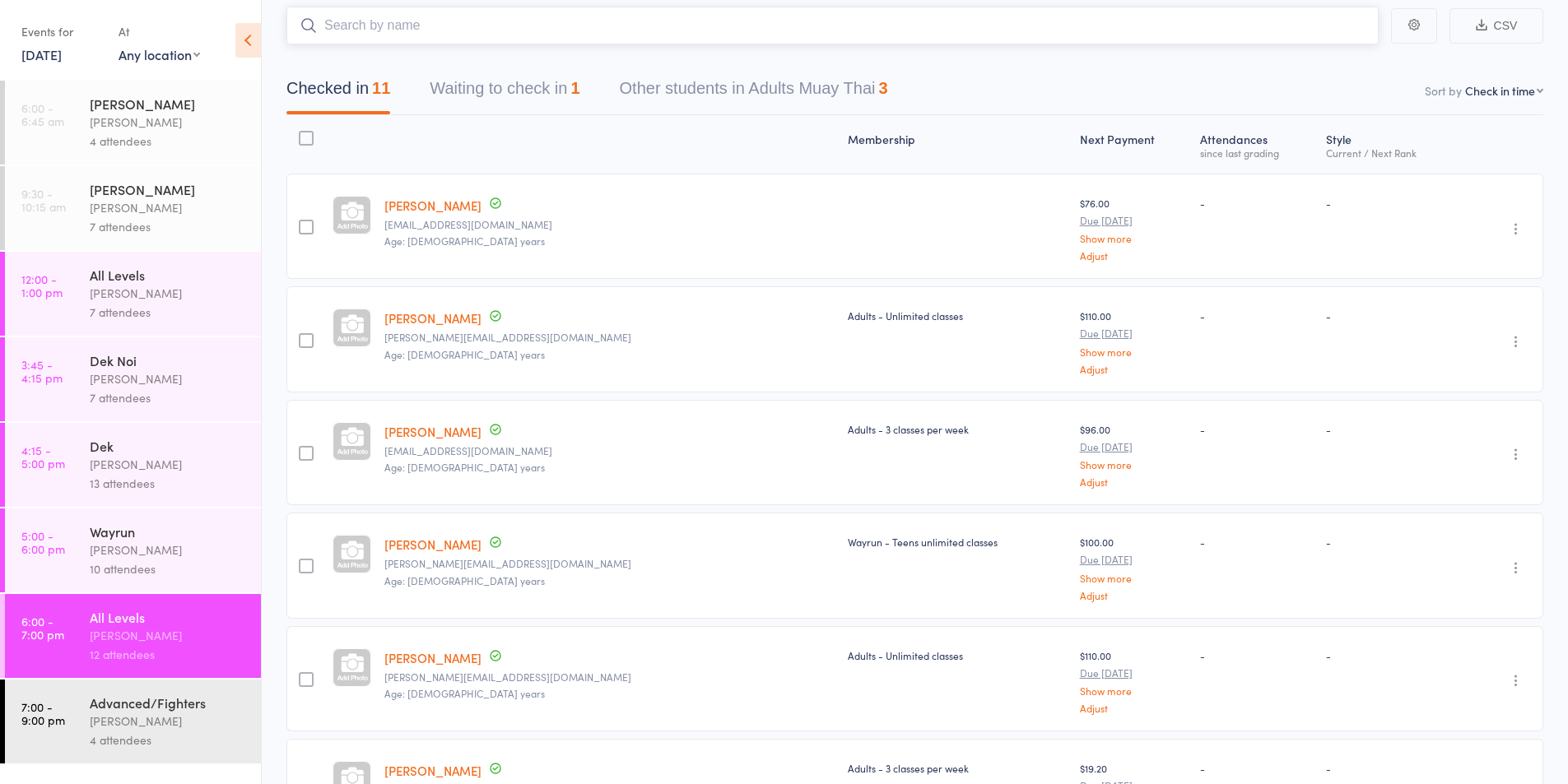
scroll to position [138, 0]
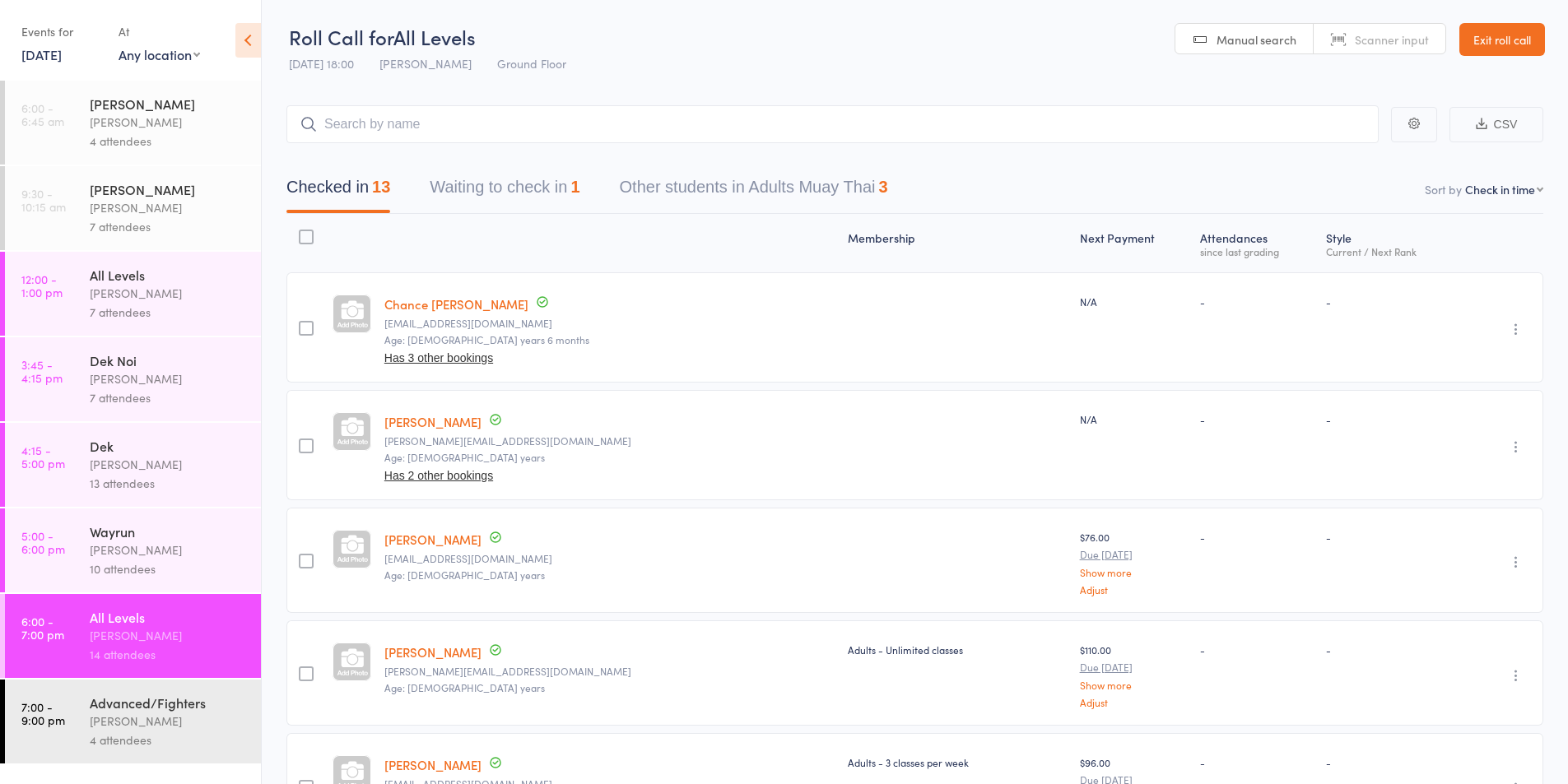
click at [118, 545] on div "[PERSON_NAME]" at bounding box center [168, 549] width 157 height 19
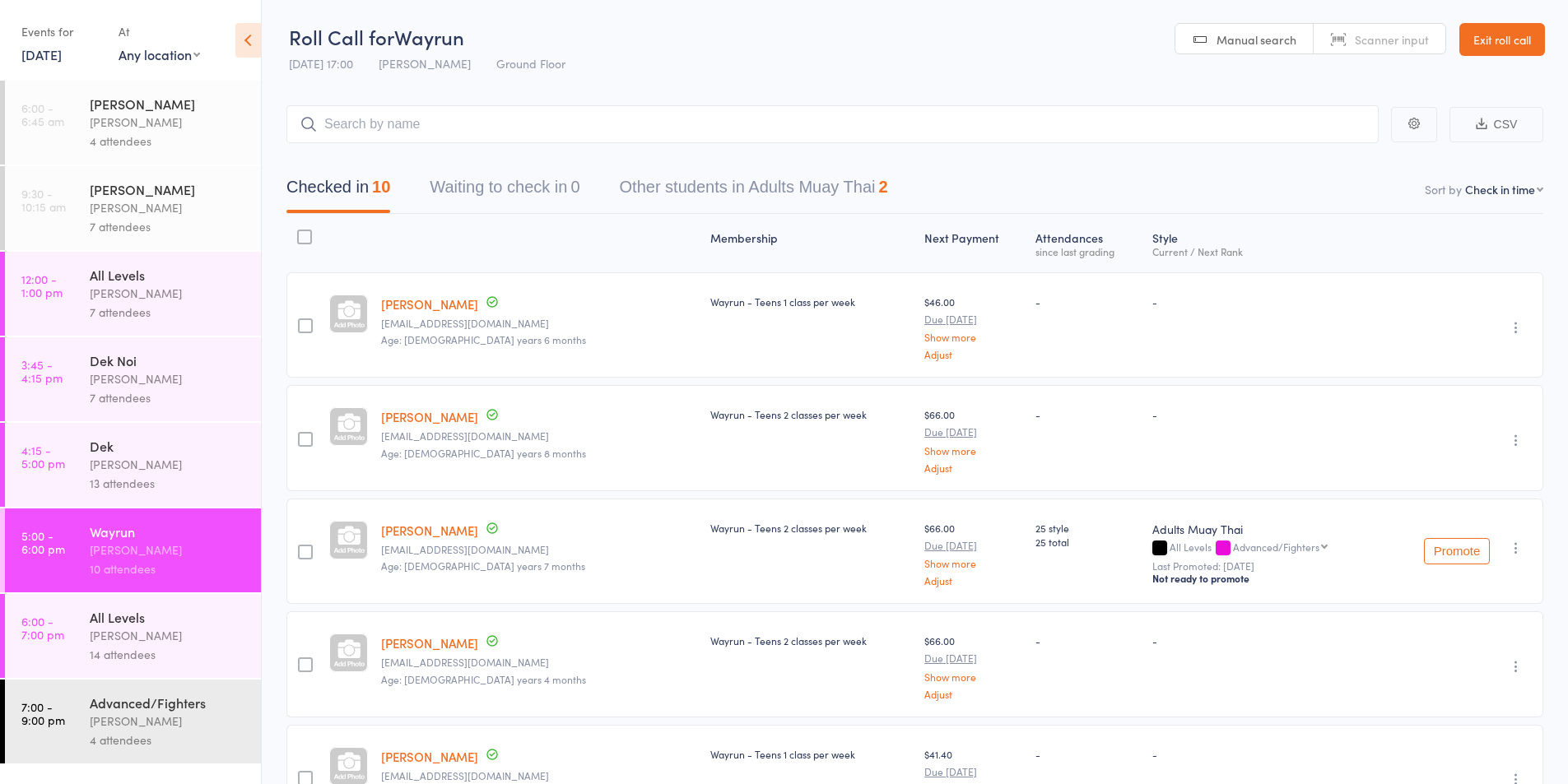
click at [118, 624] on div "All Levels" at bounding box center [168, 617] width 157 height 18
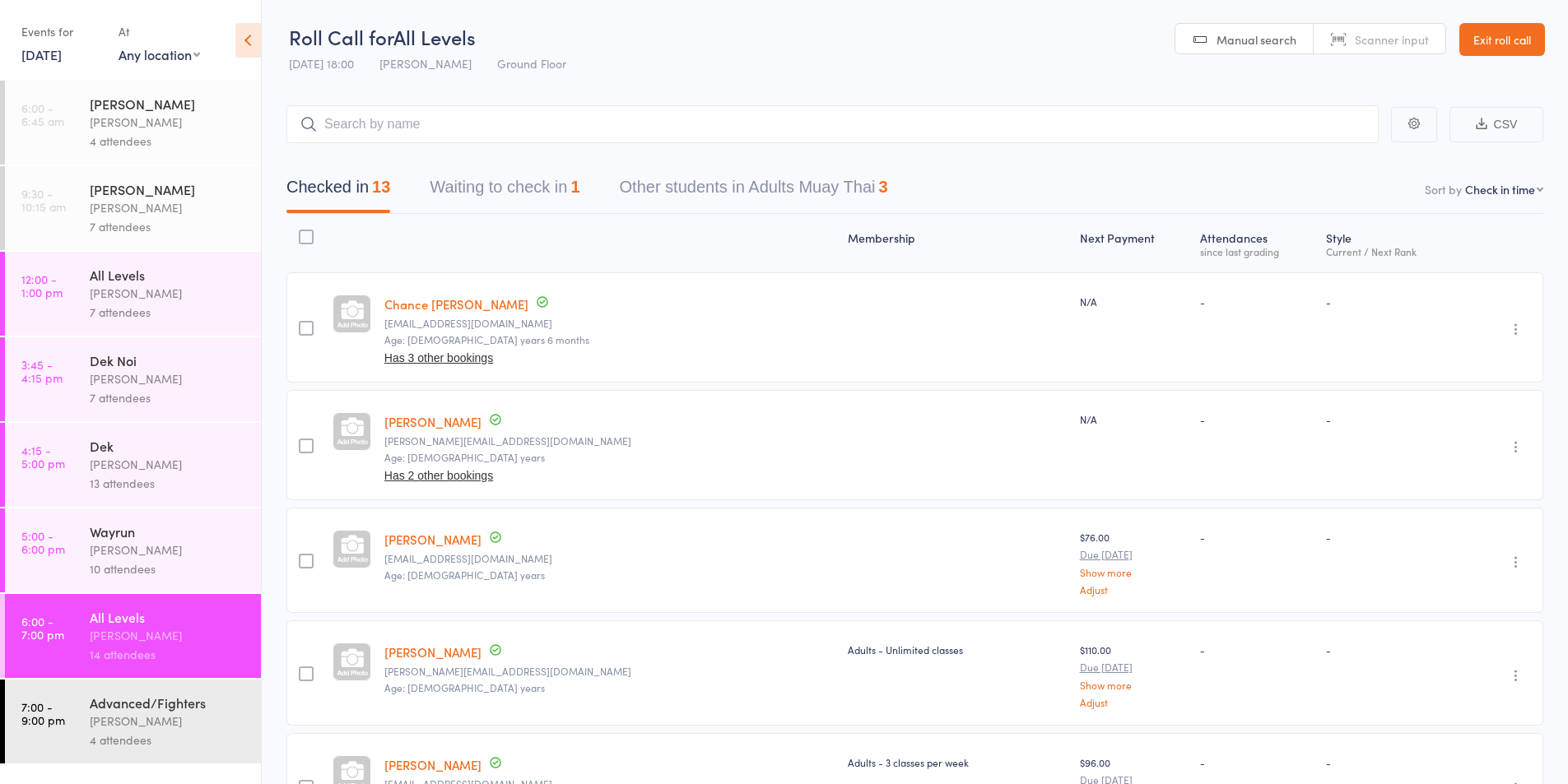
click at [136, 716] on div "[PERSON_NAME]" at bounding box center [168, 720] width 157 height 19
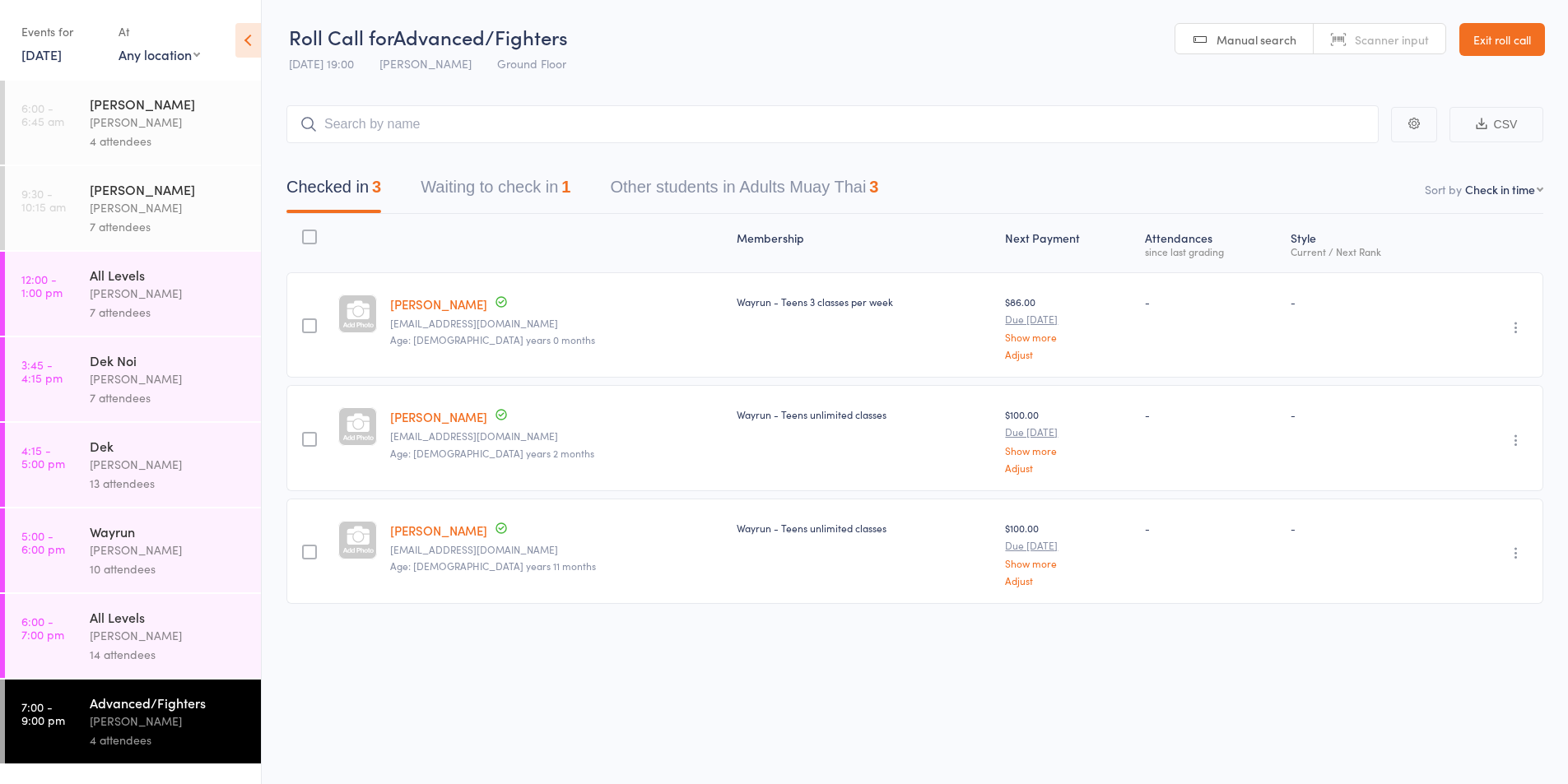
click at [451, 125] on input "search" at bounding box center [832, 124] width 1092 height 38
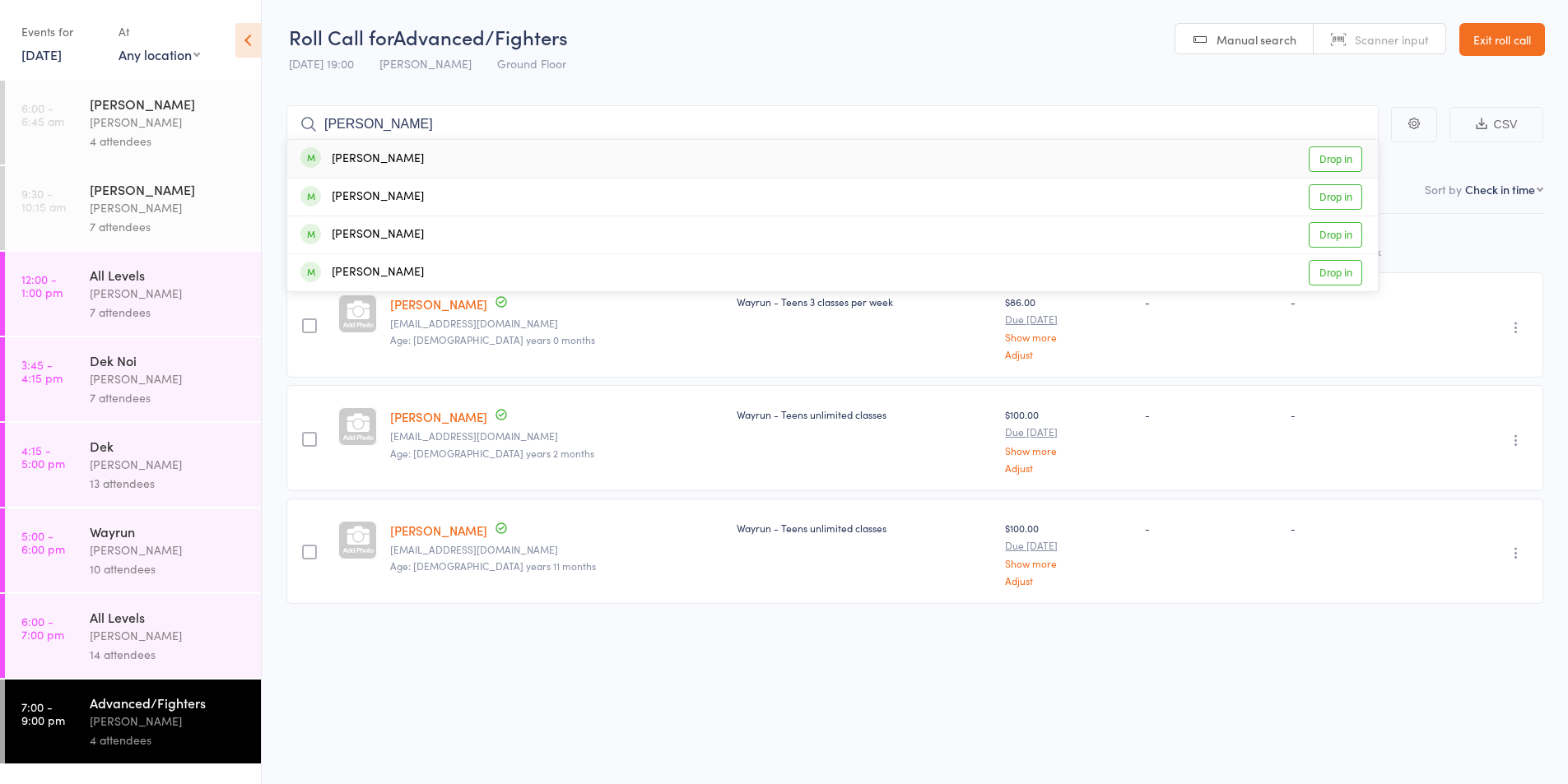
type input "joe"
click at [354, 157] on div "[PERSON_NAME]" at bounding box center [362, 159] width 123 height 19
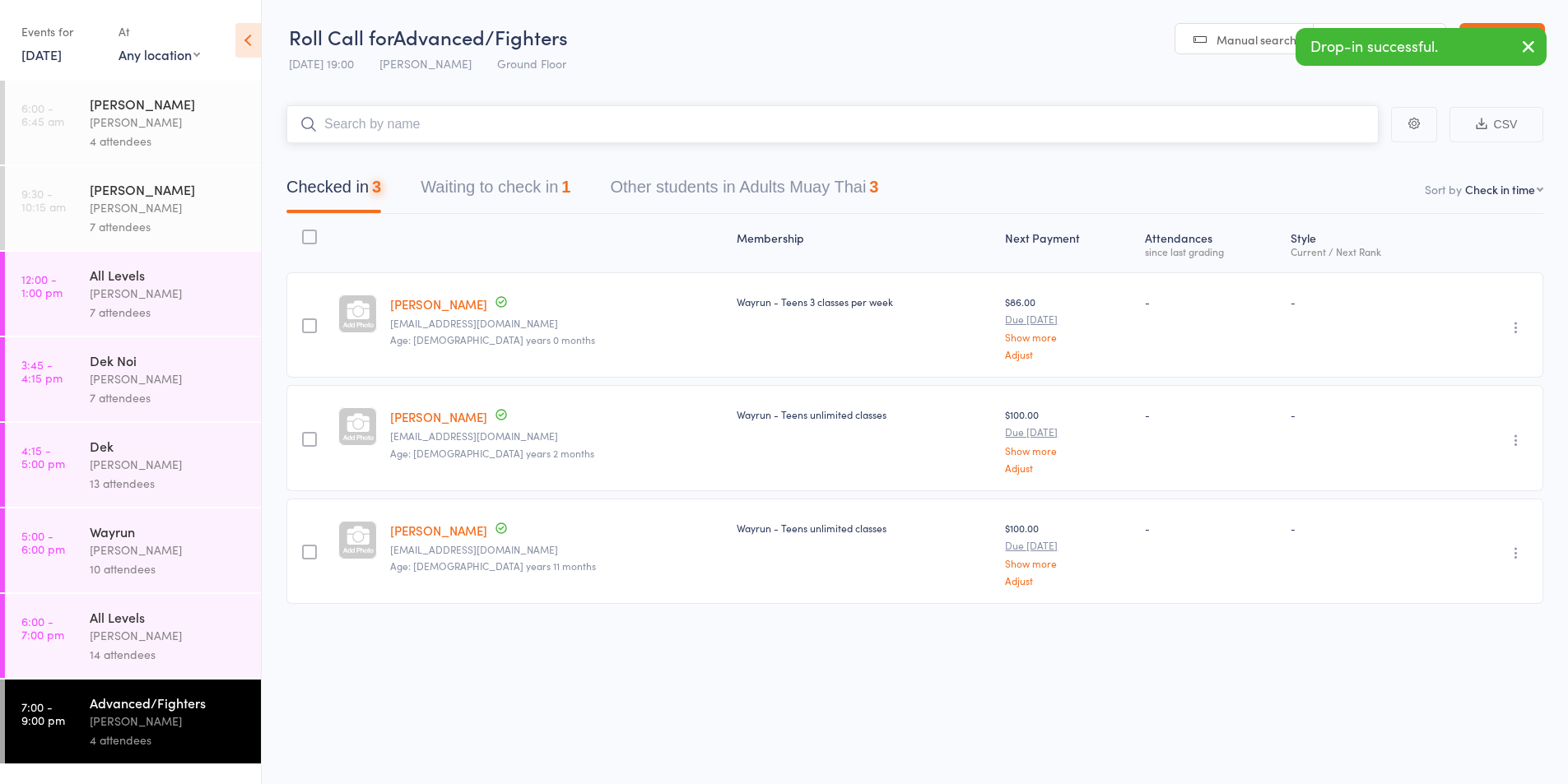
click at [363, 130] on input "search" at bounding box center [832, 124] width 1092 height 38
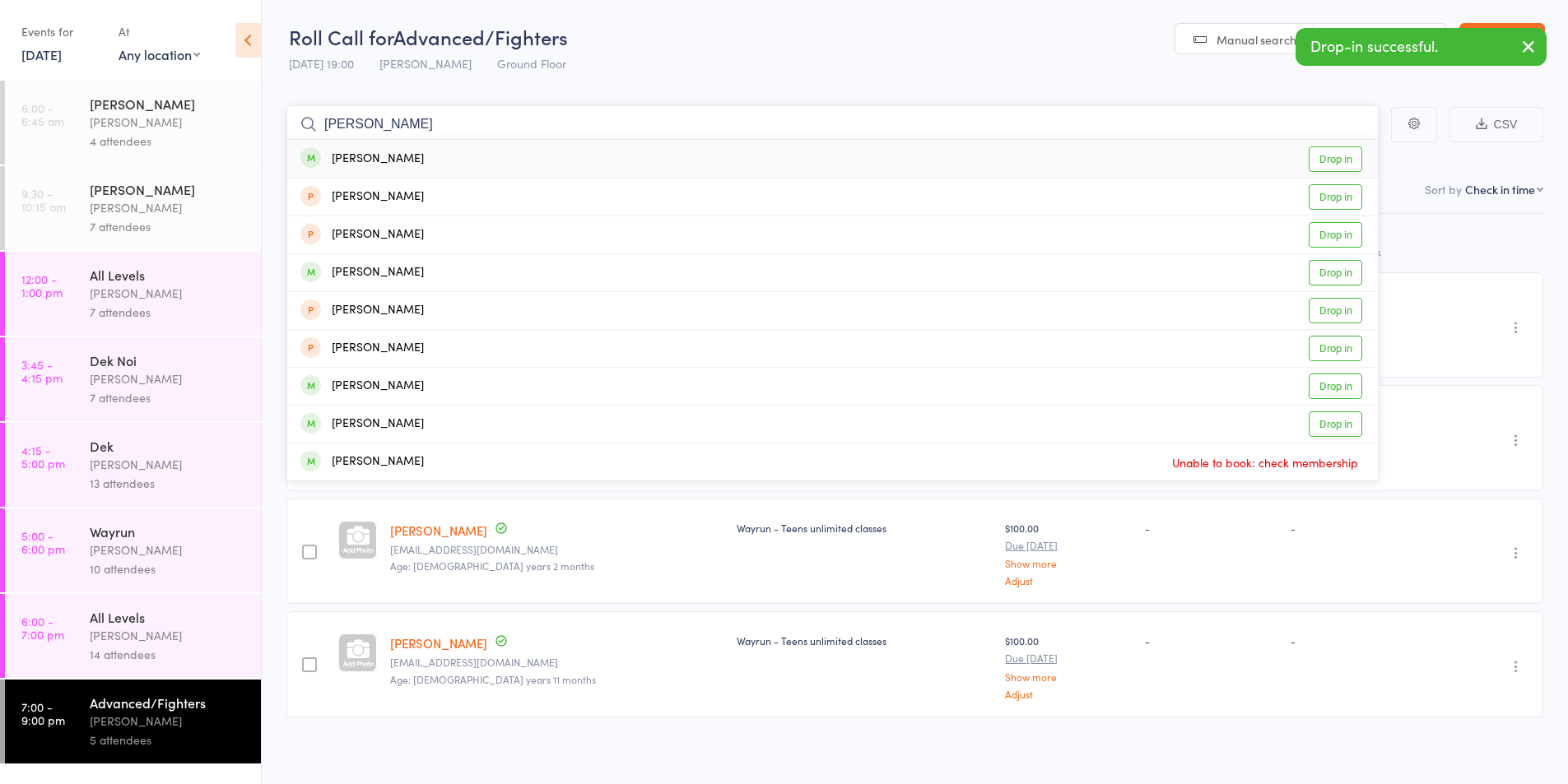
type input "alex"
click at [357, 162] on div "[PERSON_NAME]" at bounding box center [362, 159] width 123 height 19
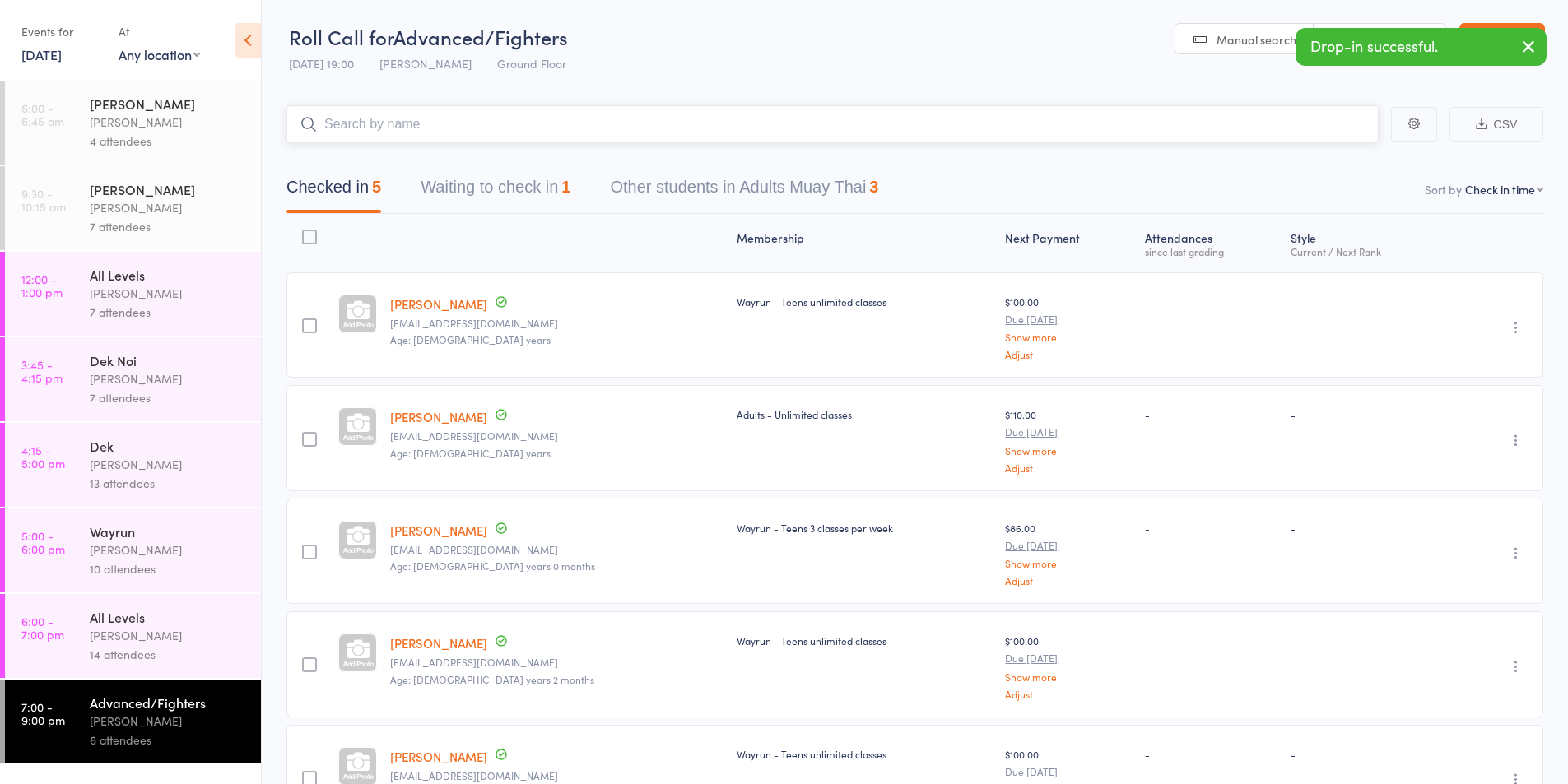
click at [518, 183] on button "Waiting to check in 1" at bounding box center [496, 191] width 150 height 43
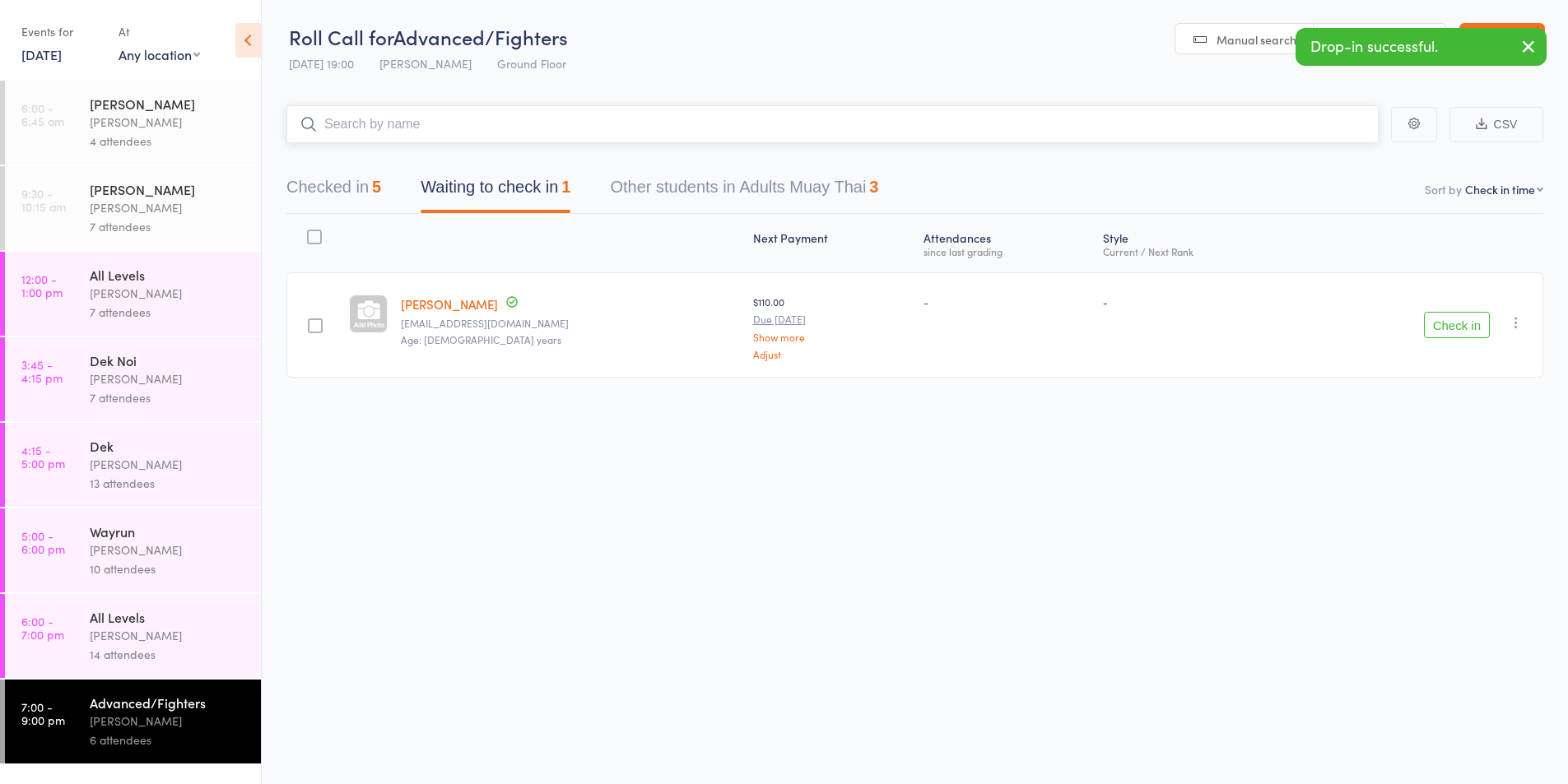
click at [317, 192] on button "Checked in 5" at bounding box center [333, 191] width 94 height 43
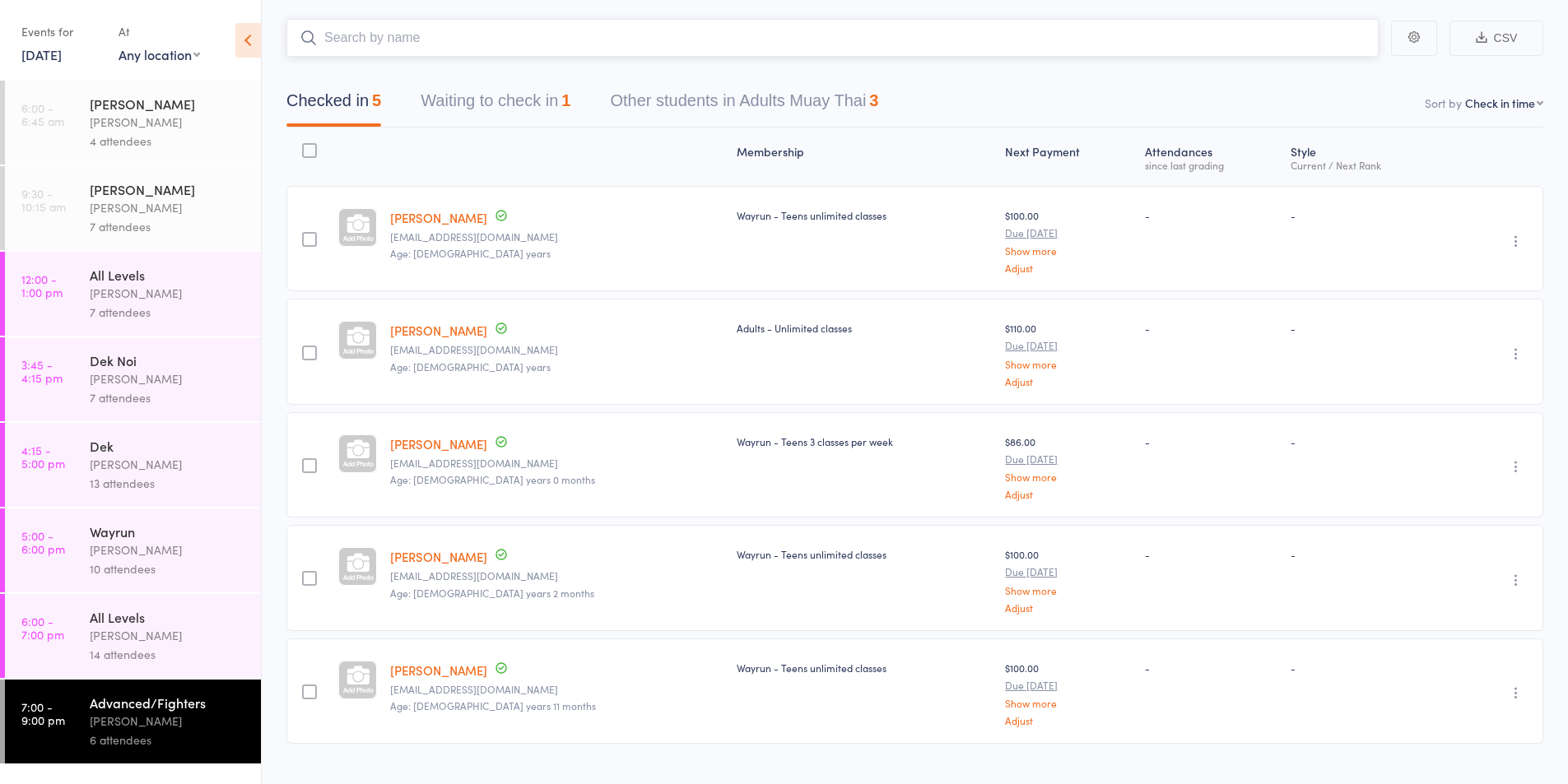
scroll to position [120, 0]
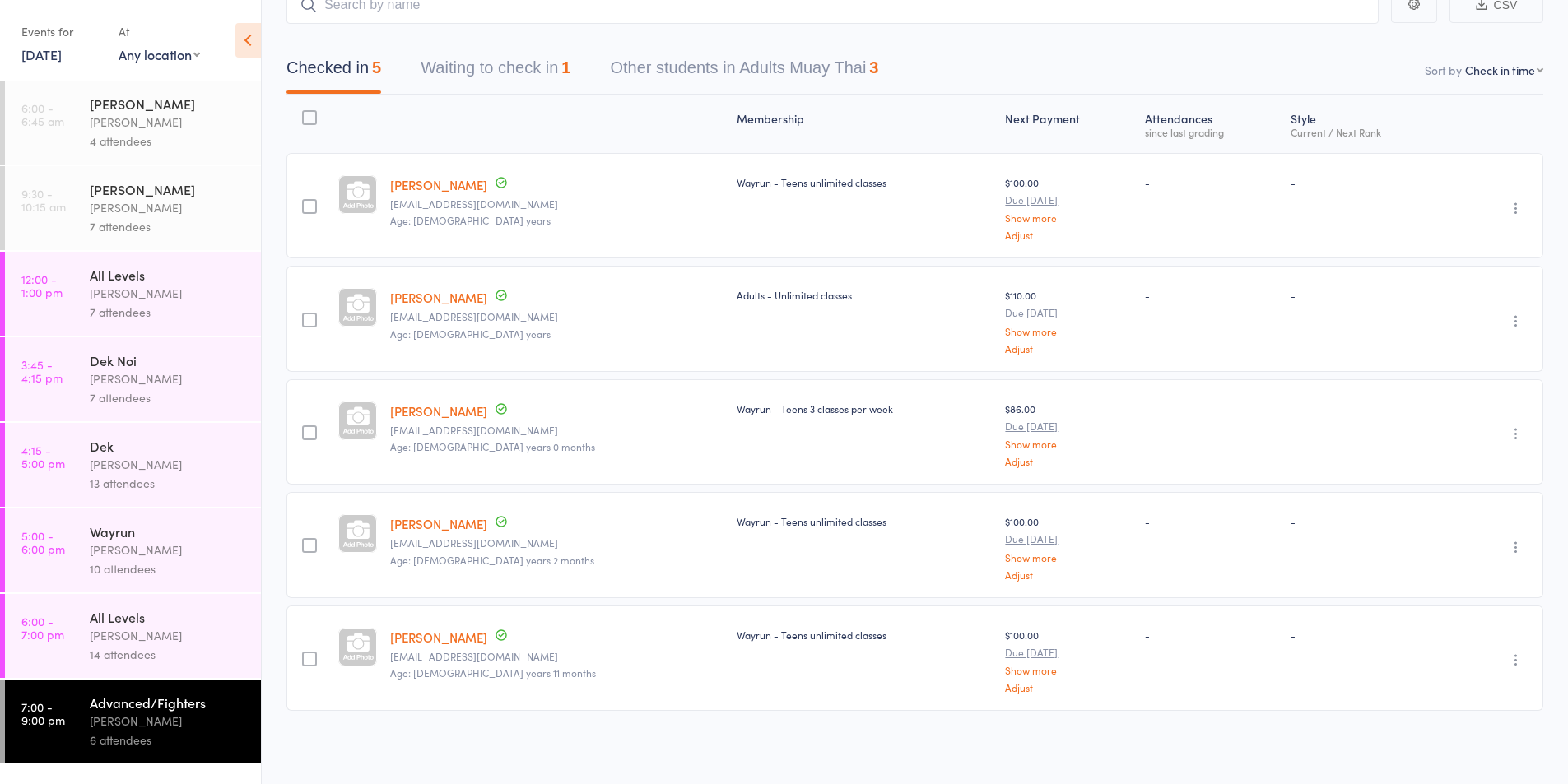
click at [99, 639] on div "[PERSON_NAME]" at bounding box center [168, 635] width 157 height 19
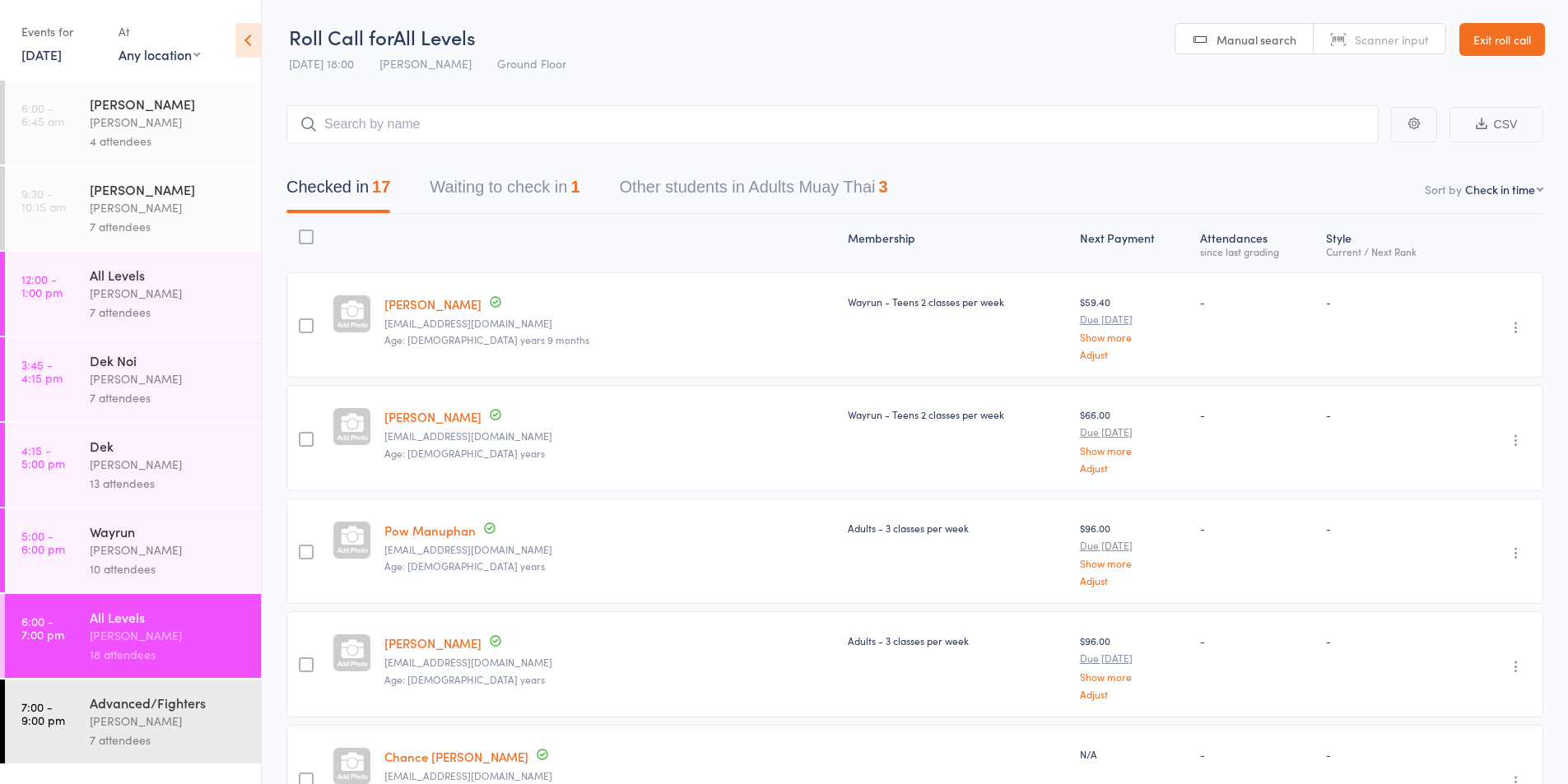
click at [141, 749] on div "7 attendees" at bounding box center [168, 739] width 157 height 19
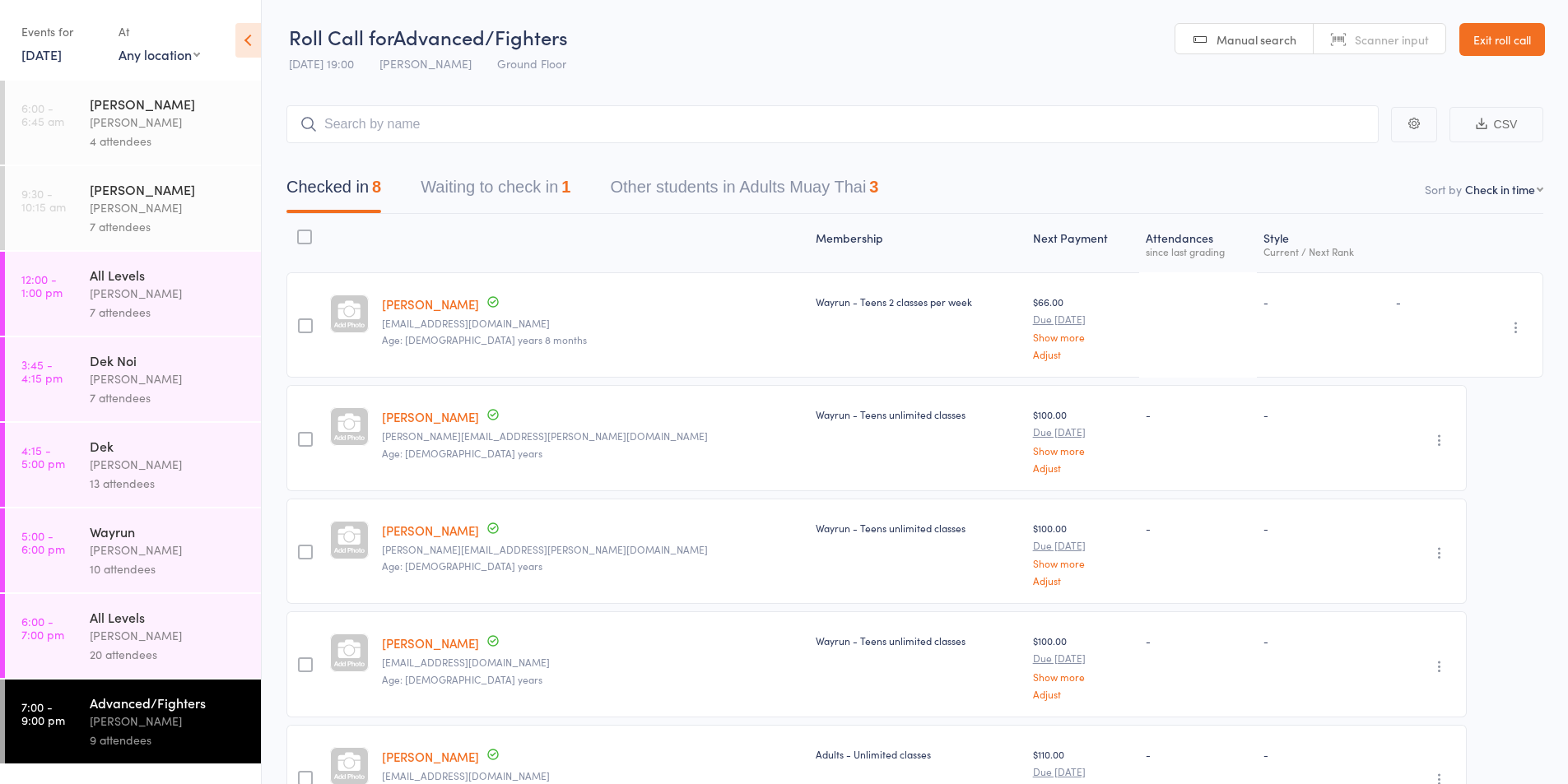
click at [133, 640] on div "[PERSON_NAME]" at bounding box center [168, 635] width 157 height 19
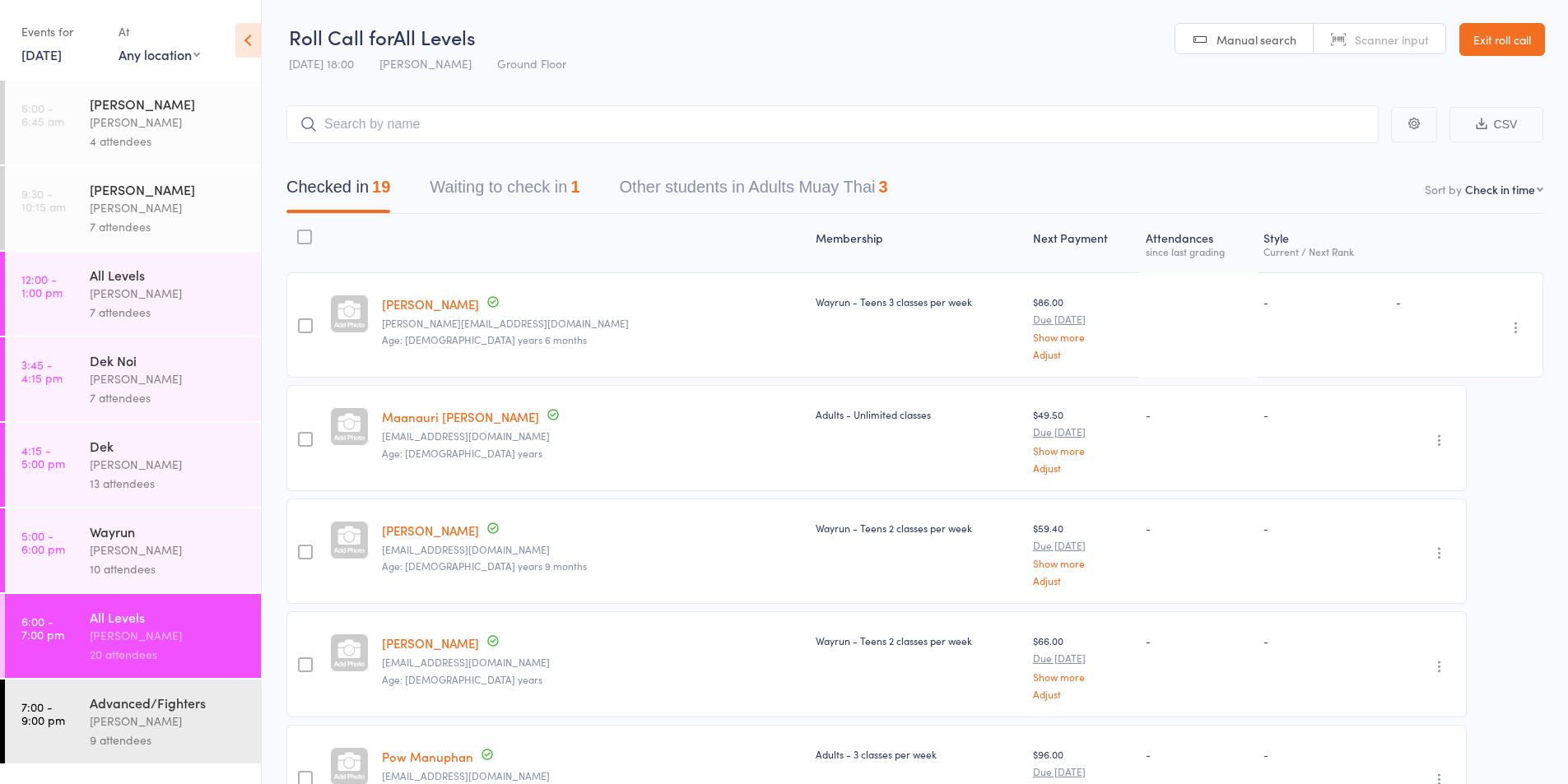
click at [118, 742] on div "9 attendees" at bounding box center [168, 739] width 157 height 19
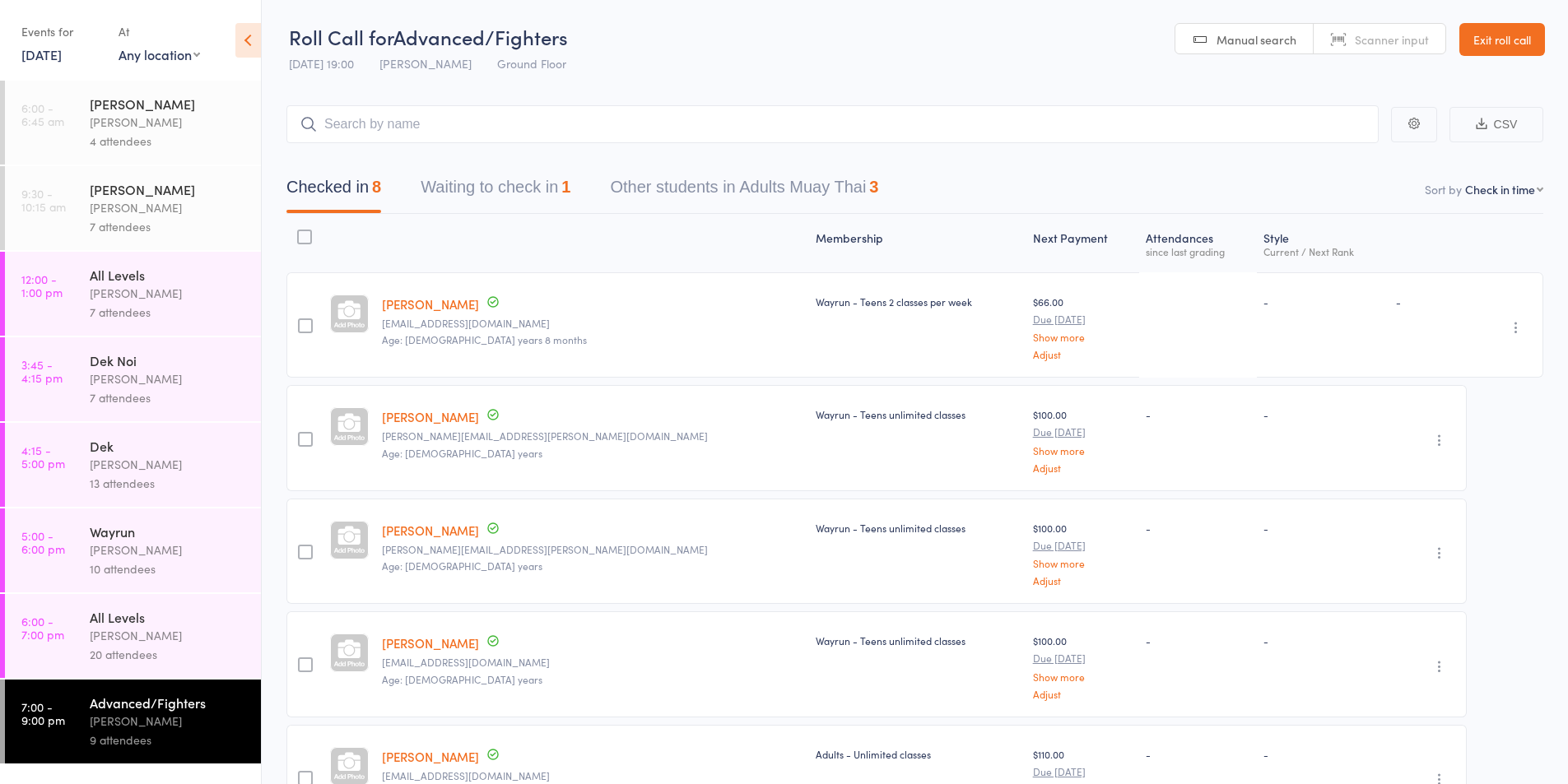
click at [1516, 329] on icon "button" at bounding box center [1516, 327] width 16 height 16
click at [1470, 467] on li "Remove" at bounding box center [1456, 470] width 136 height 22
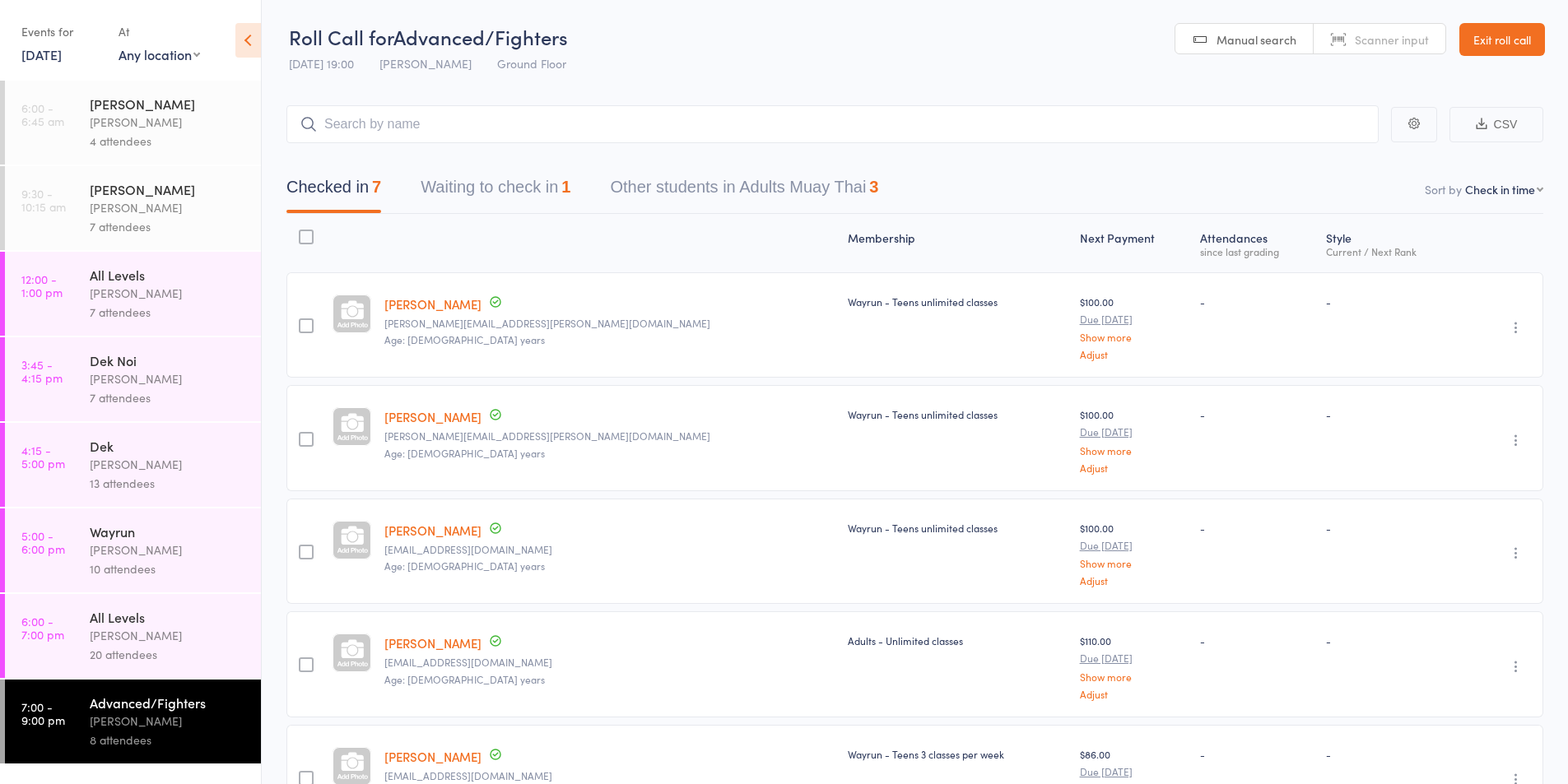
click at [111, 645] on div "20 attendees" at bounding box center [168, 654] width 157 height 19
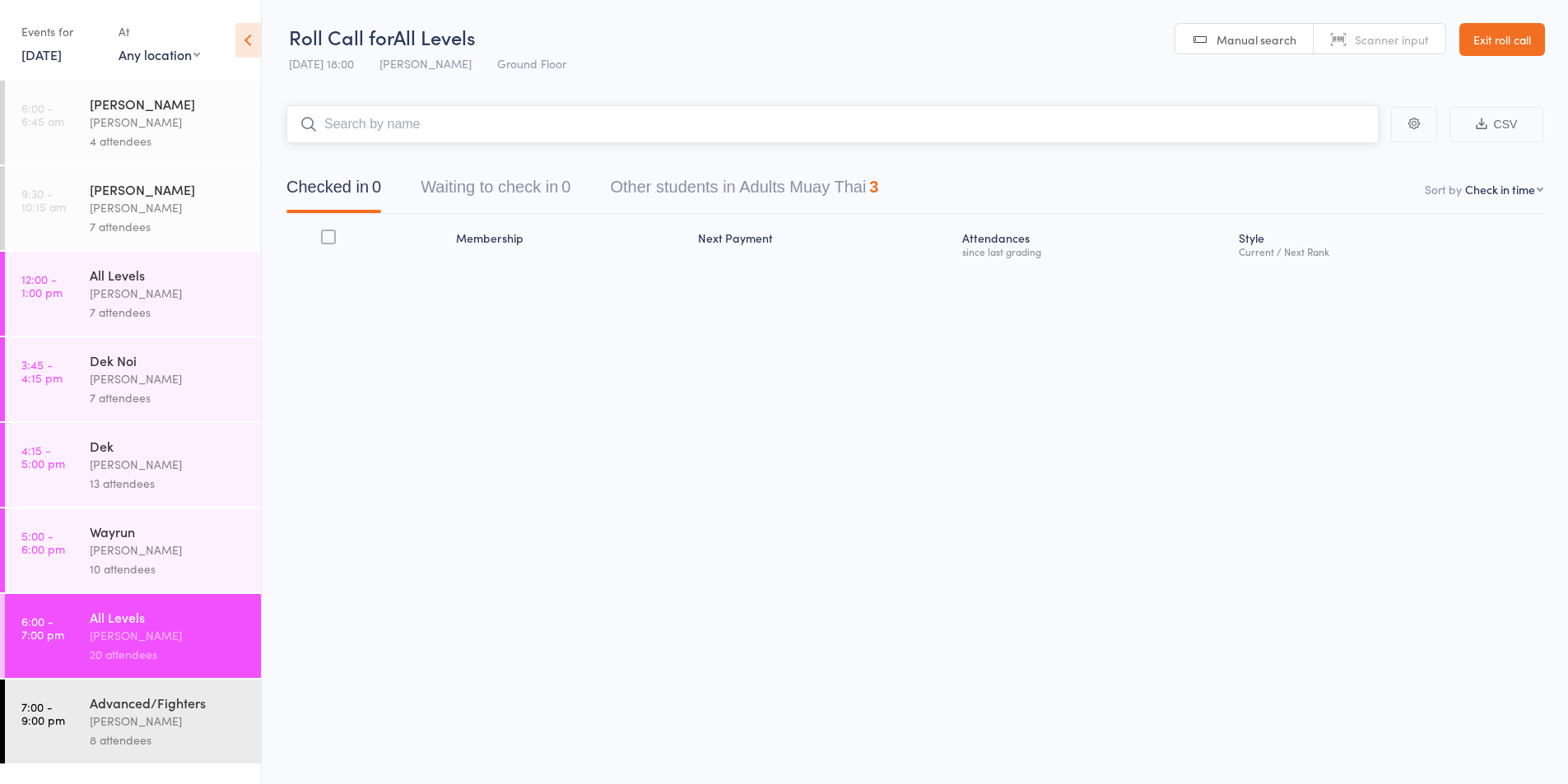
click at [393, 119] on input "search" at bounding box center [832, 124] width 1092 height 38
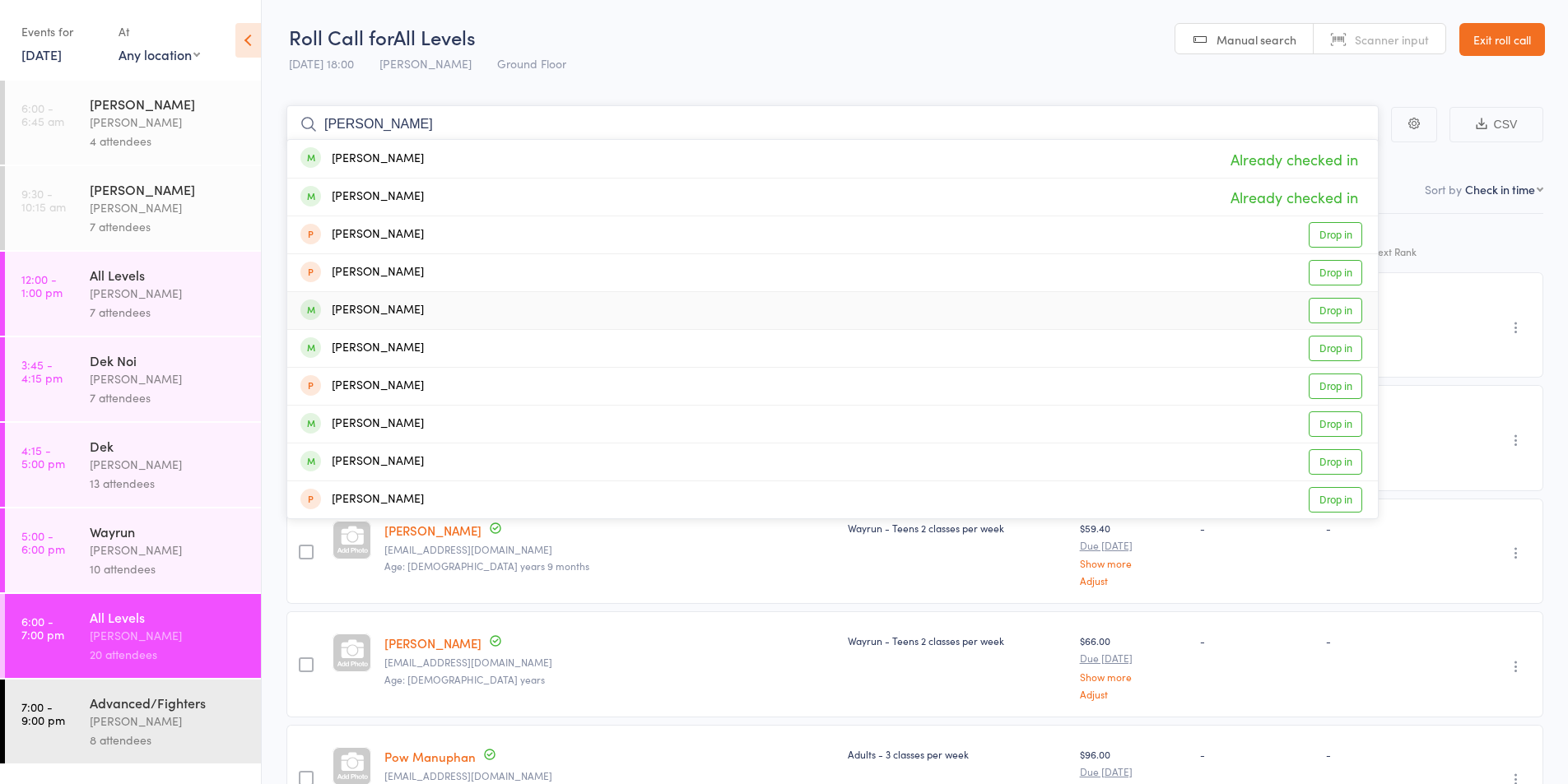
type input "[PERSON_NAME]"
click at [363, 311] on div "[PERSON_NAME]" at bounding box center [362, 310] width 123 height 19
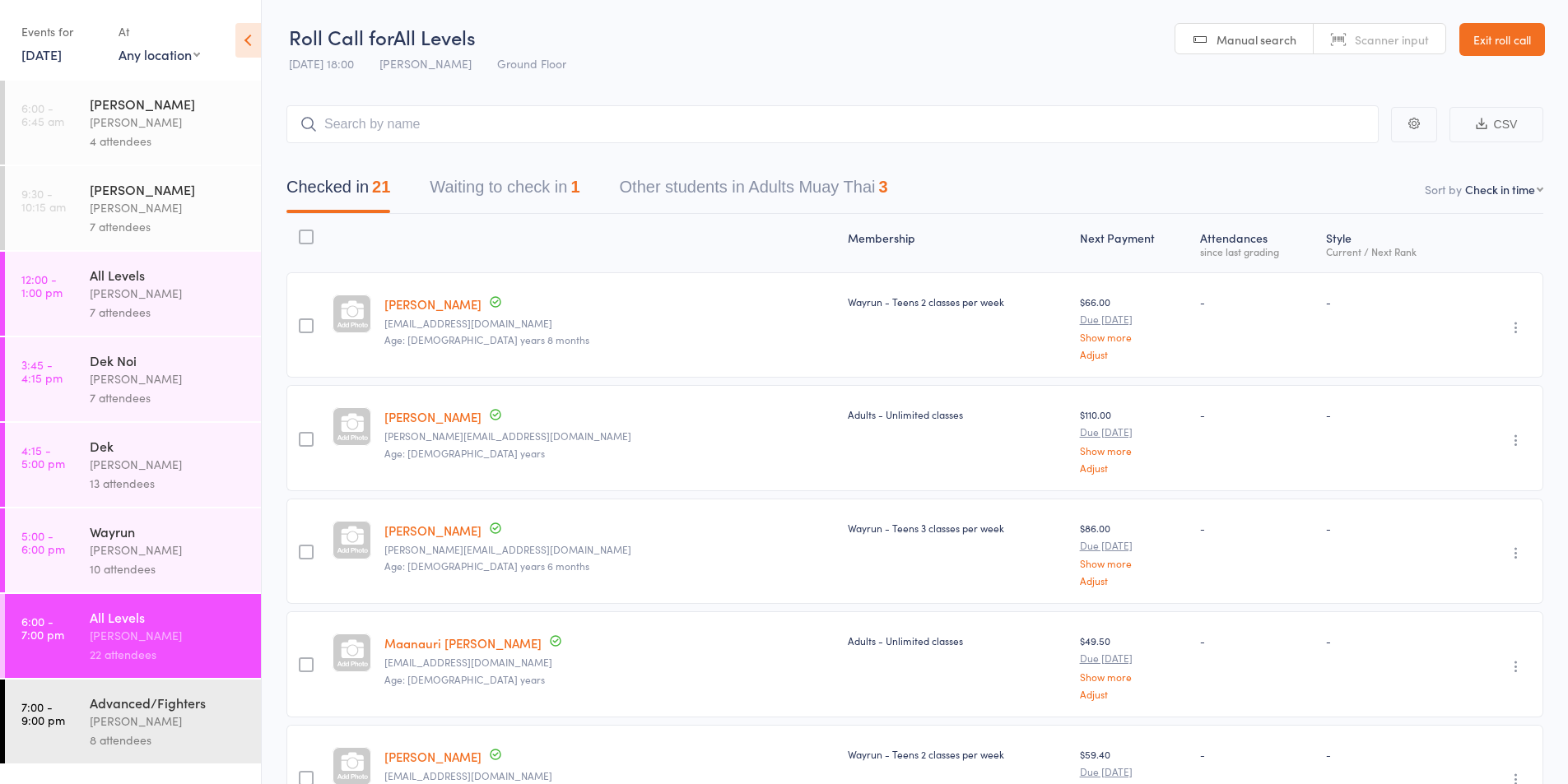
click at [112, 704] on div "Advanced/Fighters" at bounding box center [168, 702] width 157 height 18
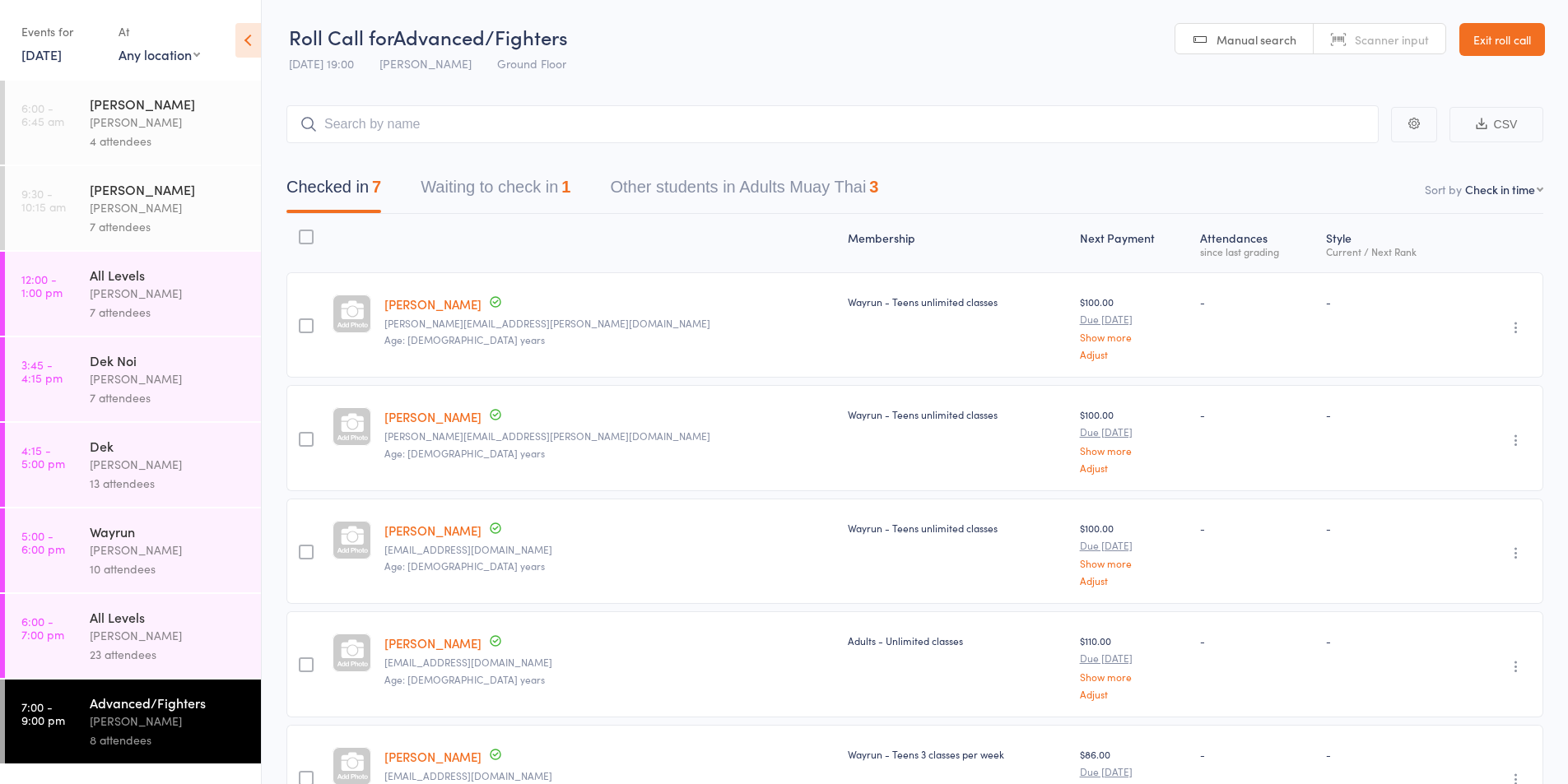
click at [103, 625] on div "All Levels" at bounding box center [168, 617] width 157 height 18
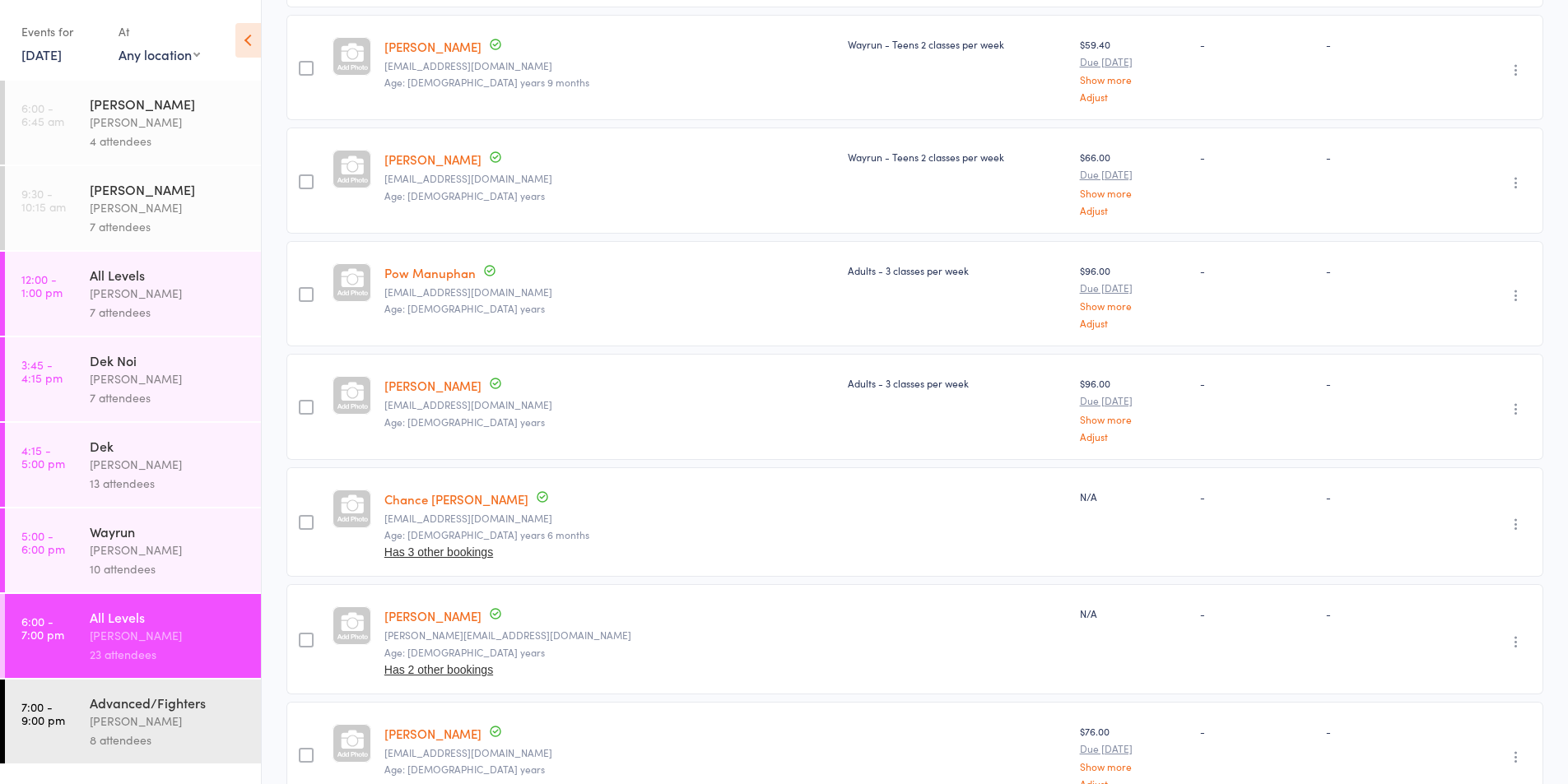
scroll to position [960, 0]
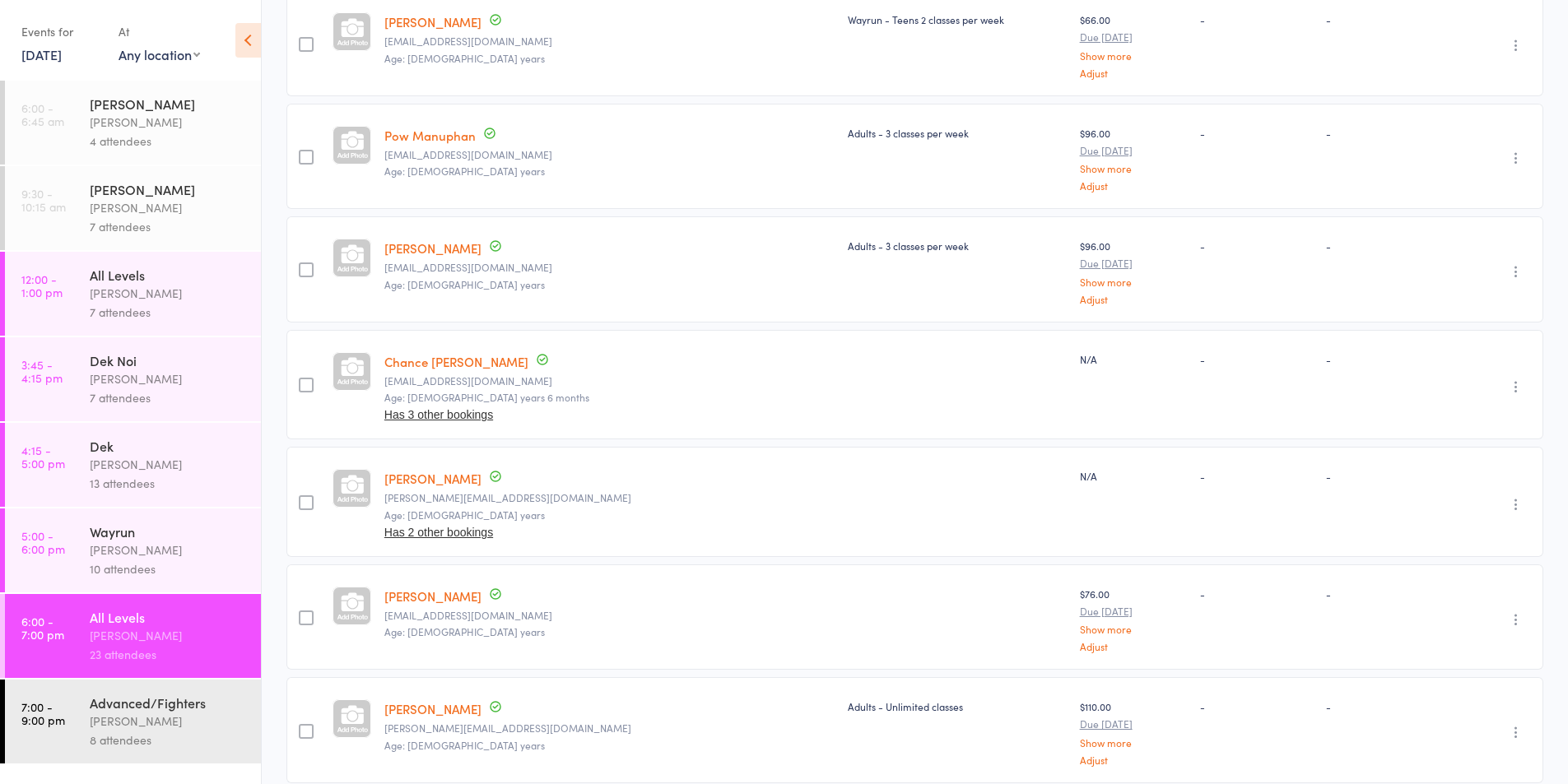
click at [428, 361] on link "Chance [PERSON_NAME]" at bounding box center [456, 361] width 144 height 17
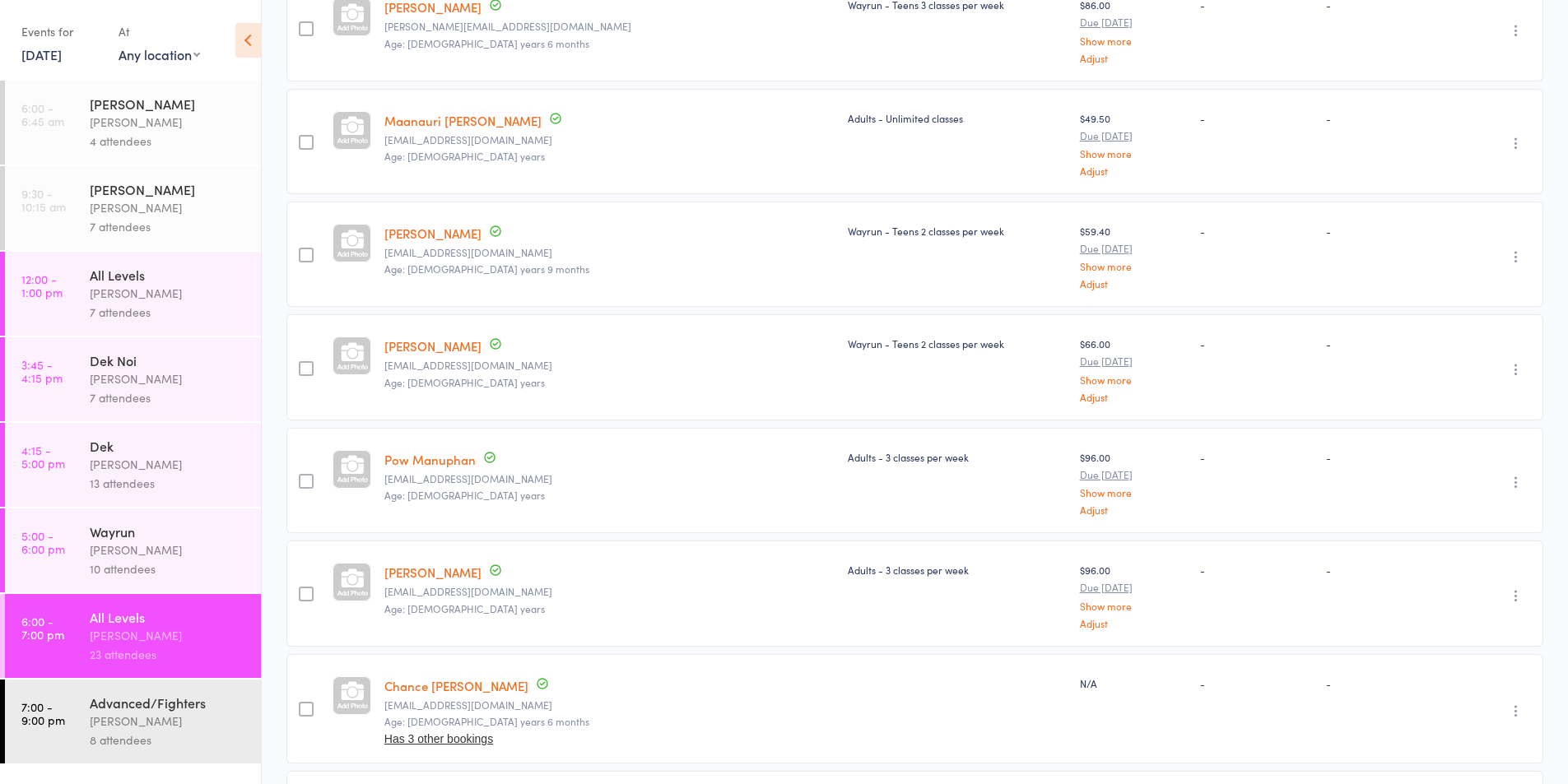
scroll to position [0, 0]
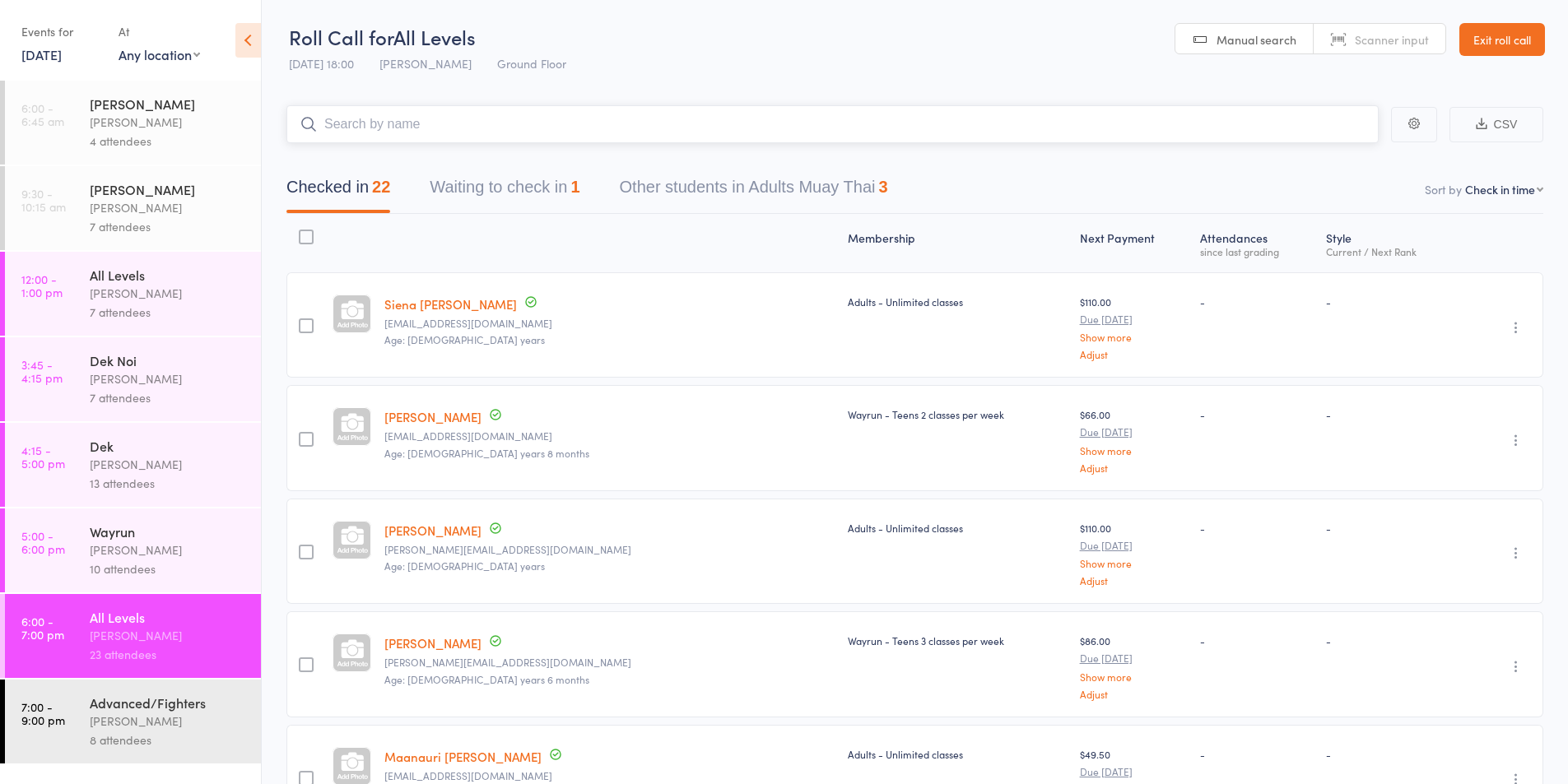
click at [380, 121] on input "search" at bounding box center [832, 124] width 1092 height 38
type input "sofi"
click at [645, 77] on header "Roll Call for All Levels 13 Oct 18:00 Karl Puglia Ground Floor Manual search Sc…" at bounding box center [915, 40] width 1306 height 81
click at [117, 696] on div "Advanced/Fighters" at bounding box center [168, 702] width 157 height 18
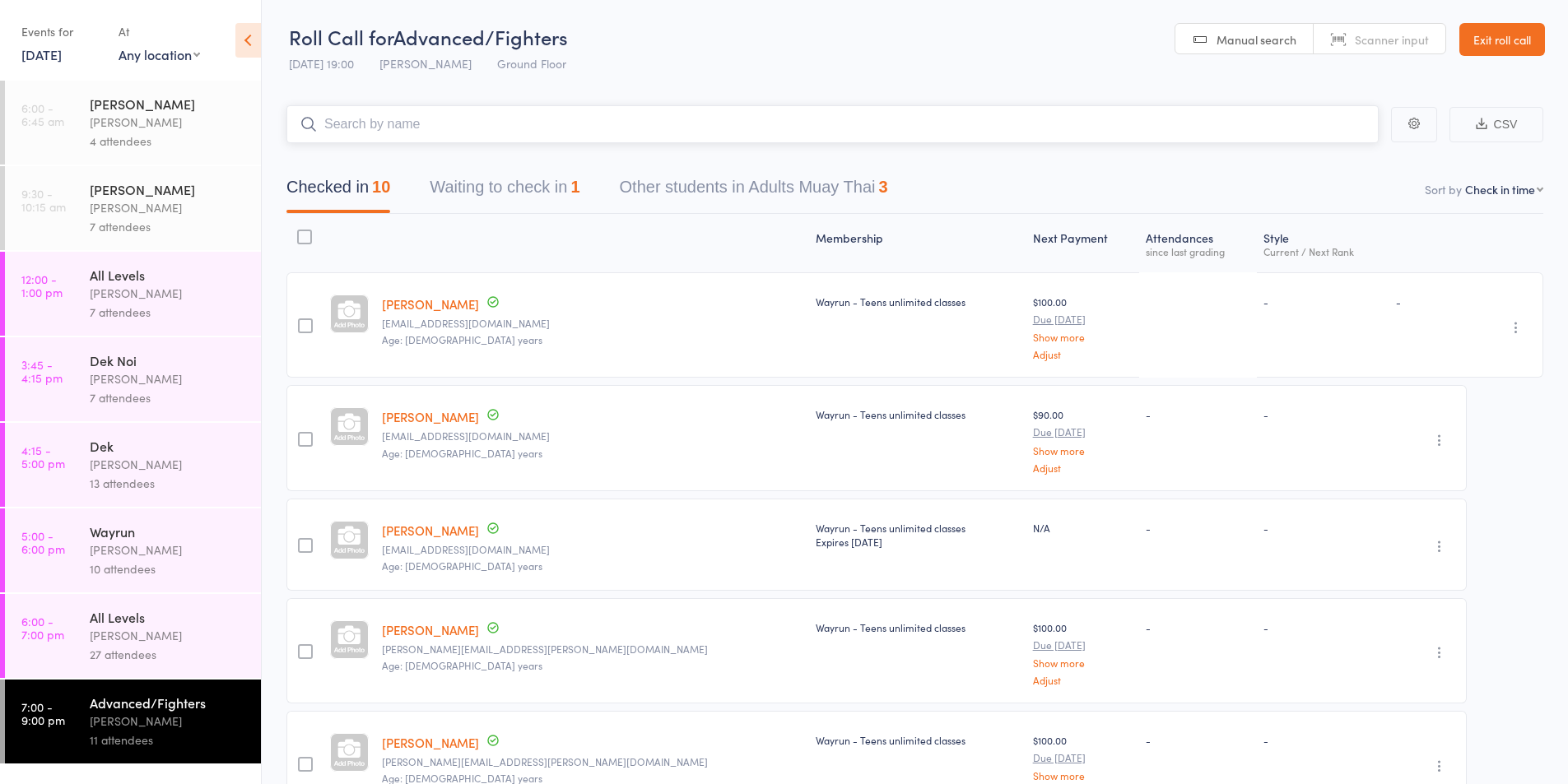
click at [372, 125] on input "search" at bounding box center [832, 124] width 1092 height 38
click at [117, 629] on div "Karl Puglia" at bounding box center [168, 635] width 157 height 19
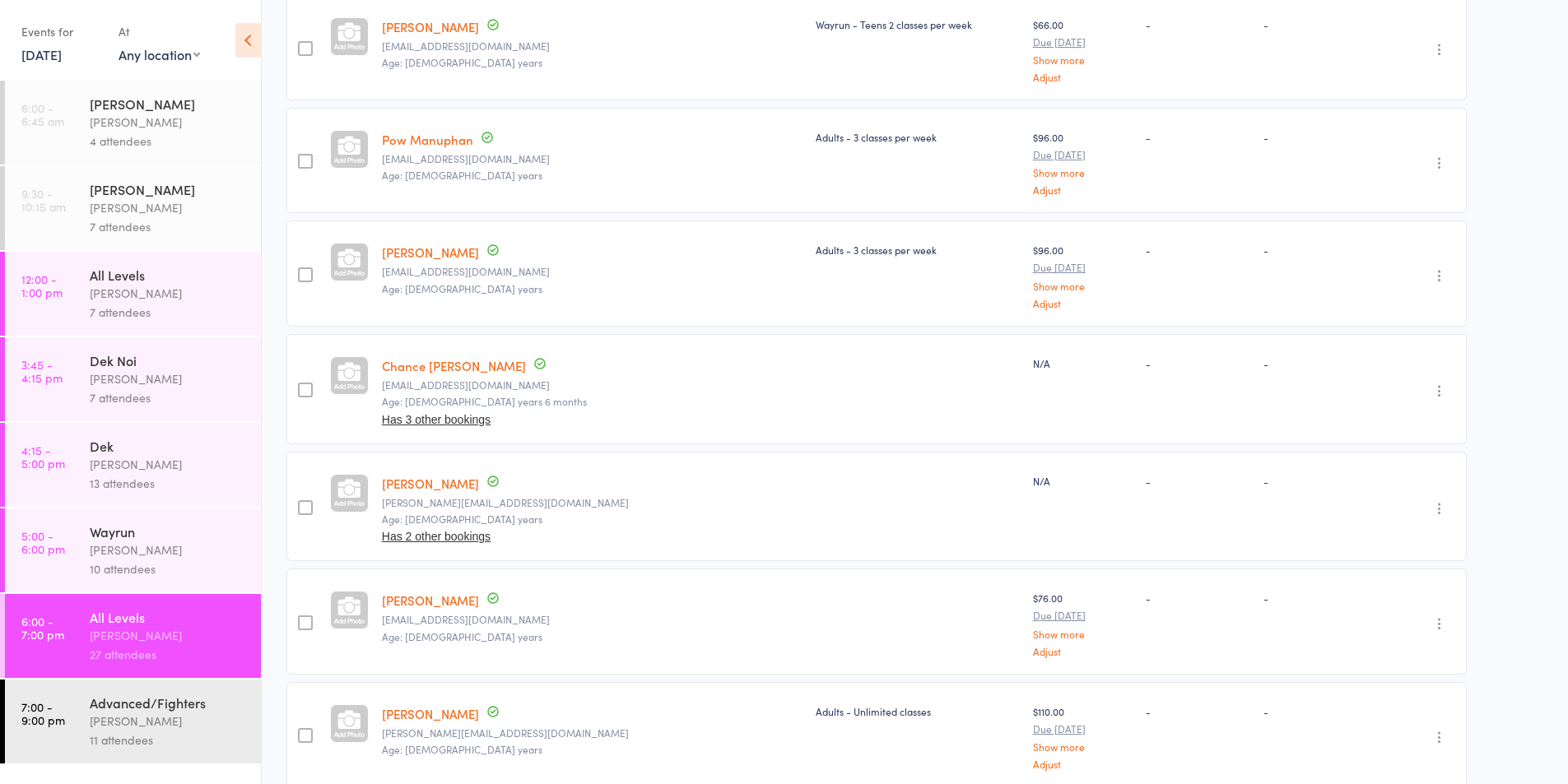
scroll to position [1508, 0]
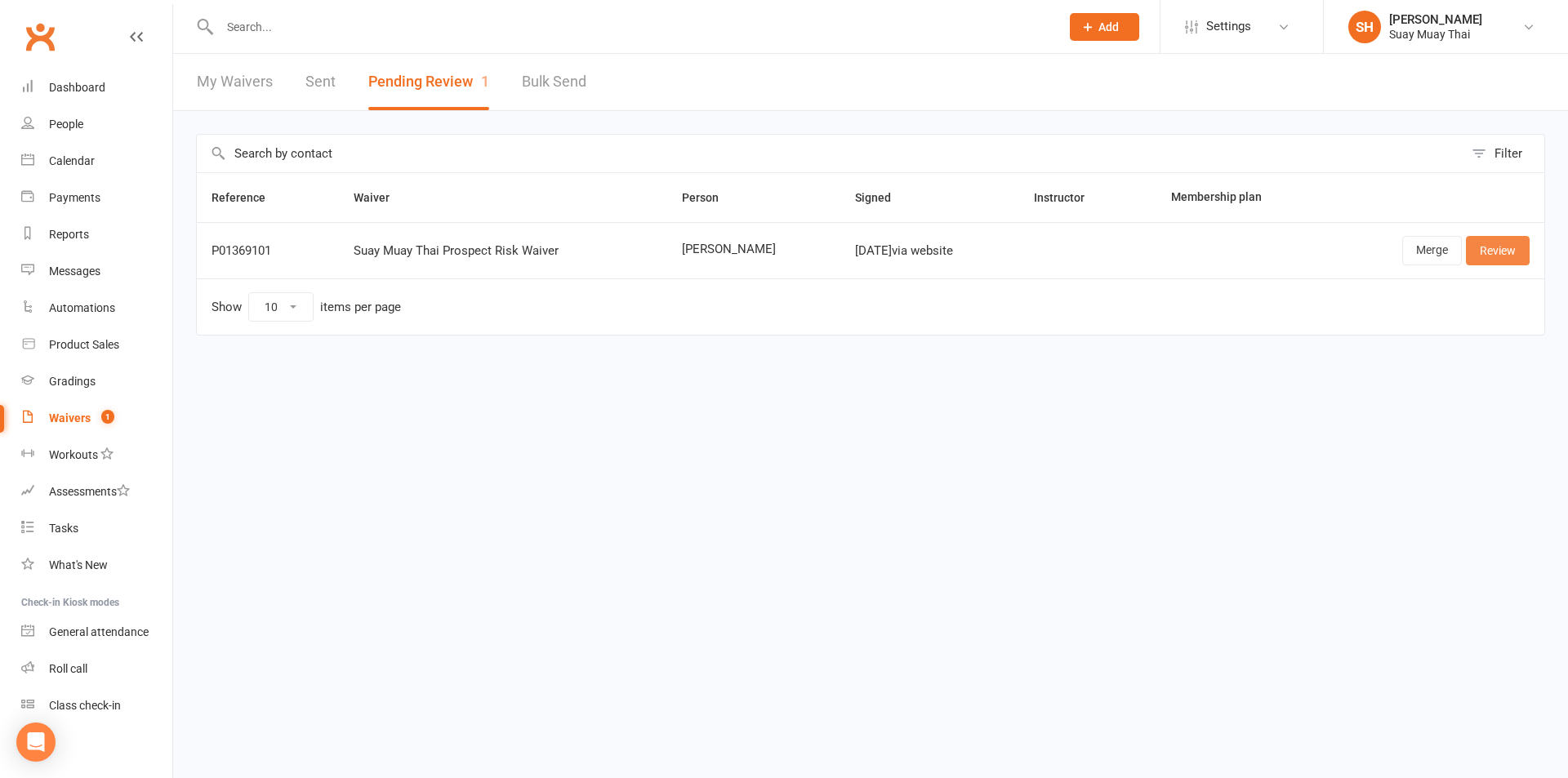
click at [1498, 254] on link "Review" at bounding box center [1497, 250] width 63 height 29
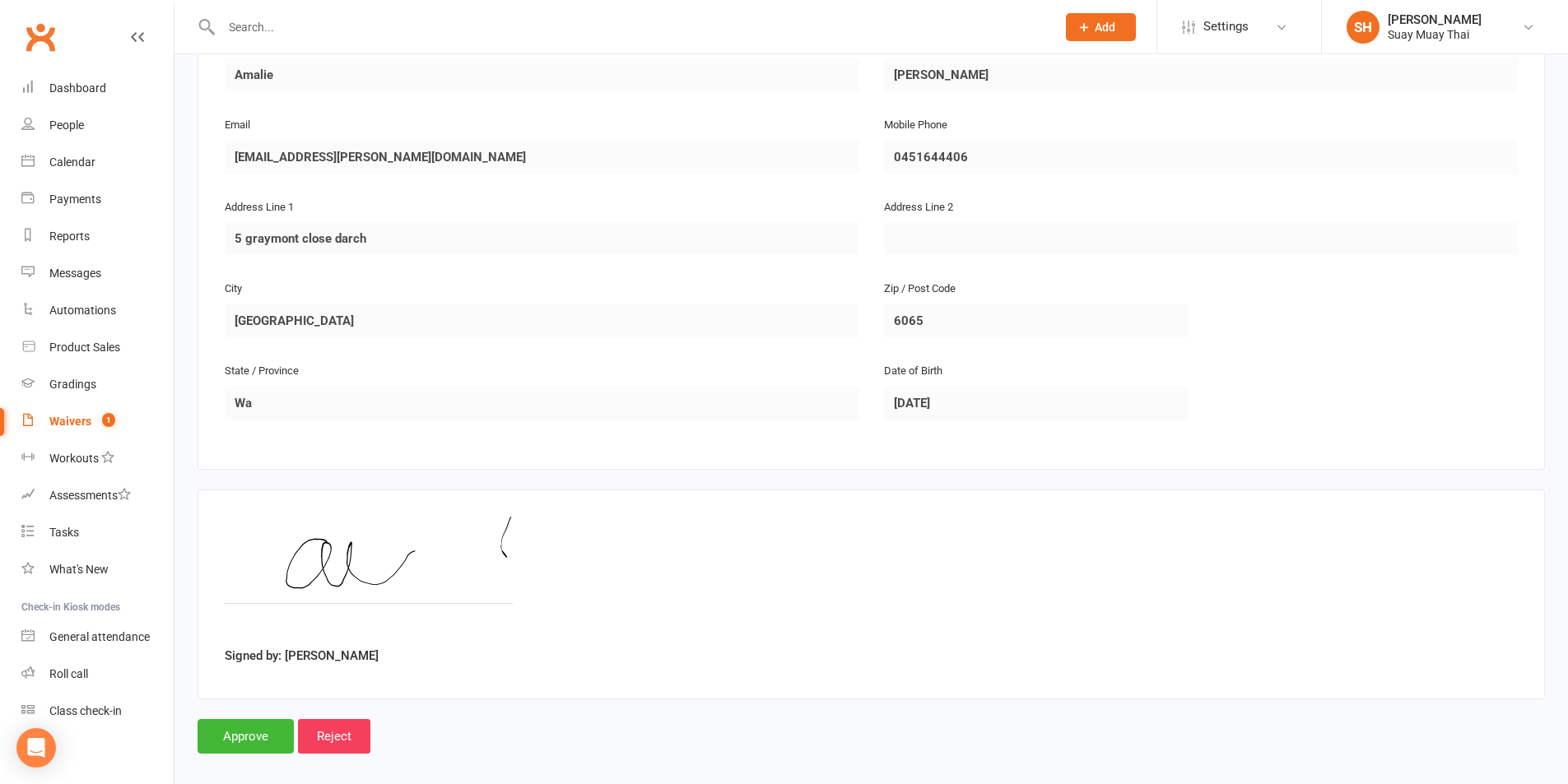
scroll to position [337, 0]
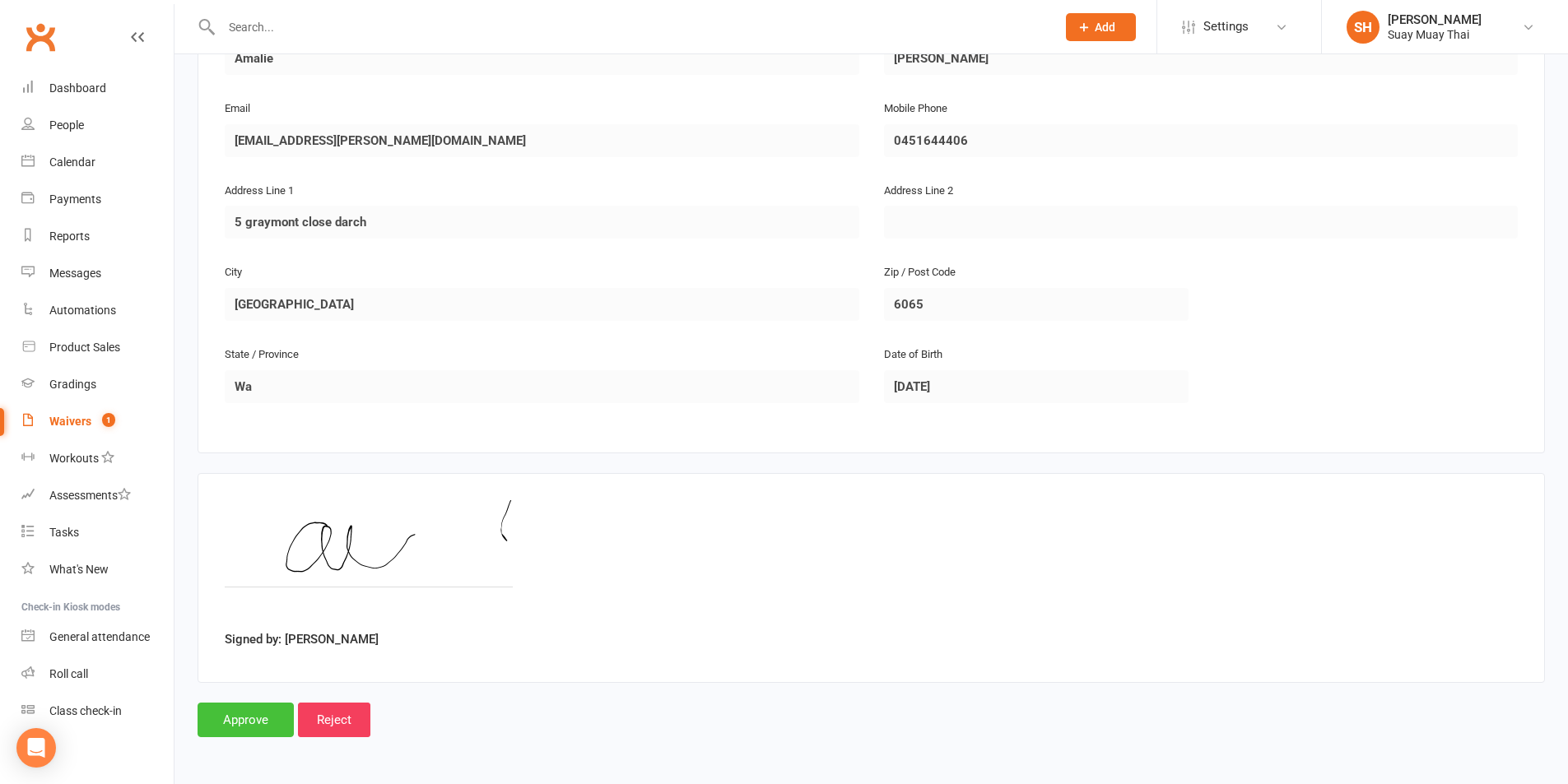
click at [237, 714] on input "Approve" at bounding box center [246, 719] width 96 height 34
